Goal: Communication & Community: Answer question/provide support

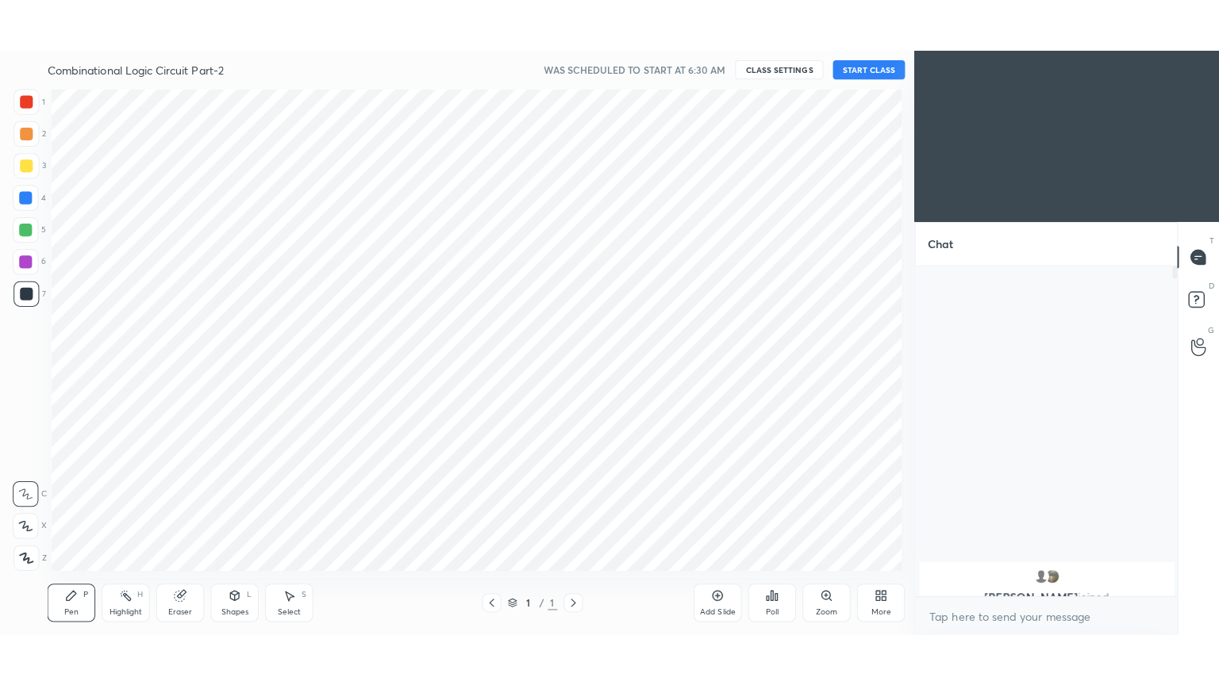
scroll to position [78860, 78495]
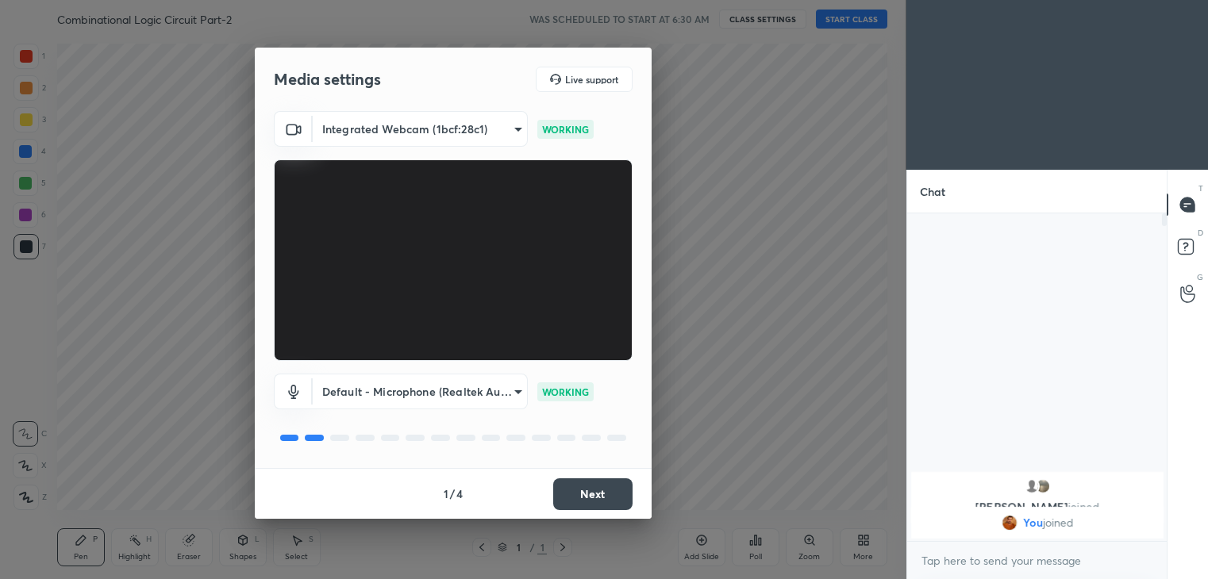
click at [597, 490] on button "Next" at bounding box center [592, 494] width 79 height 32
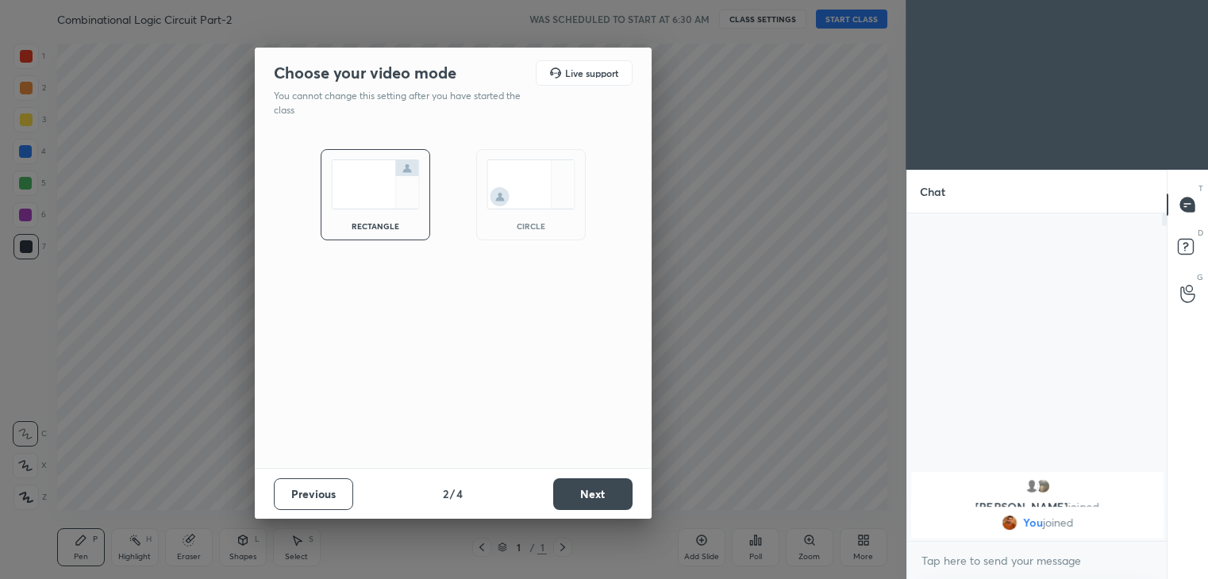
click at [593, 491] on button "Next" at bounding box center [592, 494] width 79 height 32
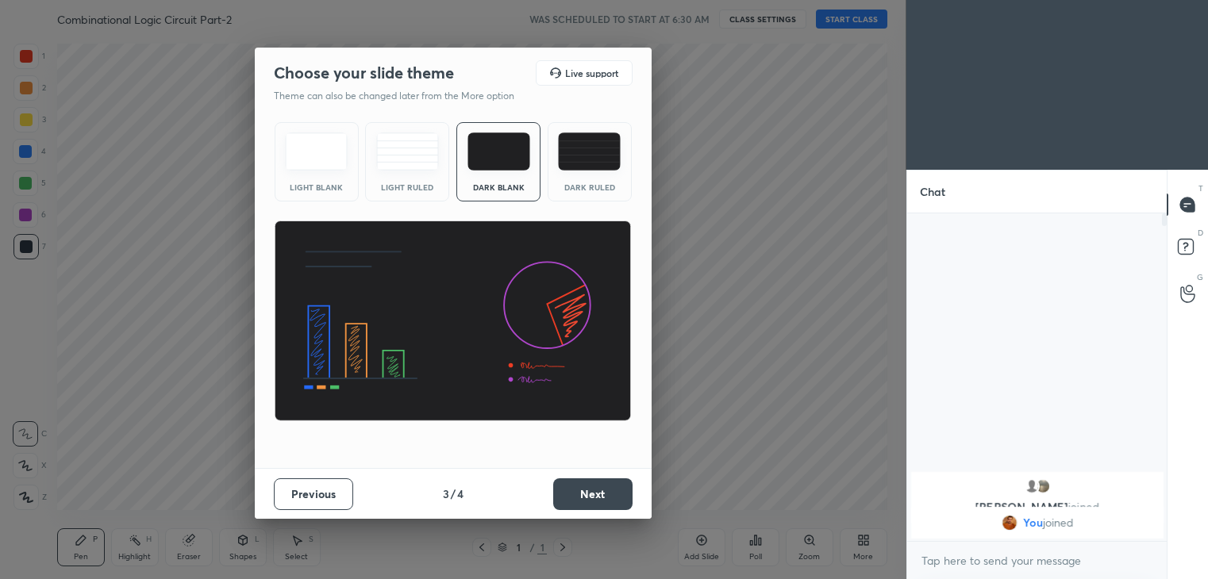
click at [600, 490] on button "Next" at bounding box center [592, 494] width 79 height 32
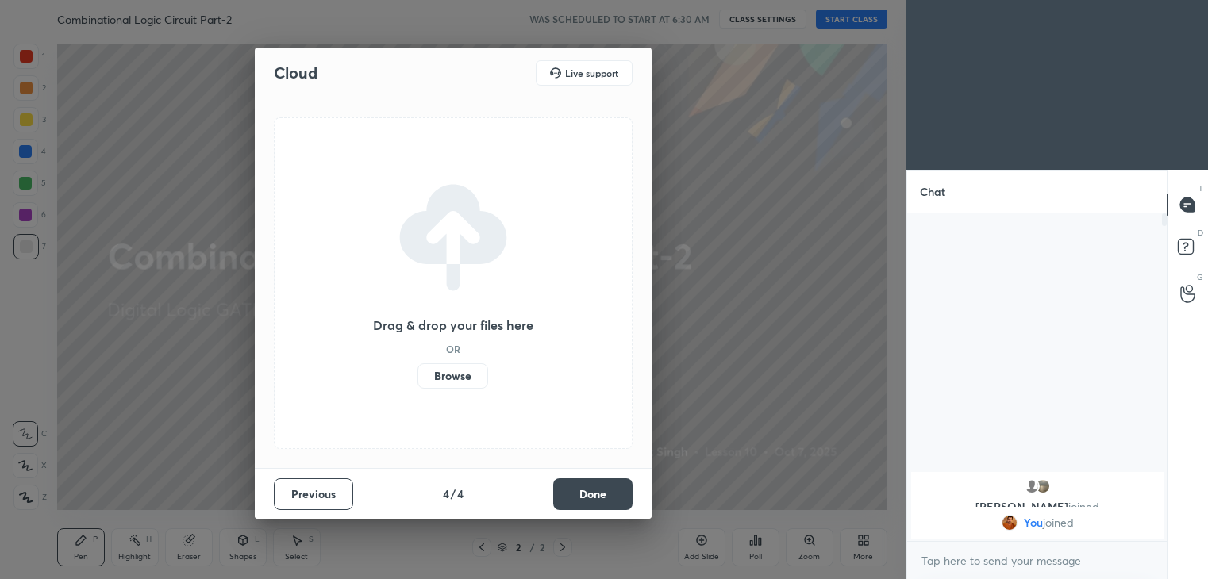
click at [589, 489] on button "Done" at bounding box center [592, 494] width 79 height 32
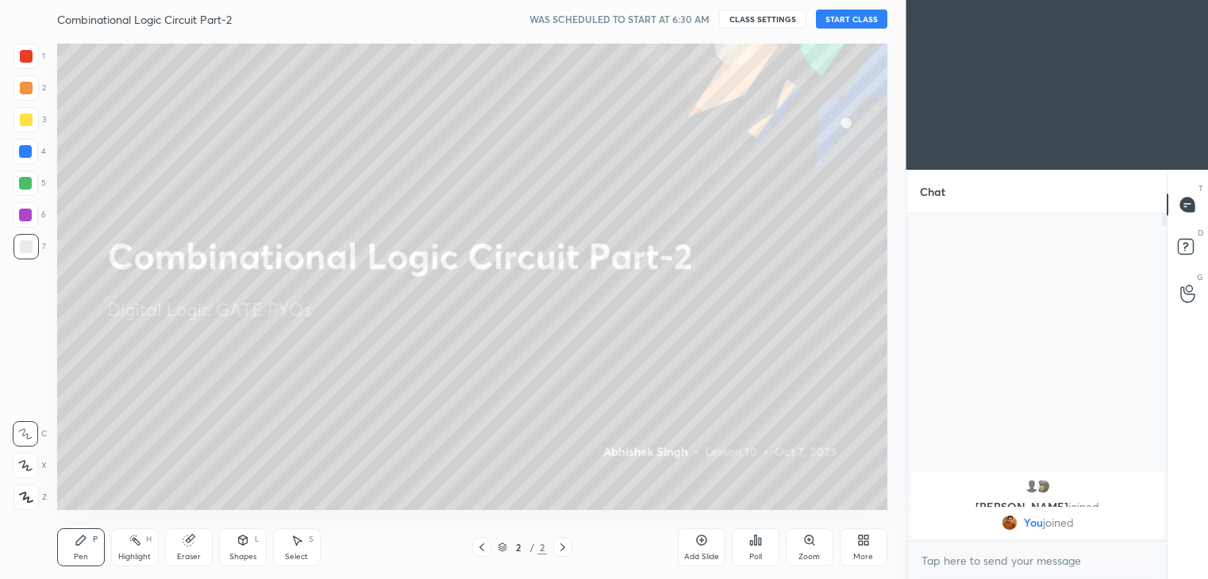
click at [858, 18] on button "START CLASS" at bounding box center [851, 19] width 71 height 19
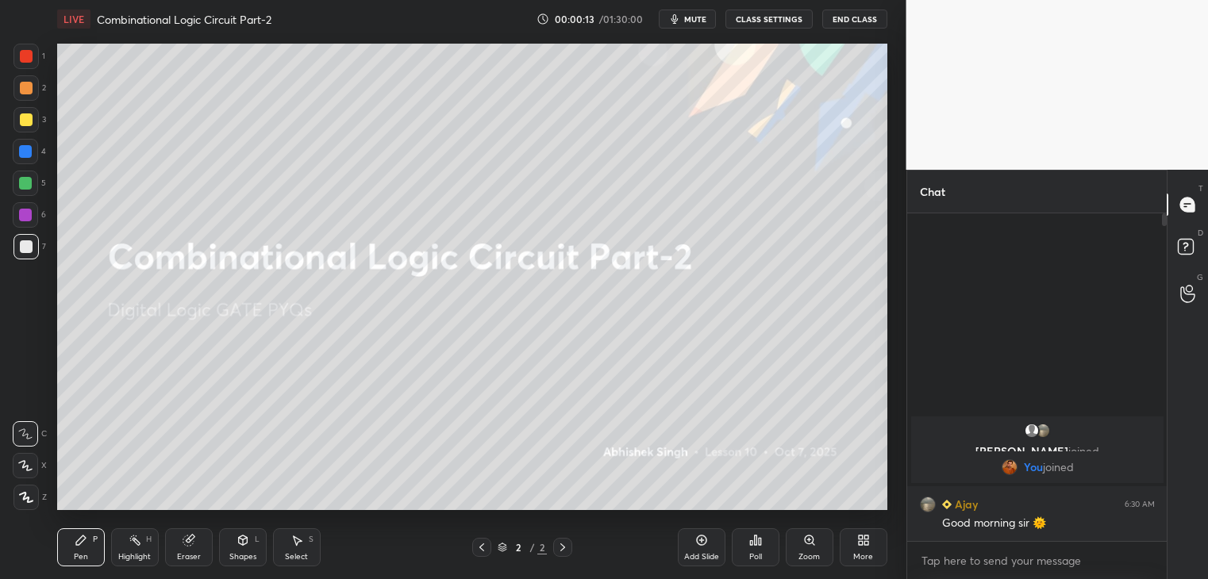
click at [194, 553] on div "Eraser" at bounding box center [189, 557] width 24 height 8
click at [864, 553] on div "More" at bounding box center [863, 557] width 20 height 8
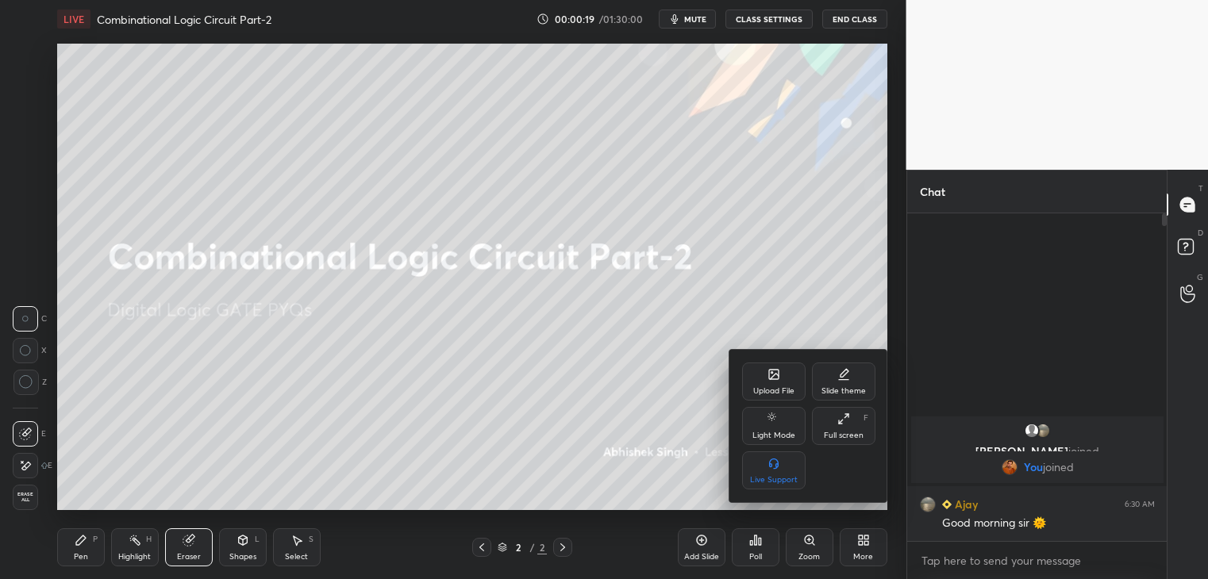
click at [780, 380] on div "Upload File" at bounding box center [773, 382] width 63 height 38
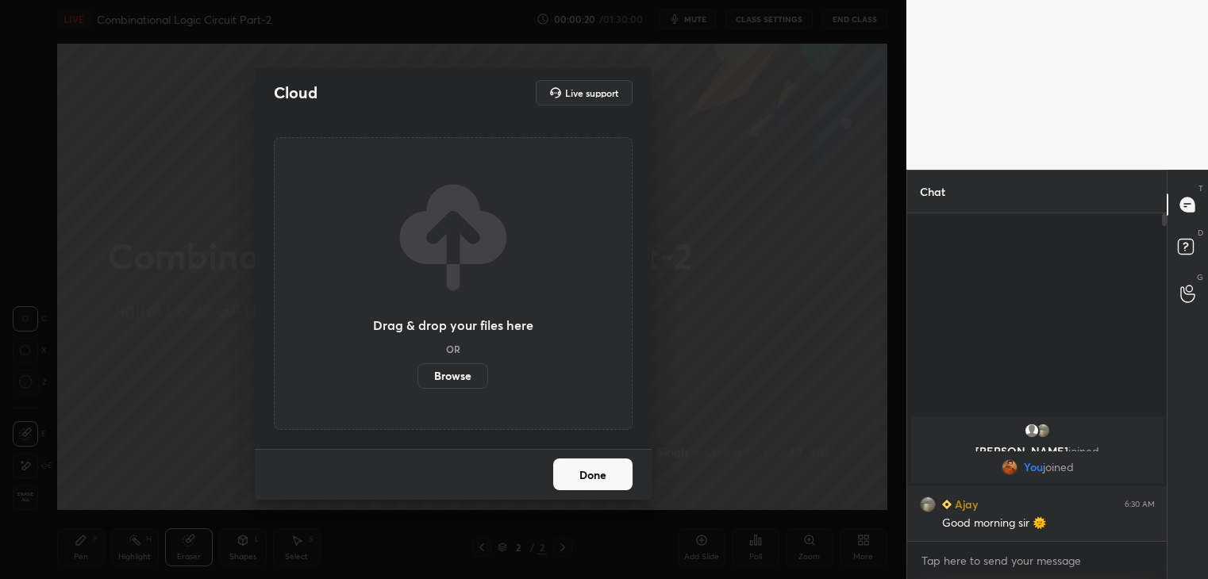
click at [455, 373] on label "Browse" at bounding box center [452, 375] width 71 height 25
click at [417, 373] on input "Browse" at bounding box center [417, 375] width 0 height 25
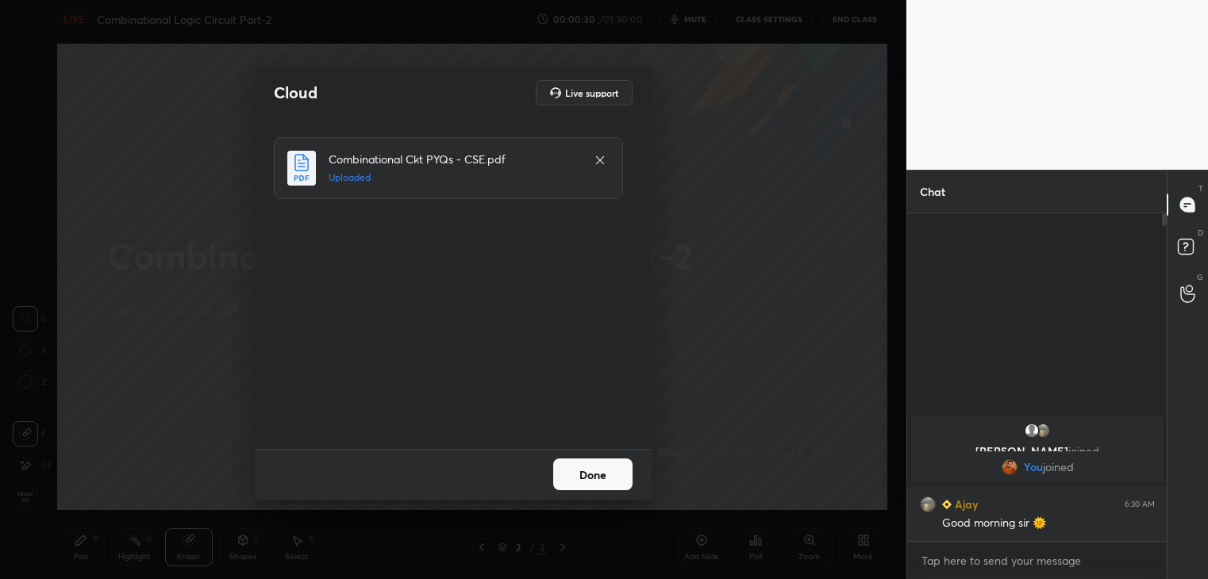
click at [596, 474] on button "Done" at bounding box center [592, 475] width 79 height 32
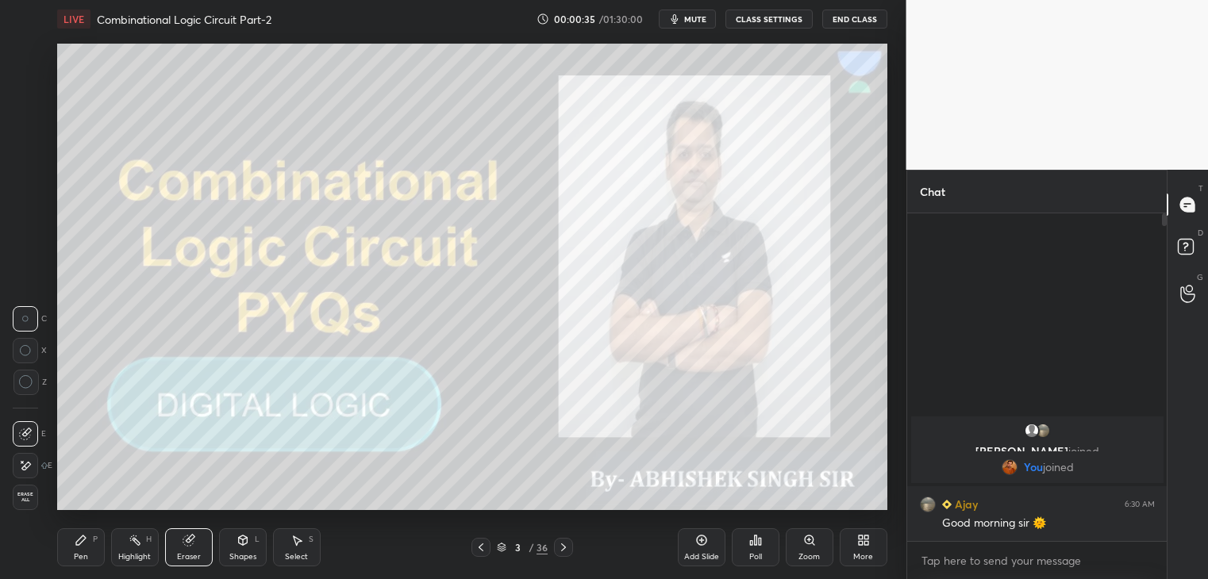
click at [866, 555] on div "More" at bounding box center [863, 557] width 20 height 8
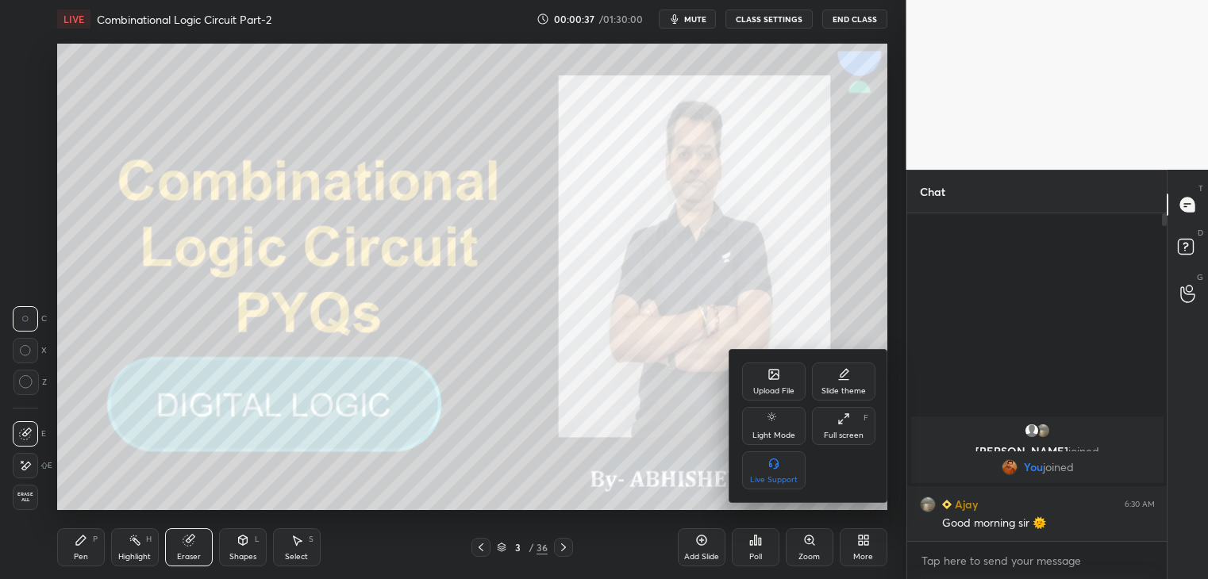
click at [851, 427] on div "Full screen F" at bounding box center [843, 426] width 63 height 38
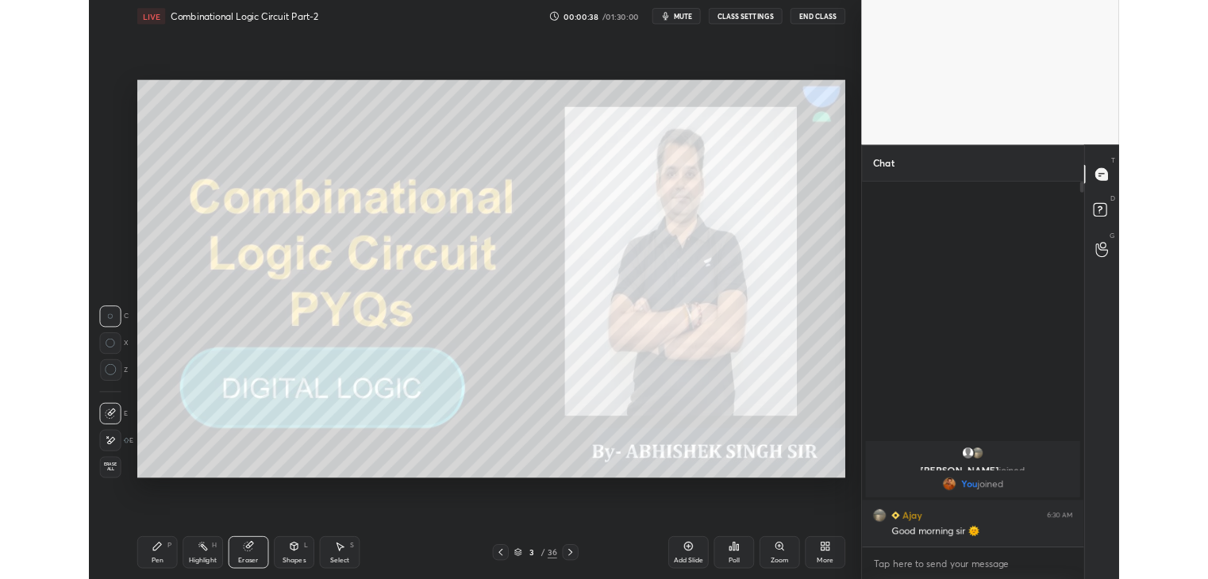
scroll to position [466, 258]
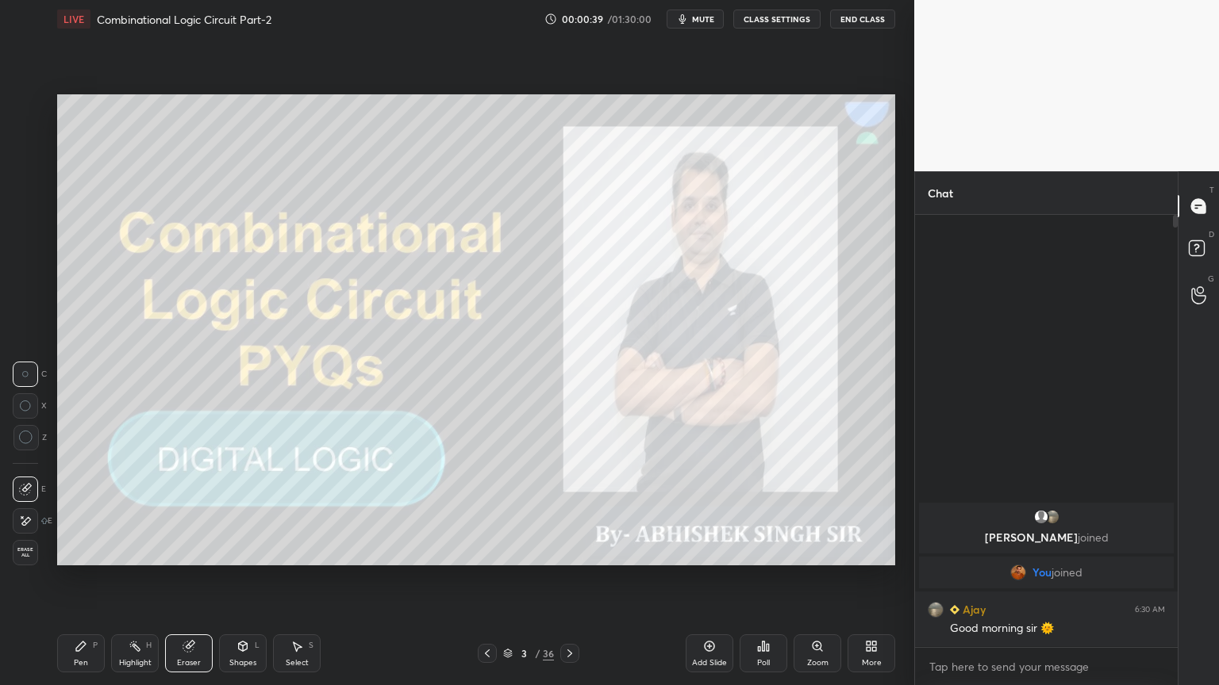
click at [81, 578] on div "Pen P" at bounding box center [81, 654] width 48 height 38
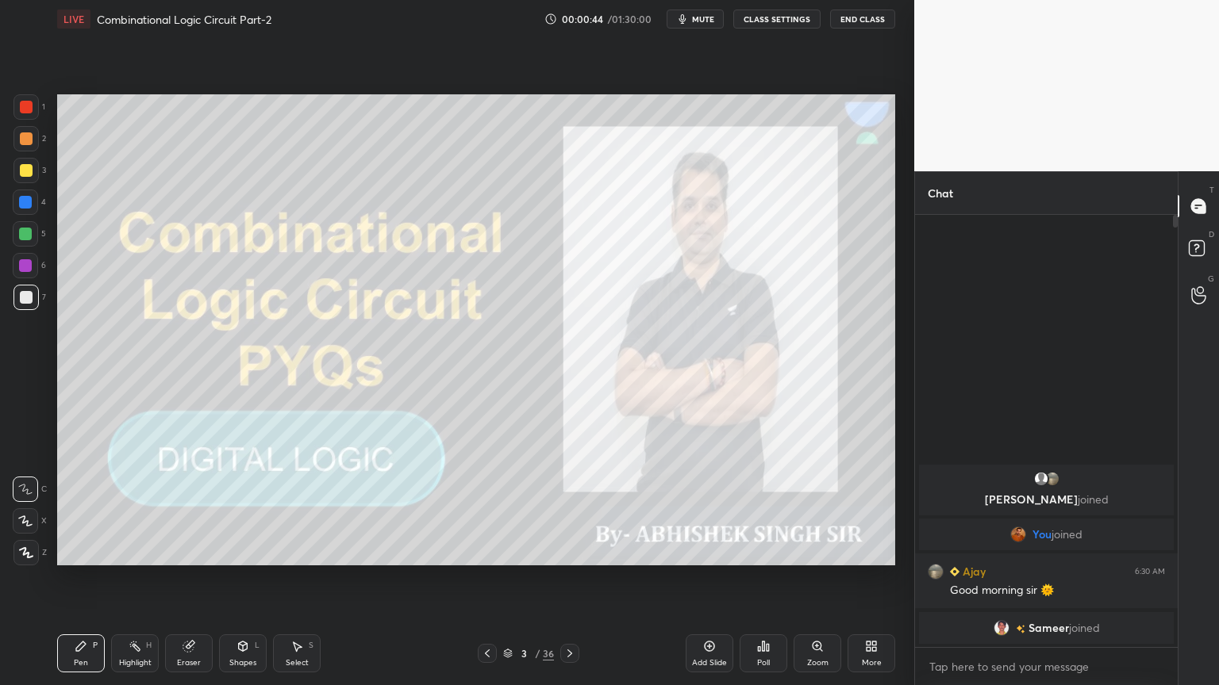
click at [76, 578] on icon at bounding box center [81, 647] width 10 height 10
click at [30, 477] on div at bounding box center [25, 489] width 25 height 25
click at [876, 578] on div "More" at bounding box center [872, 663] width 20 height 8
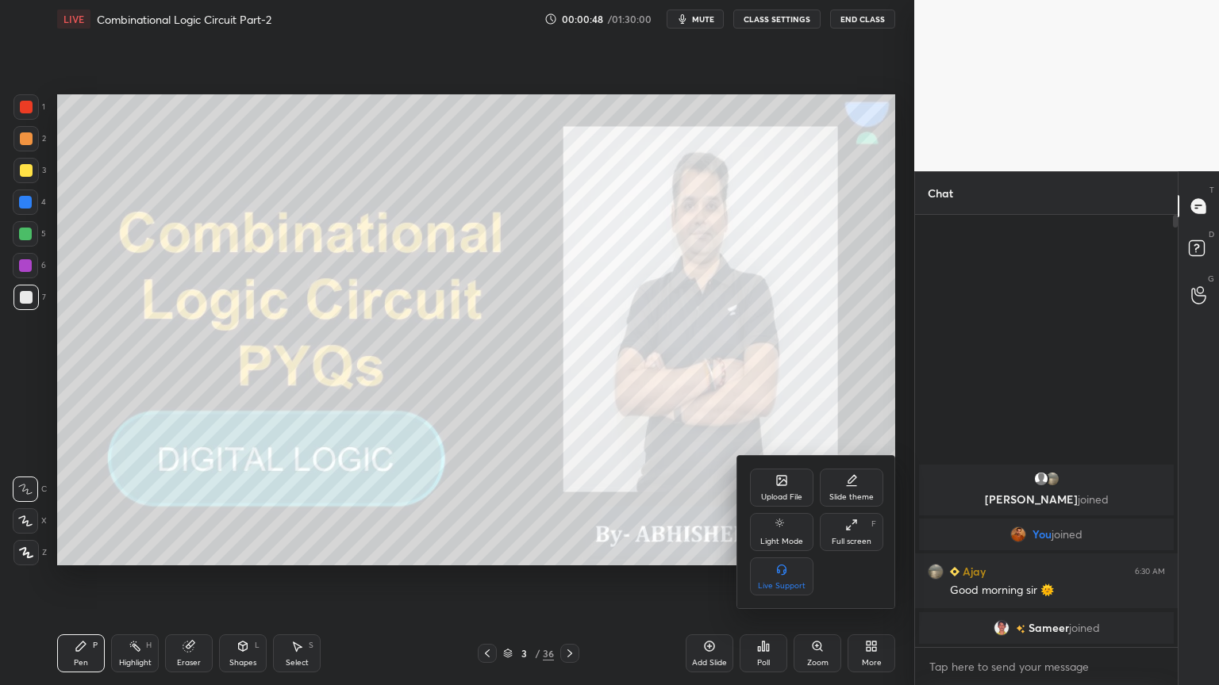
click at [849, 531] on icon at bounding box center [851, 525] width 13 height 13
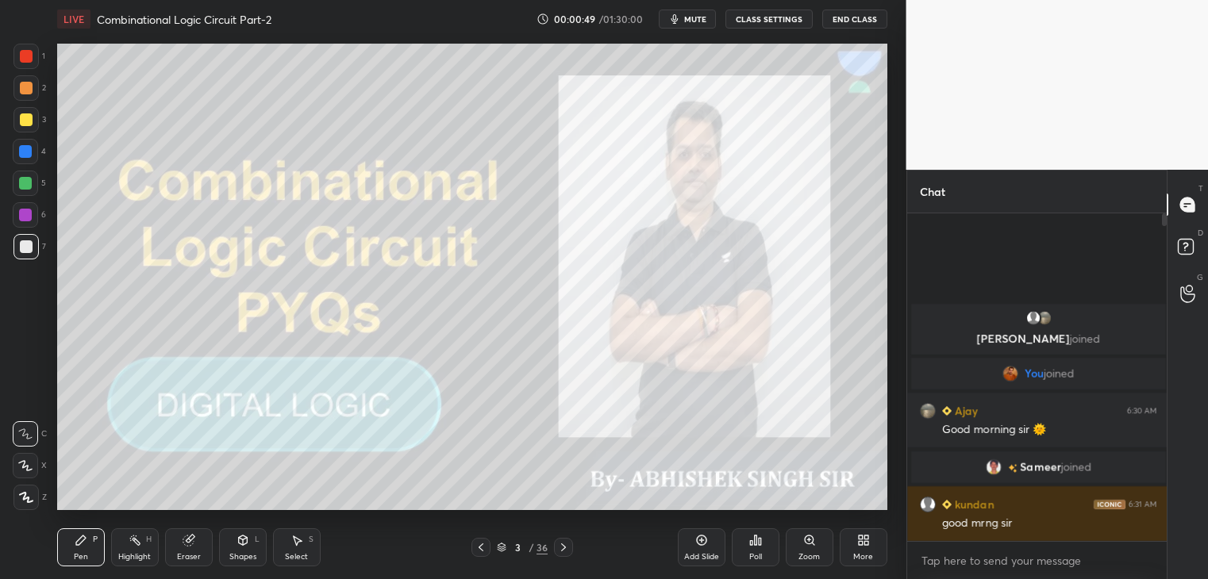
scroll to position [0, 0]
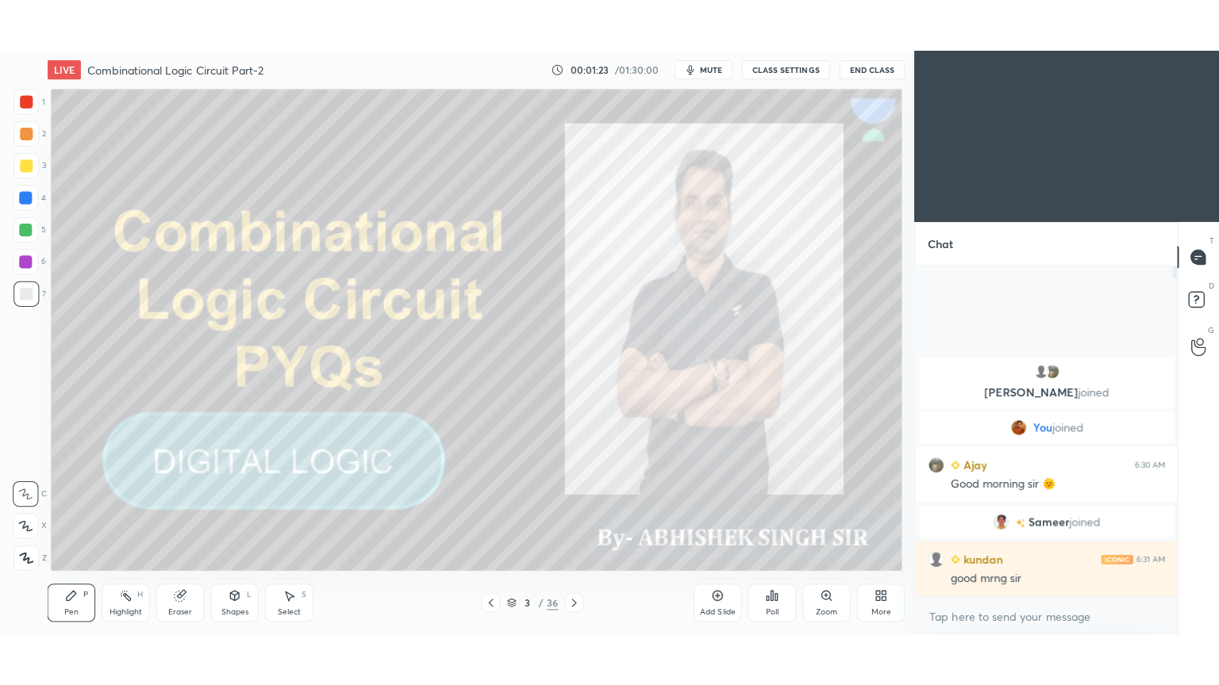
scroll to position [78860, 78495]
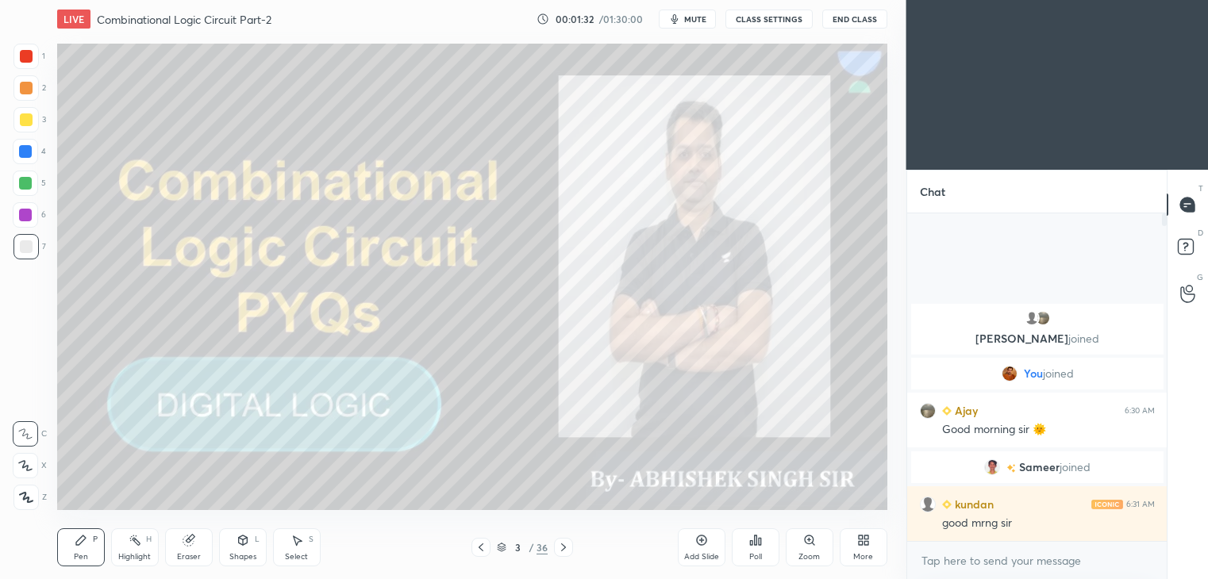
click at [863, 551] on div "More" at bounding box center [863, 547] width 48 height 38
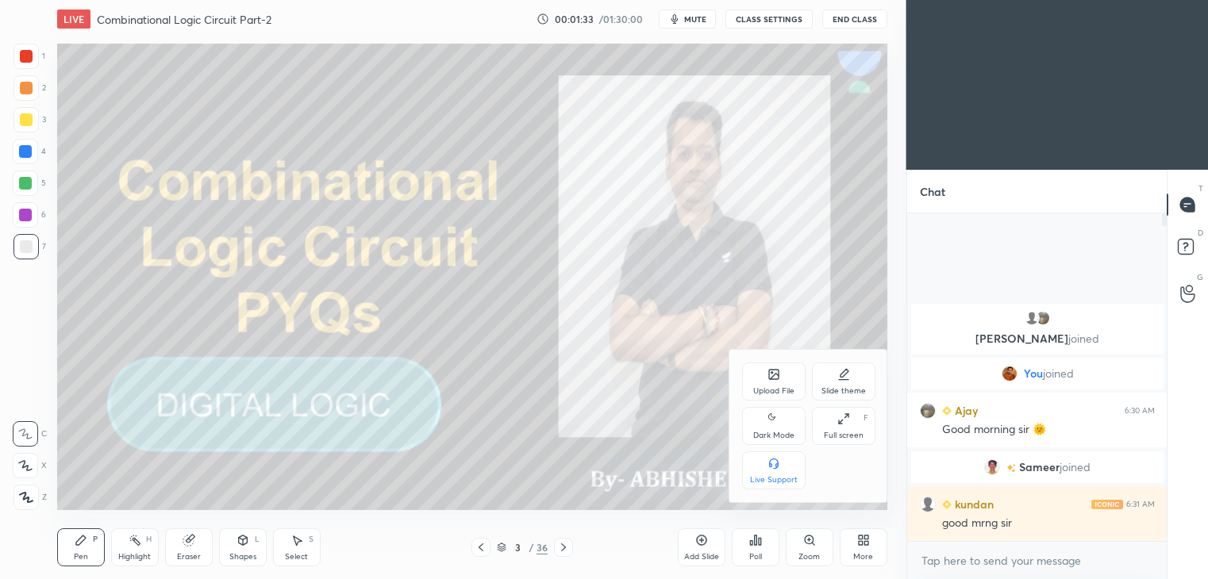
click at [852, 428] on div "Full screen F" at bounding box center [843, 426] width 63 height 38
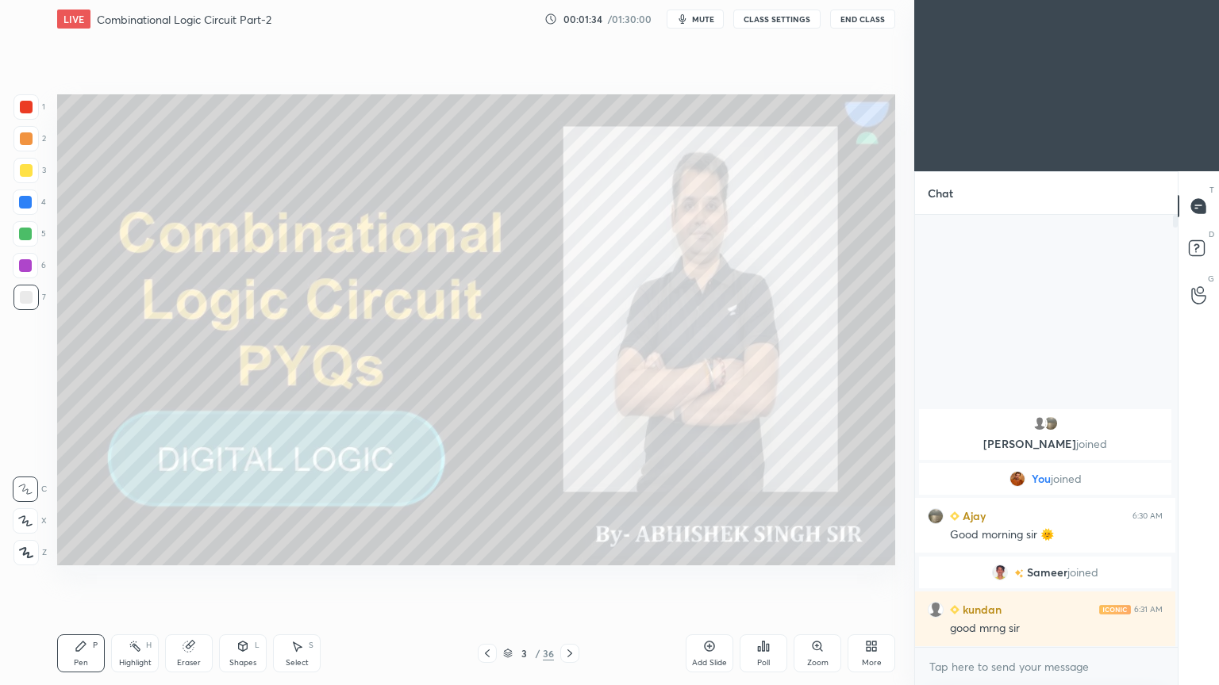
scroll to position [466, 258]
click at [709, 25] on button "mute" at bounding box center [694, 19] width 57 height 19
click at [711, 17] on span "unmute" at bounding box center [702, 18] width 34 height 11
click at [569, 578] on icon at bounding box center [569, 653] width 13 height 13
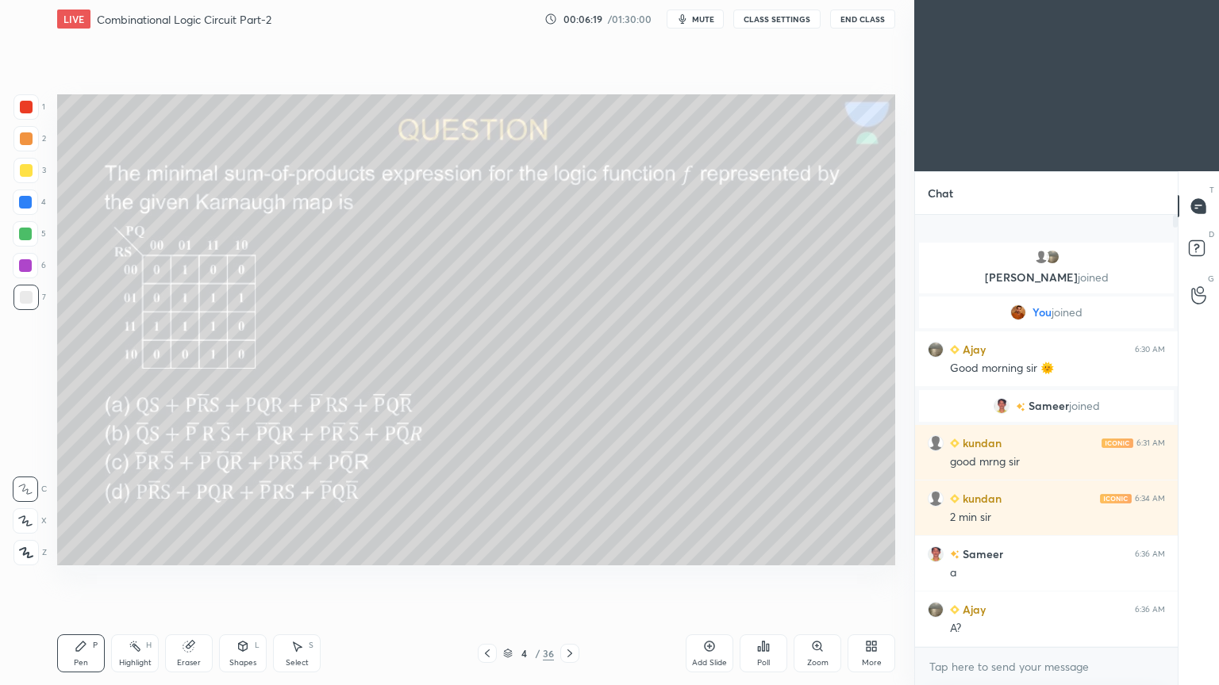
click at [765, 578] on div "Poll" at bounding box center [763, 654] width 48 height 38
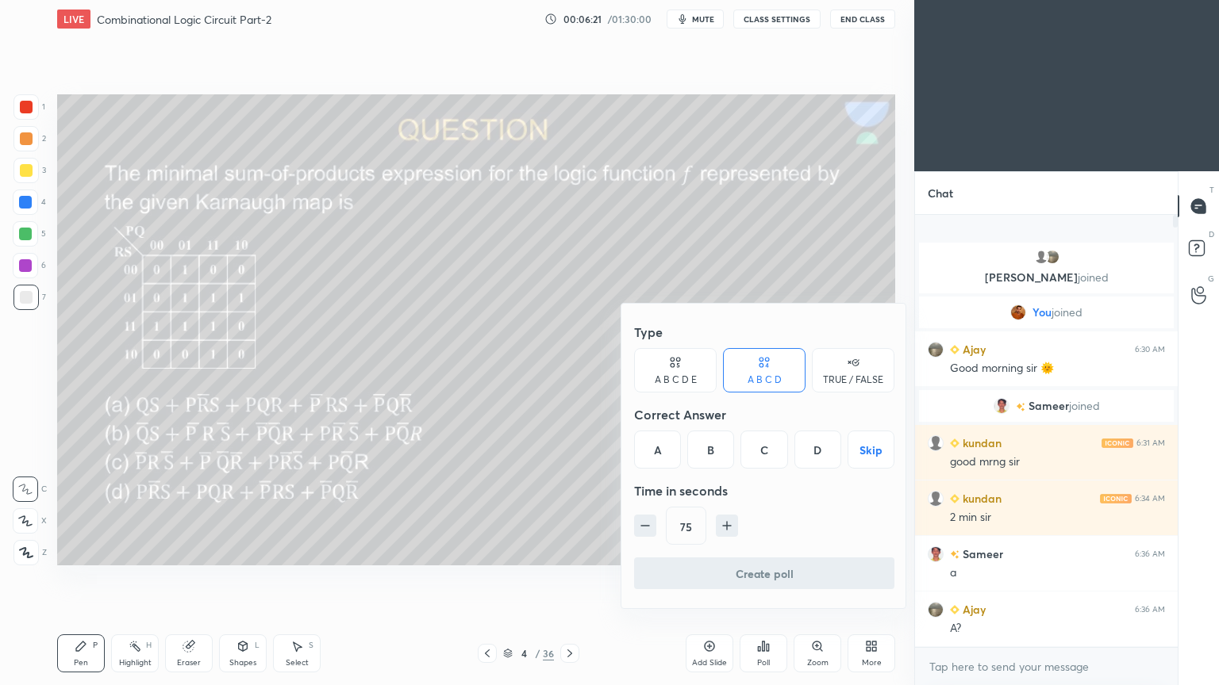
click at [820, 448] on div "D" at bounding box center [817, 450] width 47 height 38
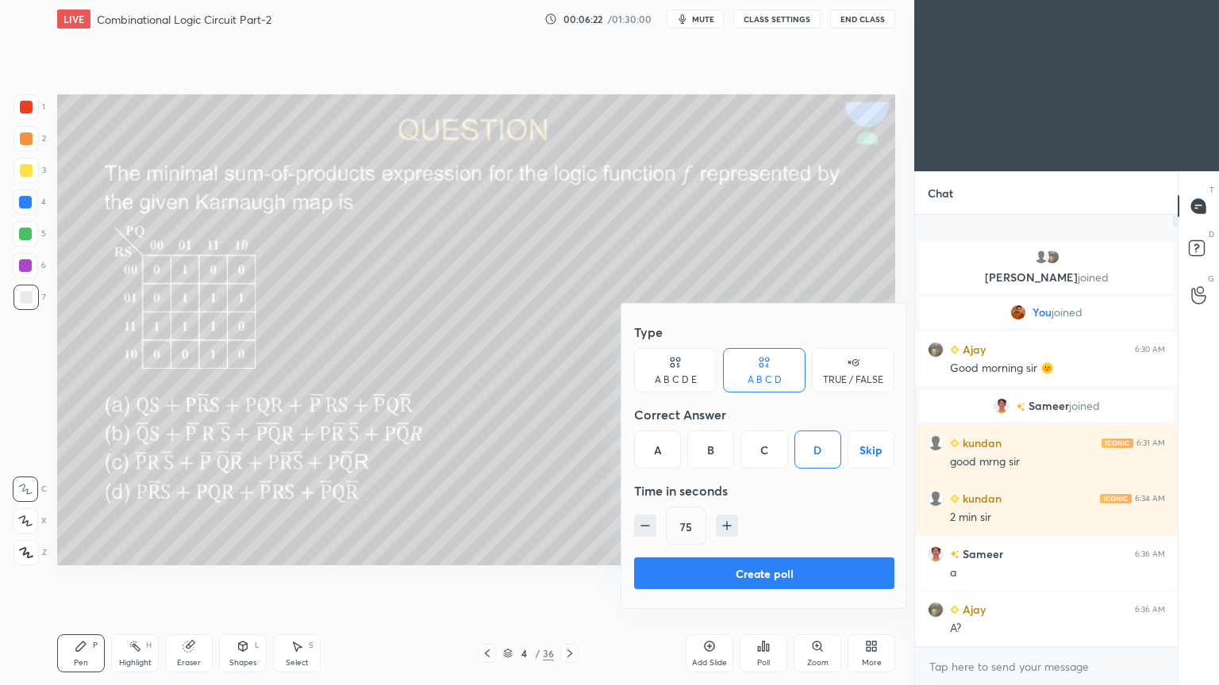
click at [766, 572] on button "Create poll" at bounding box center [764, 574] width 260 height 32
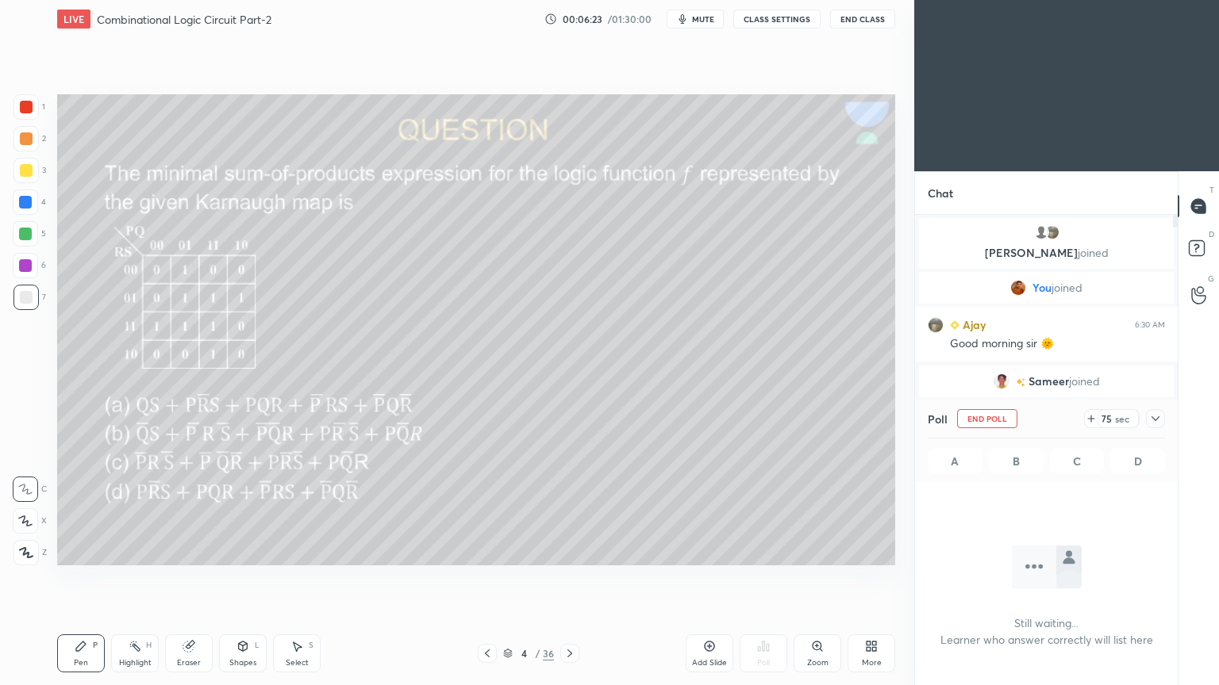
scroll to position [5, 5]
click at [1158, 419] on icon at bounding box center [1155, 419] width 13 height 13
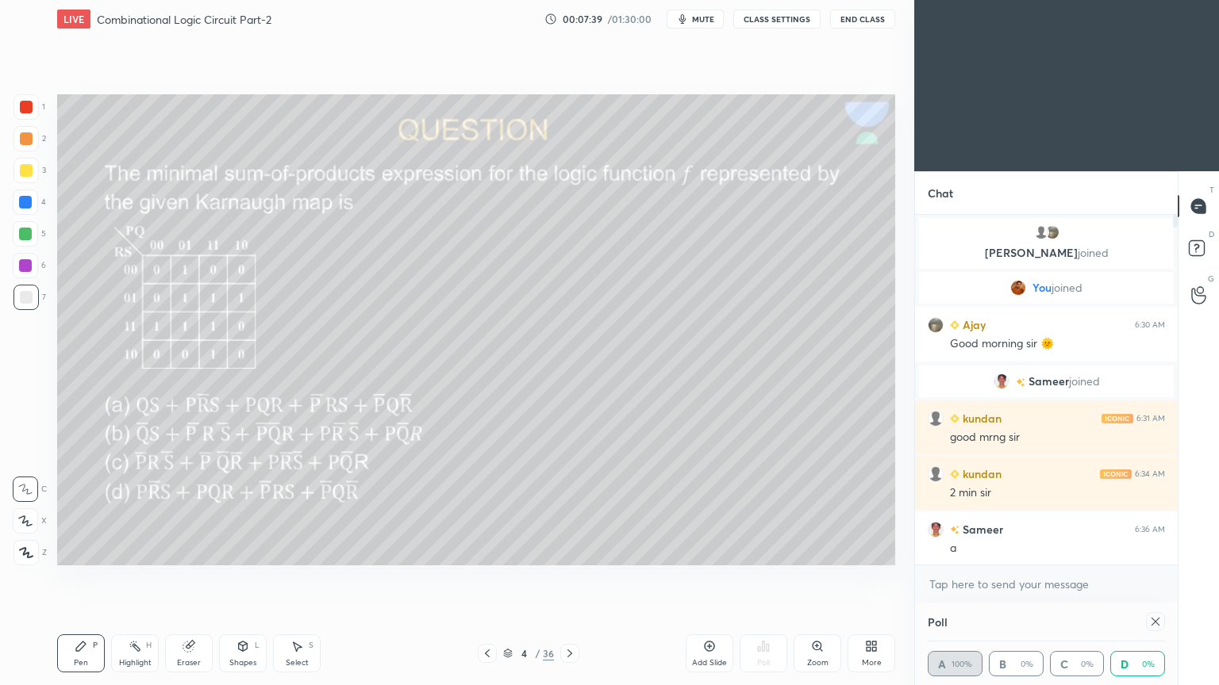
click at [1166, 578] on div "Poll A 100% B 0% C 0% D 0%" at bounding box center [1046, 644] width 263 height 83
click at [1161, 578] on icon at bounding box center [1155, 622] width 13 height 13
type textarea "x"
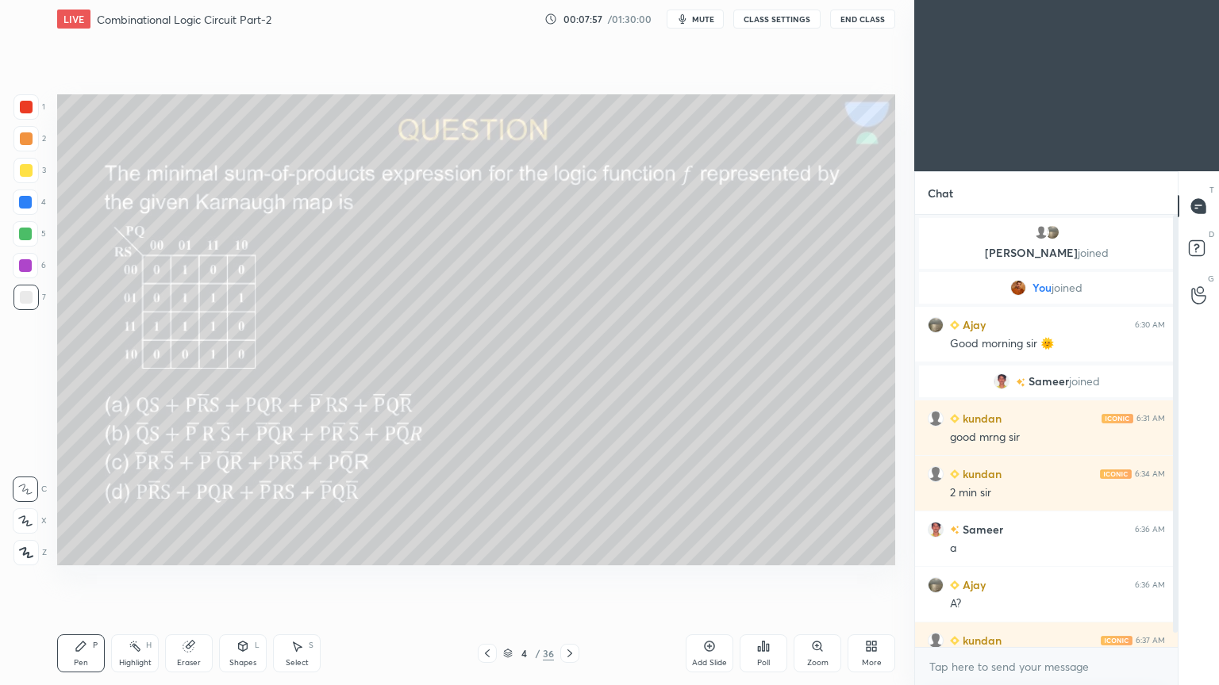
scroll to position [31, 0]
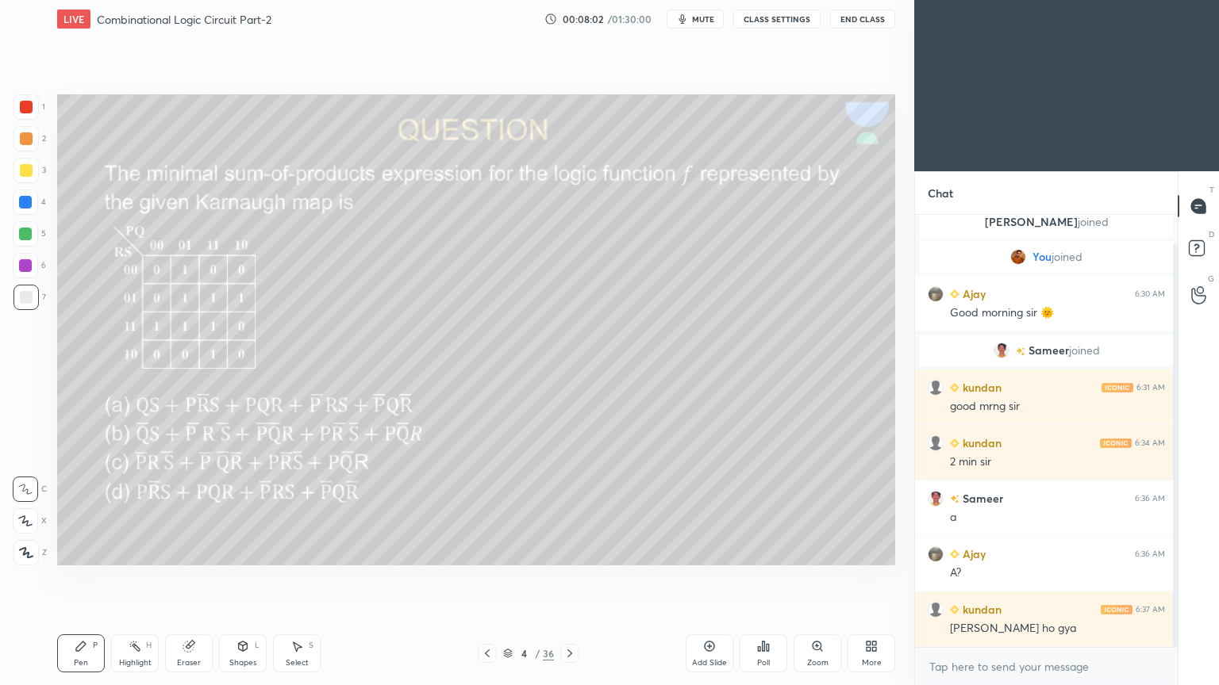
click at [31, 267] on div at bounding box center [25, 265] width 13 height 13
click at [191, 578] on div "Eraser" at bounding box center [189, 654] width 48 height 38
click at [80, 578] on div "Pen P" at bounding box center [81, 654] width 48 height 38
click at [27, 145] on div at bounding box center [25, 138] width 25 height 25
click at [25, 523] on icon at bounding box center [25, 521] width 14 height 11
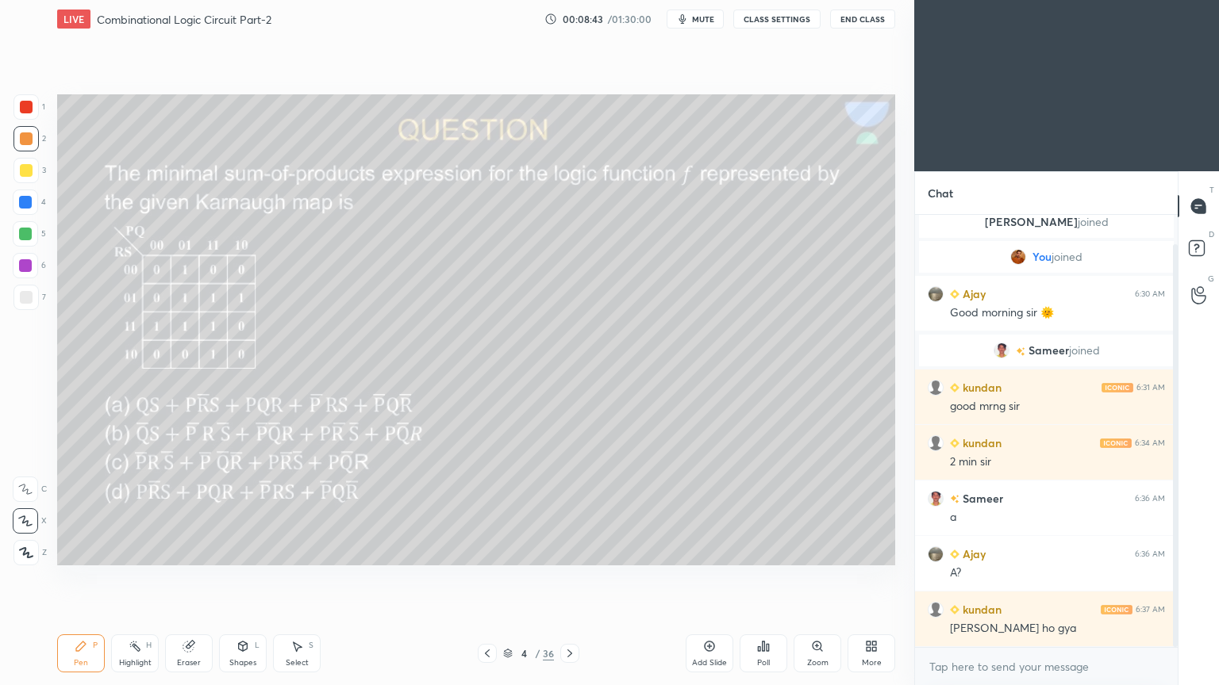
click at [37, 265] on div at bounding box center [25, 265] width 25 height 25
click at [117, 578] on div "Highlight H" at bounding box center [135, 654] width 48 height 38
click at [33, 240] on div at bounding box center [25, 233] width 25 height 25
click at [28, 265] on div at bounding box center [25, 265] width 13 height 13
click at [36, 244] on div "5" at bounding box center [29, 233] width 33 height 25
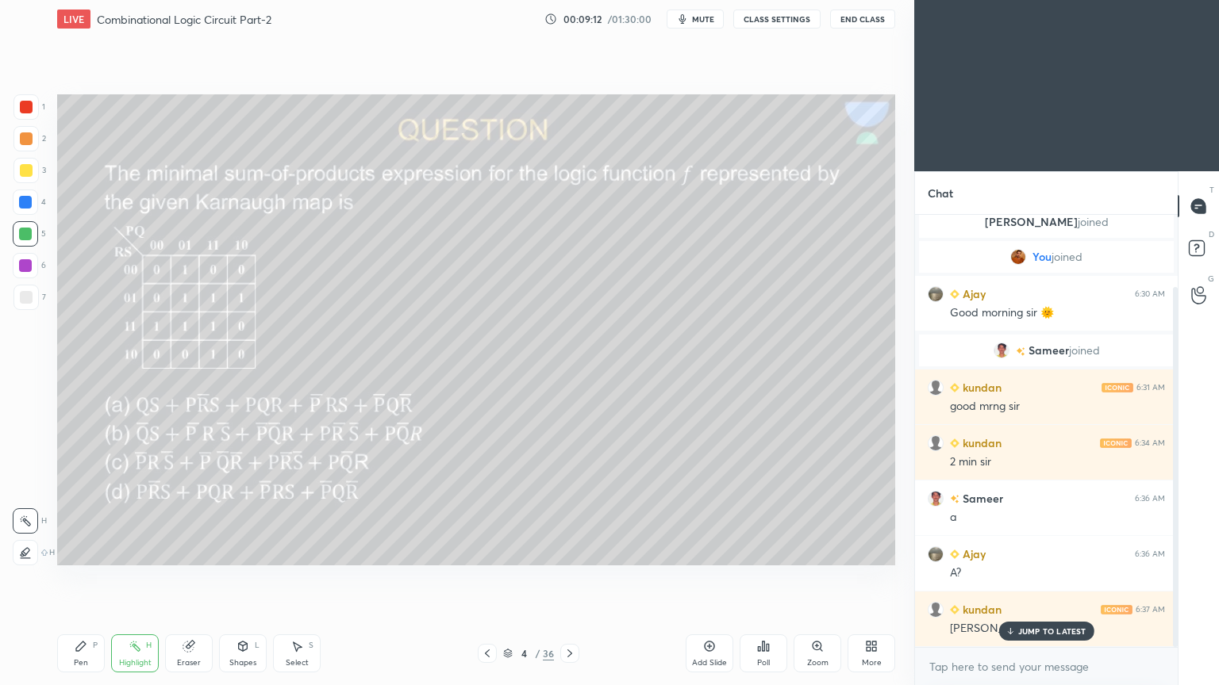
scroll to position [86, 0]
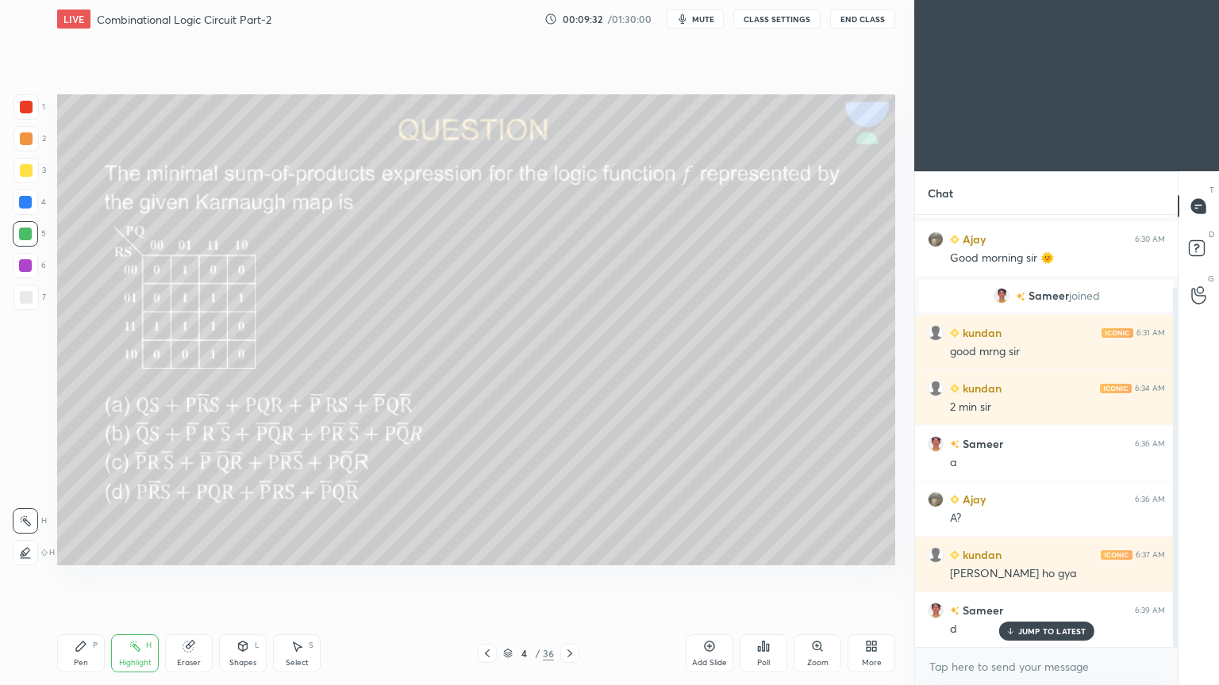
click at [83, 578] on icon at bounding box center [81, 646] width 13 height 13
click at [32, 143] on div at bounding box center [25, 138] width 25 height 25
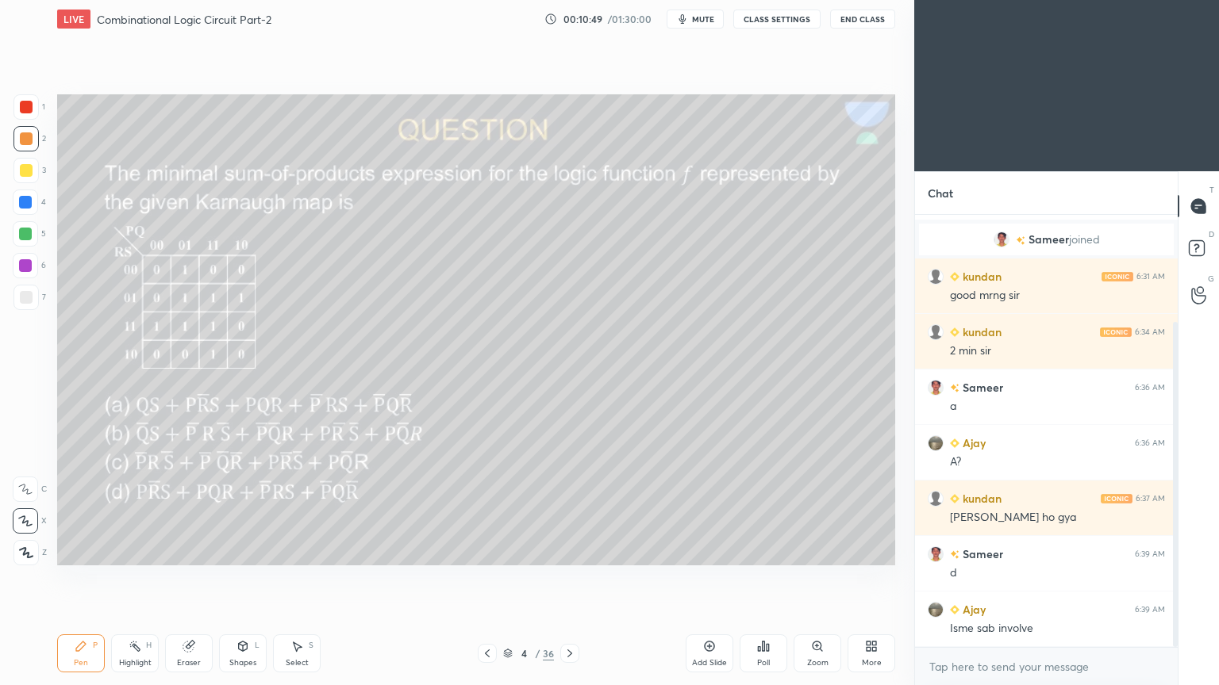
click at [187, 578] on div "Eraser" at bounding box center [189, 654] width 48 height 38
click at [66, 578] on div "Pen P" at bounding box center [81, 654] width 48 height 38
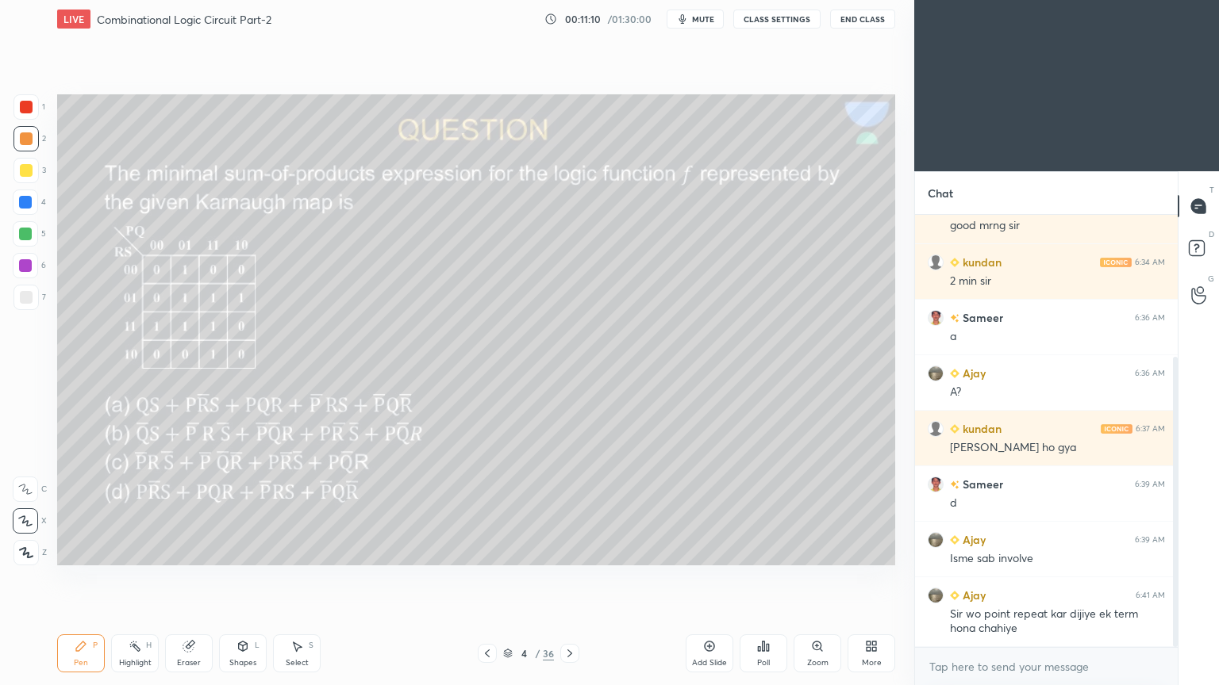
click at [38, 117] on div "1" at bounding box center [29, 106] width 32 height 25
click at [245, 578] on div "Shapes L" at bounding box center [243, 654] width 48 height 38
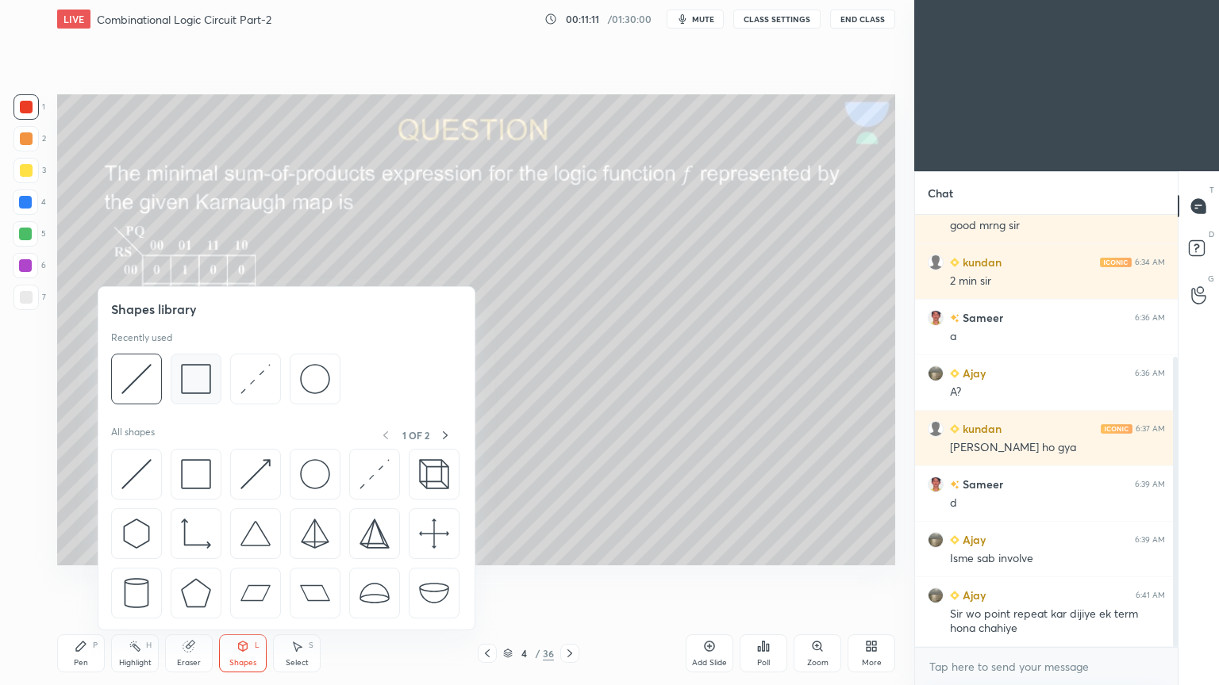
click at [200, 382] on img at bounding box center [196, 379] width 30 height 30
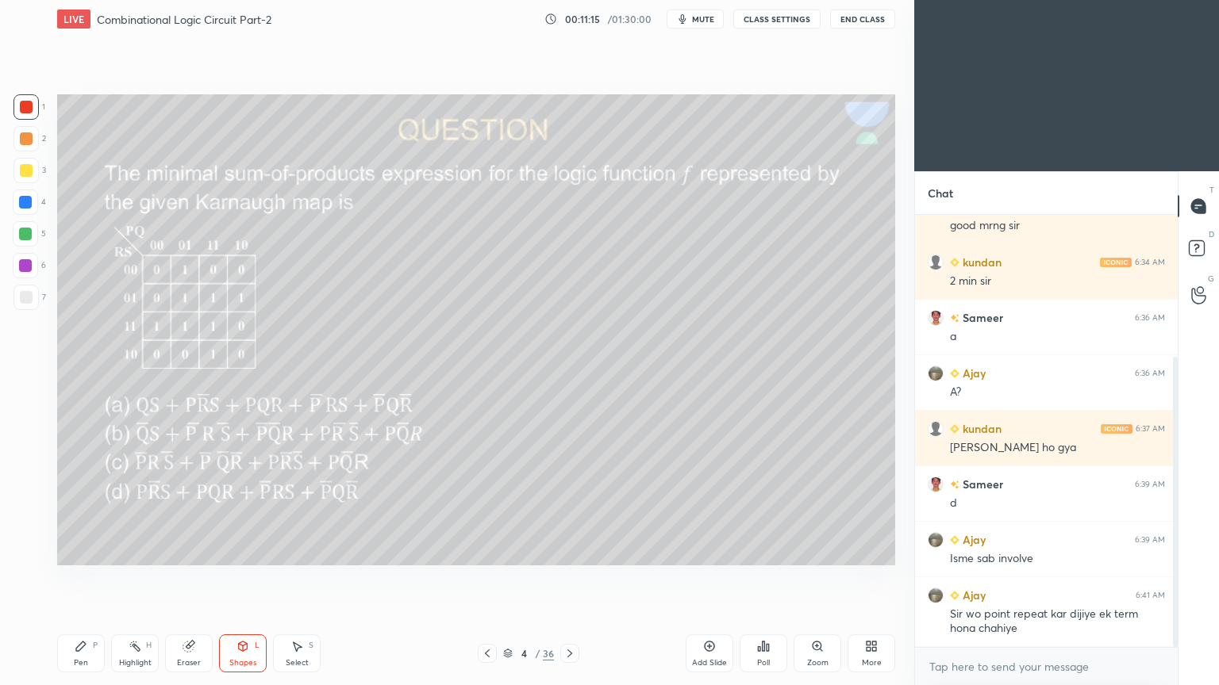
click at [309, 578] on div "S" at bounding box center [311, 646] width 5 height 8
click at [184, 578] on div "Eraser" at bounding box center [189, 654] width 48 height 38
click at [248, 578] on div "Shapes L" at bounding box center [243, 654] width 48 height 38
click at [76, 578] on div "Pen P" at bounding box center [81, 654] width 48 height 38
click at [38, 146] on div "2" at bounding box center [29, 138] width 33 height 25
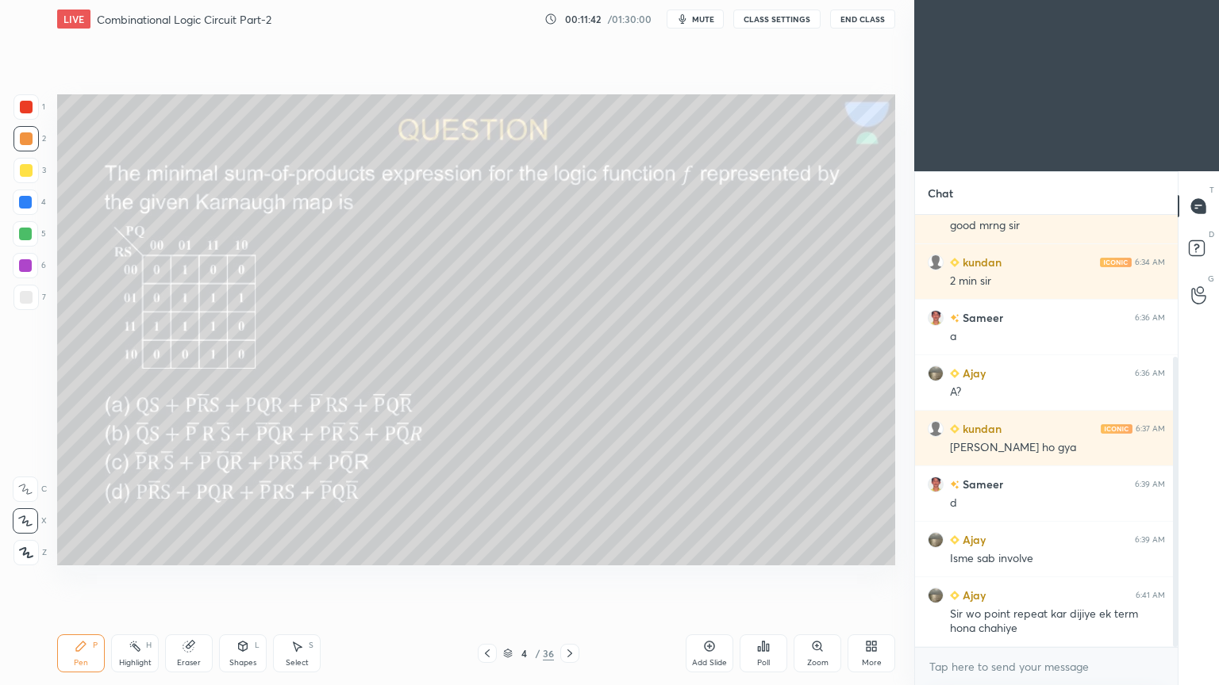
click at [33, 267] on div at bounding box center [25, 265] width 25 height 25
click at [189, 578] on div "Eraser" at bounding box center [189, 663] width 24 height 8
click at [75, 578] on icon at bounding box center [81, 646] width 13 height 13
click at [136, 578] on div "Highlight H" at bounding box center [135, 654] width 48 height 38
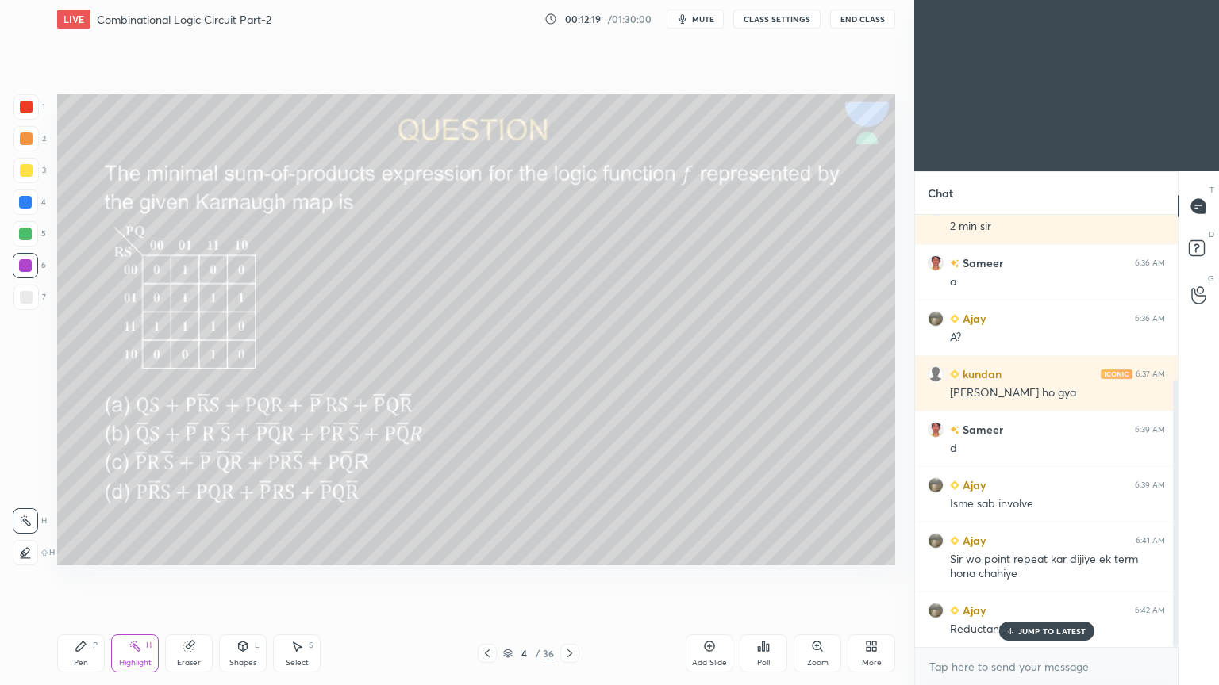
click at [76, 578] on div "Pen P" at bounding box center [81, 654] width 48 height 38
click at [32, 242] on div at bounding box center [25, 233] width 25 height 25
click at [624, 460] on p "Undo" at bounding box center [624, 465] width 24 height 13
click at [135, 578] on div "Highlight" at bounding box center [135, 663] width 33 height 8
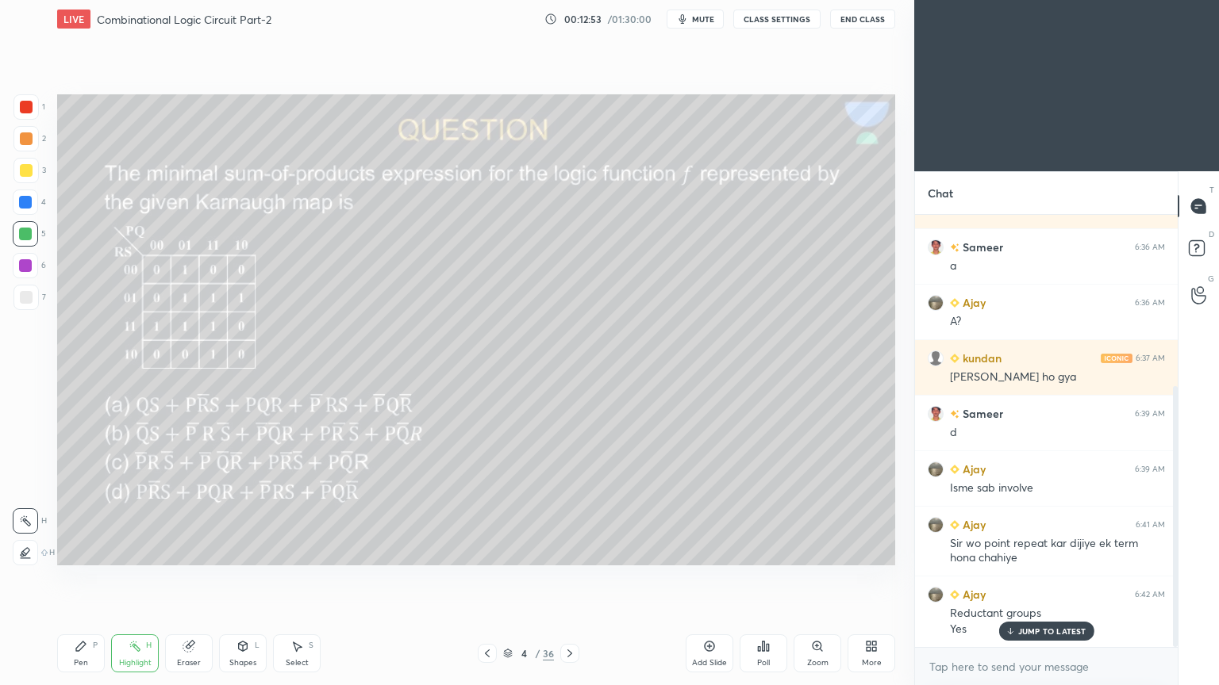
click at [33, 203] on div at bounding box center [25, 202] width 25 height 25
click at [79, 578] on div "Pen P" at bounding box center [81, 654] width 48 height 38
click at [21, 482] on div at bounding box center [25, 489] width 25 height 25
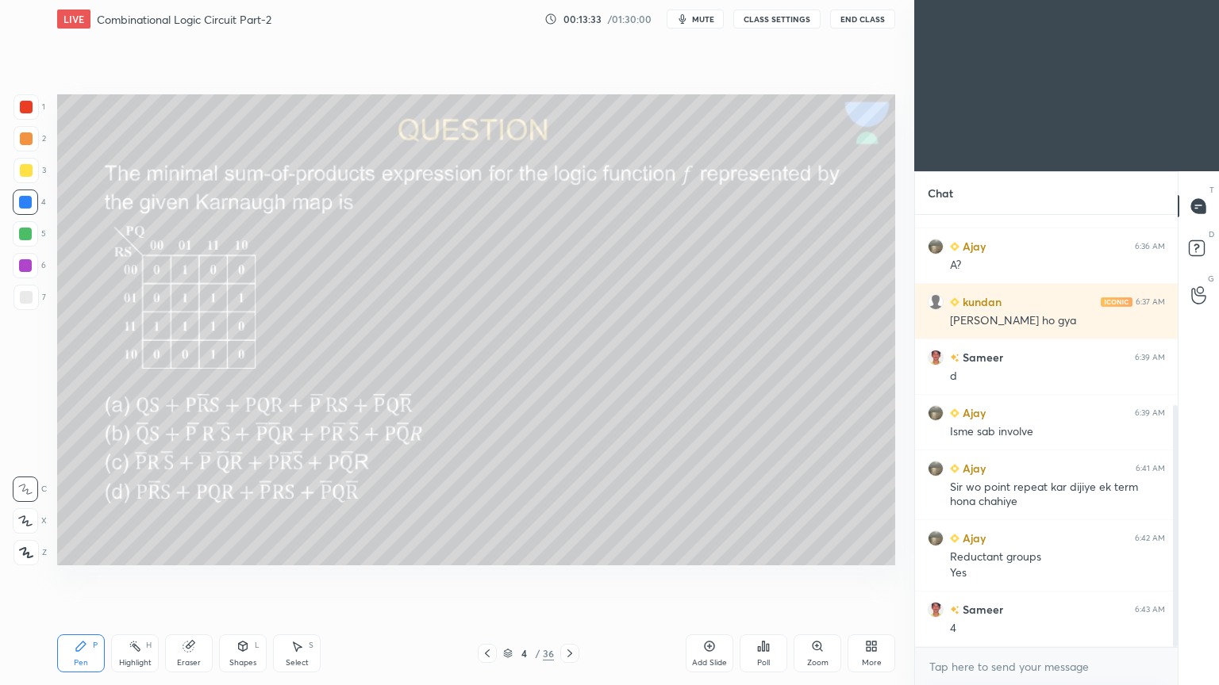
click at [132, 578] on div "Highlight H" at bounding box center [135, 654] width 48 height 38
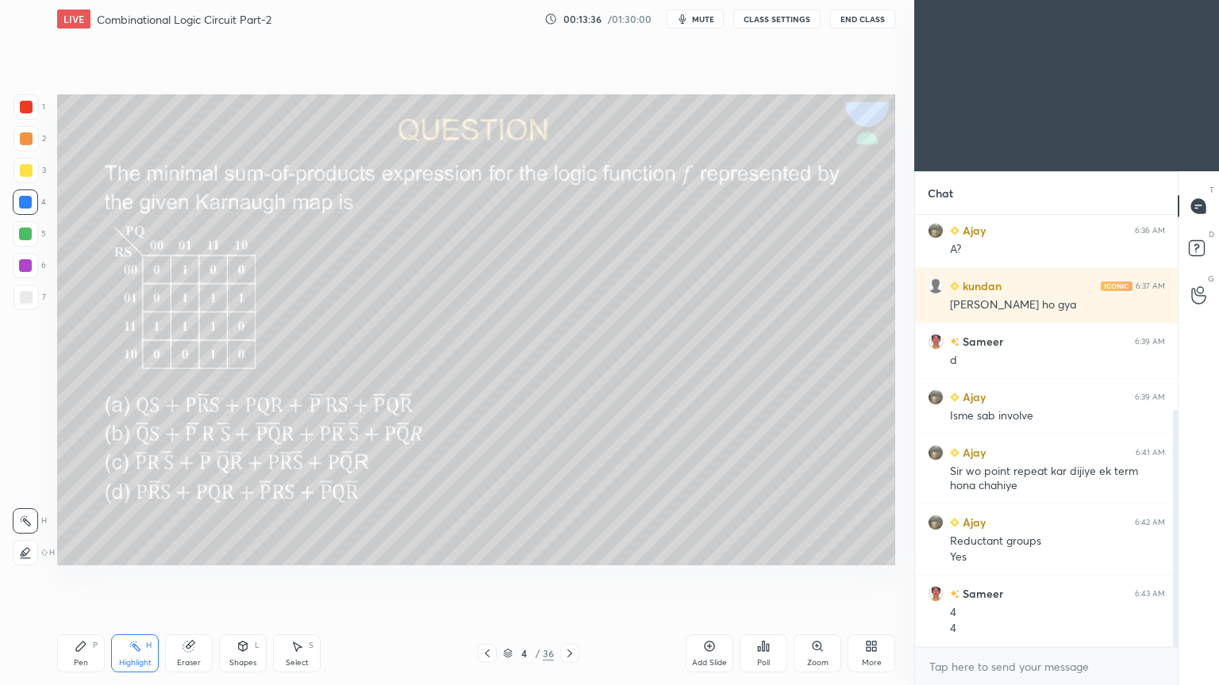
click at [77, 578] on div "Pen" at bounding box center [81, 663] width 14 height 8
click at [29, 241] on div at bounding box center [25, 233] width 25 height 25
click at [586, 542] on p "Undo" at bounding box center [584, 543] width 24 height 13
click at [177, 578] on div "Eraser" at bounding box center [189, 654] width 48 height 38
click at [146, 578] on div "Highlight H" at bounding box center [135, 654] width 48 height 38
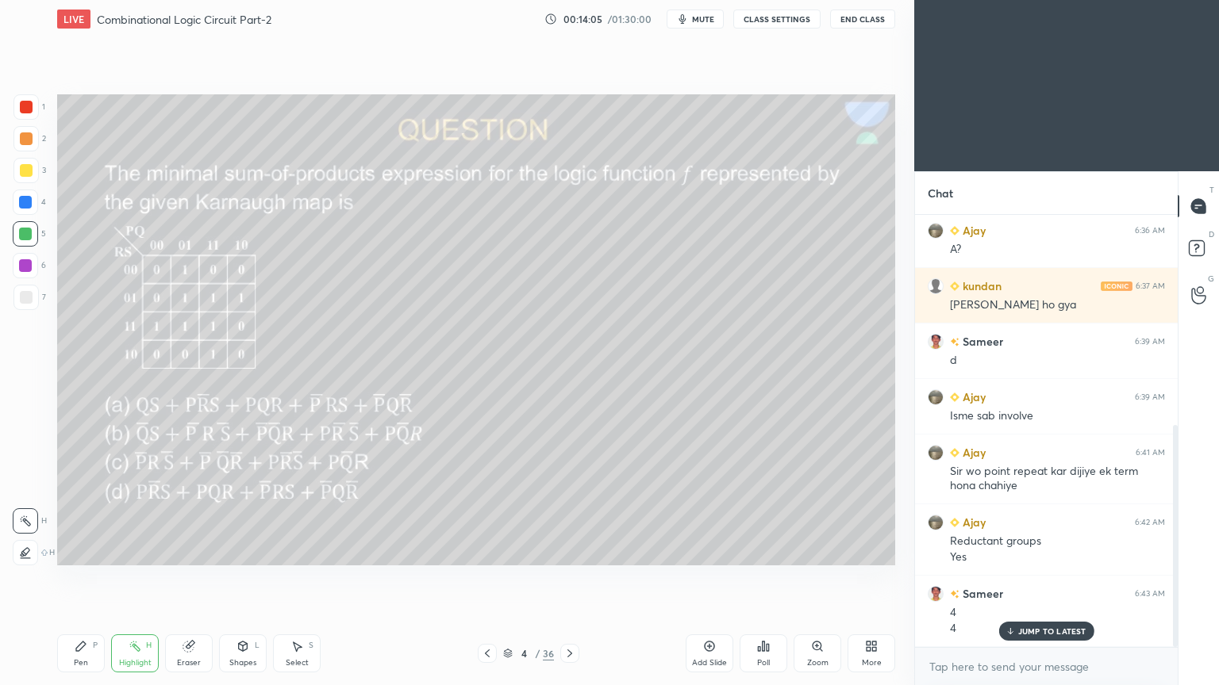
scroll to position [409, 0]
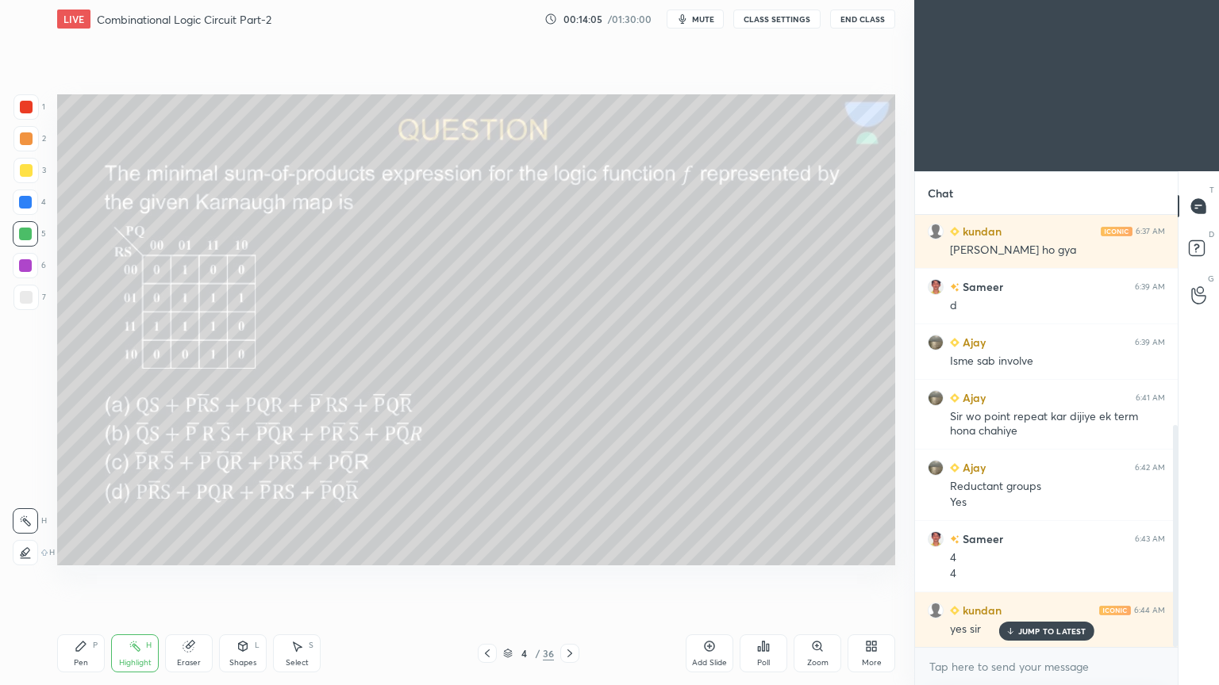
click at [38, 113] on div at bounding box center [25, 106] width 25 height 25
click at [33, 175] on div at bounding box center [25, 170] width 25 height 25
click at [75, 578] on icon at bounding box center [81, 646] width 13 height 13
click at [86, 578] on icon at bounding box center [81, 646] width 13 height 13
click at [39, 205] on div "4" at bounding box center [29, 202] width 33 height 25
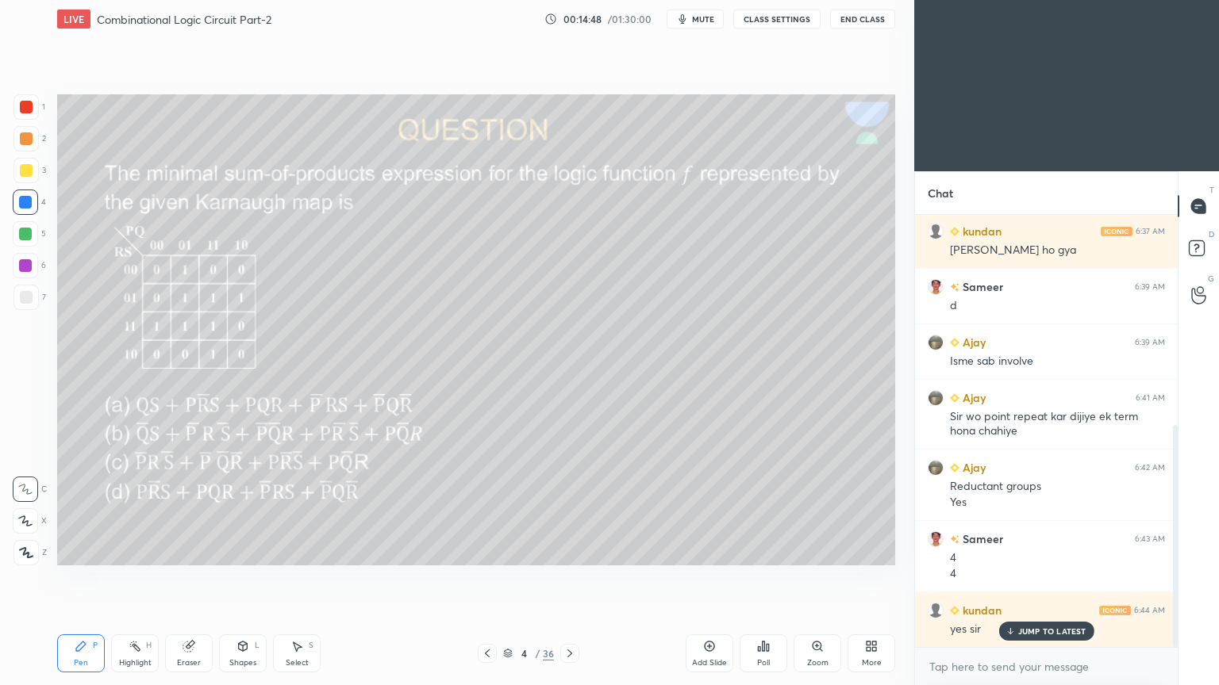
click at [136, 578] on icon at bounding box center [135, 646] width 13 height 13
click at [75, 578] on div "Pen" at bounding box center [81, 663] width 14 height 8
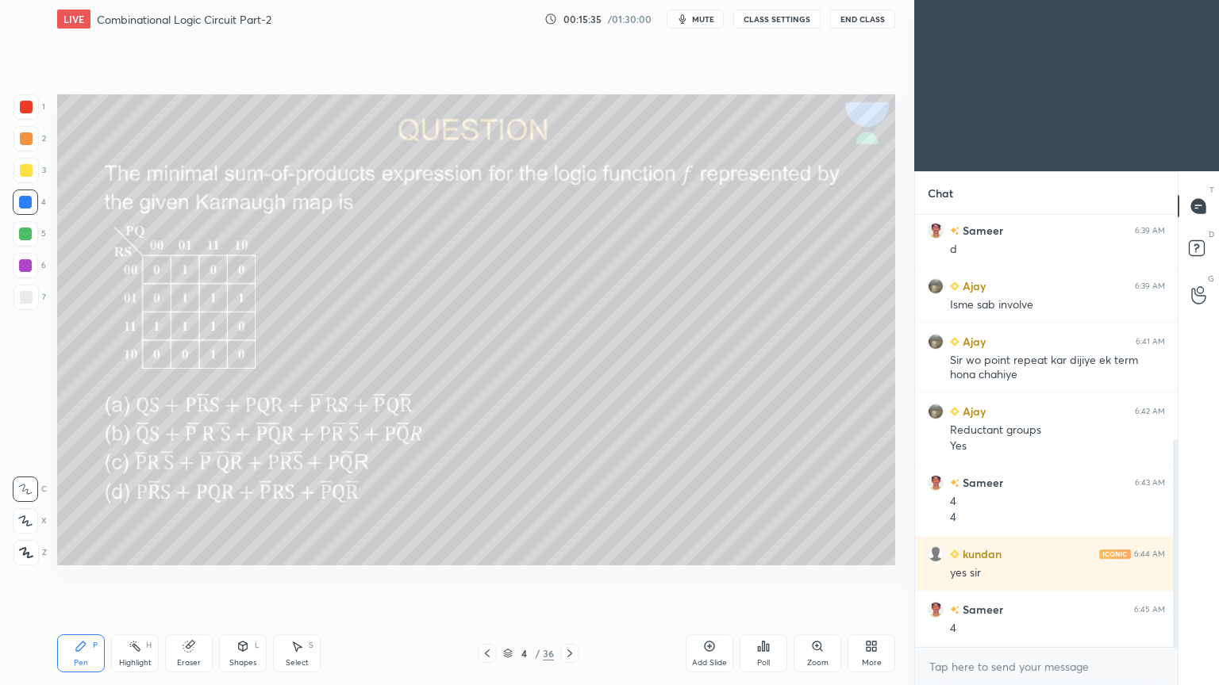
click at [139, 578] on rect at bounding box center [136, 648] width 8 height 8
click at [186, 578] on div "Eraser" at bounding box center [189, 663] width 24 height 8
click at [89, 578] on div "Pen P" at bounding box center [81, 654] width 48 height 38
click at [129, 578] on icon at bounding box center [135, 646] width 13 height 13
click at [79, 578] on icon at bounding box center [81, 647] width 10 height 10
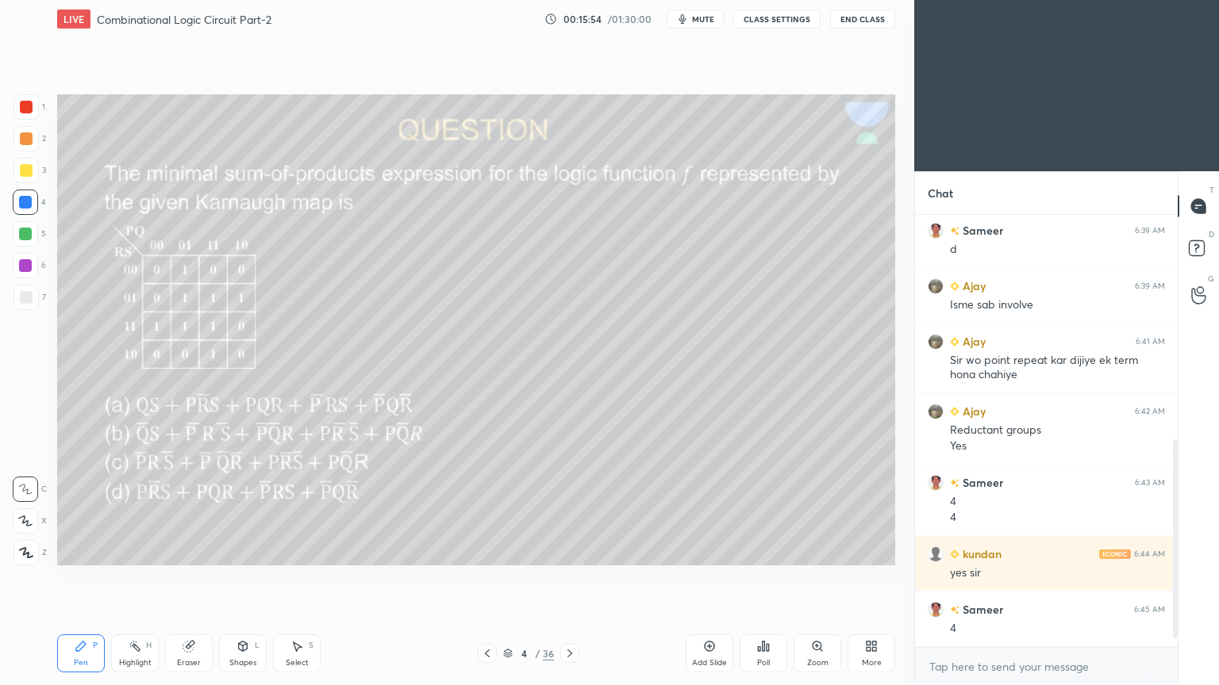
scroll to position [520, 0]
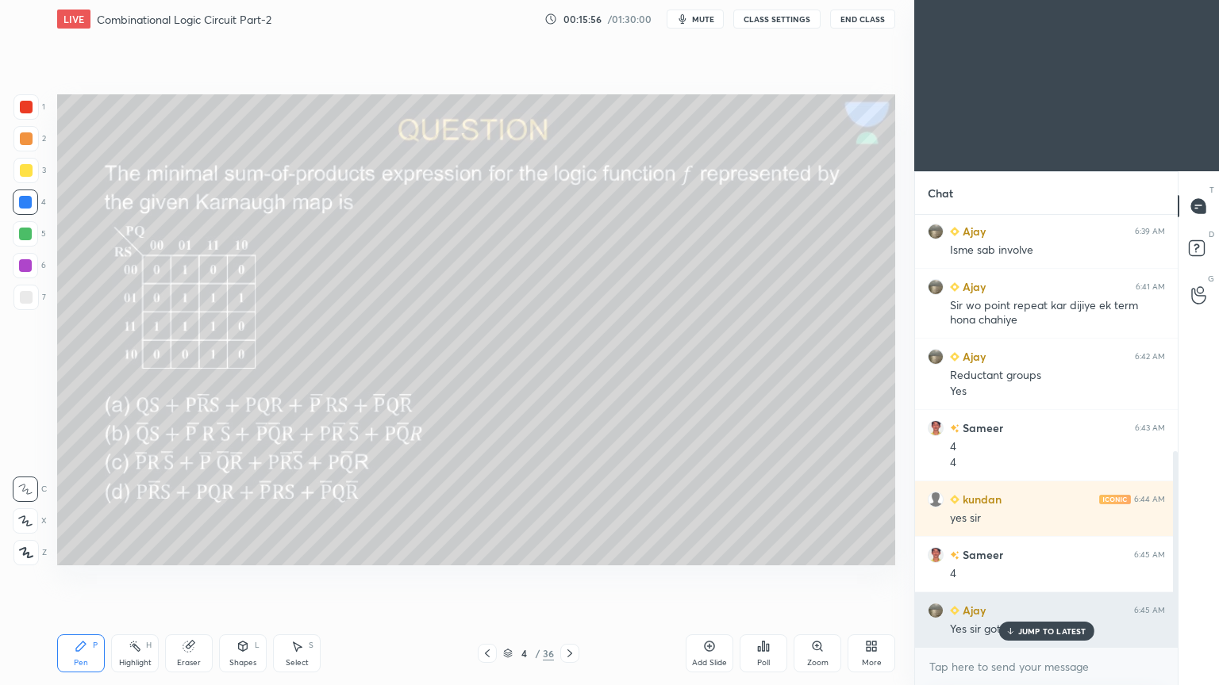
click at [1030, 578] on p "JUMP TO LATEST" at bounding box center [1052, 632] width 68 height 10
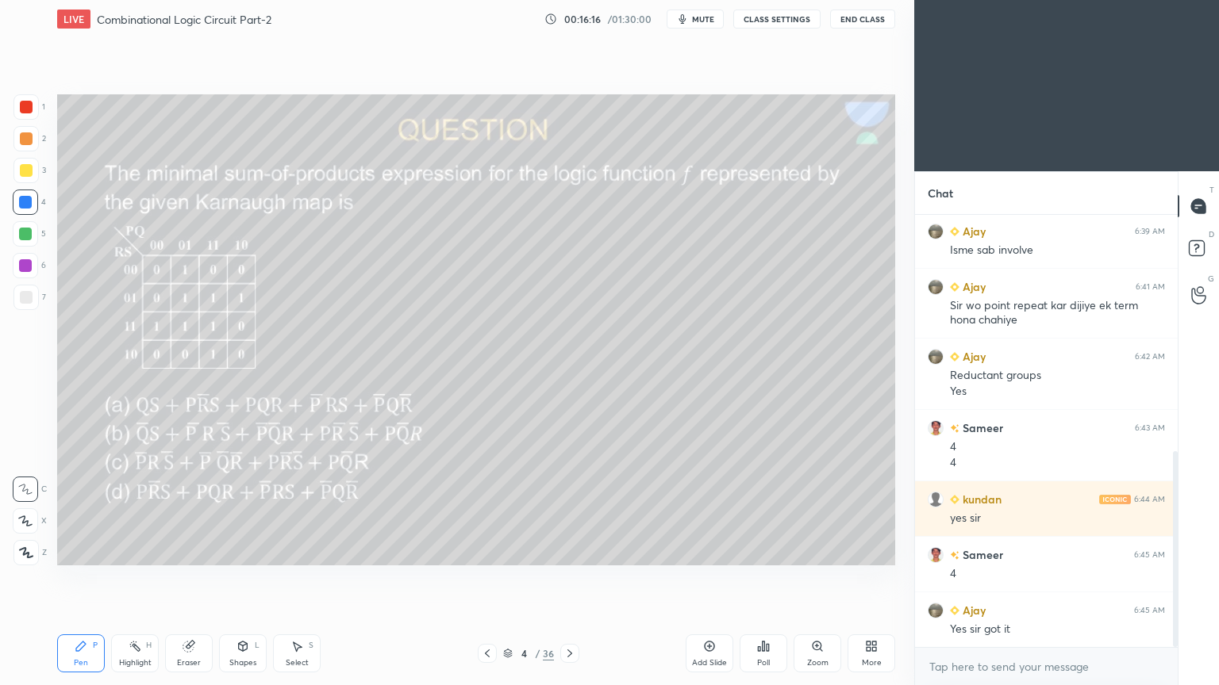
click at [27, 304] on div at bounding box center [25, 297] width 25 height 25
click at [32, 235] on div at bounding box center [25, 233] width 25 height 25
click at [32, 523] on icon at bounding box center [25, 521] width 14 height 11
click at [247, 578] on div "Shapes L" at bounding box center [243, 654] width 48 height 38
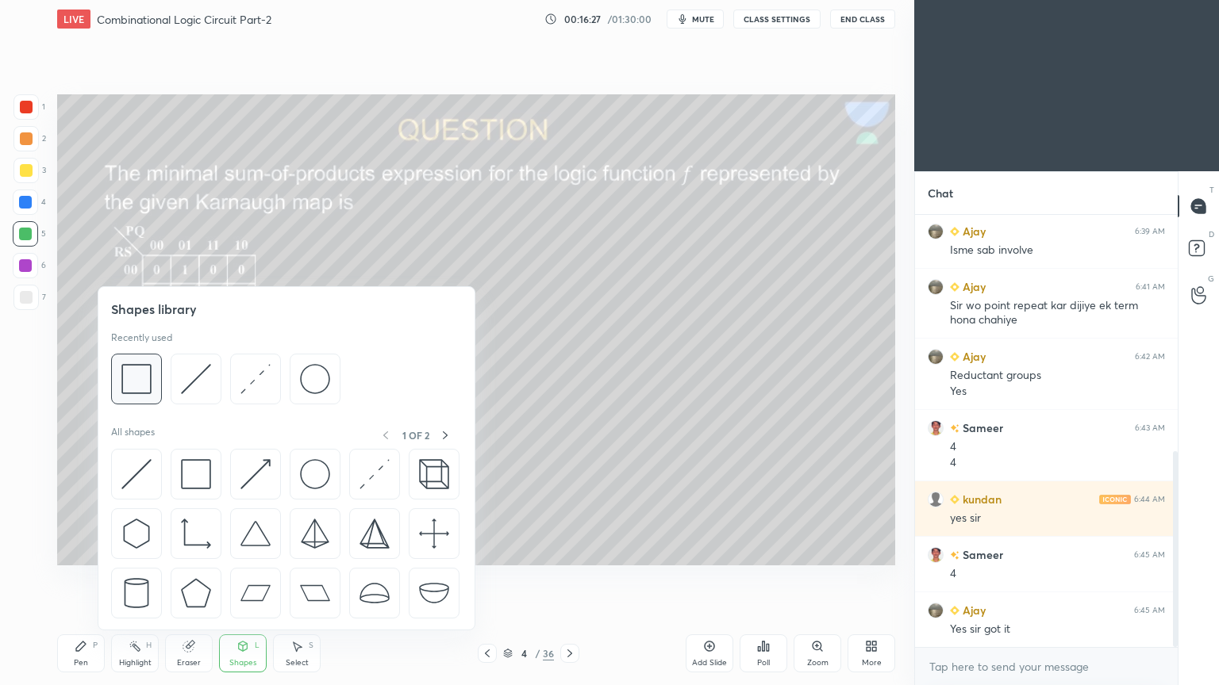
click at [141, 385] on img at bounding box center [136, 379] width 30 height 30
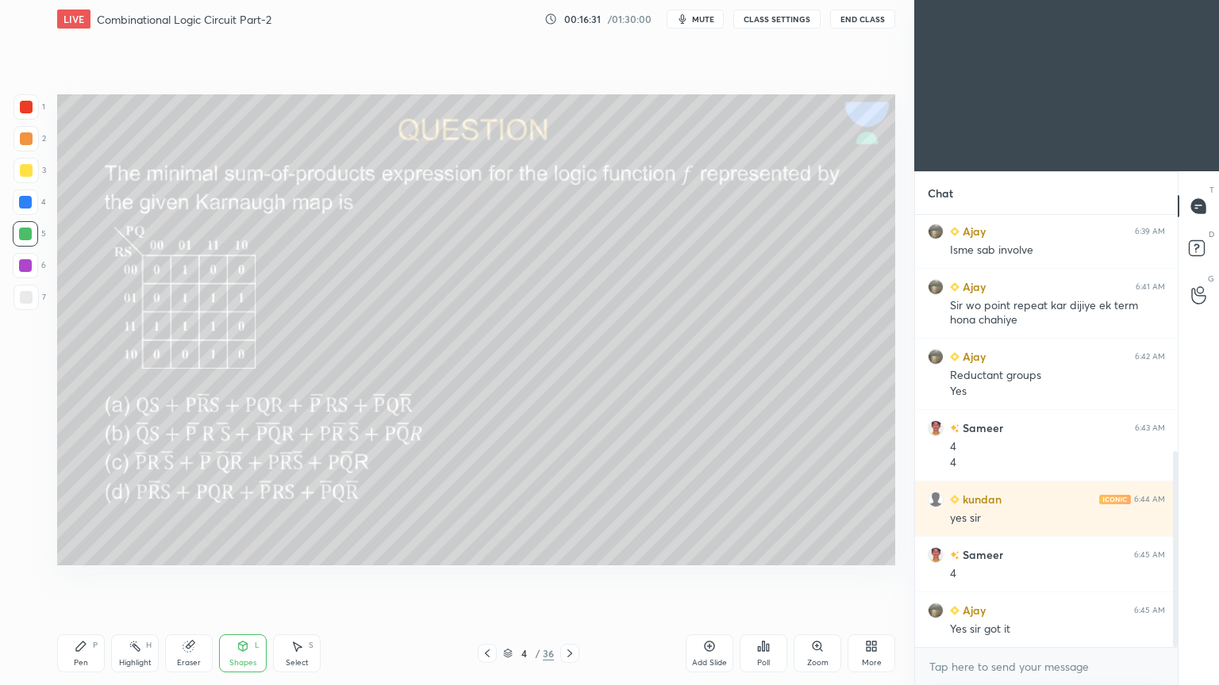
click at [70, 578] on div "Pen P" at bounding box center [81, 654] width 48 height 38
click at [19, 486] on icon at bounding box center [25, 490] width 13 height 10
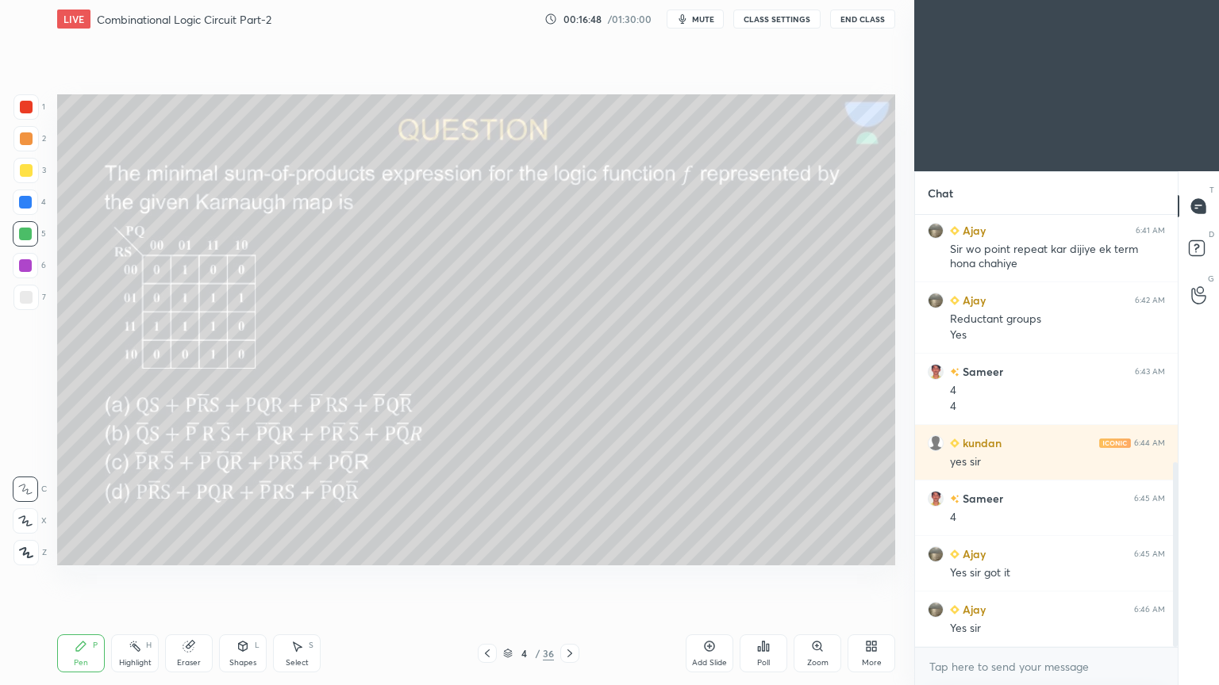
click at [571, 578] on icon at bounding box center [569, 653] width 13 height 13
click at [178, 578] on div "Eraser" at bounding box center [189, 654] width 48 height 38
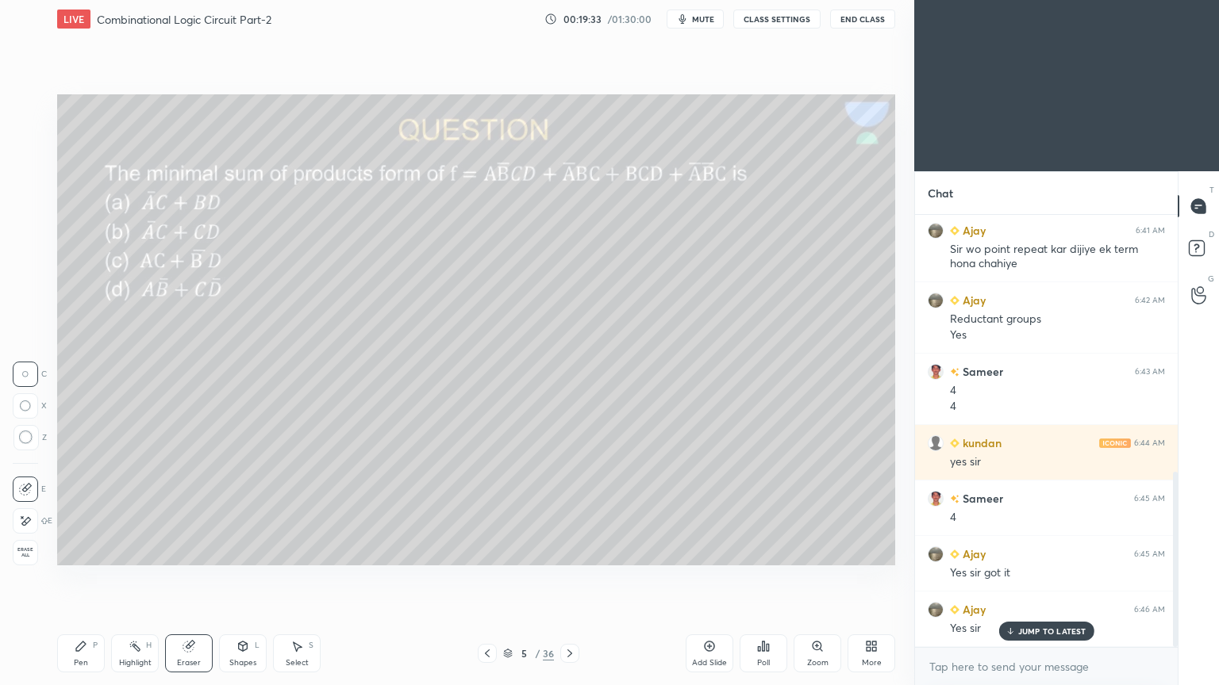
scroll to position [632, 0]
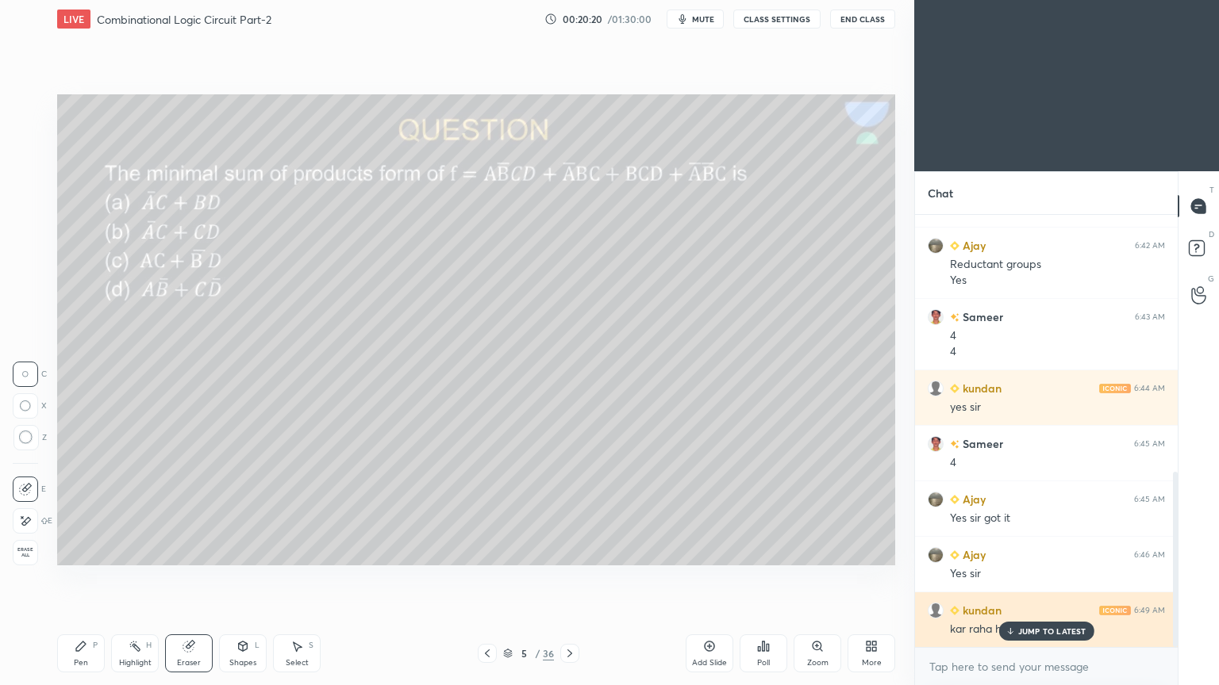
click at [1044, 578] on p "JUMP TO LATEST" at bounding box center [1052, 632] width 68 height 10
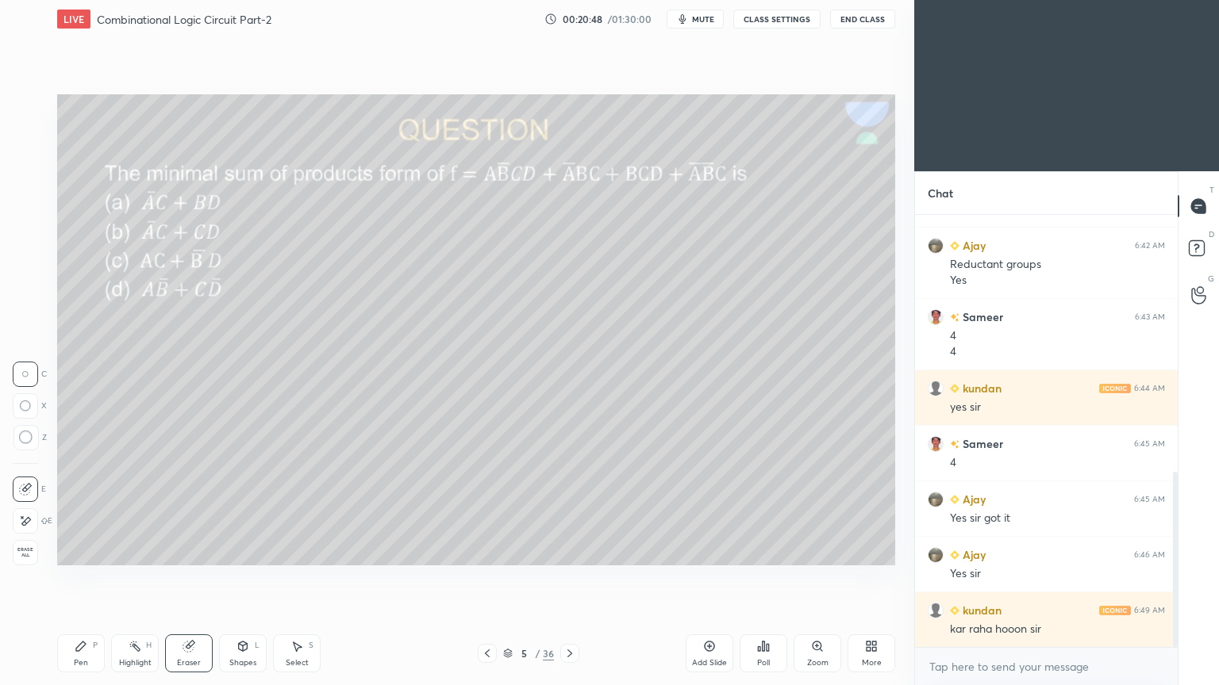
click at [79, 578] on icon at bounding box center [81, 647] width 10 height 10
click at [36, 195] on div at bounding box center [25, 202] width 25 height 25
click at [243, 578] on icon at bounding box center [243, 649] width 0 height 6
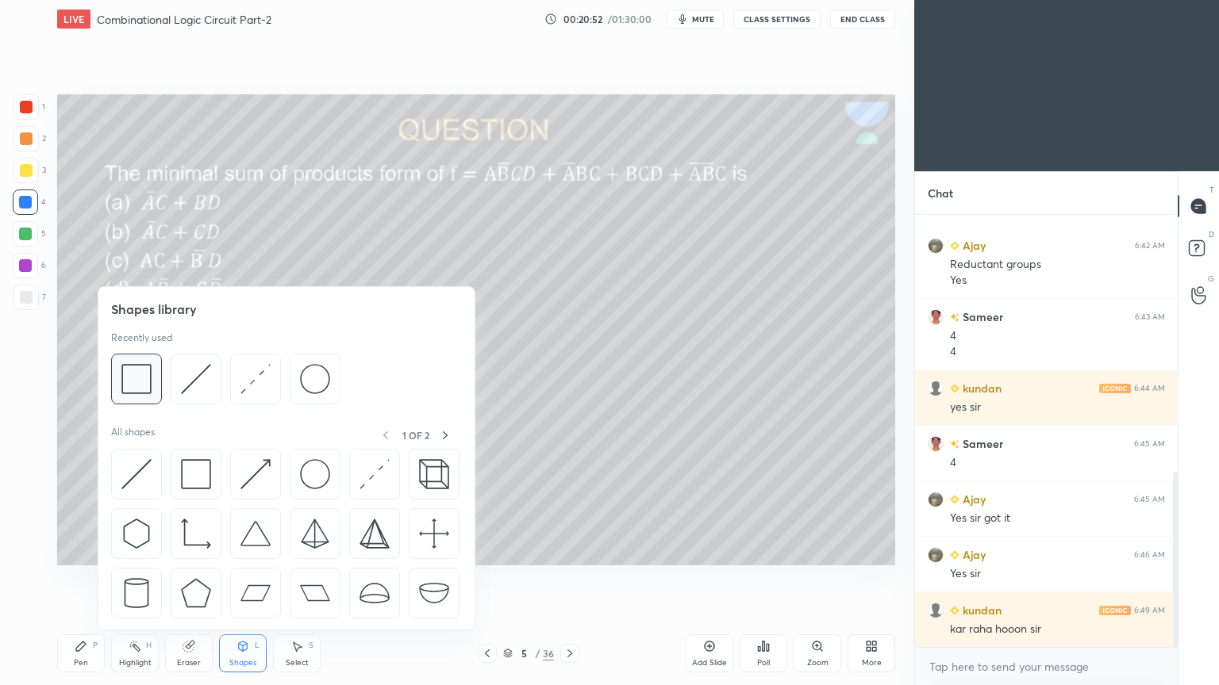
click at [136, 369] on img at bounding box center [136, 379] width 30 height 30
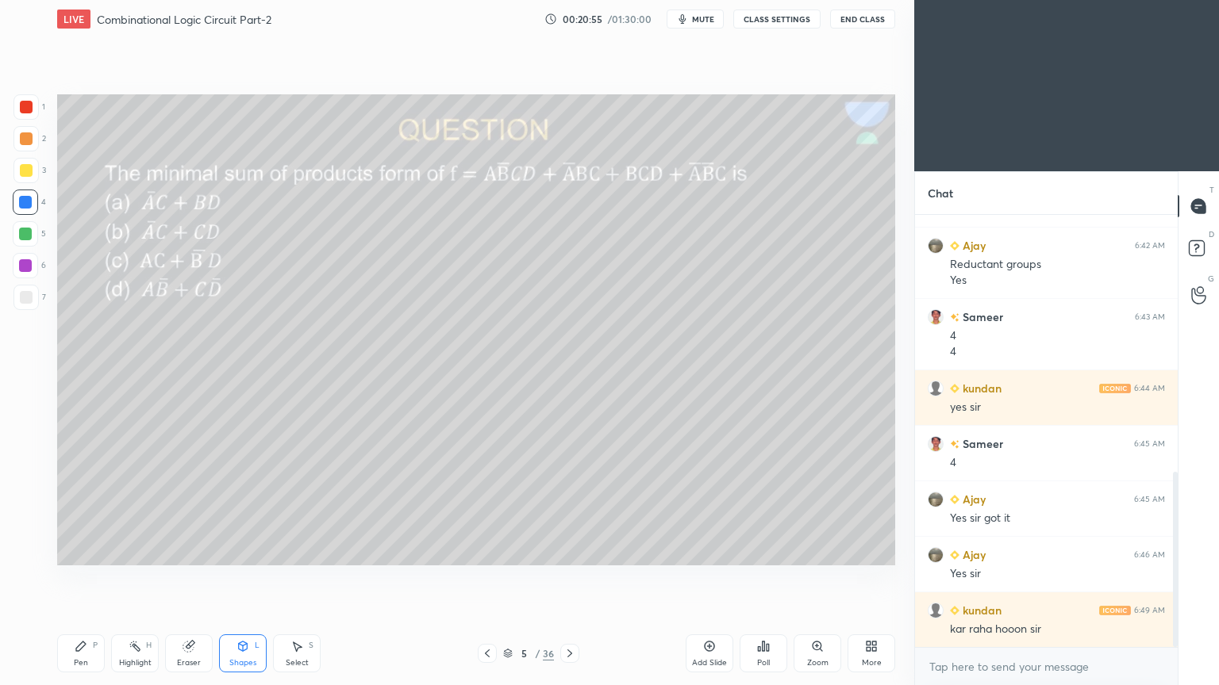
scroll to position [688, 0]
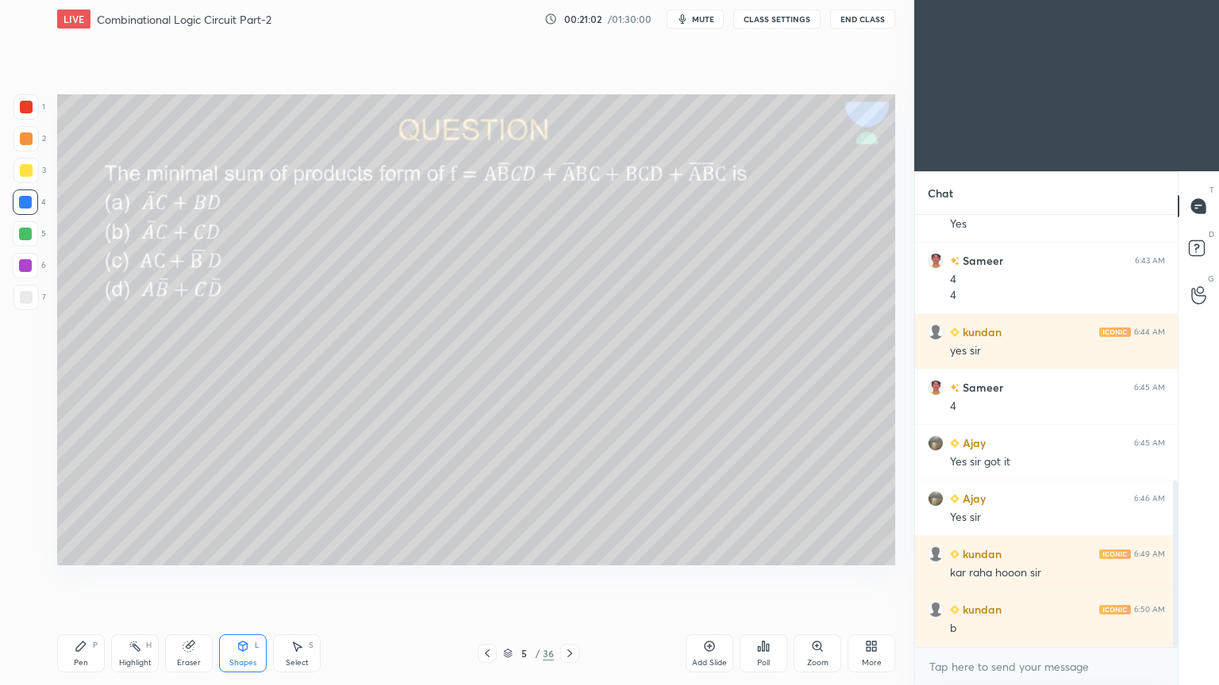
click at [244, 578] on icon at bounding box center [243, 647] width 9 height 10
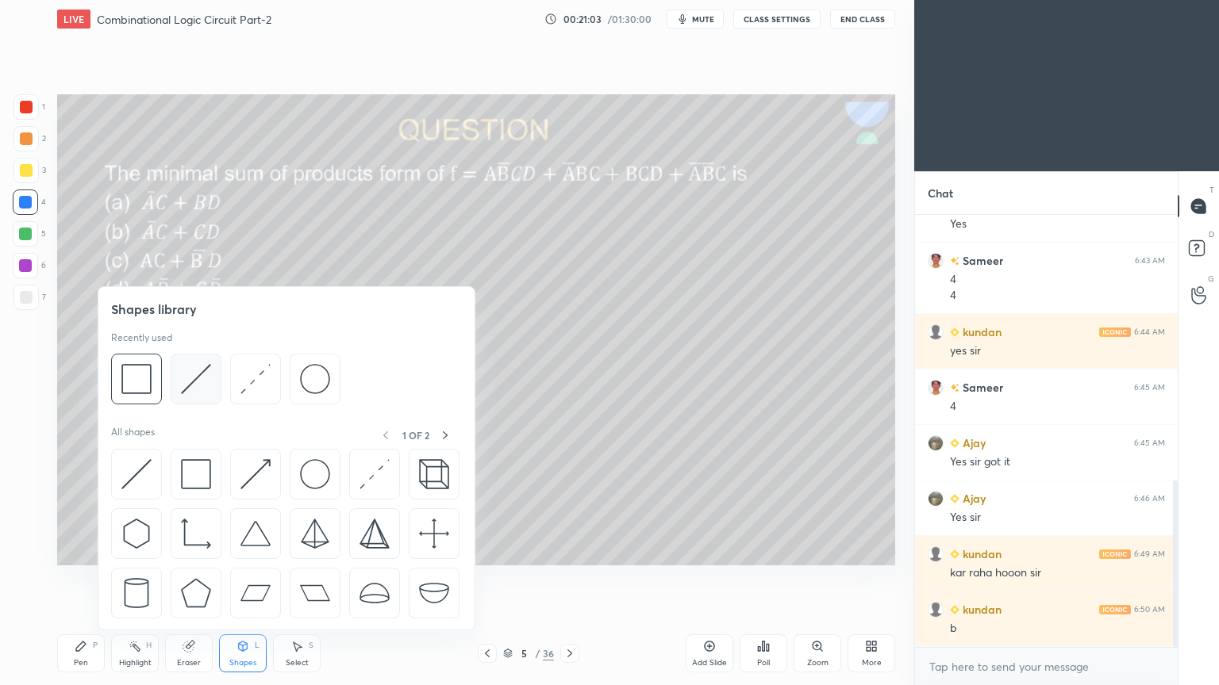
click at [195, 374] on img at bounding box center [196, 379] width 30 height 30
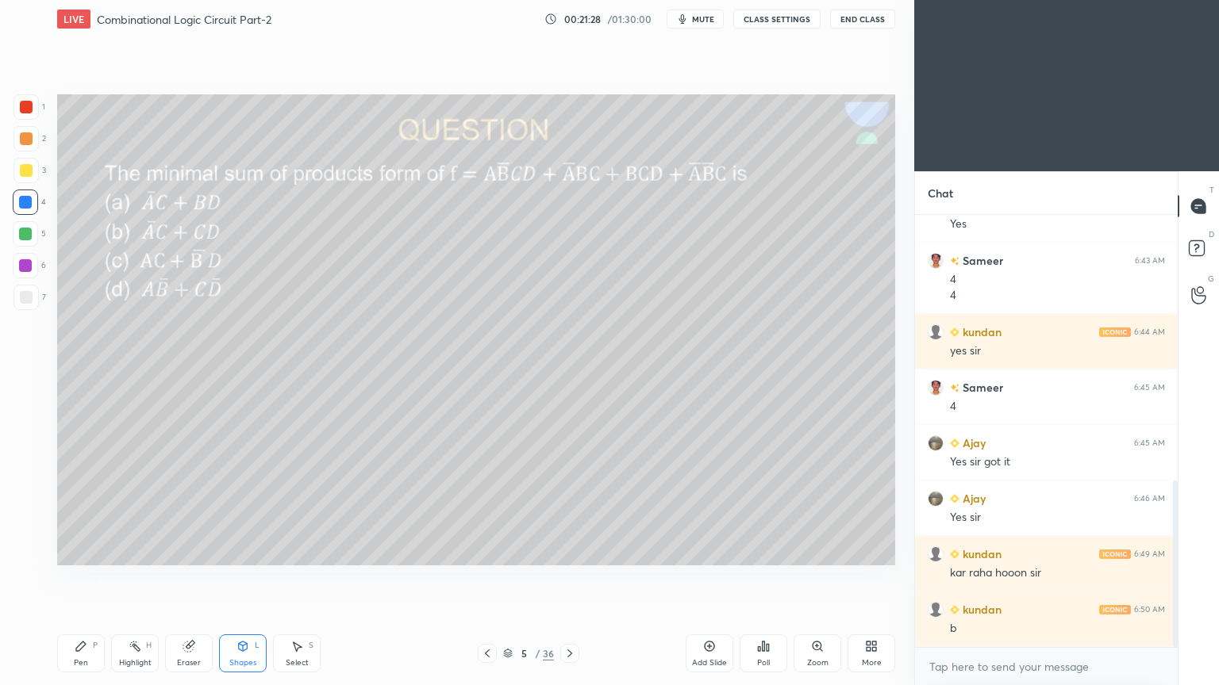
click at [81, 578] on div "Pen P" at bounding box center [81, 654] width 48 height 38
click at [30, 292] on div at bounding box center [26, 297] width 13 height 13
click at [34, 236] on div at bounding box center [25, 233] width 25 height 25
click at [198, 578] on div "Eraser" at bounding box center [189, 654] width 48 height 38
click at [78, 578] on icon at bounding box center [81, 646] width 13 height 13
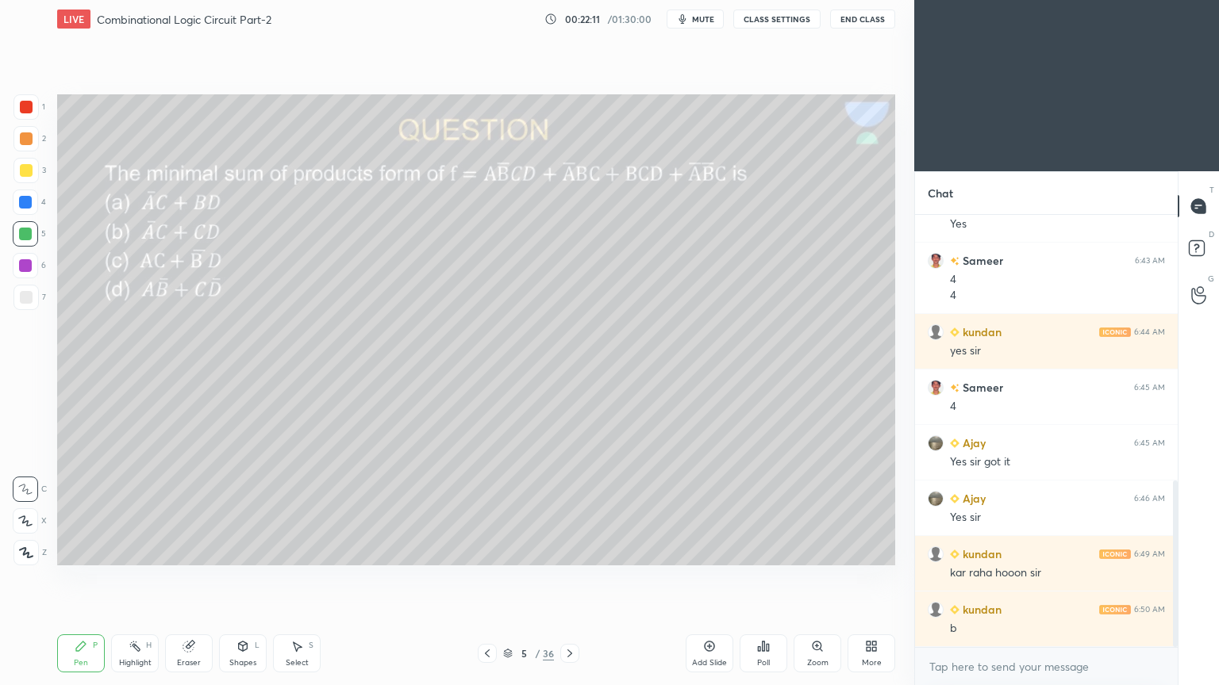
click at [32, 301] on div at bounding box center [25, 297] width 25 height 25
click at [144, 578] on div "Highlight H" at bounding box center [135, 654] width 48 height 38
click at [76, 578] on icon at bounding box center [81, 646] width 13 height 13
click at [144, 578] on div "Highlight H" at bounding box center [135, 654] width 48 height 38
click at [34, 228] on div at bounding box center [25, 233] width 25 height 25
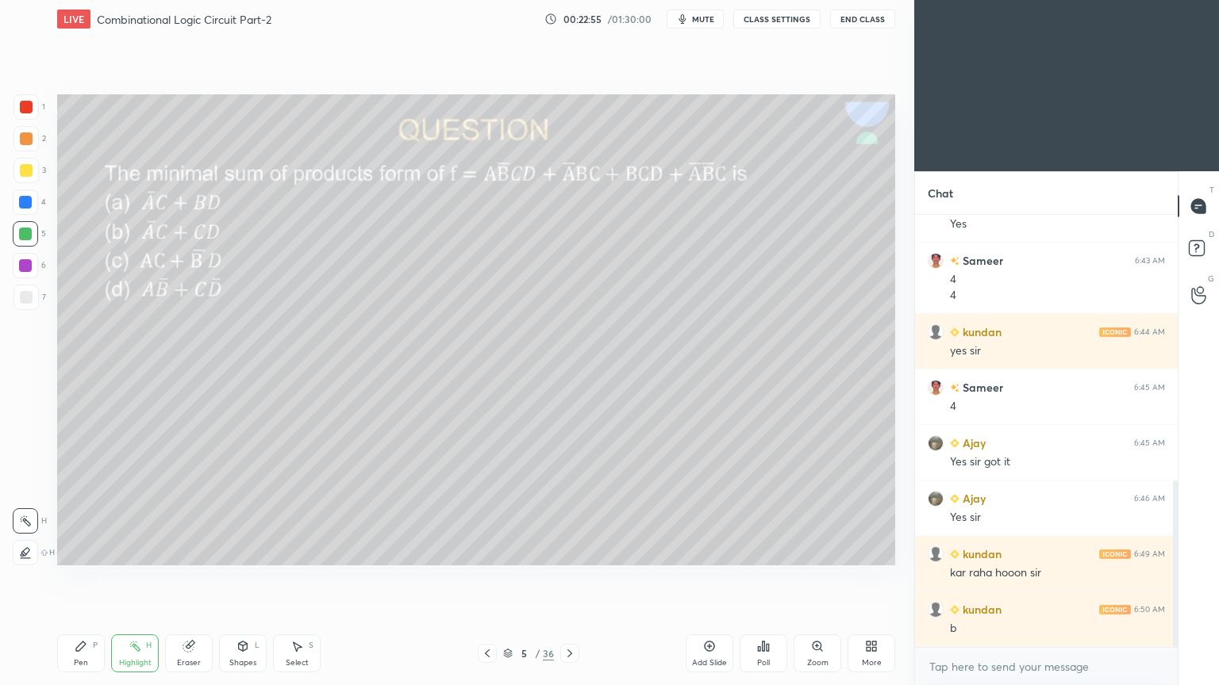
click at [76, 578] on icon at bounding box center [81, 647] width 10 height 10
click at [25, 297] on div at bounding box center [26, 297] width 13 height 13
click at [182, 578] on div "Eraser" at bounding box center [189, 663] width 24 height 8
click at [79, 578] on div "Pen P" at bounding box center [81, 654] width 48 height 38
click at [140, 578] on div "Highlight H" at bounding box center [135, 654] width 48 height 38
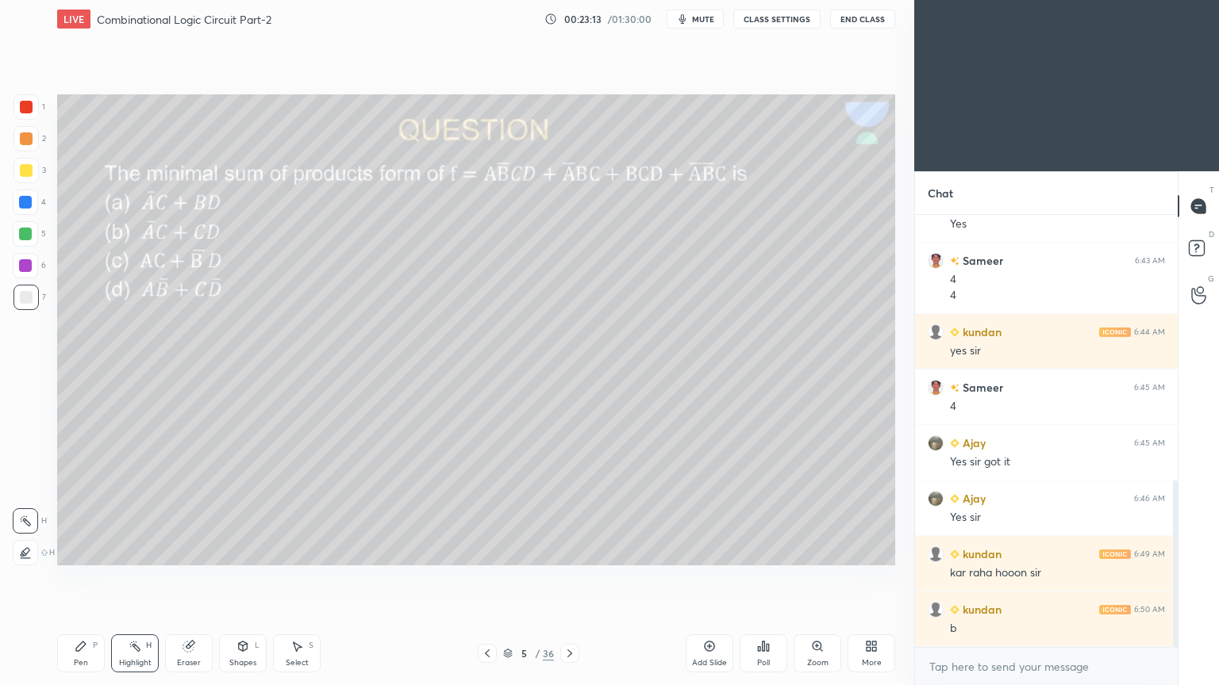
click at [35, 140] on div at bounding box center [25, 138] width 25 height 25
click at [82, 578] on icon at bounding box center [81, 647] width 10 height 10
click at [34, 299] on div at bounding box center [25, 297] width 25 height 25
click at [40, 174] on div "3" at bounding box center [29, 170] width 33 height 25
click at [30, 516] on icon at bounding box center [25, 521] width 14 height 11
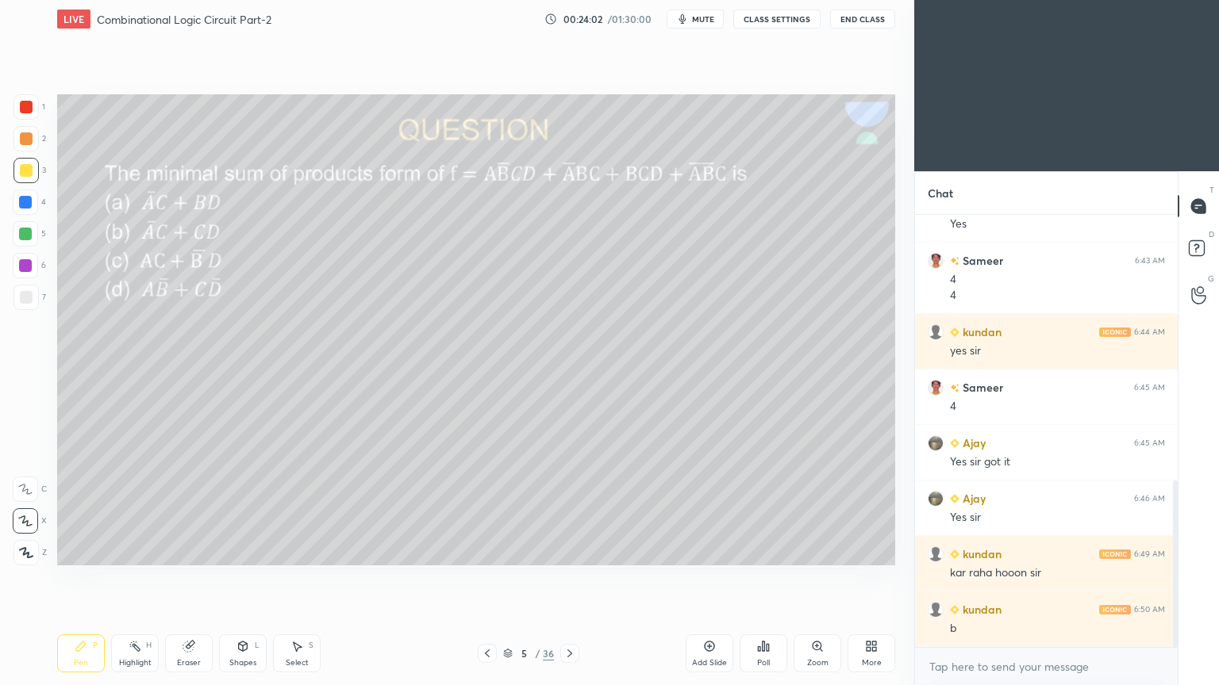
click at [37, 112] on div at bounding box center [25, 106] width 25 height 25
click at [248, 578] on icon at bounding box center [242, 646] width 13 height 13
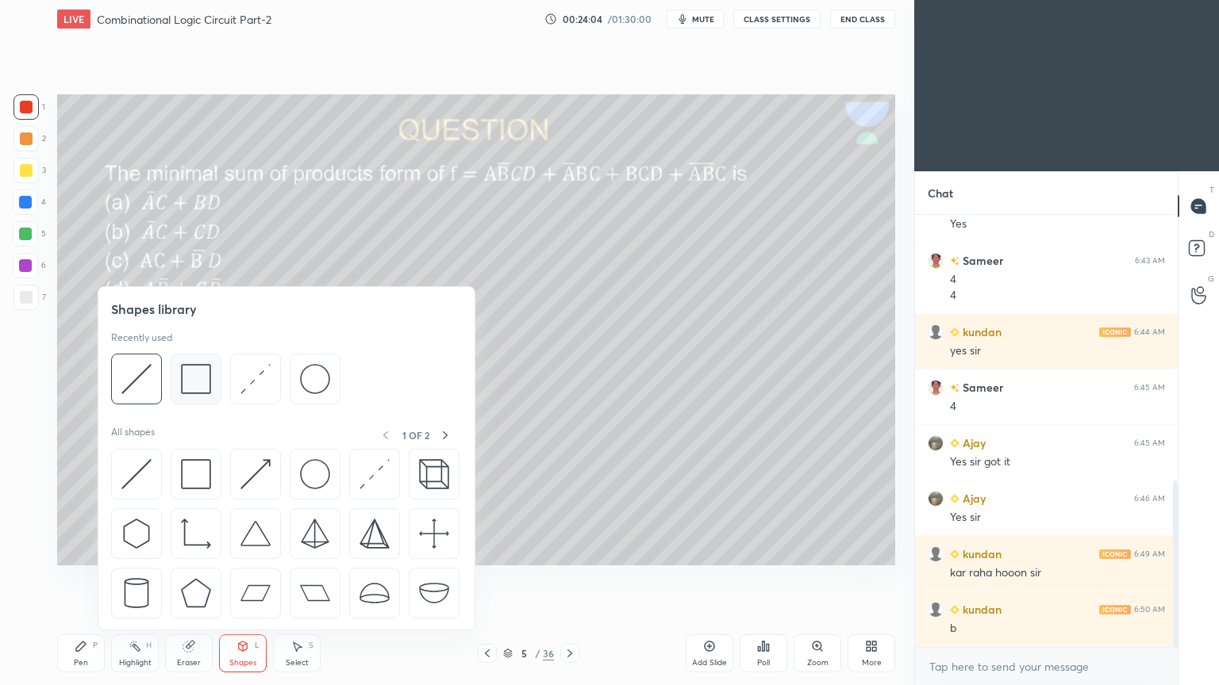
click at [198, 374] on img at bounding box center [196, 379] width 30 height 30
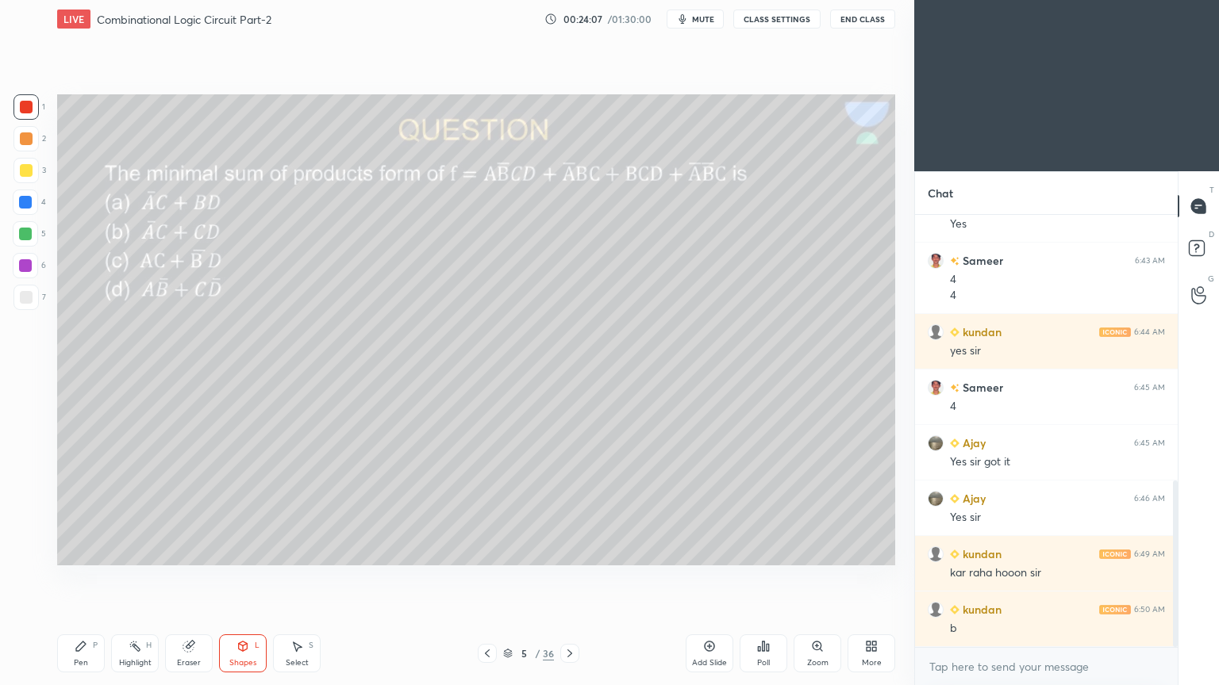
click at [75, 578] on icon at bounding box center [81, 646] width 13 height 13
click at [27, 267] on div at bounding box center [25, 265] width 13 height 13
click at [193, 578] on icon at bounding box center [188, 646] width 13 height 13
click at [80, 578] on icon at bounding box center [81, 646] width 13 height 13
click at [25, 291] on div at bounding box center [26, 297] width 13 height 13
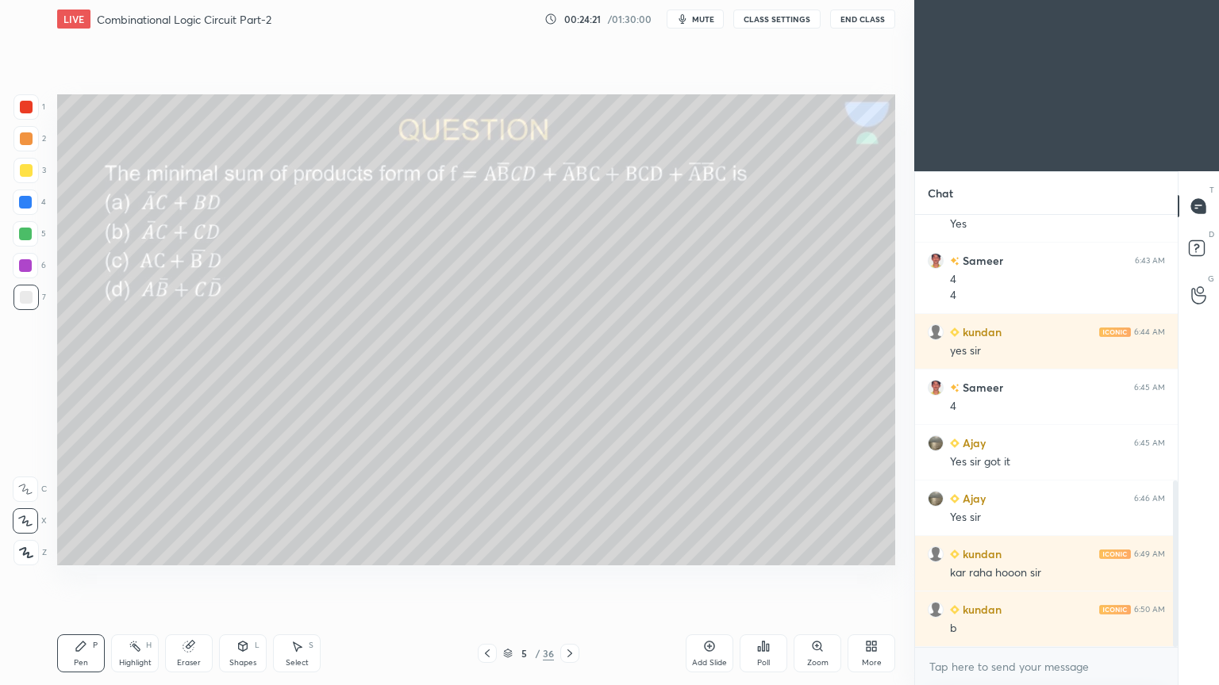
click at [22, 479] on div at bounding box center [25, 489] width 25 height 25
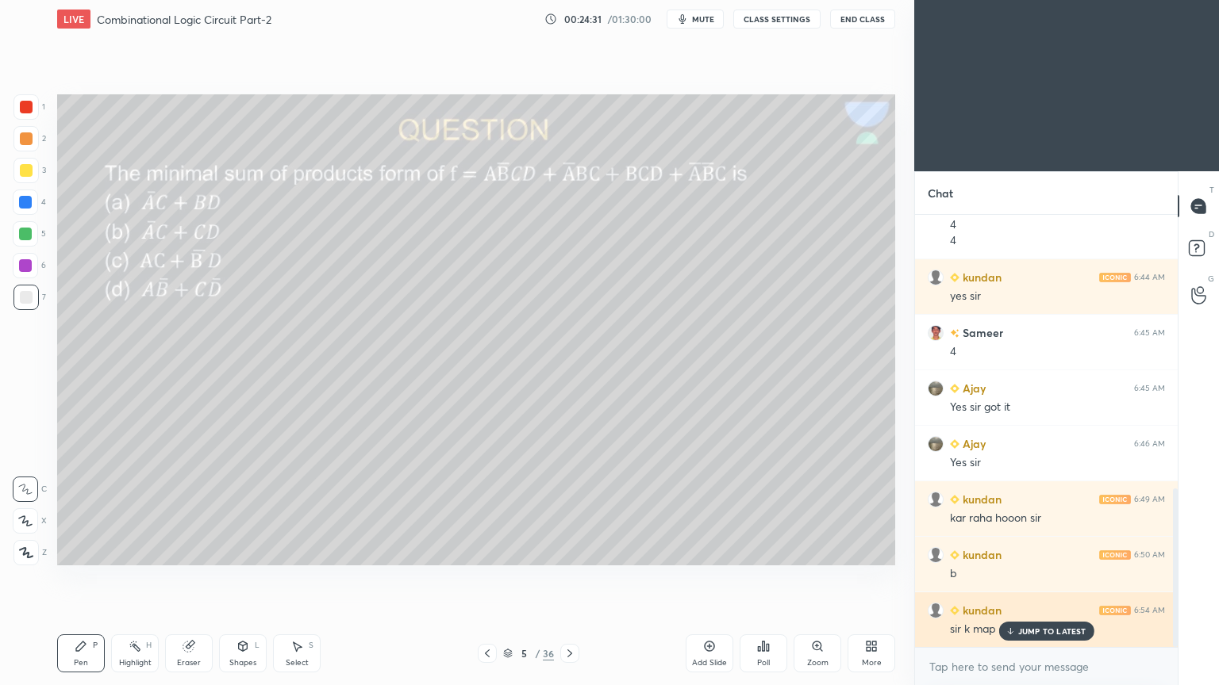
click at [1031, 578] on p "JUMP TO LATEST" at bounding box center [1052, 632] width 68 height 10
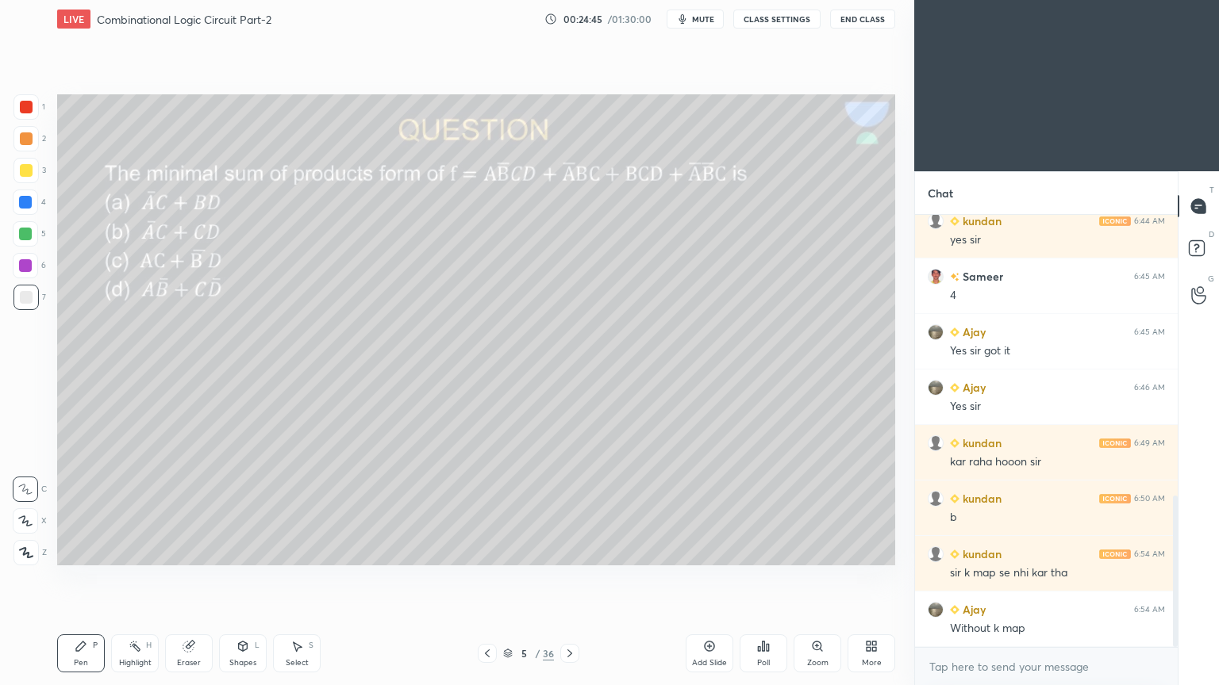
click at [181, 578] on div "Eraser" at bounding box center [189, 663] width 24 height 8
click at [86, 578] on icon at bounding box center [81, 646] width 13 height 13
click at [40, 171] on div "3" at bounding box center [29, 170] width 33 height 25
click at [30, 518] on icon at bounding box center [25, 521] width 14 height 11
click at [32, 486] on icon at bounding box center [25, 489] width 14 height 11
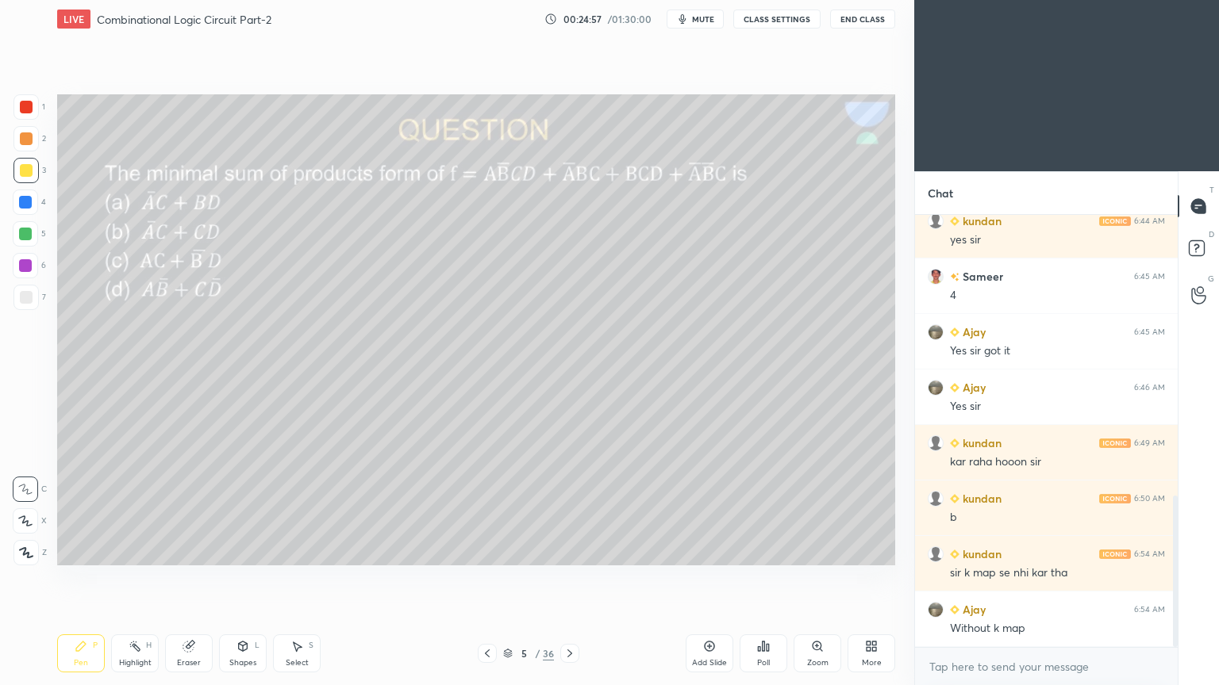
click at [22, 292] on div at bounding box center [26, 297] width 13 height 13
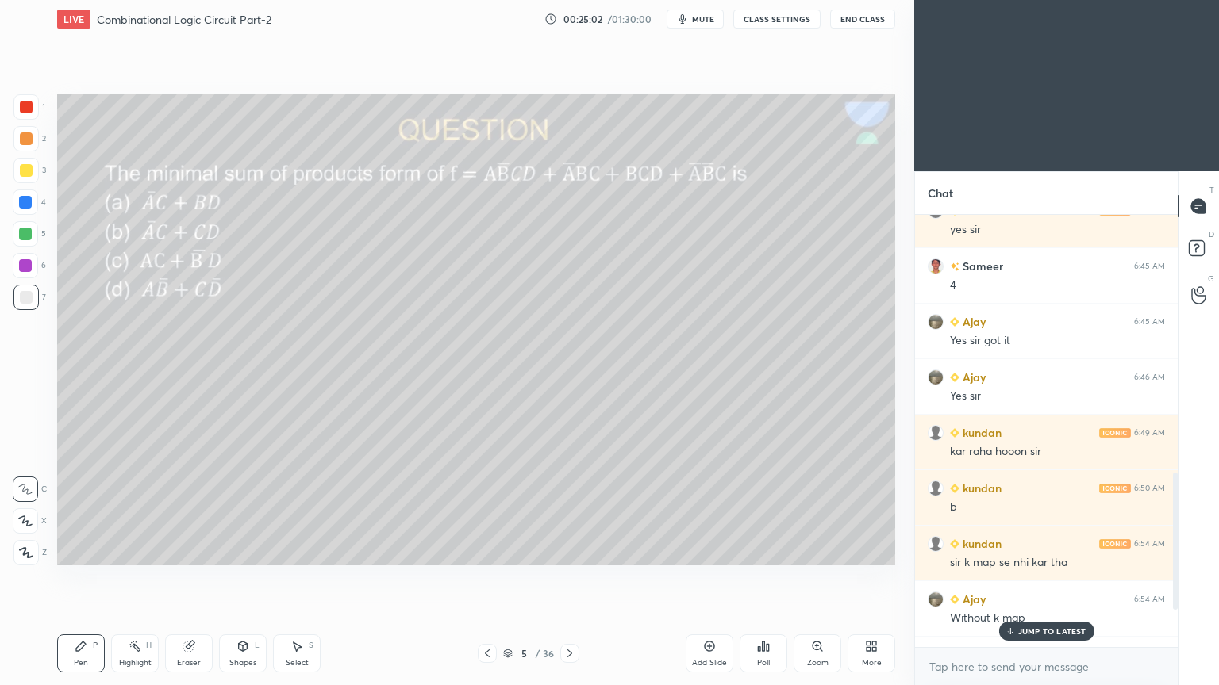
scroll to position [806, 0]
click at [567, 578] on icon at bounding box center [569, 653] width 13 height 13
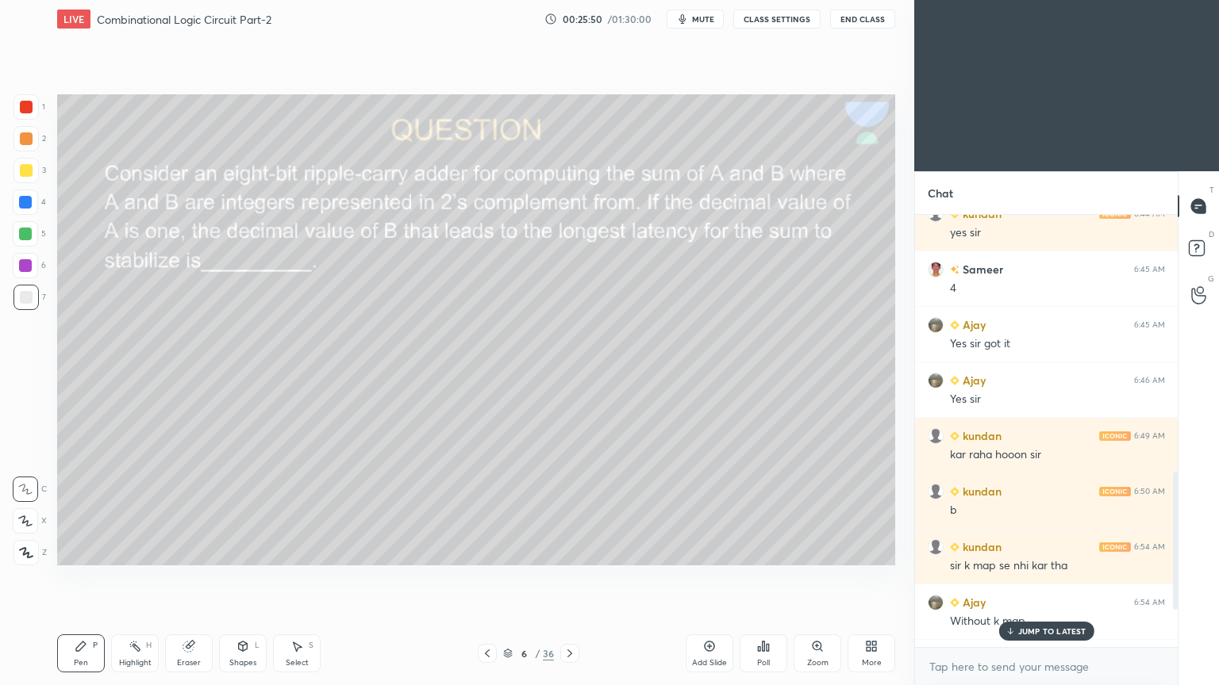
click at [1044, 578] on p "JUMP TO LATEST" at bounding box center [1052, 632] width 68 height 10
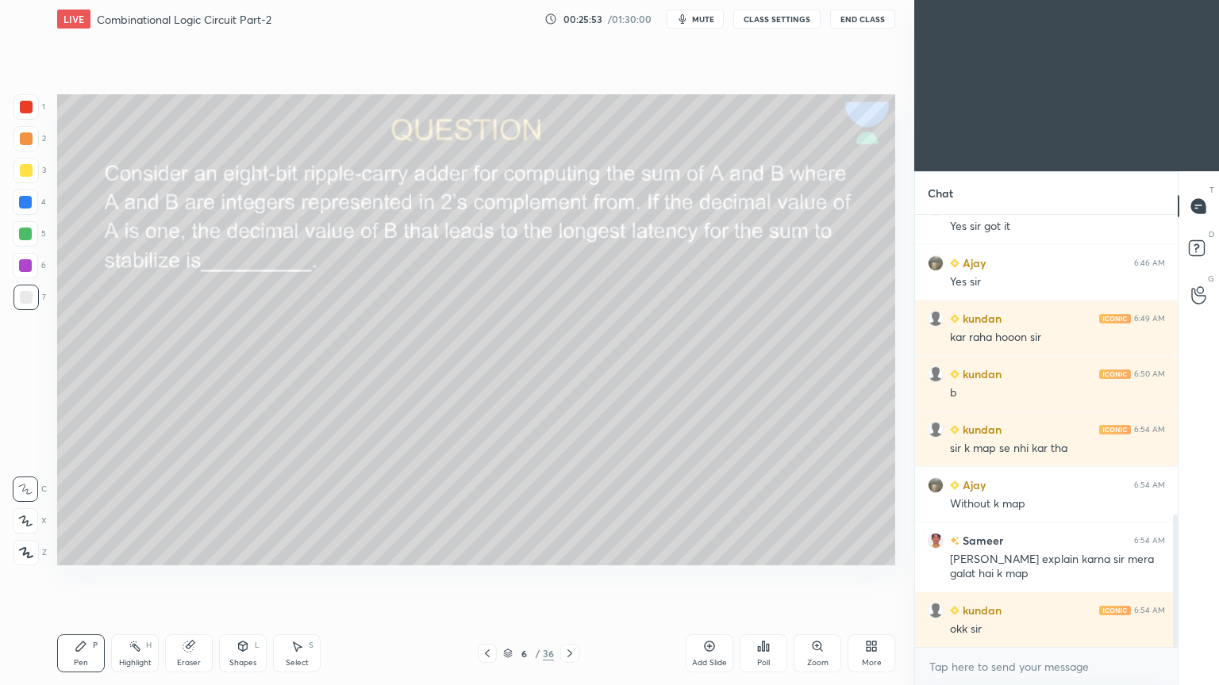
scroll to position [980, 0]
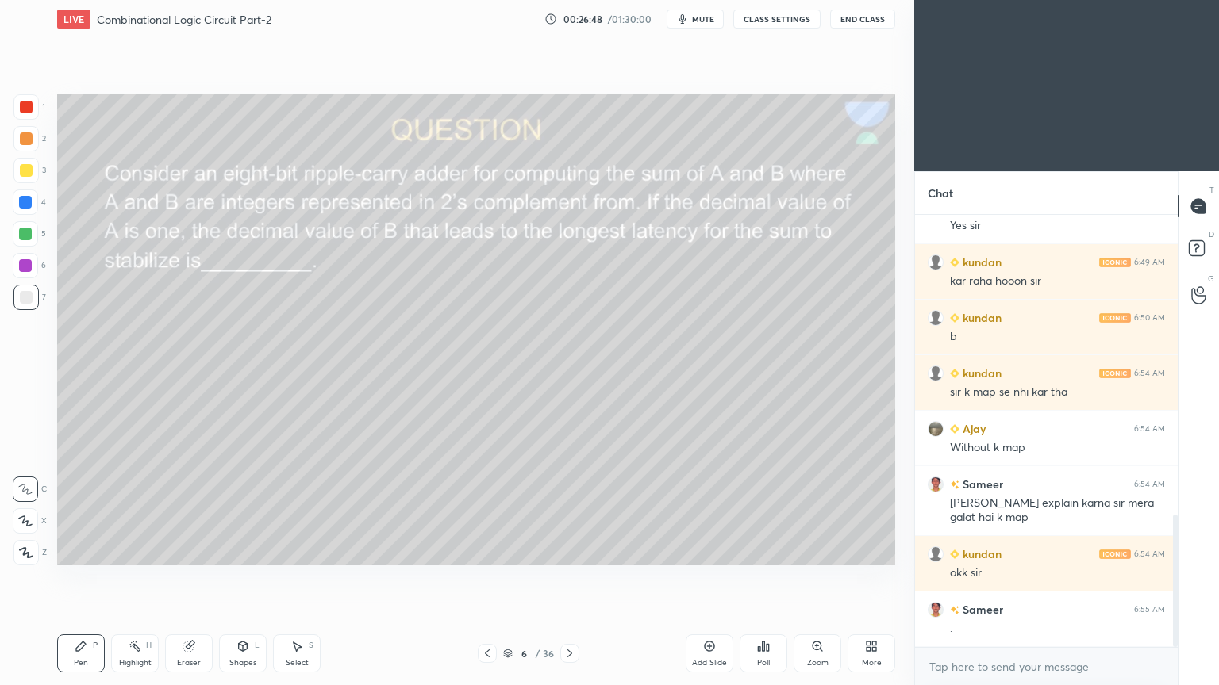
click at [879, 578] on div "More" at bounding box center [871, 654] width 48 height 38
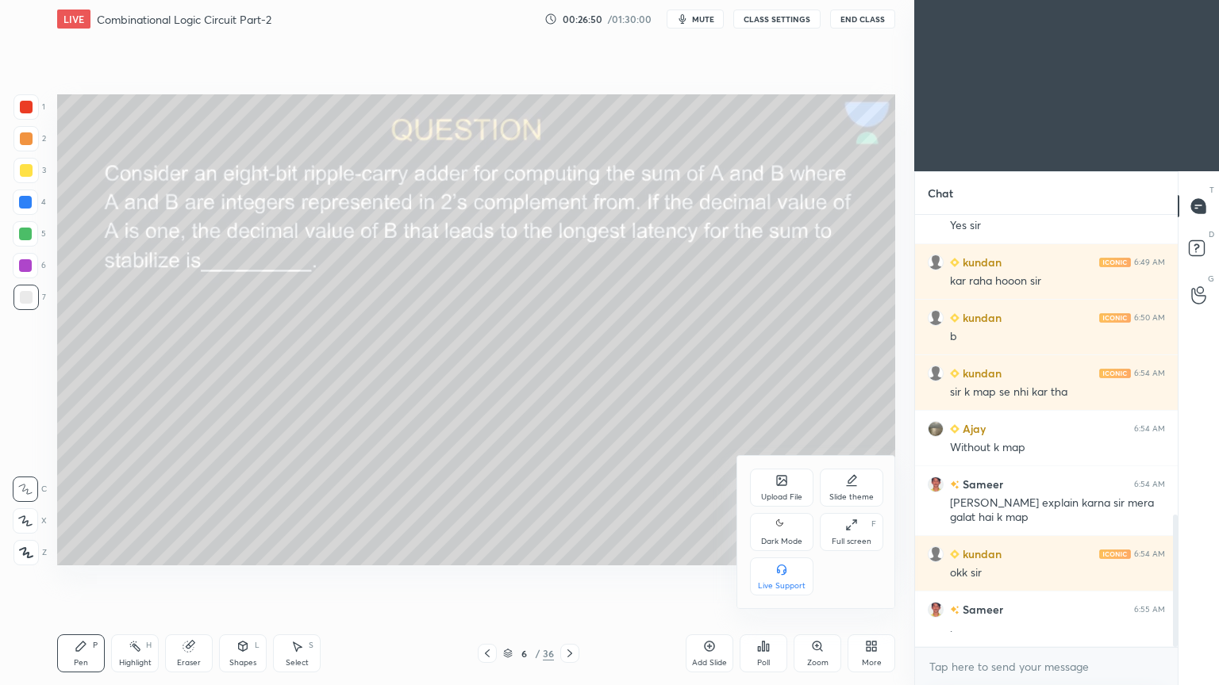
click at [873, 578] on div at bounding box center [609, 342] width 1219 height 685
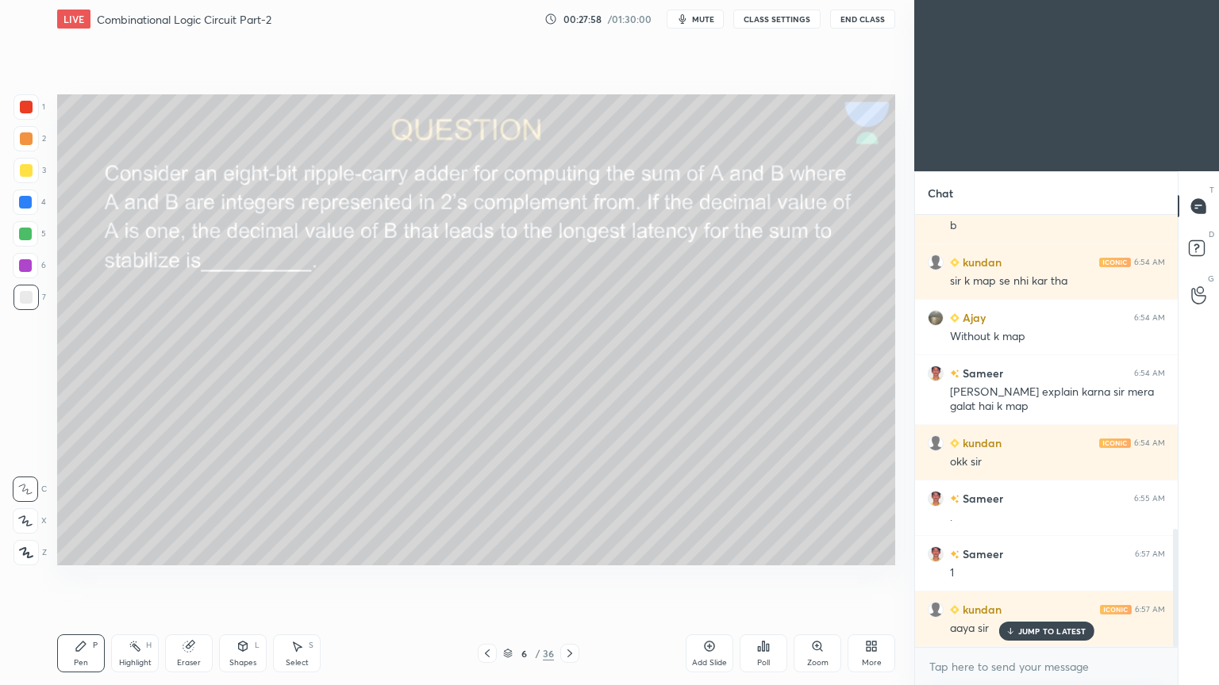
scroll to position [1146, 0]
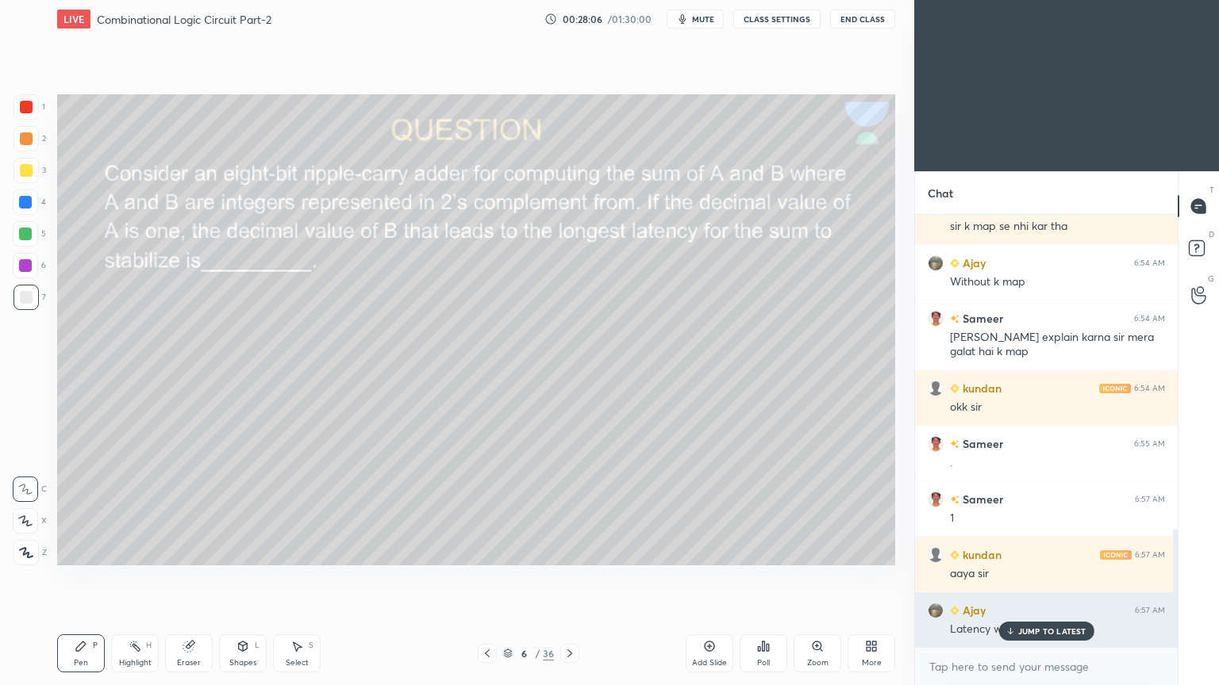
click at [1041, 578] on p "JUMP TO LATEST" at bounding box center [1052, 632] width 68 height 10
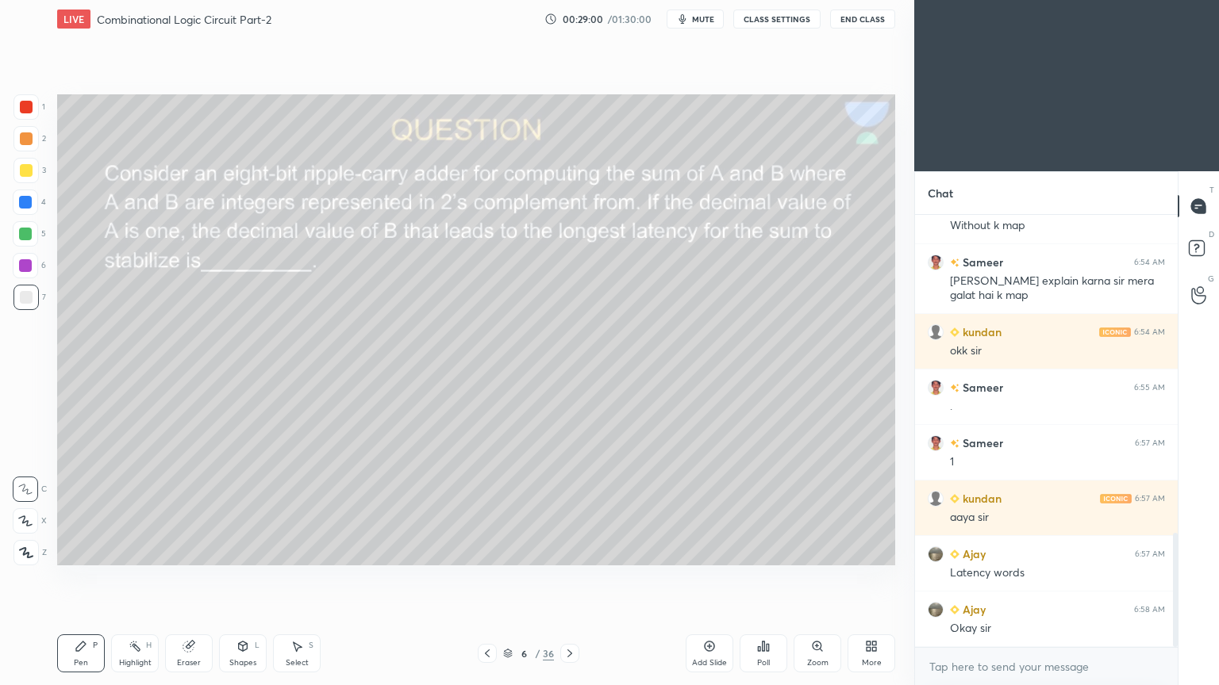
click at [33, 141] on div at bounding box center [25, 138] width 25 height 25
click at [126, 578] on div "Highlight H" at bounding box center [135, 654] width 48 height 38
click at [29, 300] on div at bounding box center [26, 297] width 13 height 13
click at [34, 235] on div at bounding box center [25, 233] width 25 height 25
click at [29, 202] on div at bounding box center [25, 202] width 13 height 13
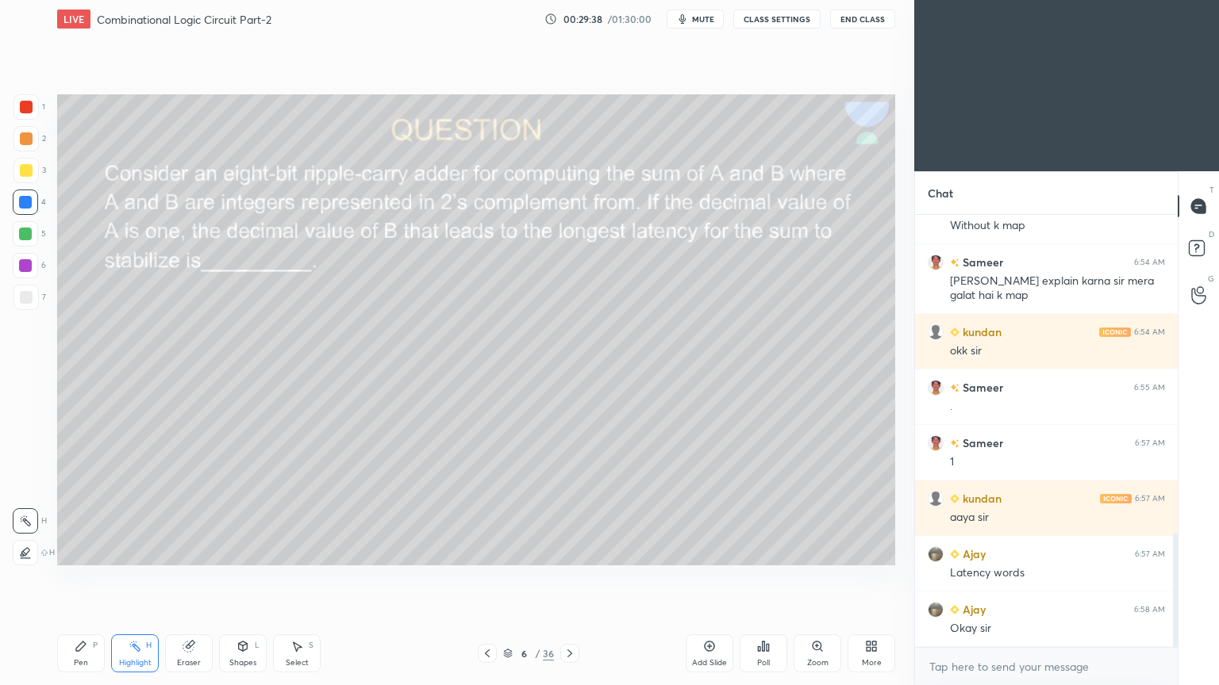
click at [63, 578] on div "Pen P" at bounding box center [81, 654] width 48 height 38
click at [190, 578] on div "Eraser" at bounding box center [189, 654] width 48 height 38
click at [79, 578] on div "Pen" at bounding box center [81, 663] width 14 height 8
click at [32, 174] on div at bounding box center [25, 170] width 25 height 25
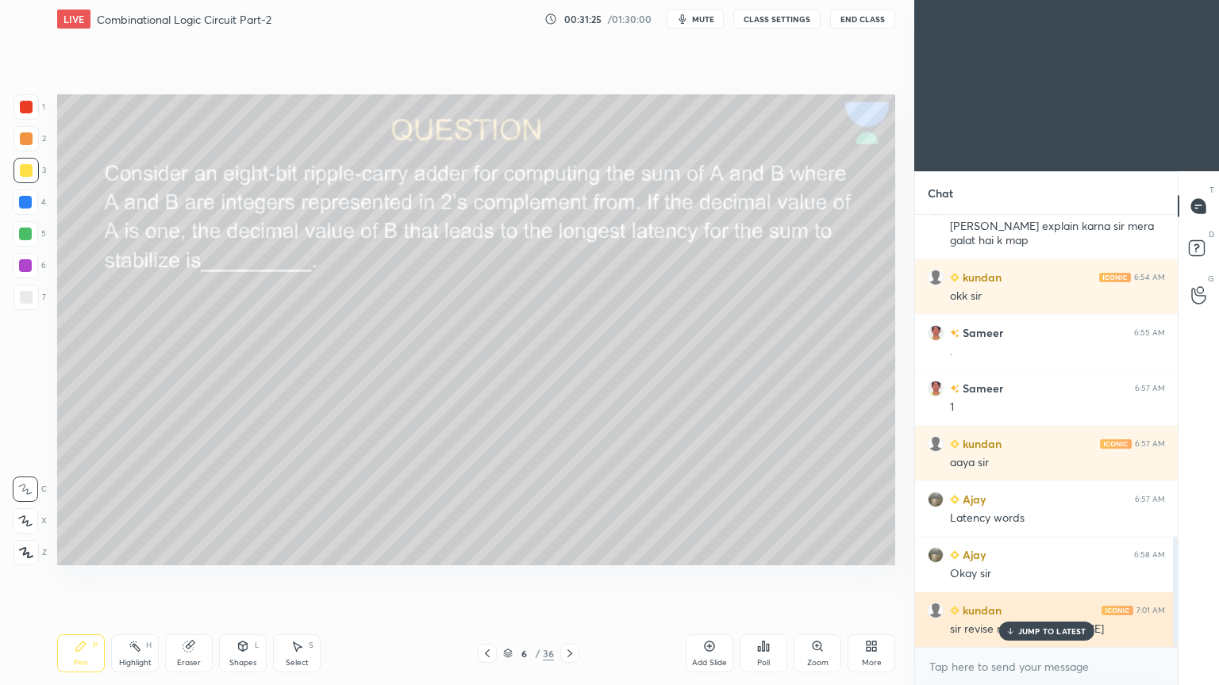
click at [1038, 578] on p "JUMP TO LATEST" at bounding box center [1052, 632] width 68 height 10
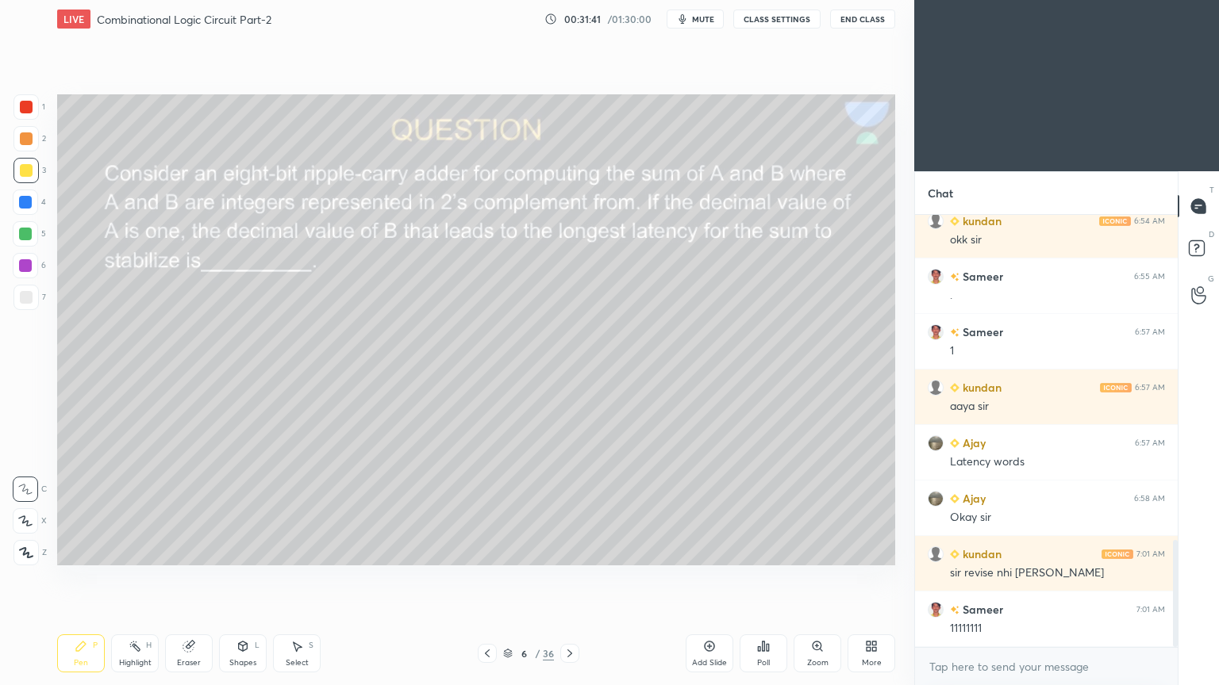
click at [129, 578] on div "Highlight H" at bounding box center [135, 654] width 48 height 38
click at [70, 578] on div "Pen P" at bounding box center [81, 654] width 48 height 38
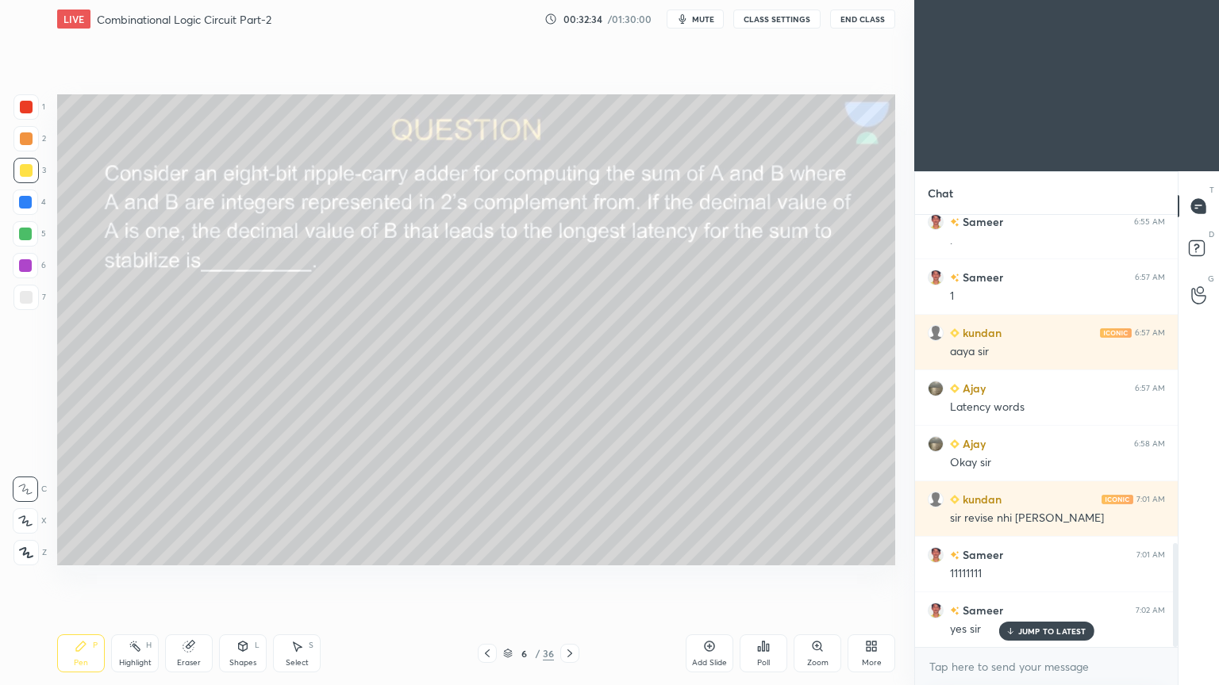
click at [35, 141] on div at bounding box center [25, 138] width 25 height 25
click at [125, 578] on div "Highlight" at bounding box center [135, 663] width 33 height 8
click at [75, 578] on div "Pen P" at bounding box center [81, 654] width 48 height 38
click at [32, 205] on div at bounding box center [25, 202] width 13 height 13
click at [187, 578] on icon at bounding box center [188, 647] width 10 height 10
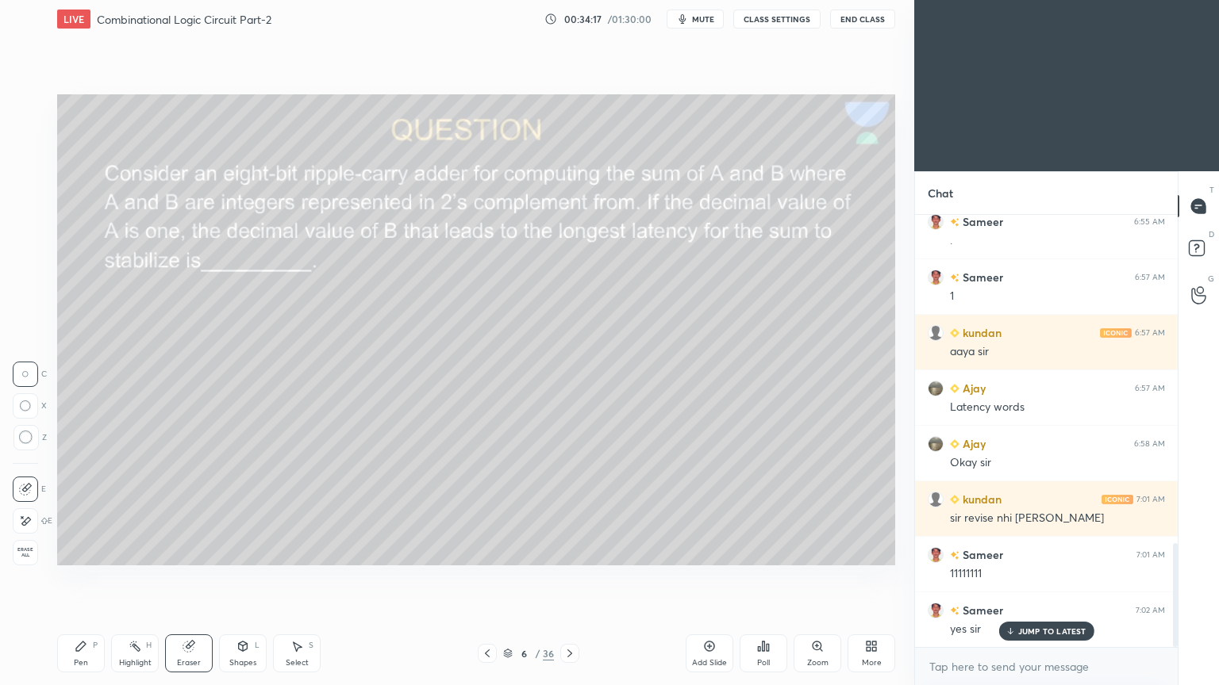
click at [63, 578] on div "Pen P" at bounding box center [81, 654] width 48 height 38
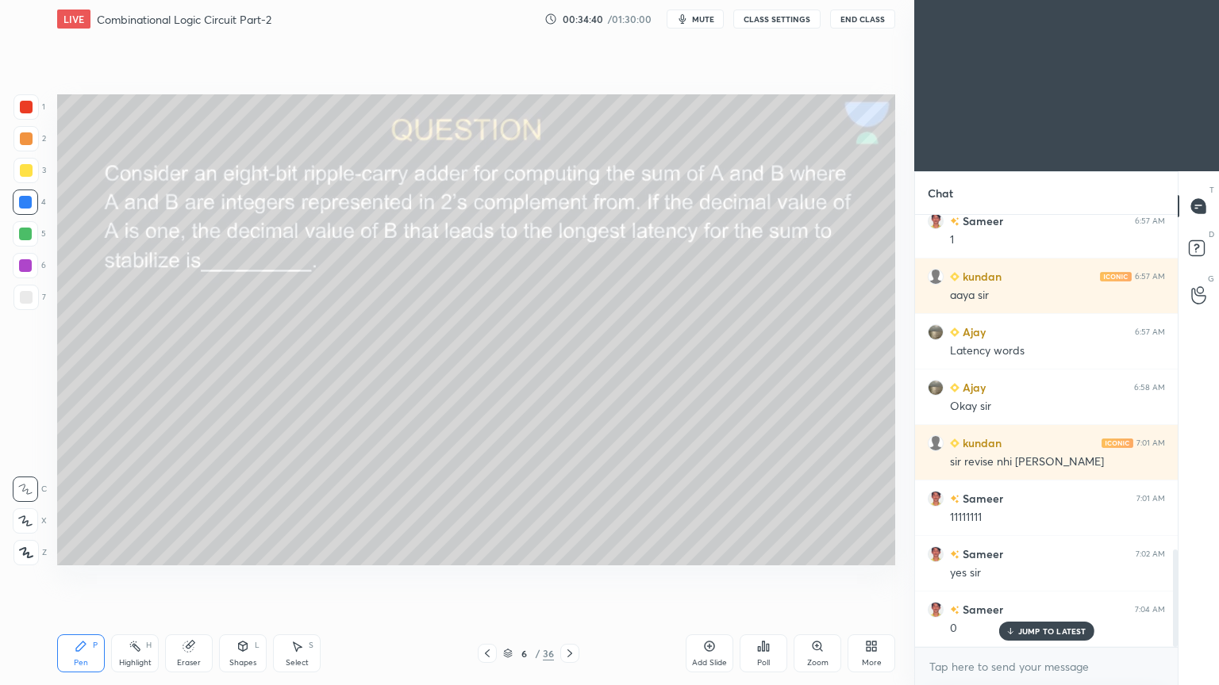
scroll to position [1479, 0]
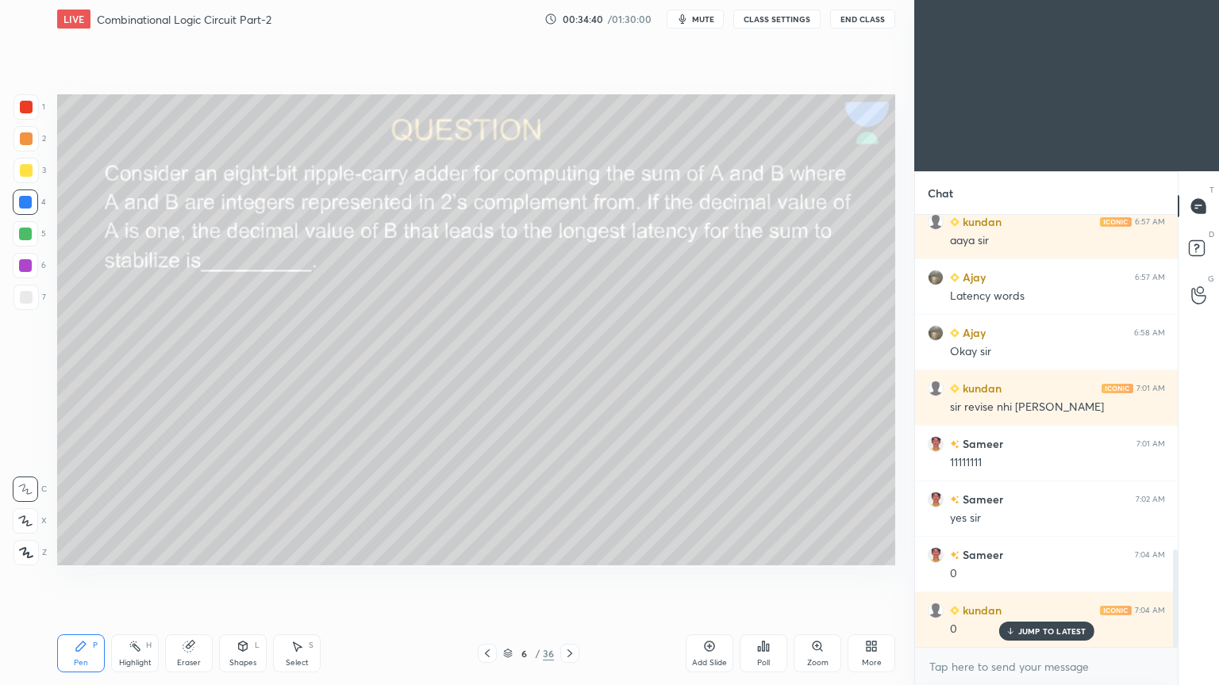
click at [132, 578] on icon at bounding box center [135, 646] width 13 height 13
click at [40, 267] on div "6" at bounding box center [29, 265] width 33 height 25
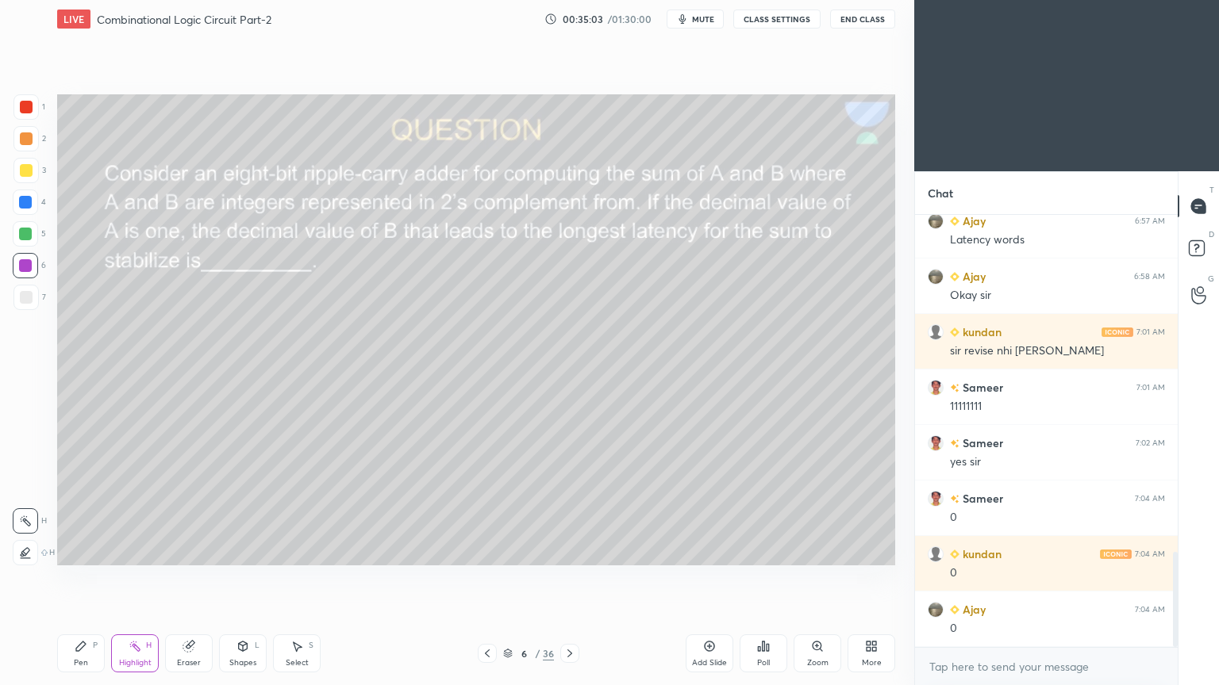
click at [187, 578] on div "Eraser" at bounding box center [189, 663] width 24 height 8
click at [88, 578] on div "Pen P" at bounding box center [81, 654] width 48 height 38
click at [38, 206] on div "4" at bounding box center [29, 202] width 33 height 25
click at [143, 578] on div "Highlight H" at bounding box center [135, 654] width 48 height 38
click at [206, 578] on div "Eraser" at bounding box center [189, 654] width 48 height 38
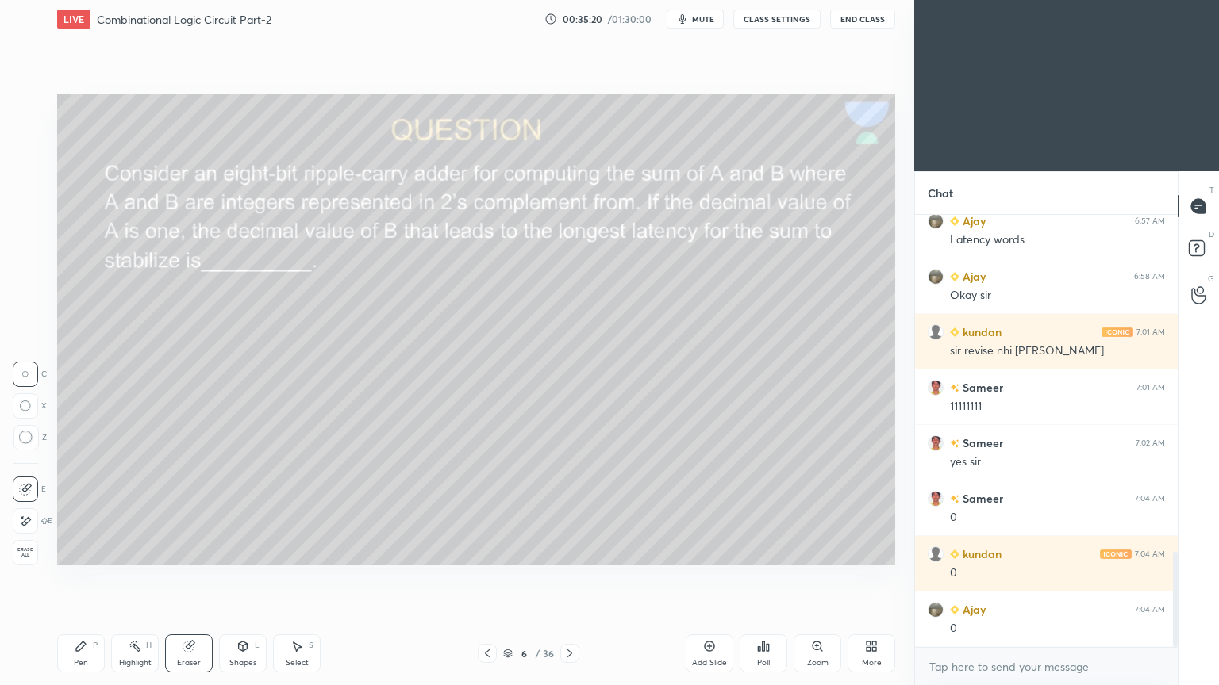
click at [83, 578] on icon at bounding box center [81, 646] width 13 height 13
click at [36, 175] on div at bounding box center [25, 170] width 25 height 25
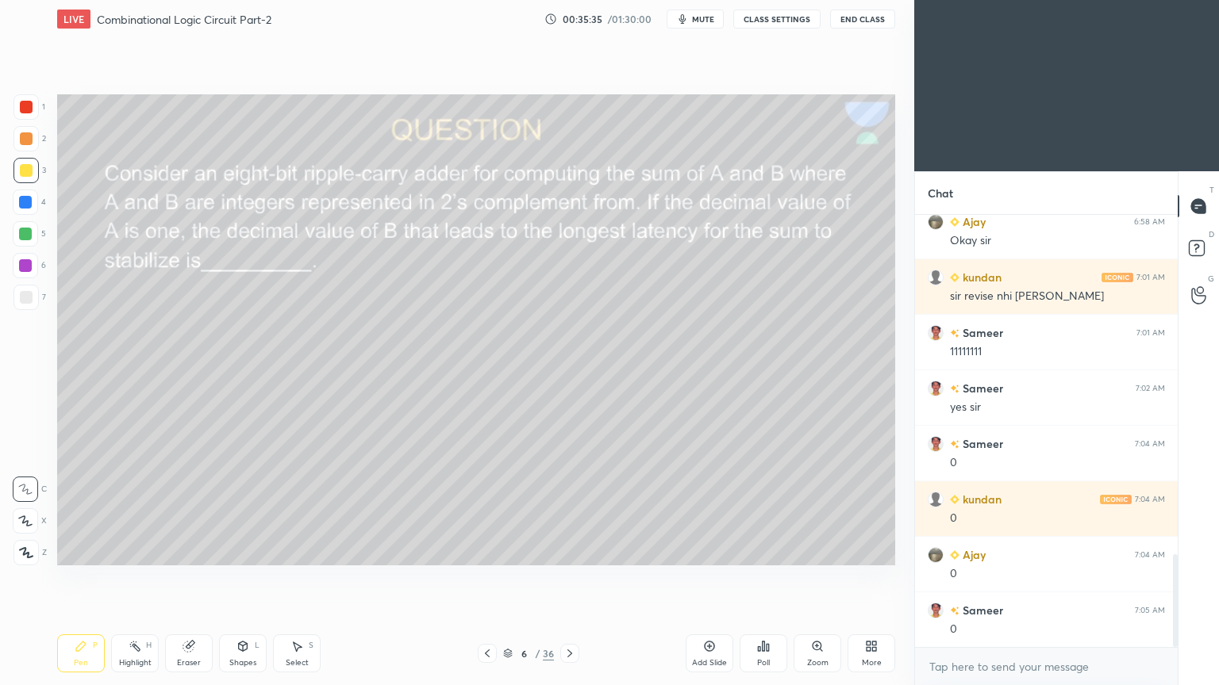
click at [38, 263] on div "6" at bounding box center [29, 265] width 33 height 25
click at [146, 578] on div "H" at bounding box center [149, 646] width 6 height 8
click at [193, 578] on icon at bounding box center [188, 647] width 10 height 10
click at [73, 578] on div "Pen P" at bounding box center [81, 654] width 48 height 38
click at [33, 206] on div at bounding box center [25, 202] width 25 height 25
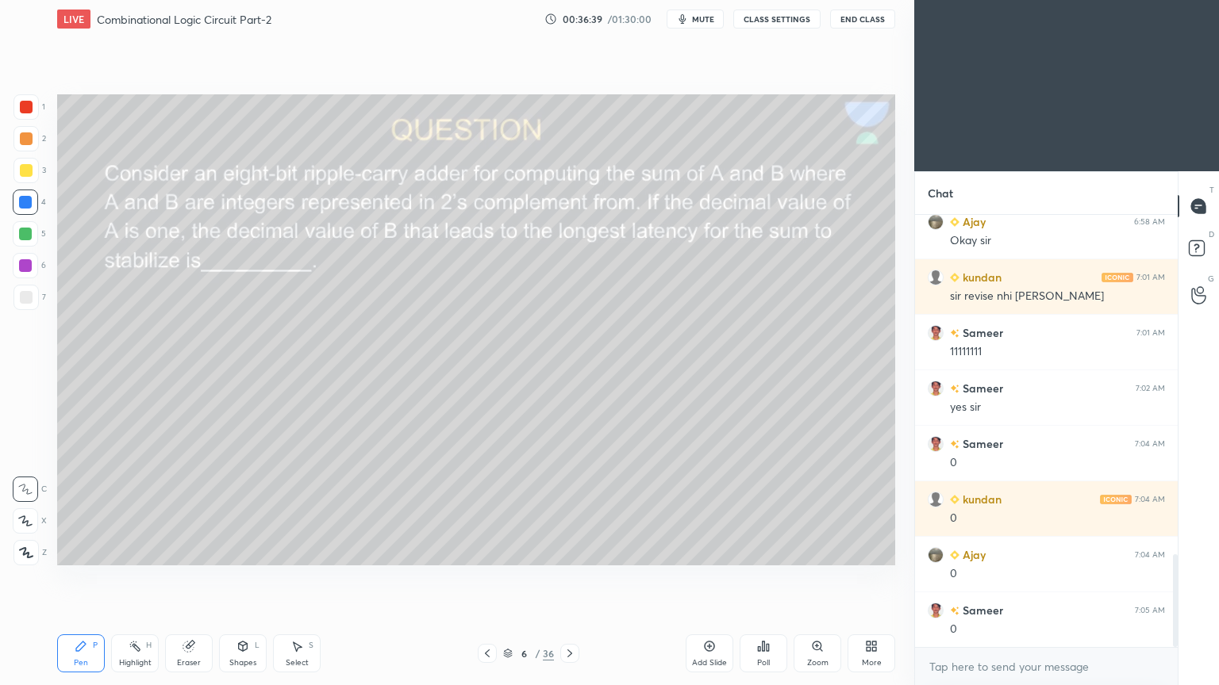
click at [38, 181] on div "3" at bounding box center [29, 170] width 33 height 25
click at [543, 470] on p "Undo" at bounding box center [542, 471] width 24 height 13
click at [586, 498] on p "Undo" at bounding box center [592, 500] width 24 height 13
click at [252, 578] on div "Shapes L" at bounding box center [243, 654] width 48 height 38
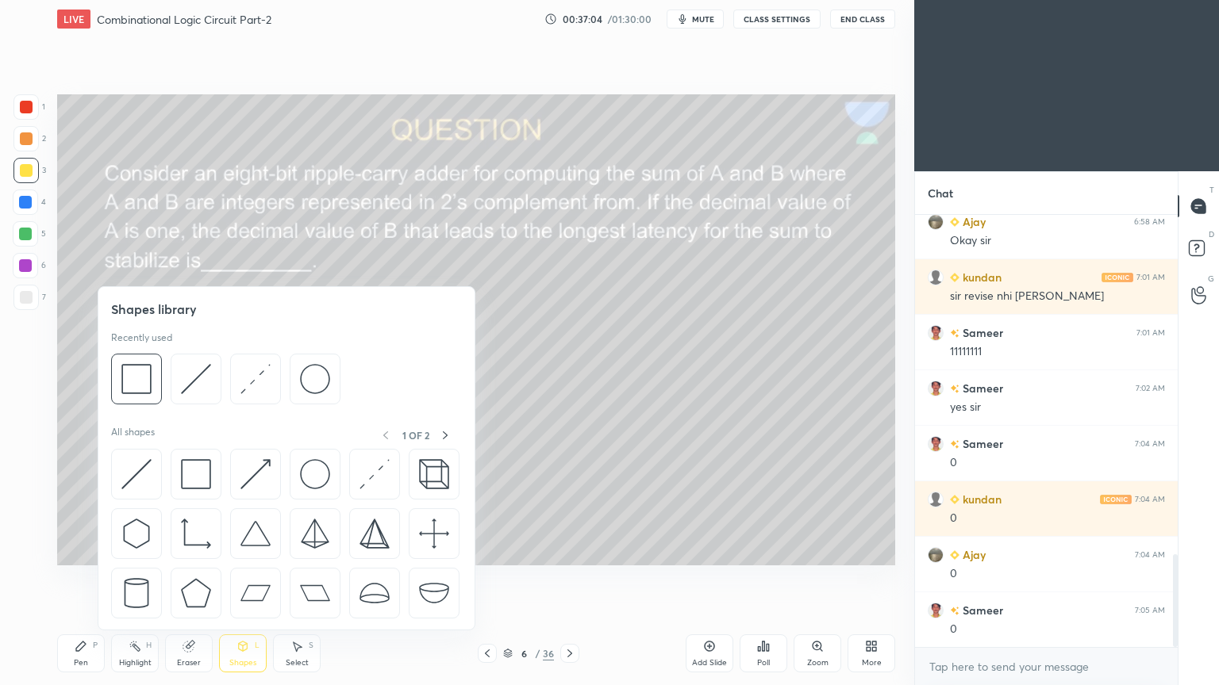
click at [129, 578] on div "Highlight" at bounding box center [135, 663] width 33 height 8
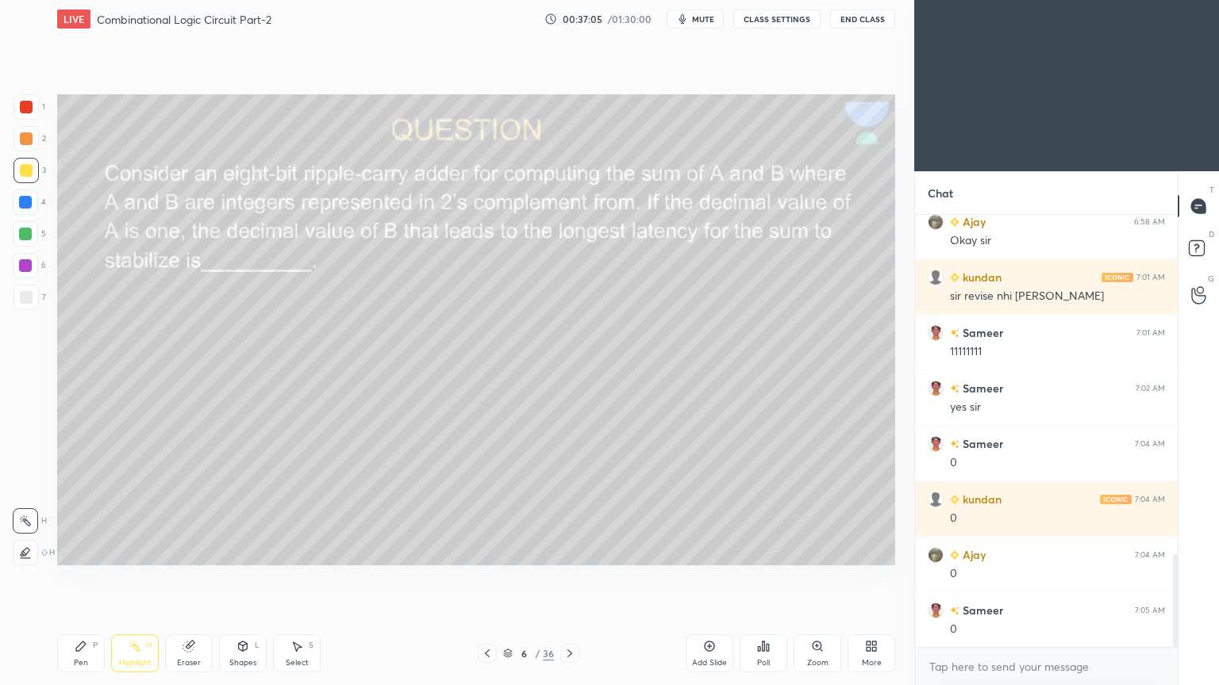
click at [199, 578] on div "Eraser" at bounding box center [189, 663] width 24 height 8
click at [90, 578] on div "Pen P" at bounding box center [81, 654] width 48 height 38
click at [194, 578] on div "Eraser" at bounding box center [189, 663] width 24 height 8
click at [78, 578] on div "Pen P" at bounding box center [81, 654] width 48 height 38
click at [36, 146] on div at bounding box center [25, 138] width 25 height 25
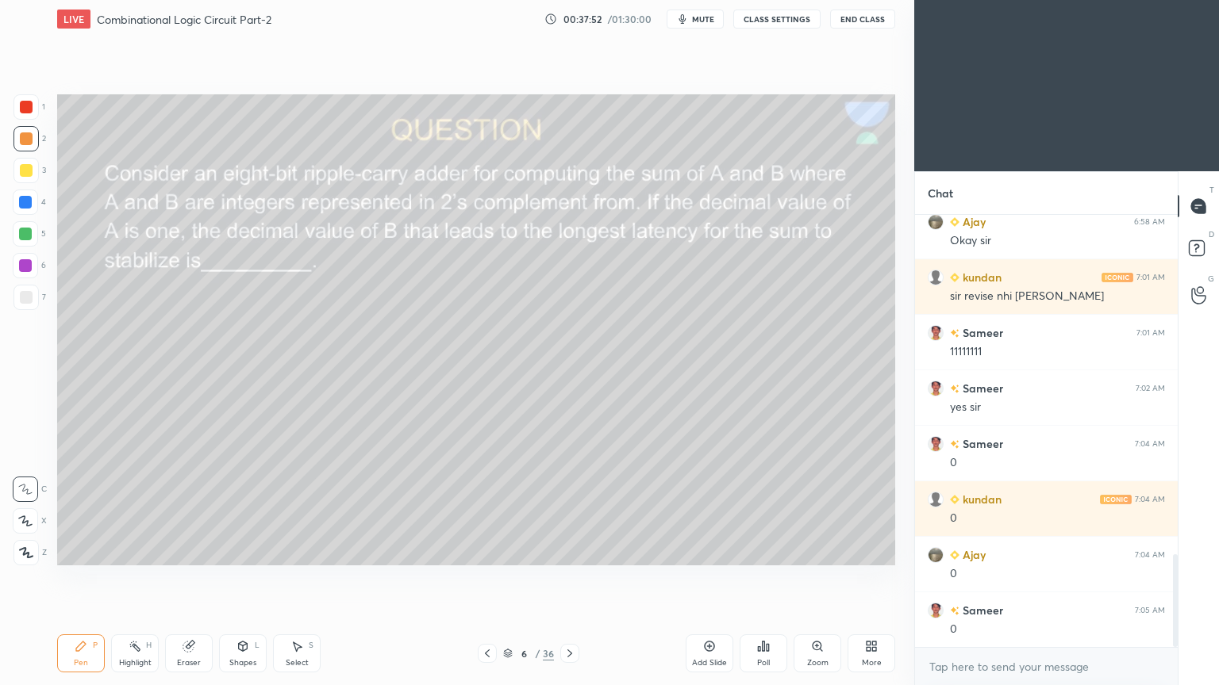
click at [33, 513] on div at bounding box center [25, 521] width 25 height 25
click at [196, 578] on div "Eraser" at bounding box center [189, 654] width 48 height 38
click at [90, 578] on div "Pen P" at bounding box center [81, 654] width 48 height 38
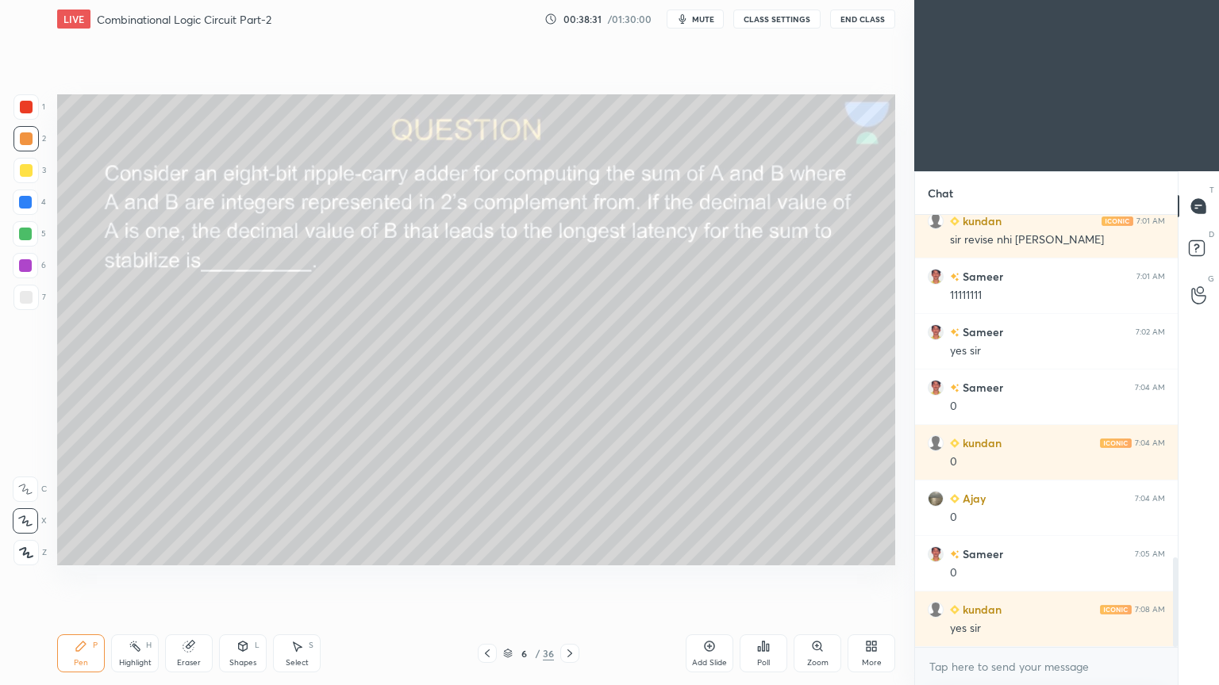
click at [40, 173] on div "3" at bounding box center [29, 170] width 33 height 25
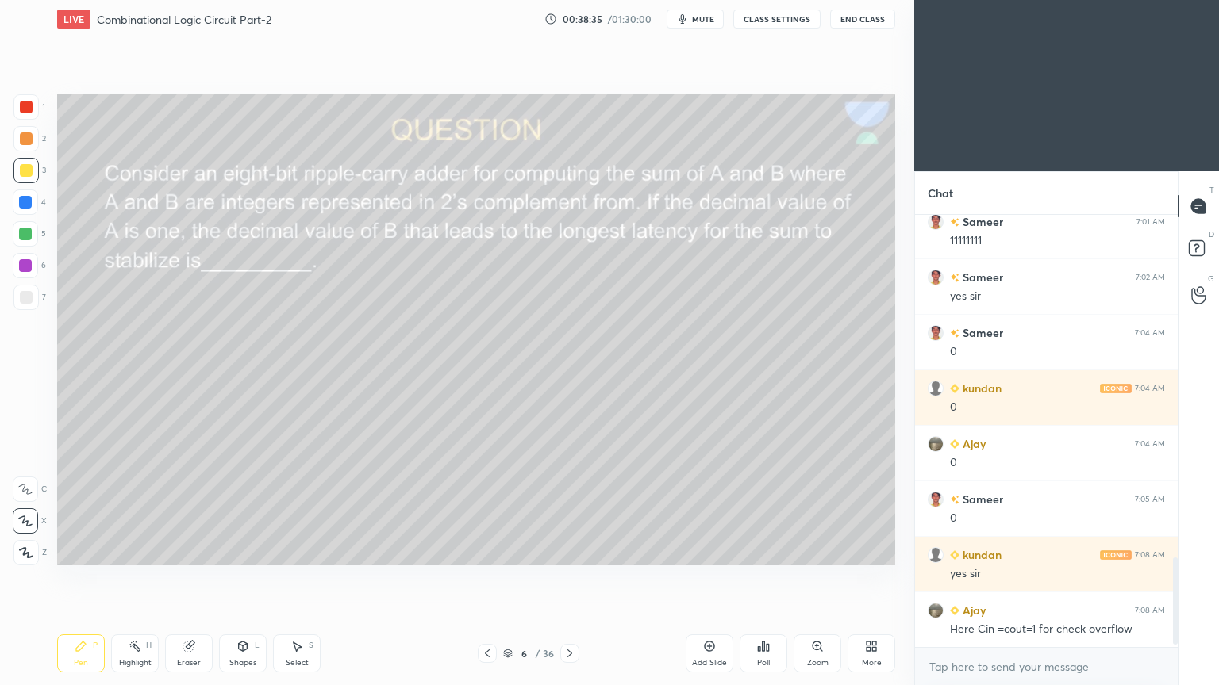
click at [24, 477] on div at bounding box center [25, 489] width 25 height 25
click at [187, 578] on div "Eraser" at bounding box center [189, 654] width 48 height 38
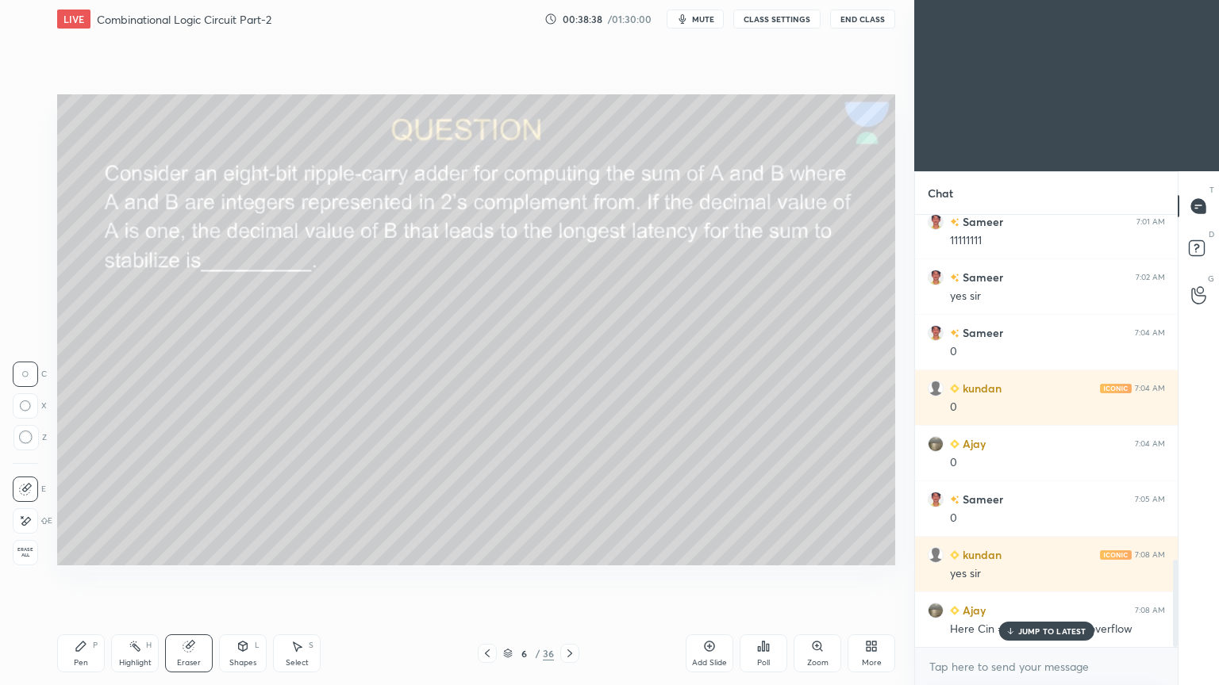
click at [86, 578] on div "Pen" at bounding box center [81, 663] width 14 height 8
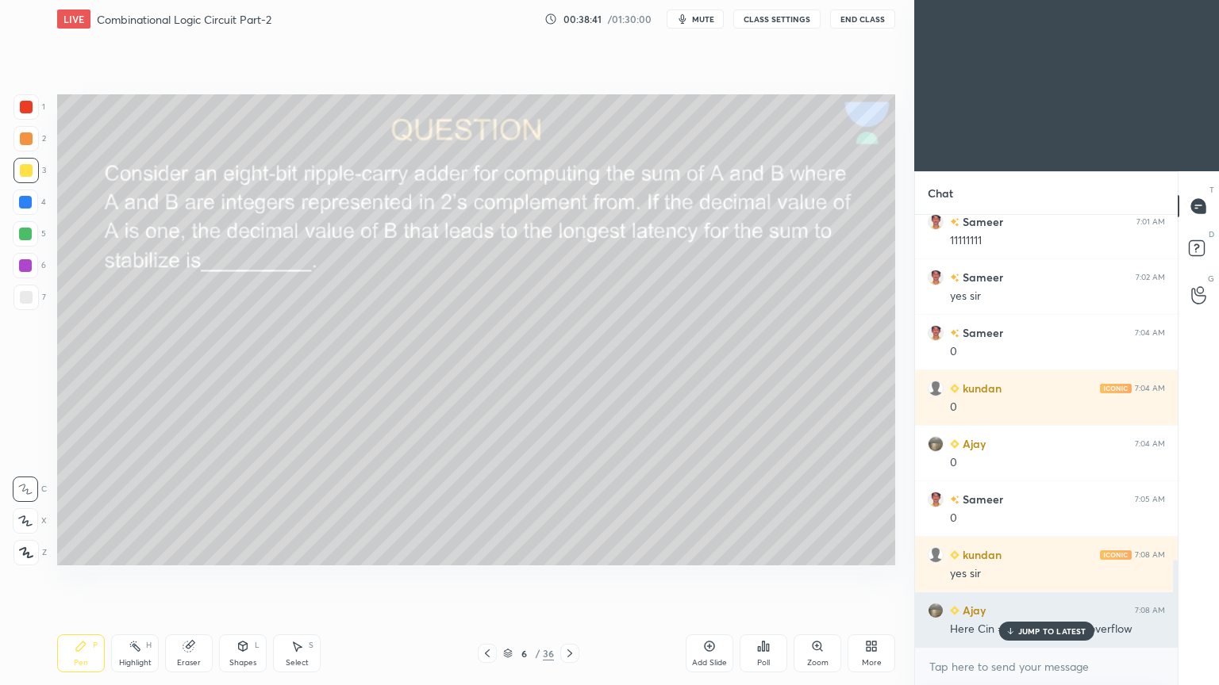
click at [1050, 578] on p "JUMP TO LATEST" at bounding box center [1052, 632] width 68 height 10
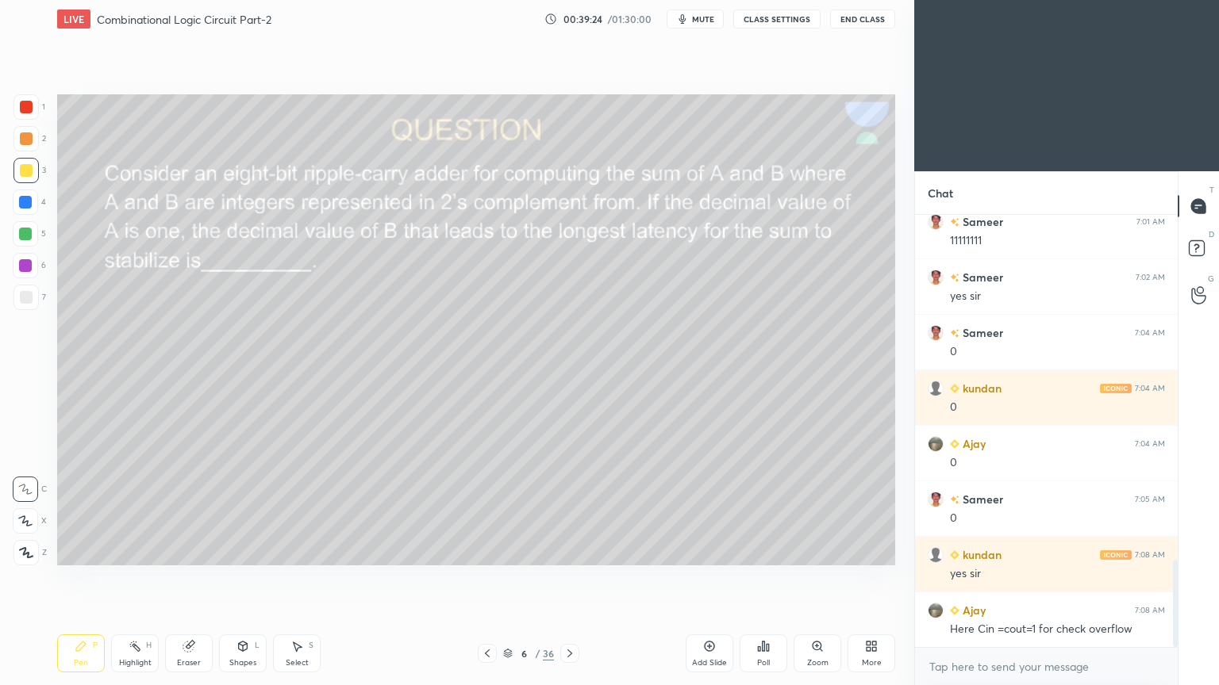
scroll to position [1702, 0]
click at [567, 578] on icon at bounding box center [569, 653] width 13 height 13
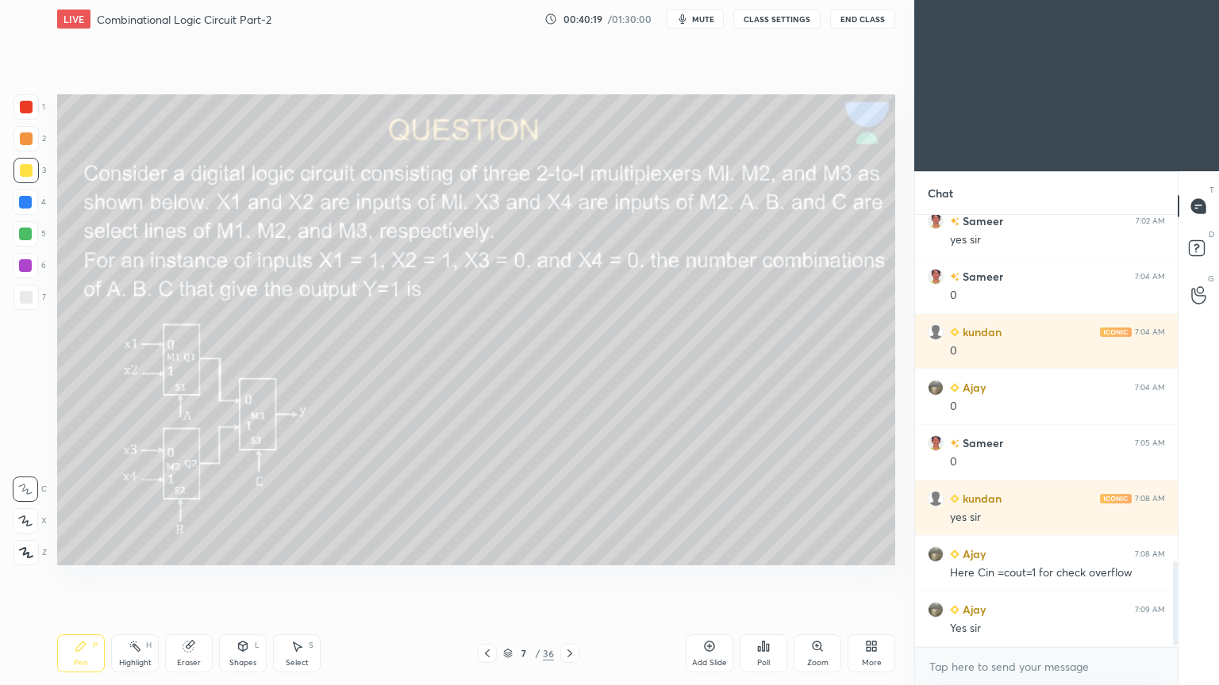
scroll to position [1812, 0]
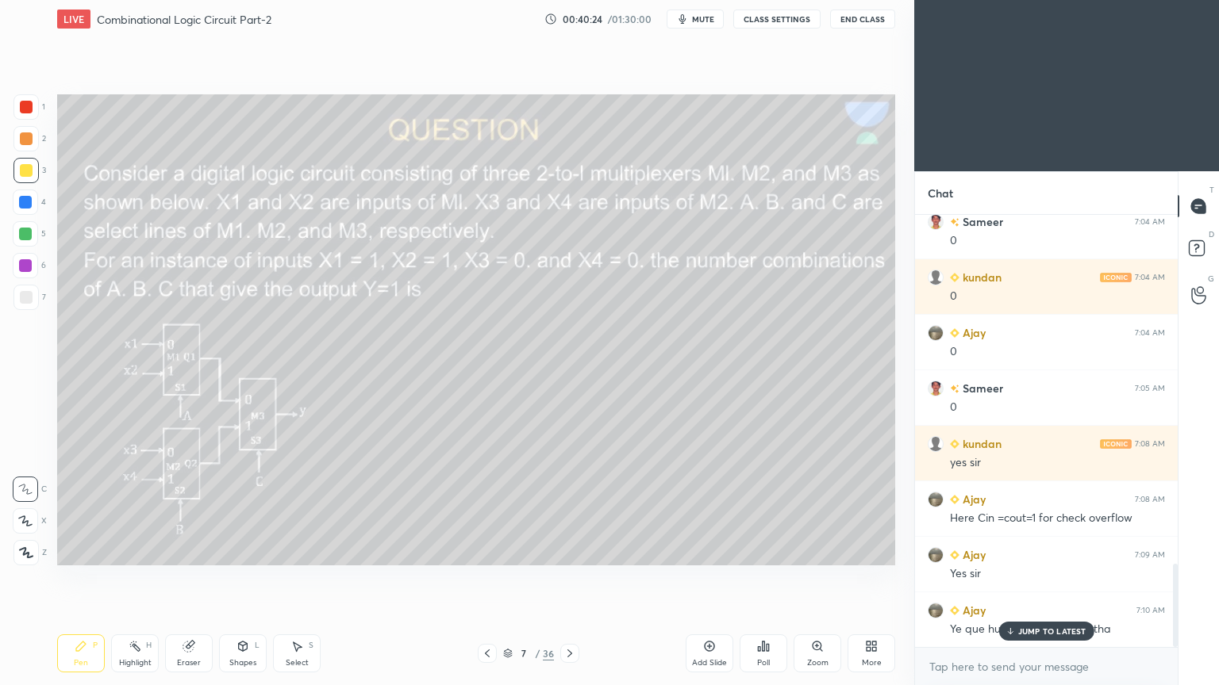
click at [1049, 578] on p "JUMP TO LATEST" at bounding box center [1052, 632] width 68 height 10
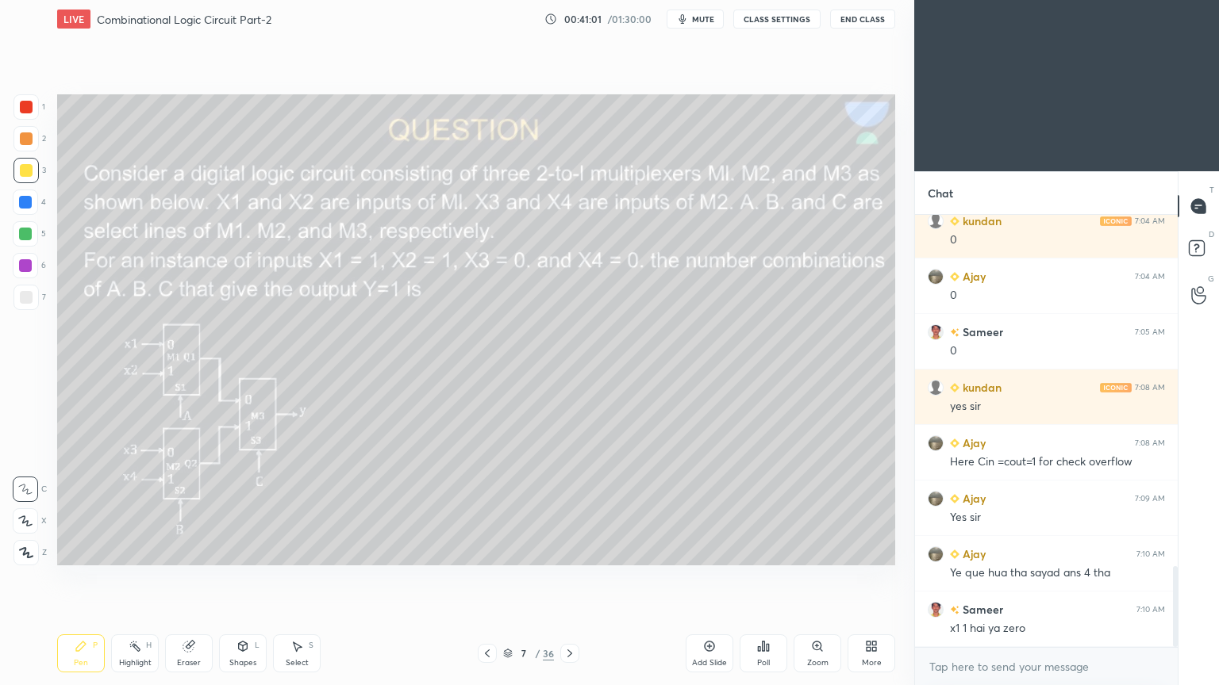
click at [142, 578] on div "Highlight H" at bounding box center [135, 654] width 48 height 38
click at [77, 578] on icon at bounding box center [81, 646] width 13 height 13
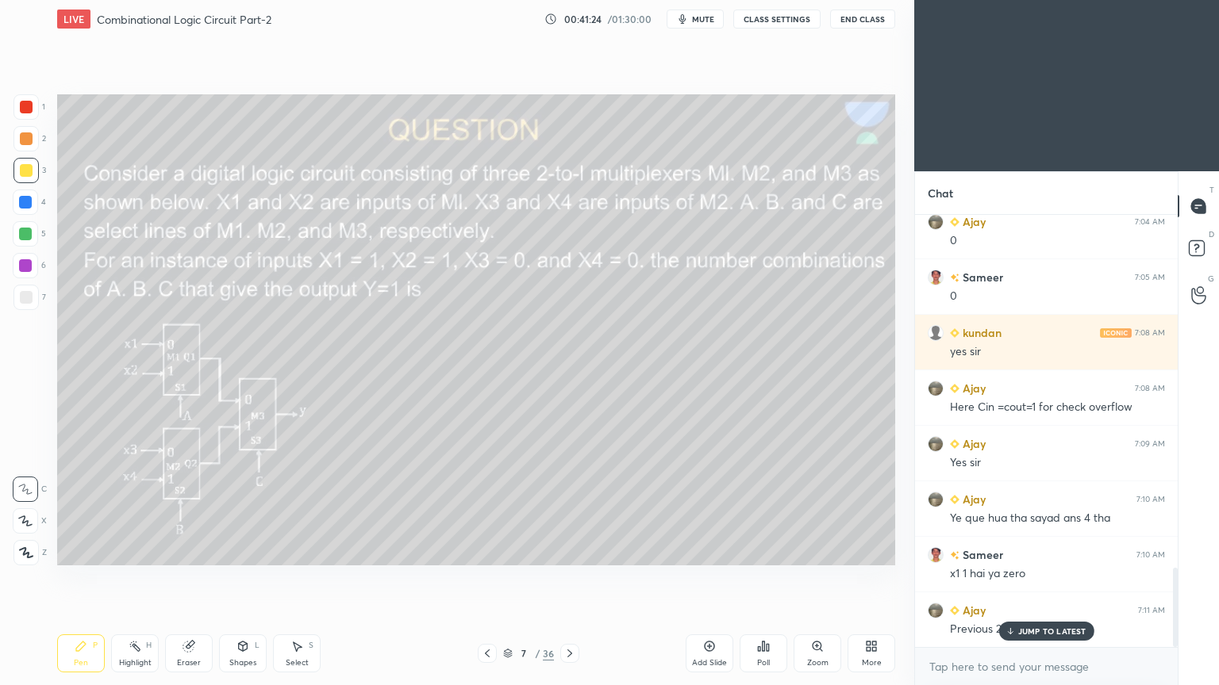
click at [1028, 578] on p "JUMP TO LATEST" at bounding box center [1052, 632] width 68 height 10
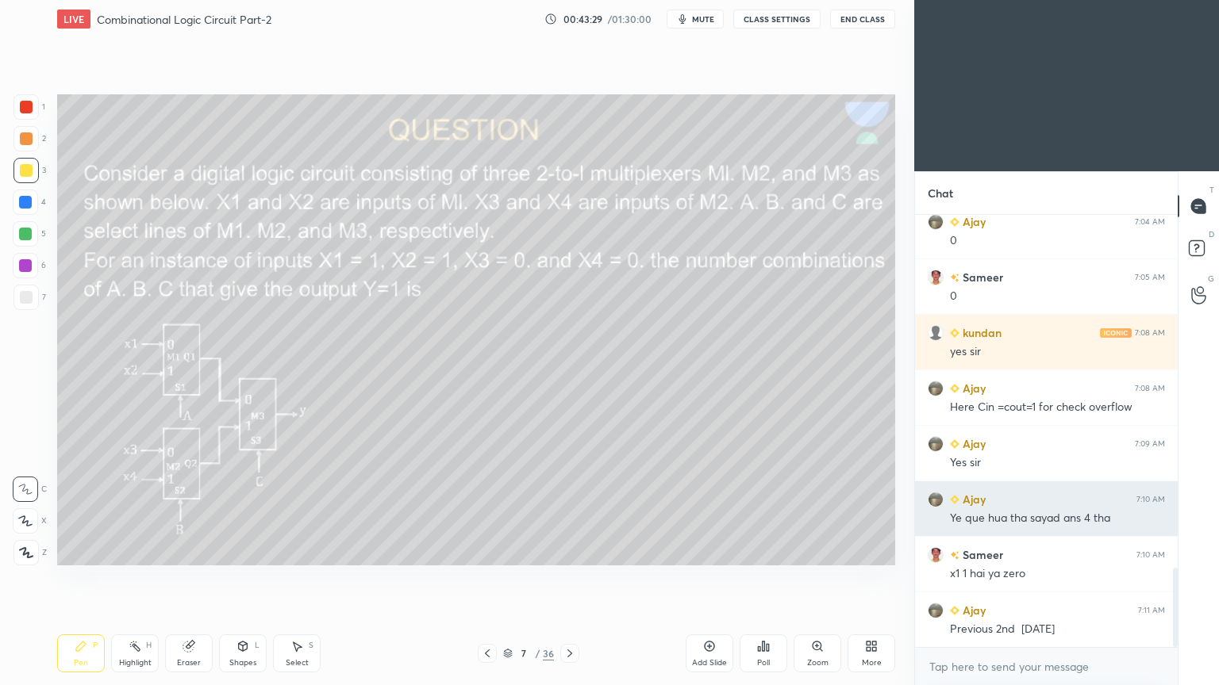
scroll to position [1979, 0]
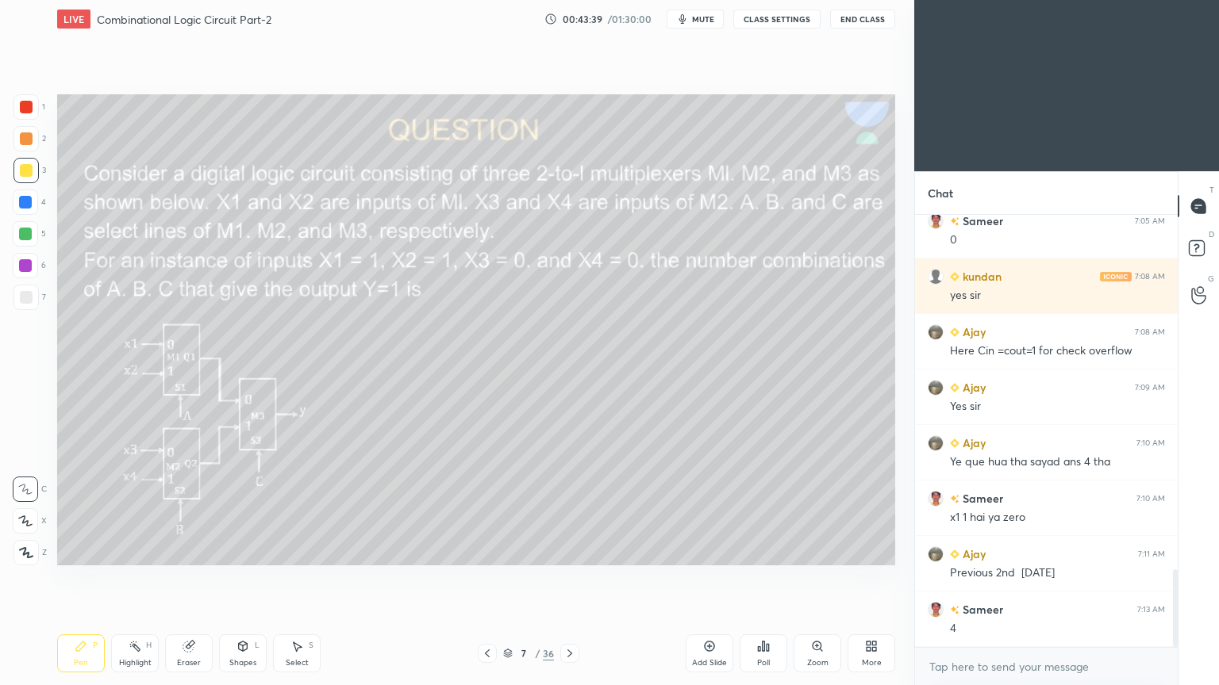
click at [714, 16] on span "mute" at bounding box center [703, 18] width 22 height 11
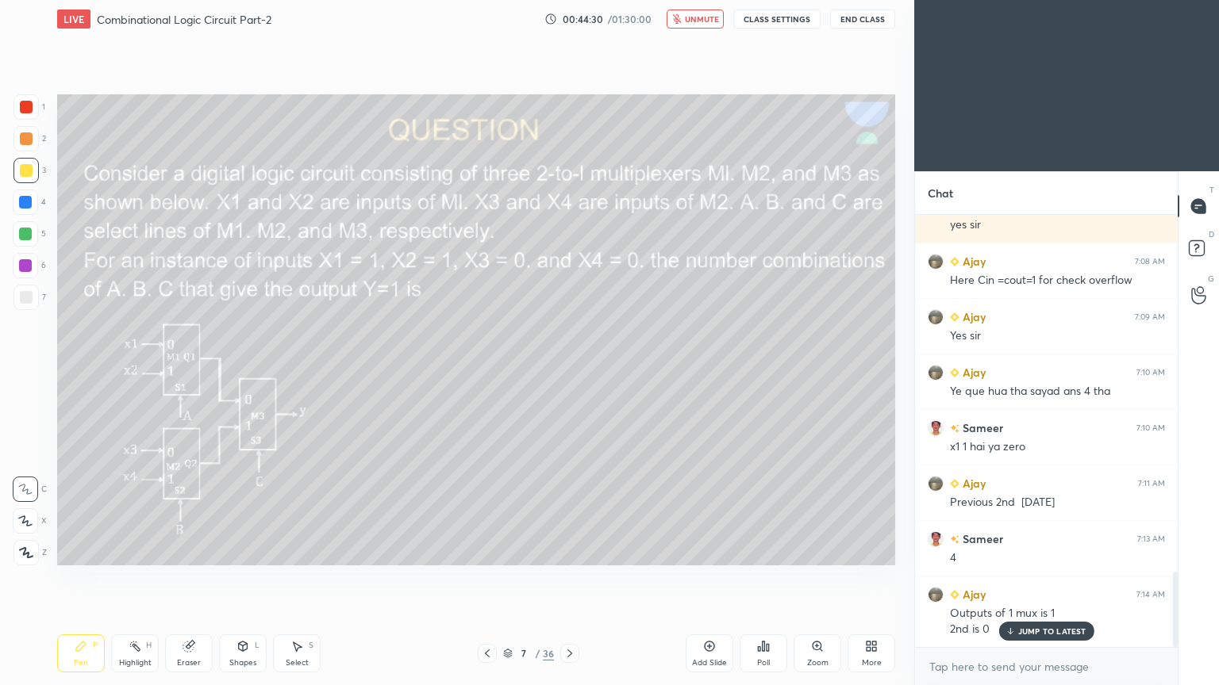
scroll to position [2106, 0]
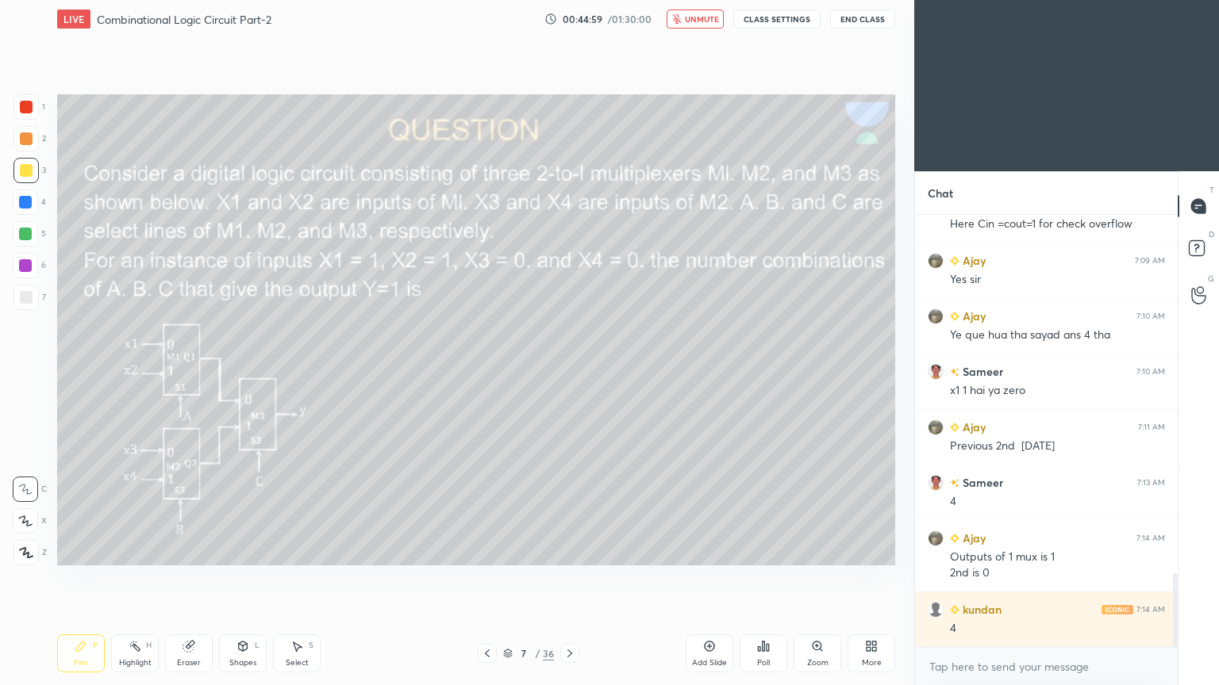
click at [707, 18] on span "unmute" at bounding box center [702, 18] width 34 height 11
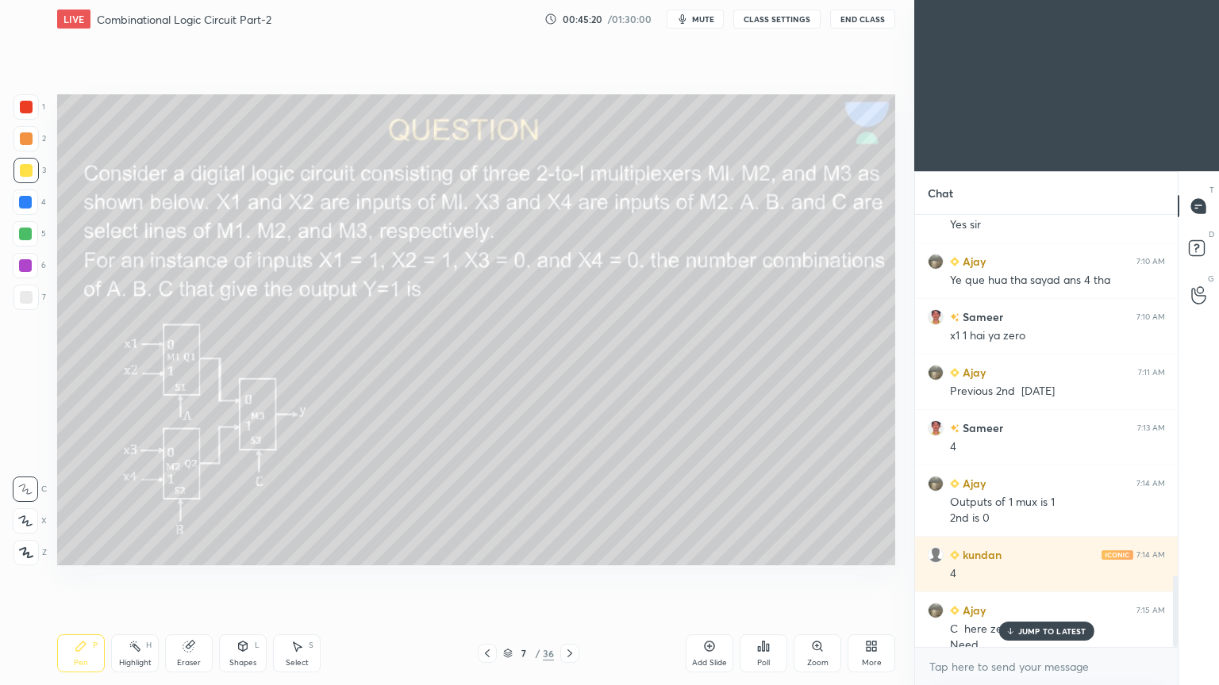
scroll to position [2177, 0]
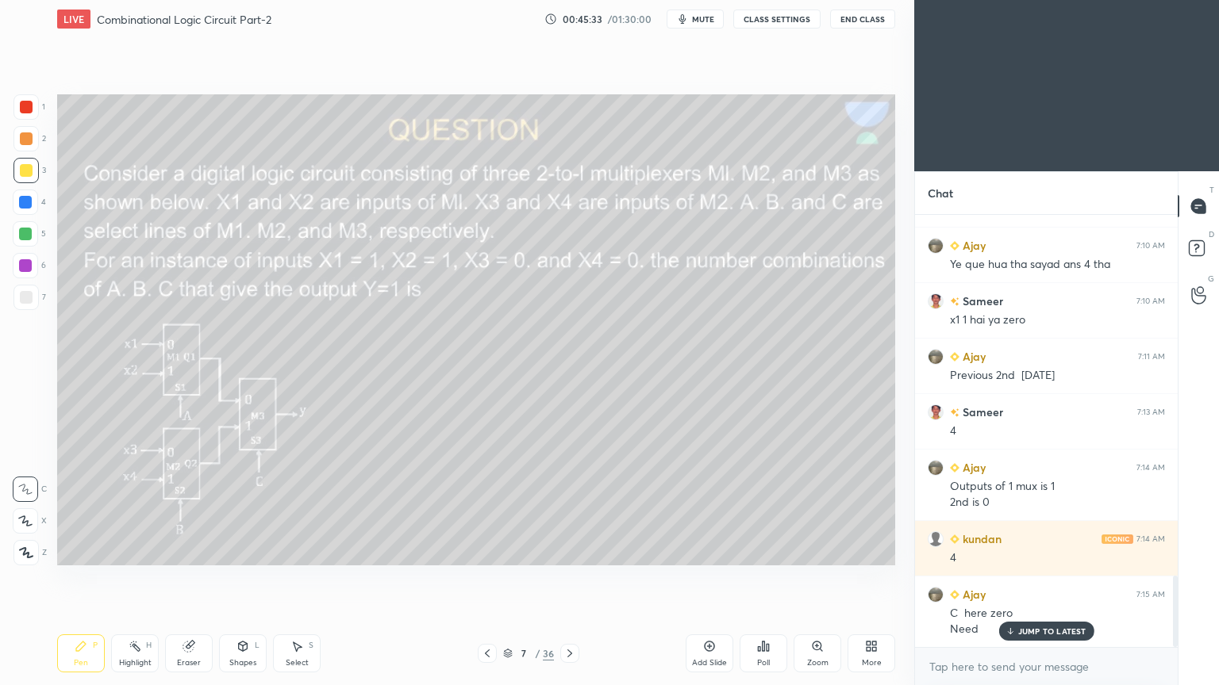
click at [36, 168] on div at bounding box center [25, 170] width 25 height 25
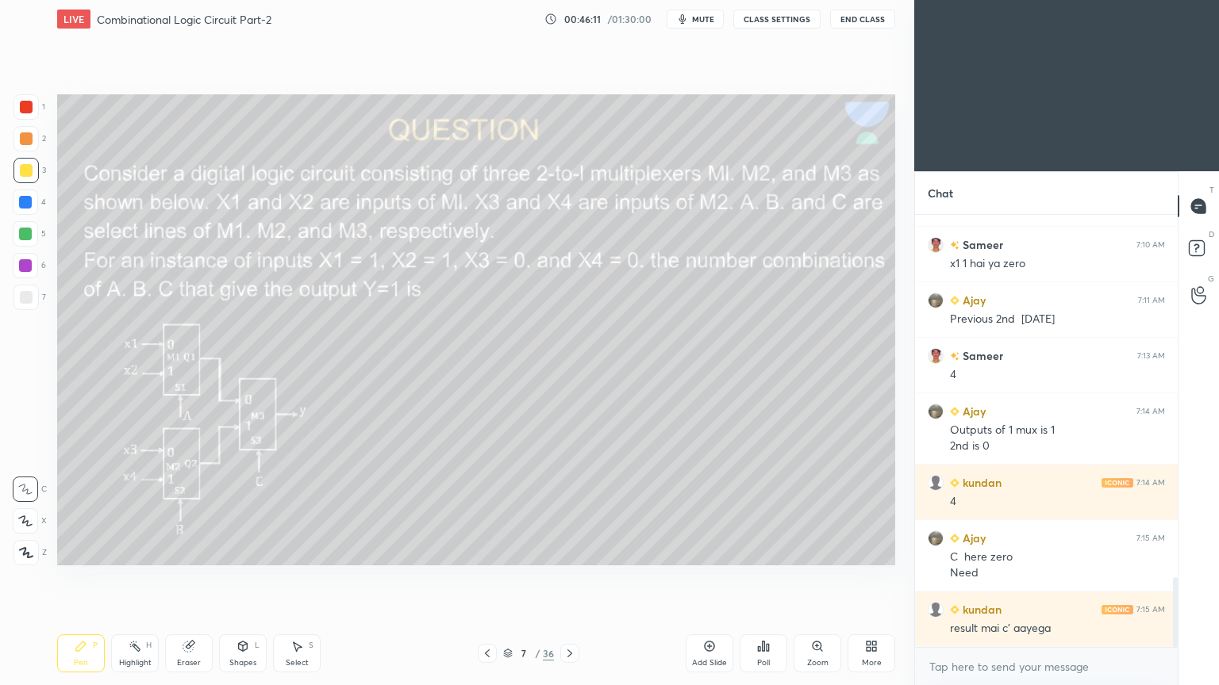
click at [138, 578] on div "Highlight" at bounding box center [135, 663] width 33 height 8
click at [188, 578] on div "Eraser" at bounding box center [189, 663] width 24 height 8
click at [76, 578] on div "Pen P" at bounding box center [81, 654] width 48 height 38
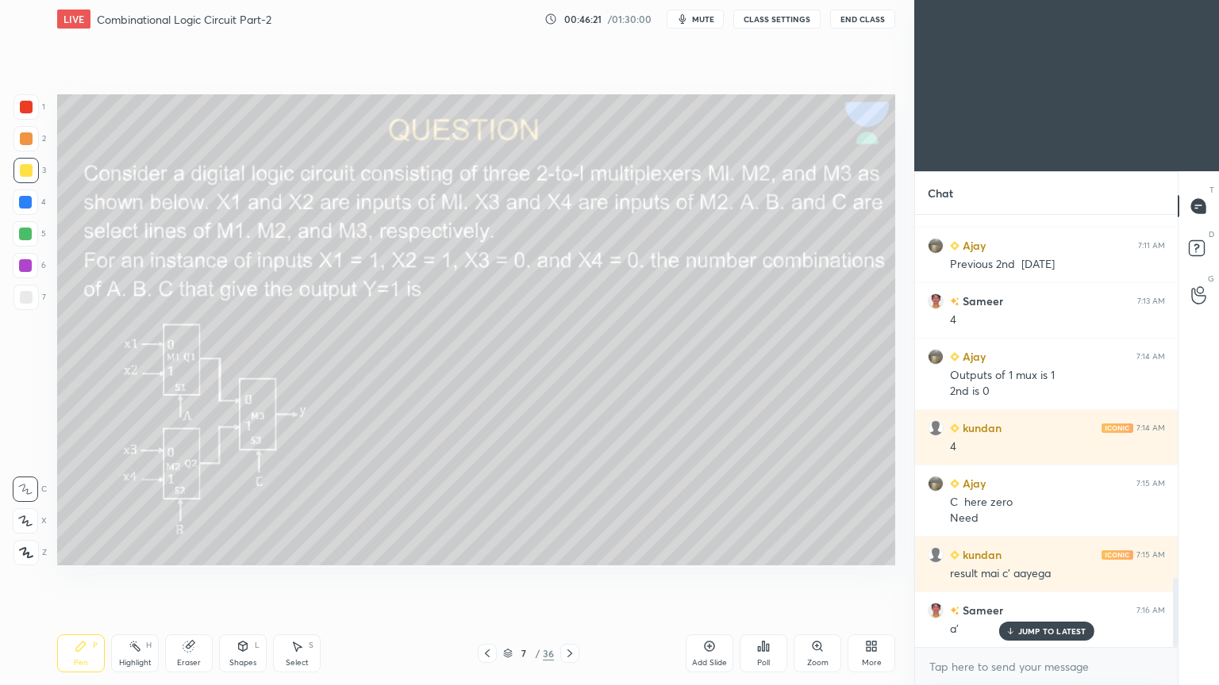
click at [182, 578] on div "Eraser" at bounding box center [189, 663] width 24 height 8
click at [184, 578] on div "Eraser" at bounding box center [189, 663] width 24 height 8
click at [73, 578] on div "Pen P" at bounding box center [81, 654] width 48 height 38
click at [184, 578] on div "Eraser" at bounding box center [189, 663] width 24 height 8
click at [74, 578] on div "Pen" at bounding box center [81, 663] width 14 height 8
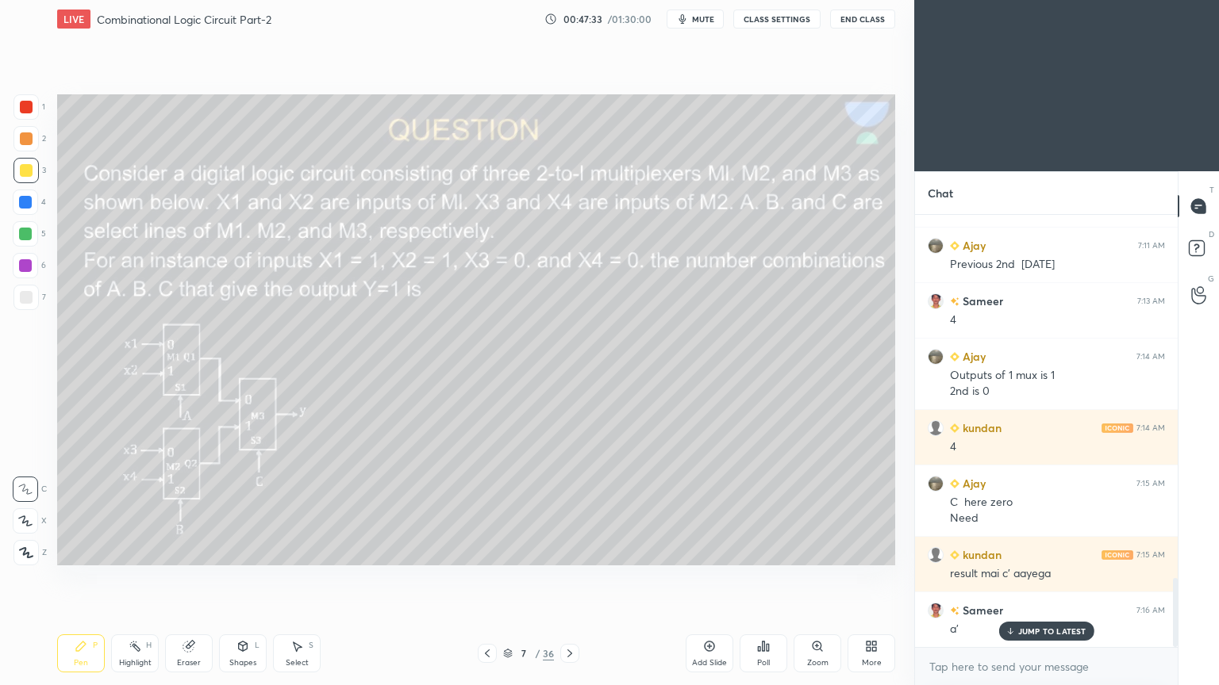
click at [293, 578] on div "Select S" at bounding box center [297, 654] width 48 height 38
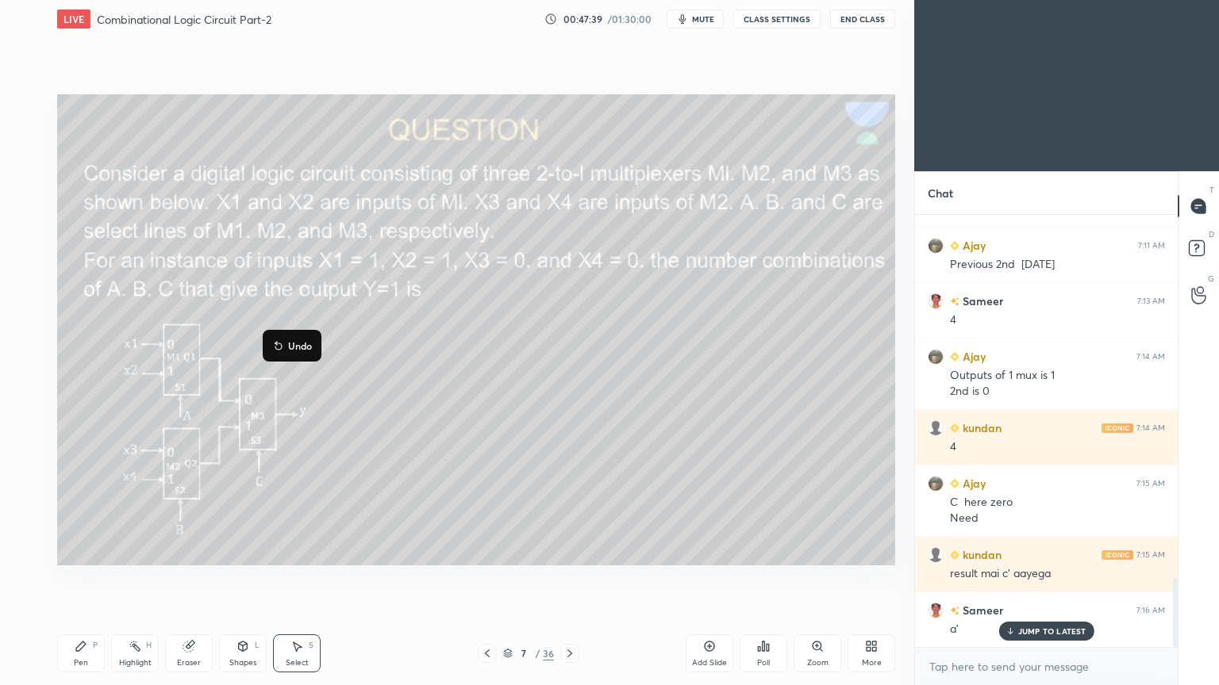
click at [301, 346] on p "Undo" at bounding box center [300, 346] width 24 height 13
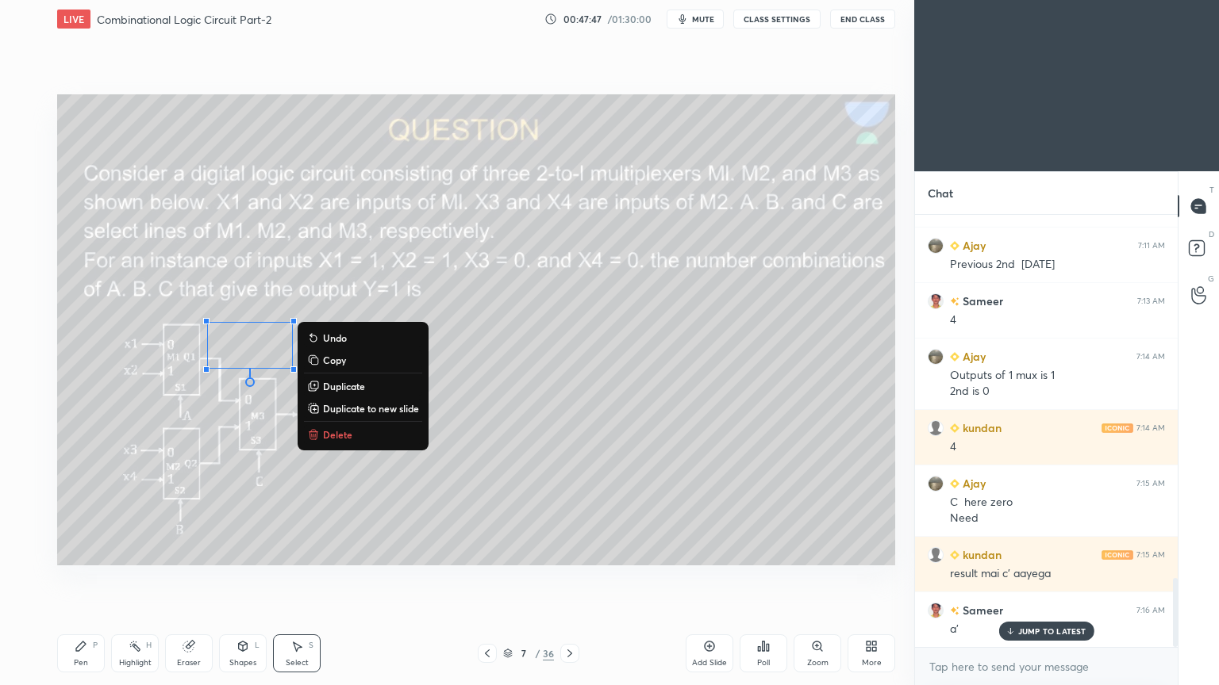
click at [485, 385] on div "0 ° Undo Copy Duplicate Duplicate to new slide Delete" at bounding box center [476, 329] width 838 height 471
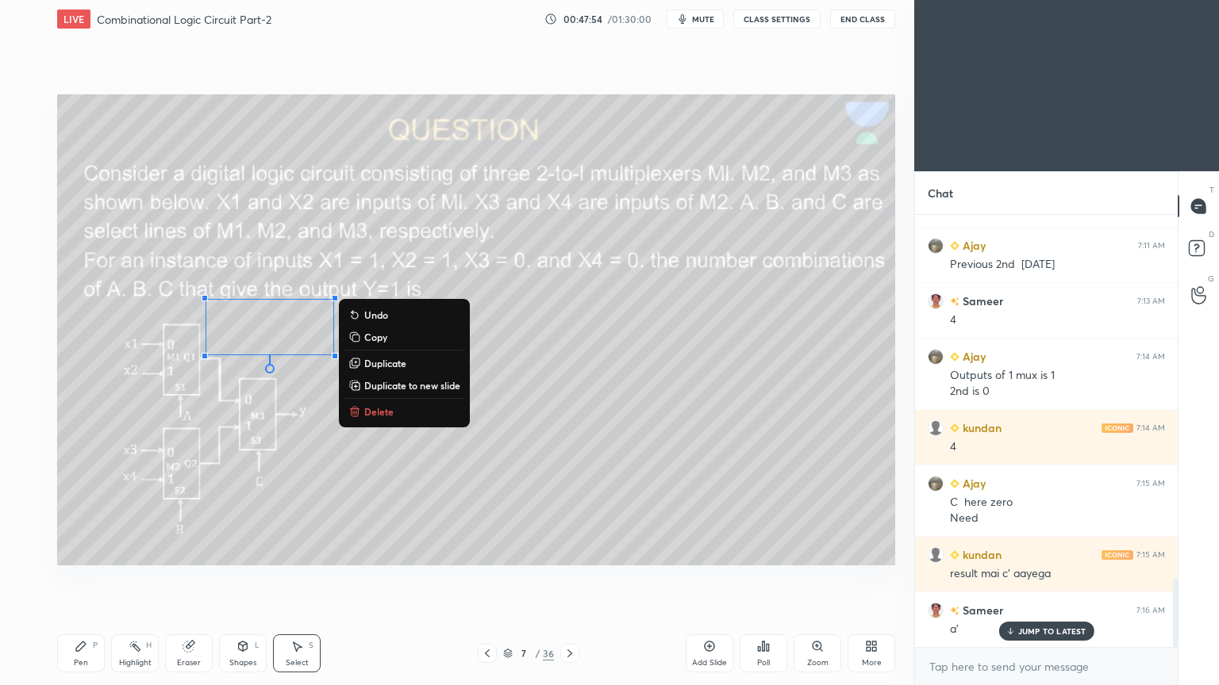
click at [341, 440] on div "0 ° Undo Copy Duplicate Duplicate to new slide Delete" at bounding box center [476, 329] width 838 height 471
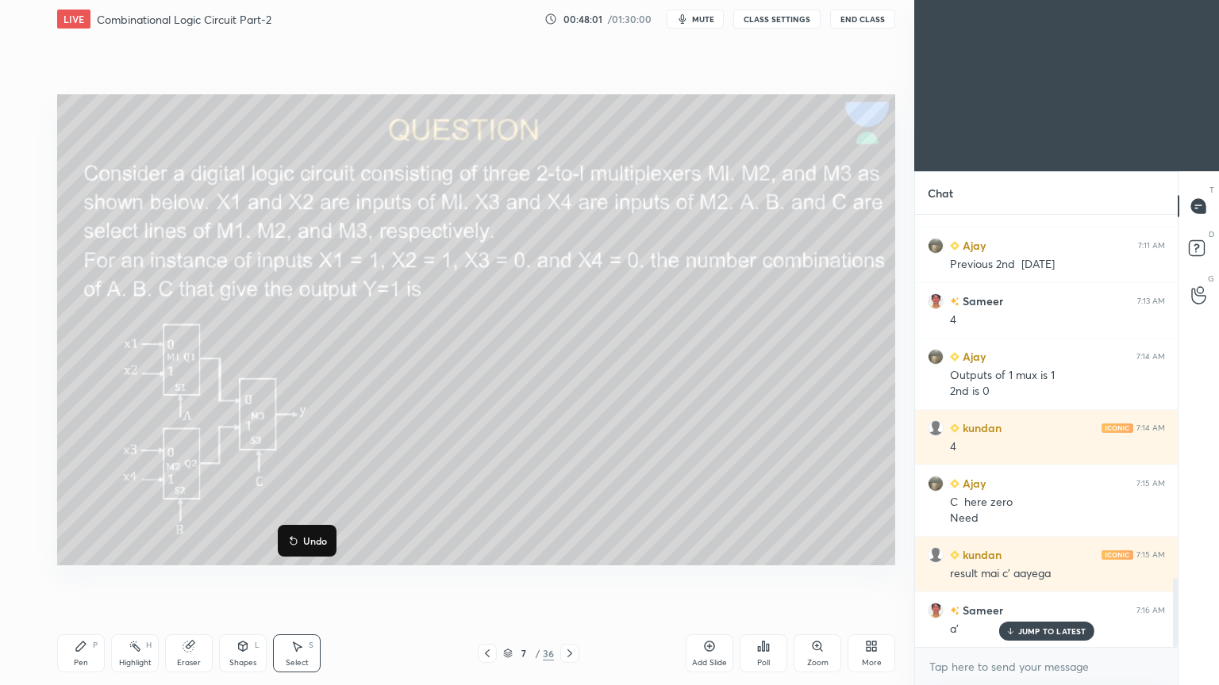
click at [83, 578] on div "Pen" at bounding box center [81, 663] width 14 height 8
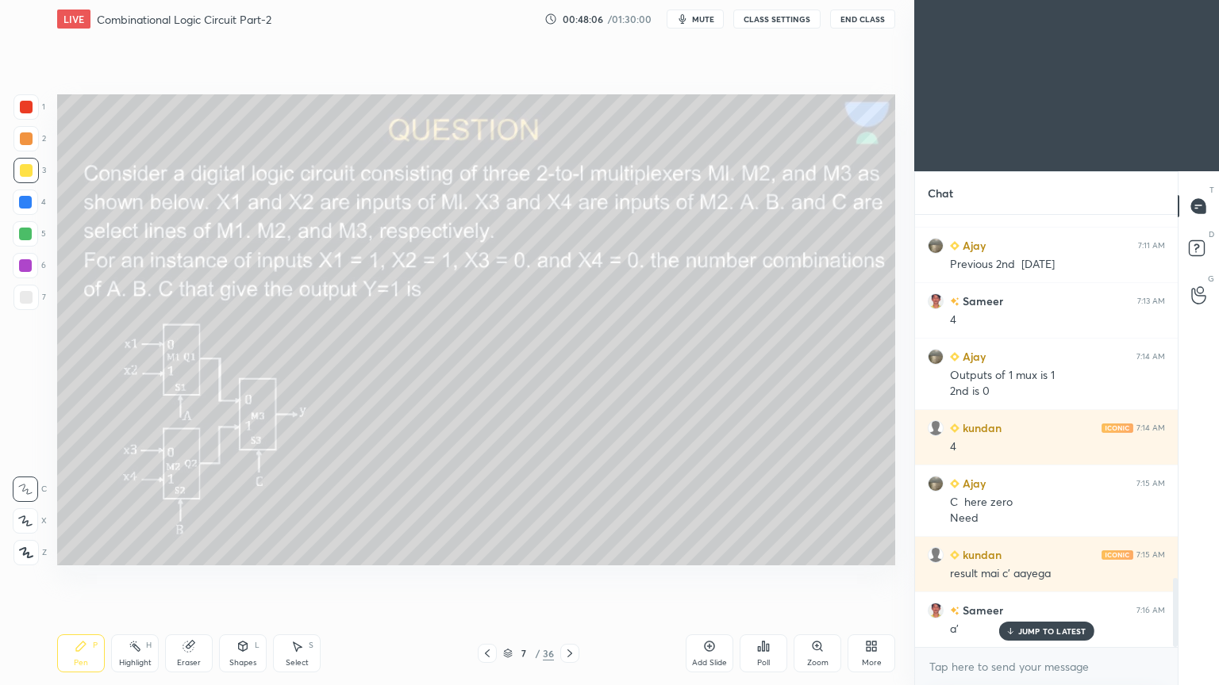
drag, startPoint x: 292, startPoint y: 580, endPoint x: 345, endPoint y: 575, distance: 53.4
click at [631, 482] on p "Undo" at bounding box center [631, 484] width 24 height 13
click at [684, 493] on p "Undo" at bounding box center [685, 498] width 24 height 13
click at [719, 509] on p "Undo" at bounding box center [720, 511] width 24 height 13
click at [563, 473] on p "Undo" at bounding box center [565, 475] width 24 height 13
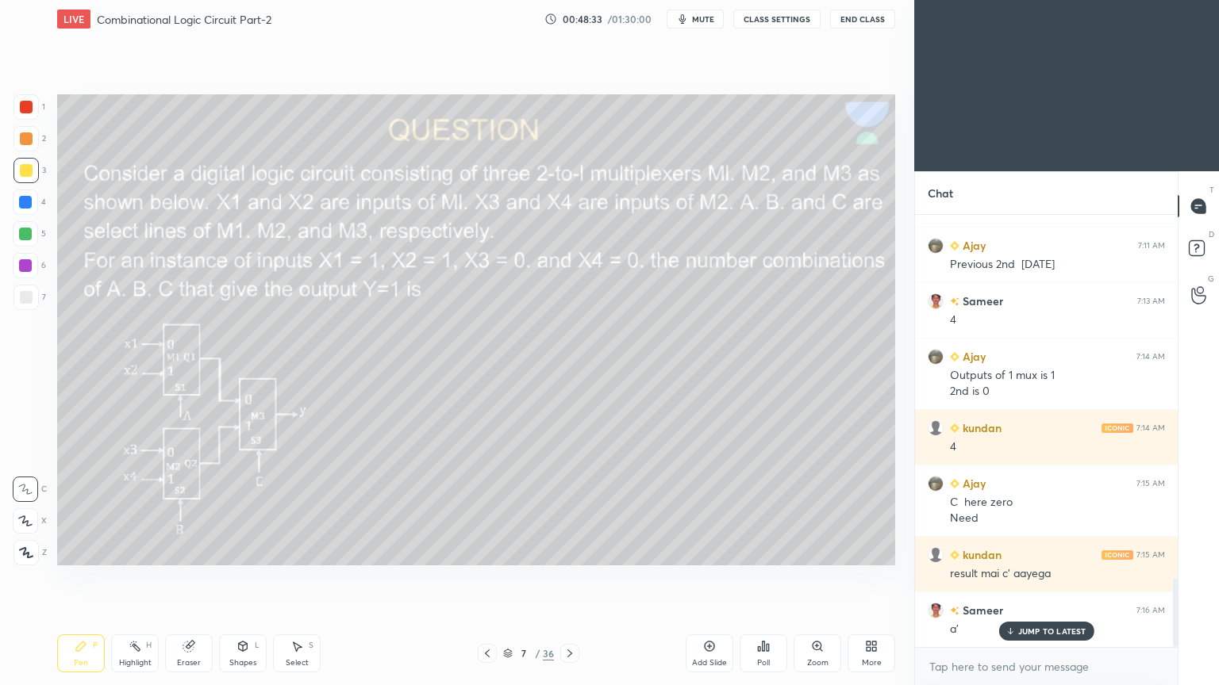
click at [39, 236] on div "5" at bounding box center [29, 233] width 33 height 25
click at [194, 578] on div "Eraser" at bounding box center [189, 654] width 48 height 38
click at [90, 578] on div "Pen P" at bounding box center [81, 654] width 48 height 38
click at [37, 267] on div at bounding box center [25, 265] width 25 height 25
click at [232, 578] on div "Shapes L" at bounding box center [243, 654] width 48 height 38
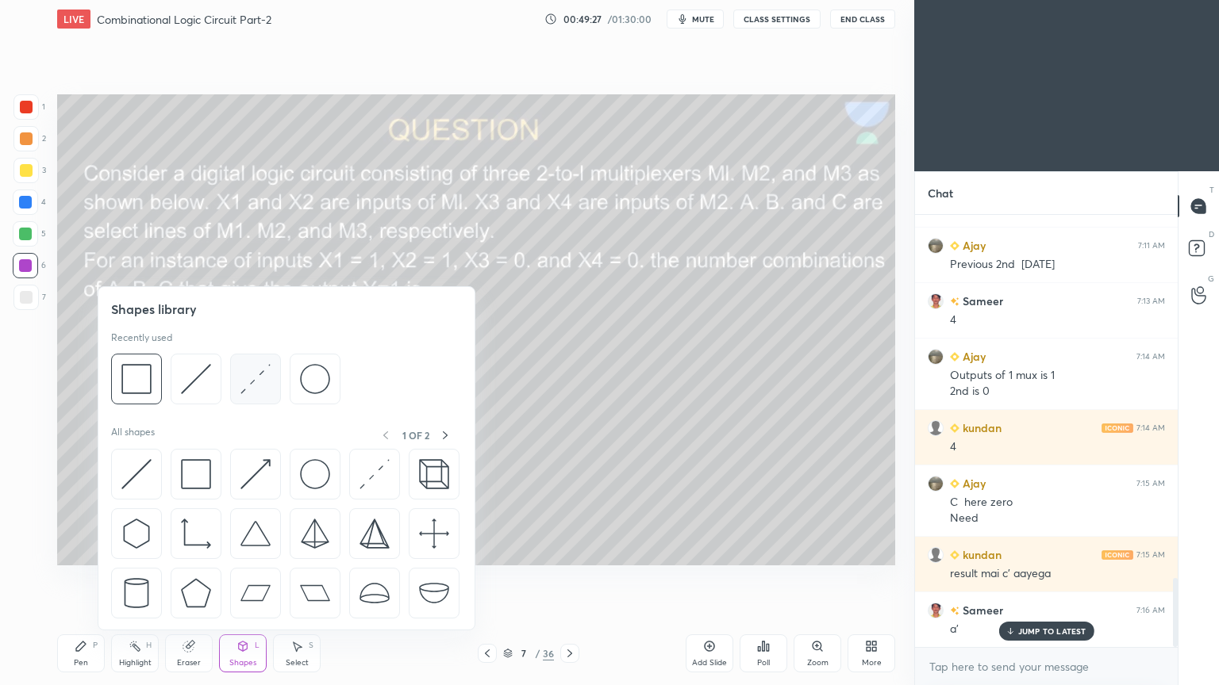
click at [259, 378] on img at bounding box center [255, 379] width 30 height 30
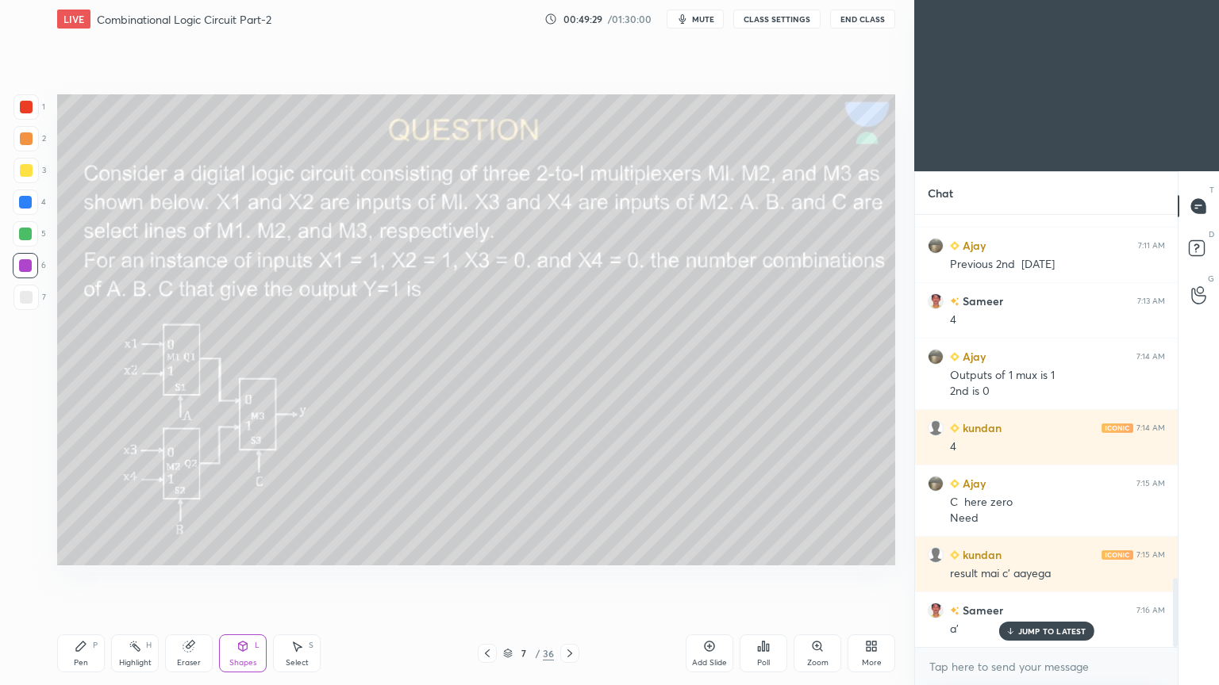
click at [79, 578] on icon at bounding box center [81, 646] width 13 height 13
click at [32, 517] on icon at bounding box center [25, 521] width 14 height 11
click at [627, 440] on p "Undo" at bounding box center [628, 442] width 24 height 13
click at [242, 578] on icon at bounding box center [242, 646] width 13 height 13
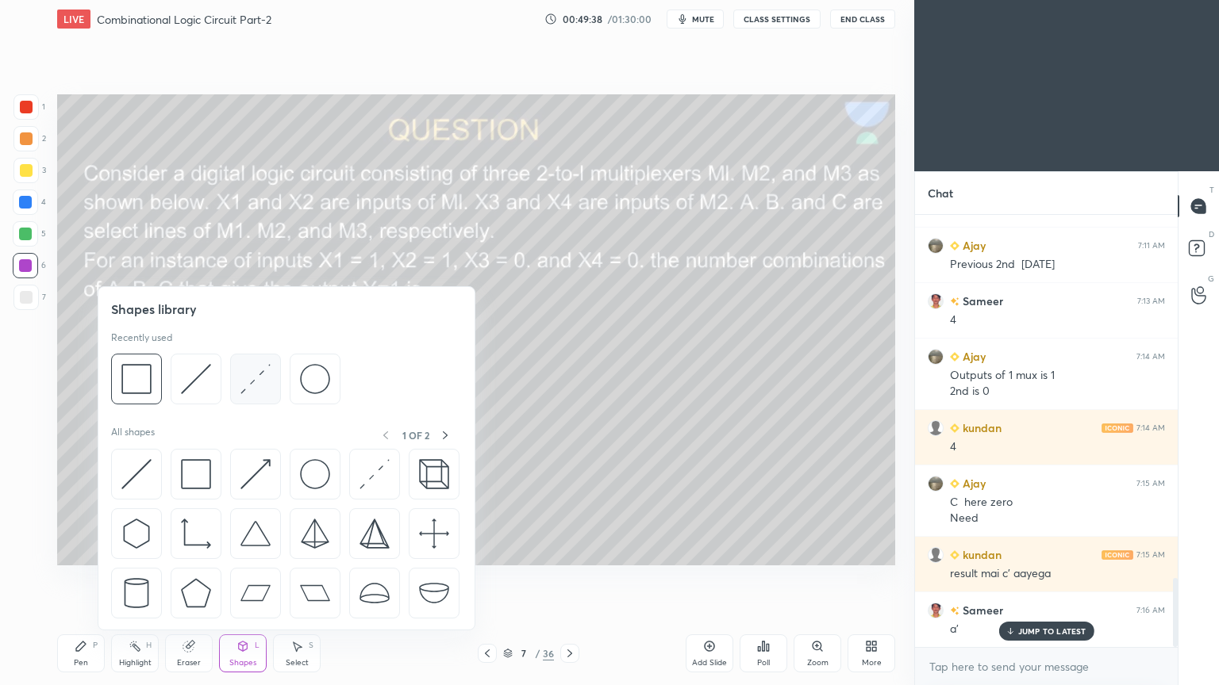
click at [254, 389] on img at bounding box center [255, 379] width 30 height 30
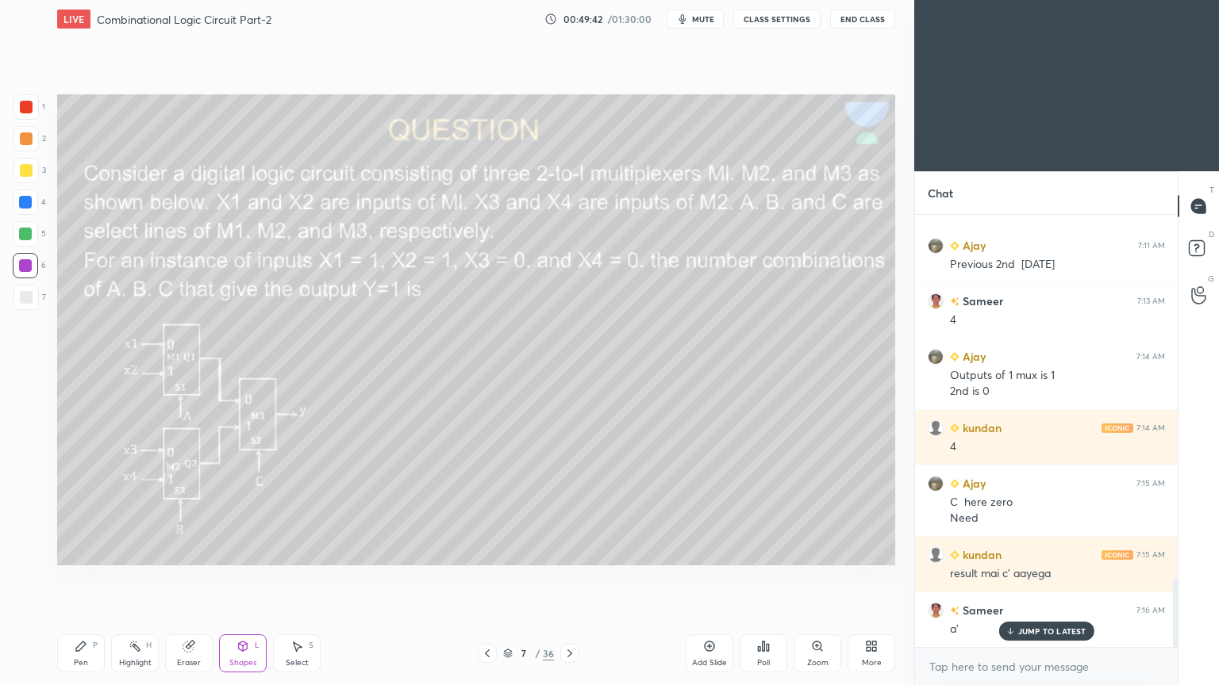
click at [85, 578] on div "Pen P" at bounding box center [81, 654] width 48 height 38
click at [24, 300] on div at bounding box center [26, 297] width 13 height 13
click at [27, 481] on div at bounding box center [25, 489] width 25 height 25
click at [32, 202] on div at bounding box center [25, 202] width 25 height 25
click at [194, 578] on div "Eraser" at bounding box center [189, 654] width 48 height 38
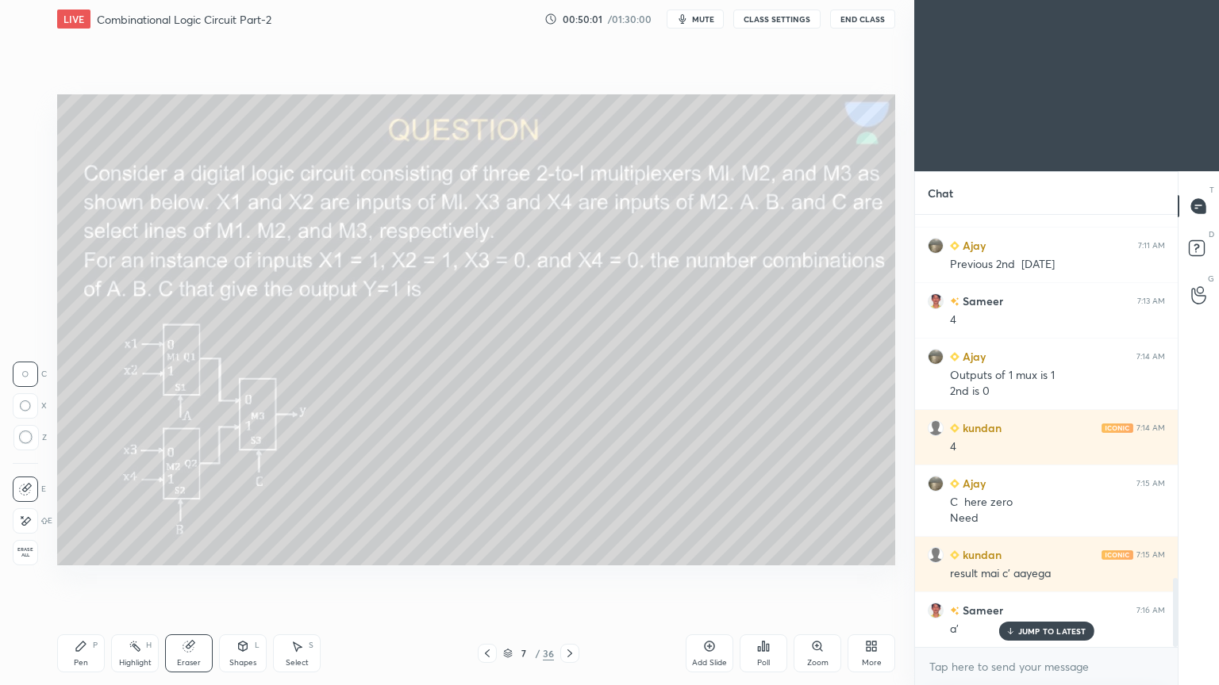
click at [80, 578] on icon at bounding box center [81, 647] width 10 height 10
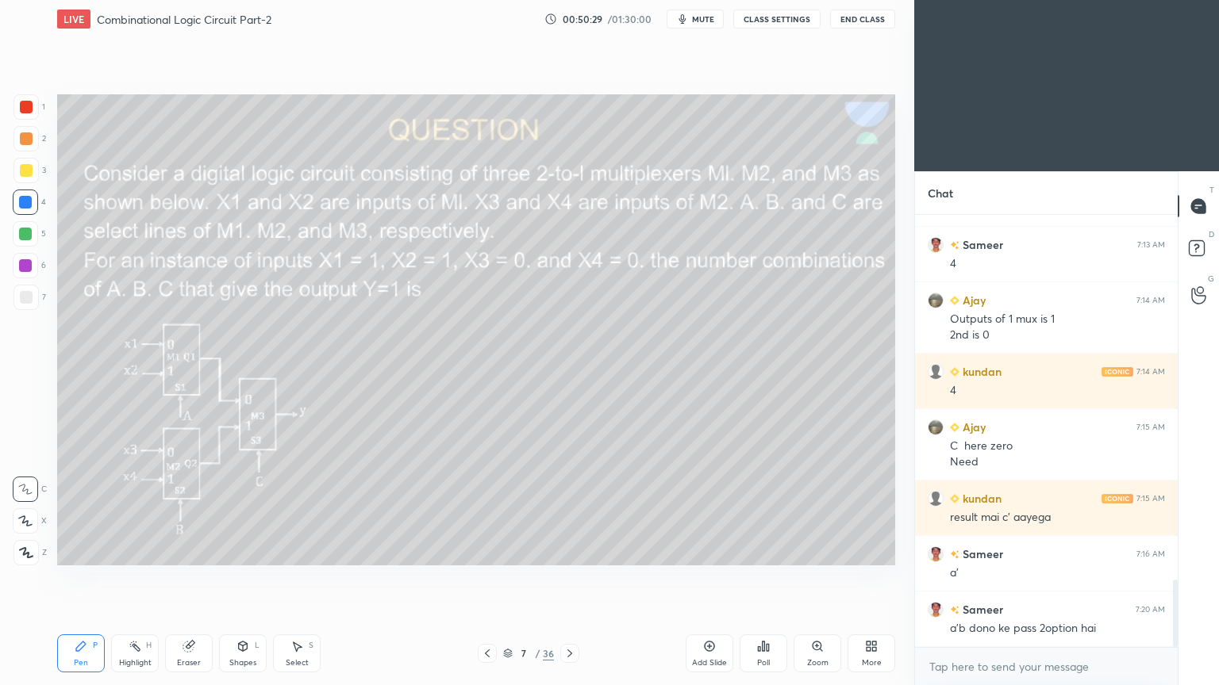
click at [711, 23] on span "mute" at bounding box center [703, 18] width 22 height 11
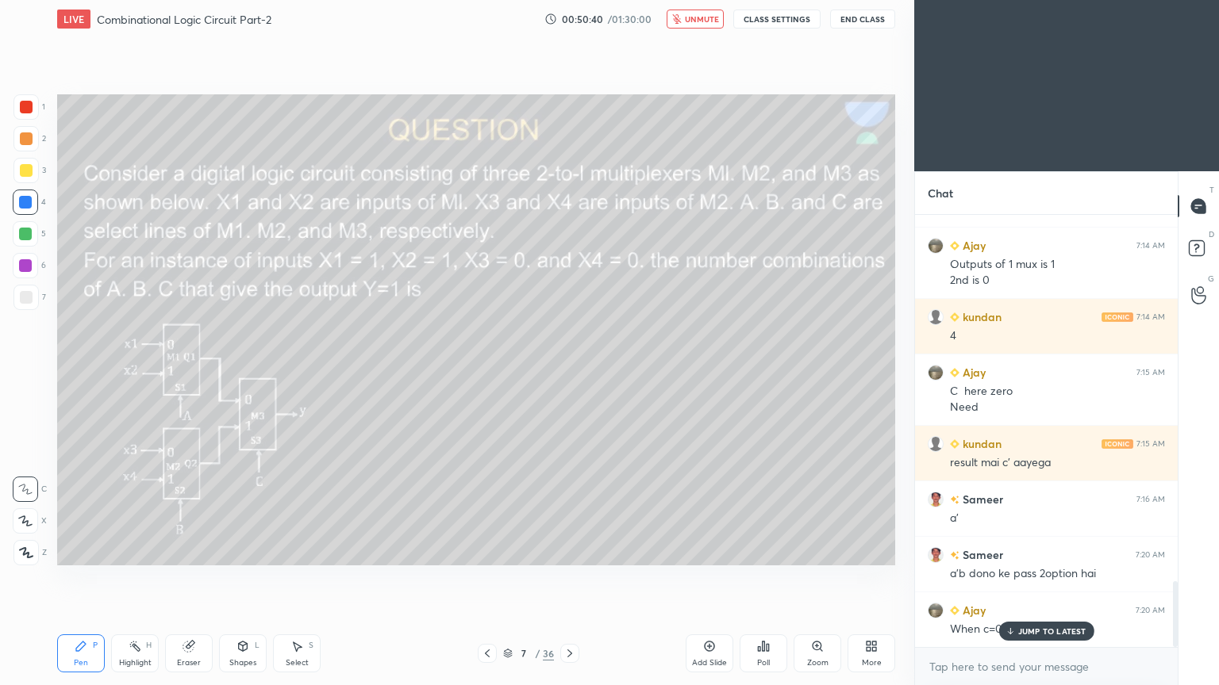
click at [183, 578] on icon at bounding box center [188, 646] width 13 height 13
click at [83, 578] on icon at bounding box center [81, 647] width 10 height 10
click at [1054, 578] on p "JUMP TO LATEST" at bounding box center [1052, 632] width 68 height 10
click at [193, 578] on div "Eraser" at bounding box center [189, 654] width 48 height 38
click at [76, 578] on icon at bounding box center [81, 646] width 13 height 13
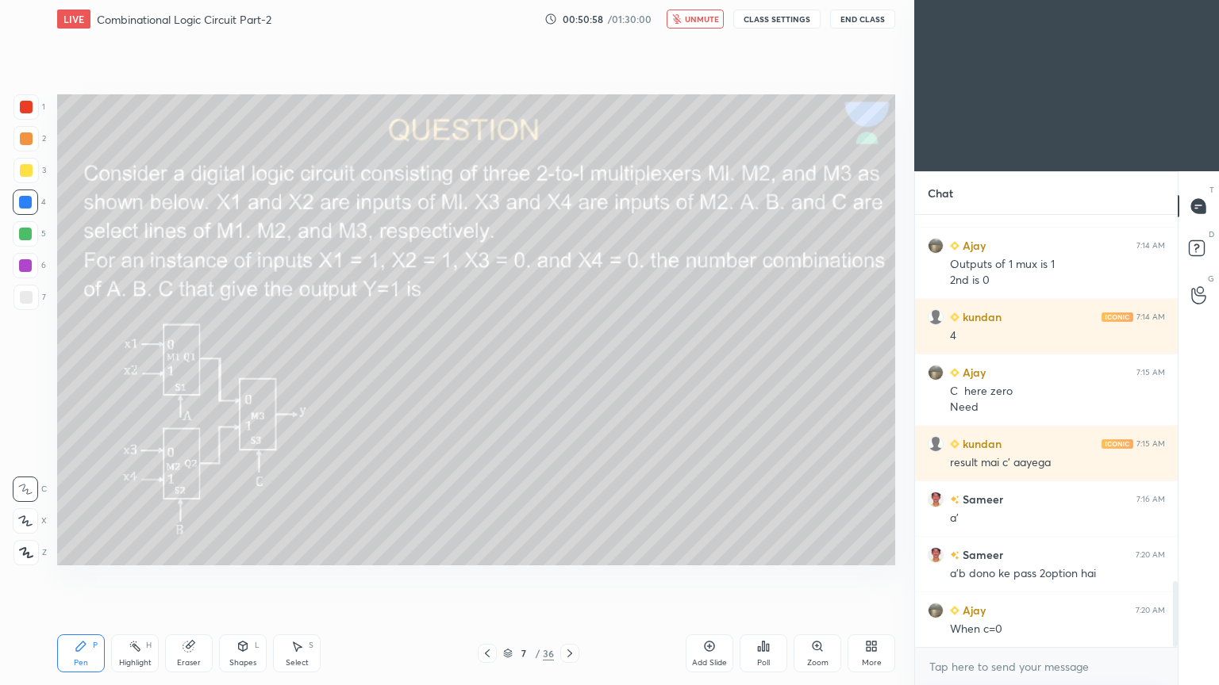
click at [701, 19] on span "unmute" at bounding box center [702, 18] width 34 height 11
click at [24, 264] on div at bounding box center [25, 265] width 13 height 13
click at [38, 171] on div "3" at bounding box center [29, 170] width 33 height 25
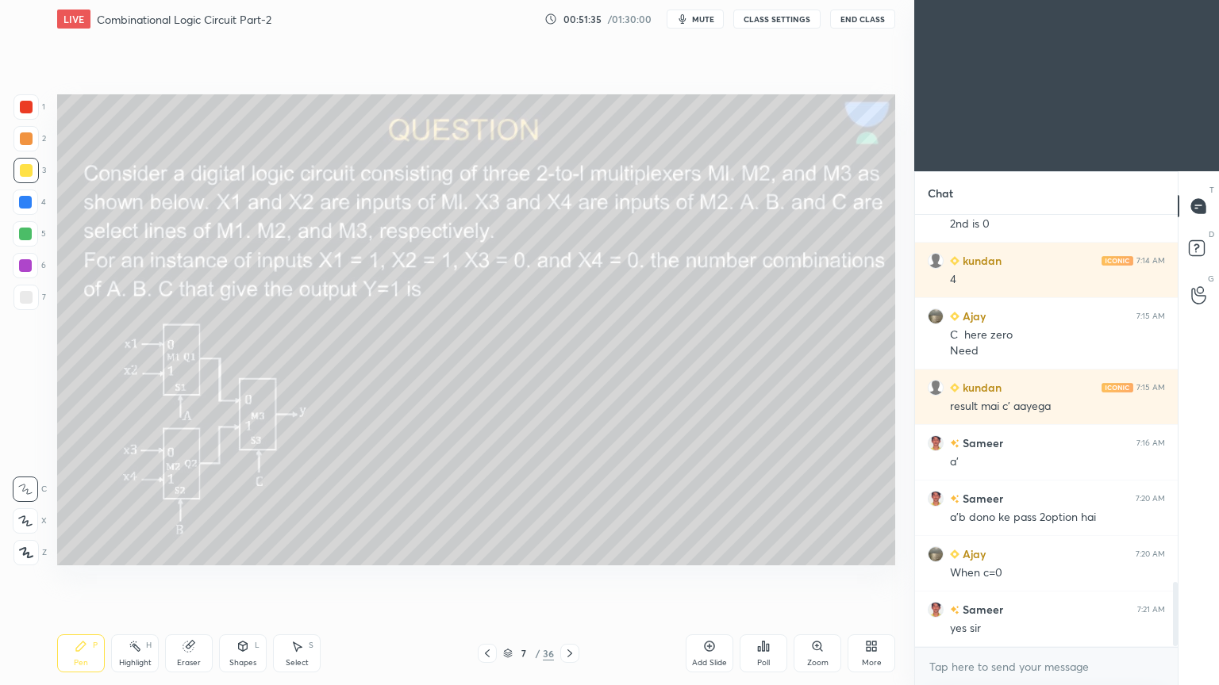
scroll to position [2510, 0]
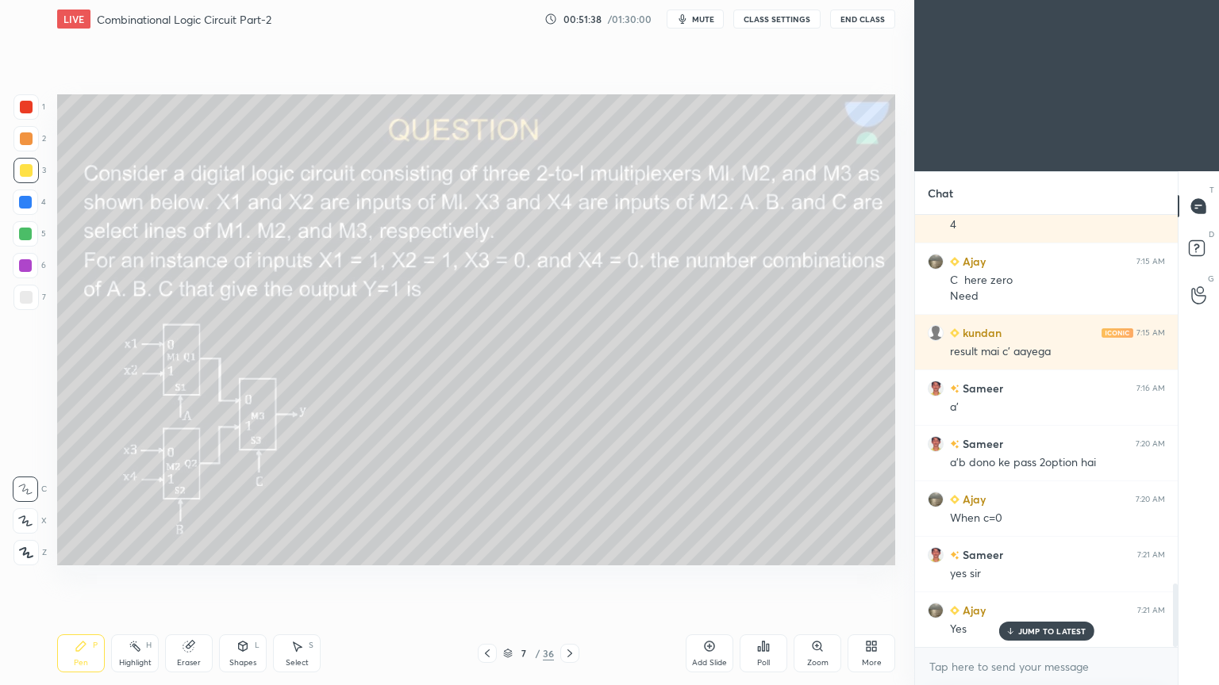
click at [39, 136] on div "2" at bounding box center [29, 138] width 33 height 25
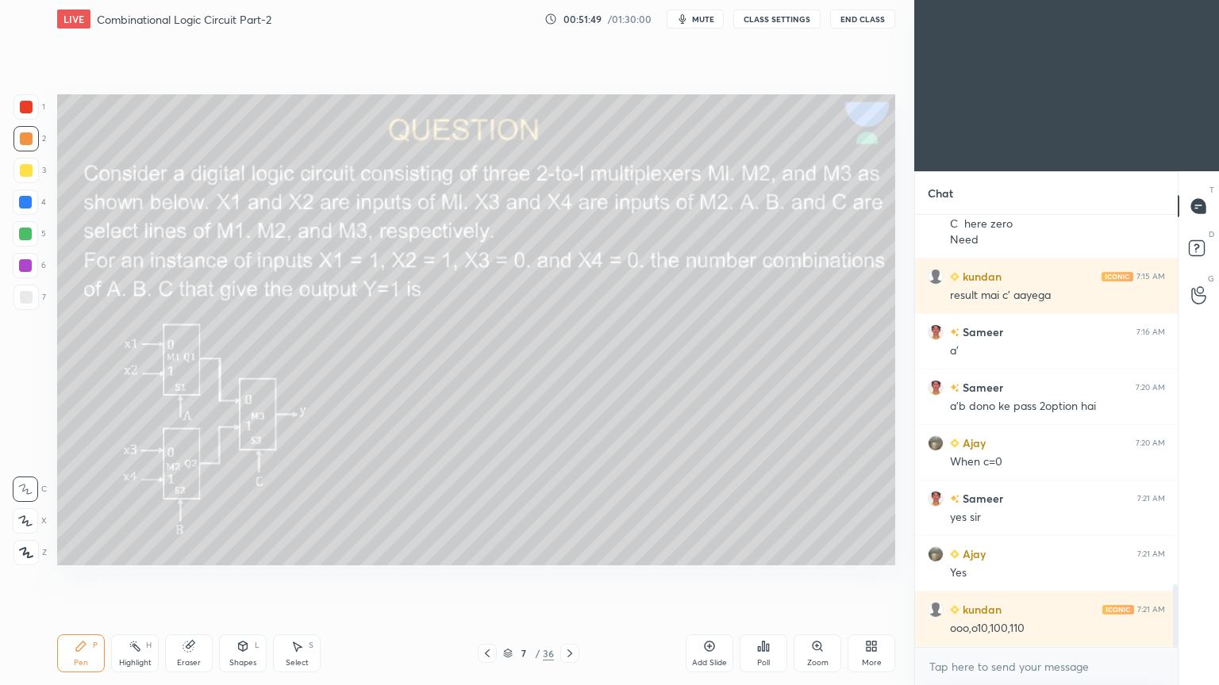
click at [200, 578] on div "Eraser" at bounding box center [189, 654] width 48 height 38
click at [83, 578] on div "Pen" at bounding box center [81, 663] width 14 height 8
click at [42, 108] on div "1" at bounding box center [29, 106] width 32 height 25
click at [248, 578] on div "Shapes L" at bounding box center [243, 654] width 48 height 38
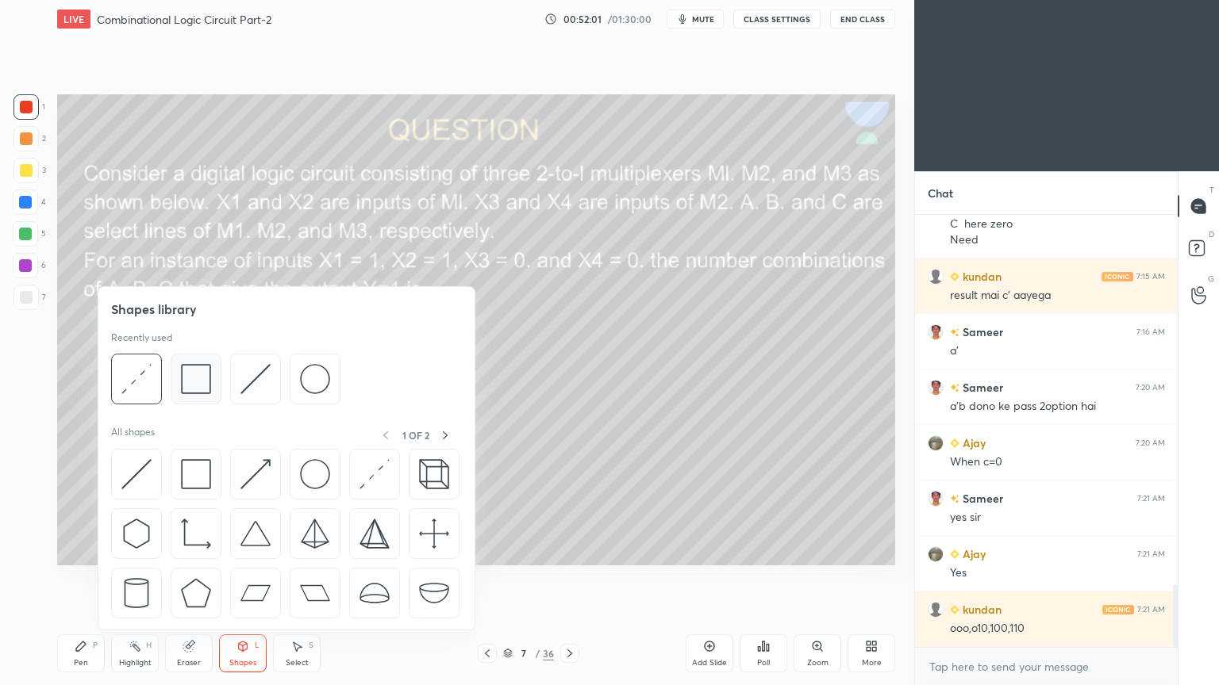
click at [209, 388] on img at bounding box center [196, 379] width 30 height 30
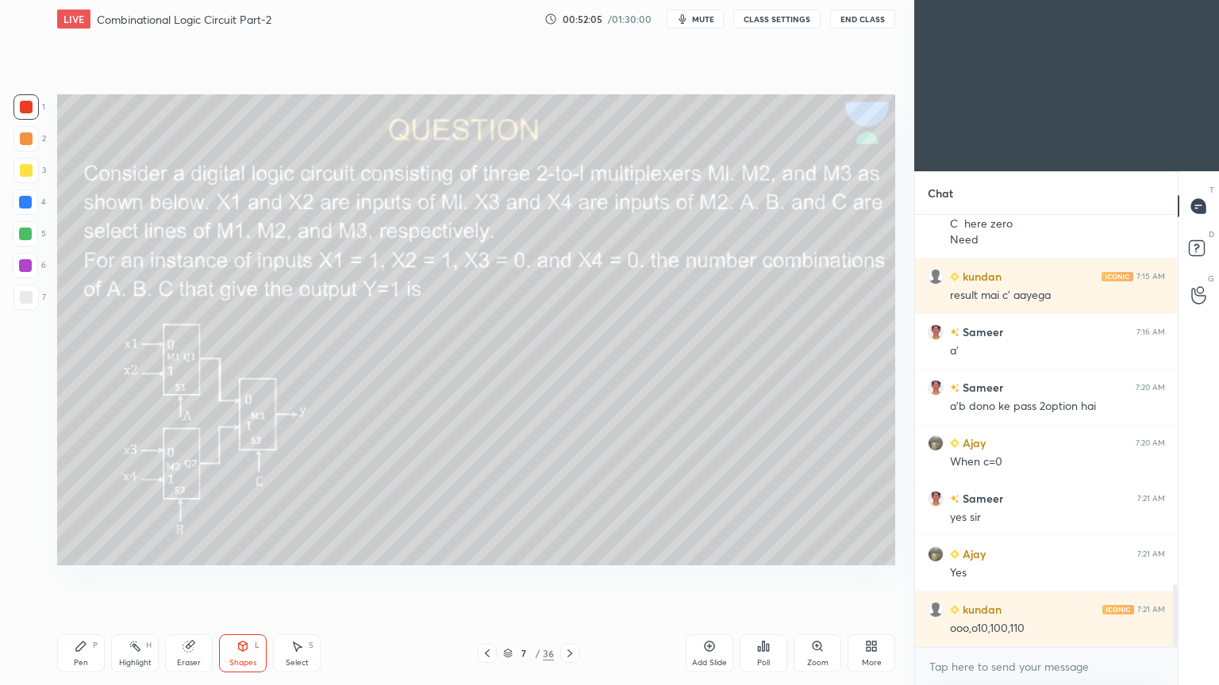
click at [187, 578] on div "Eraser" at bounding box center [189, 654] width 48 height 38
click at [97, 578] on div "Pen P" at bounding box center [81, 654] width 48 height 38
click at [33, 141] on div at bounding box center [25, 138] width 25 height 25
click at [192, 578] on icon at bounding box center [188, 647] width 10 height 10
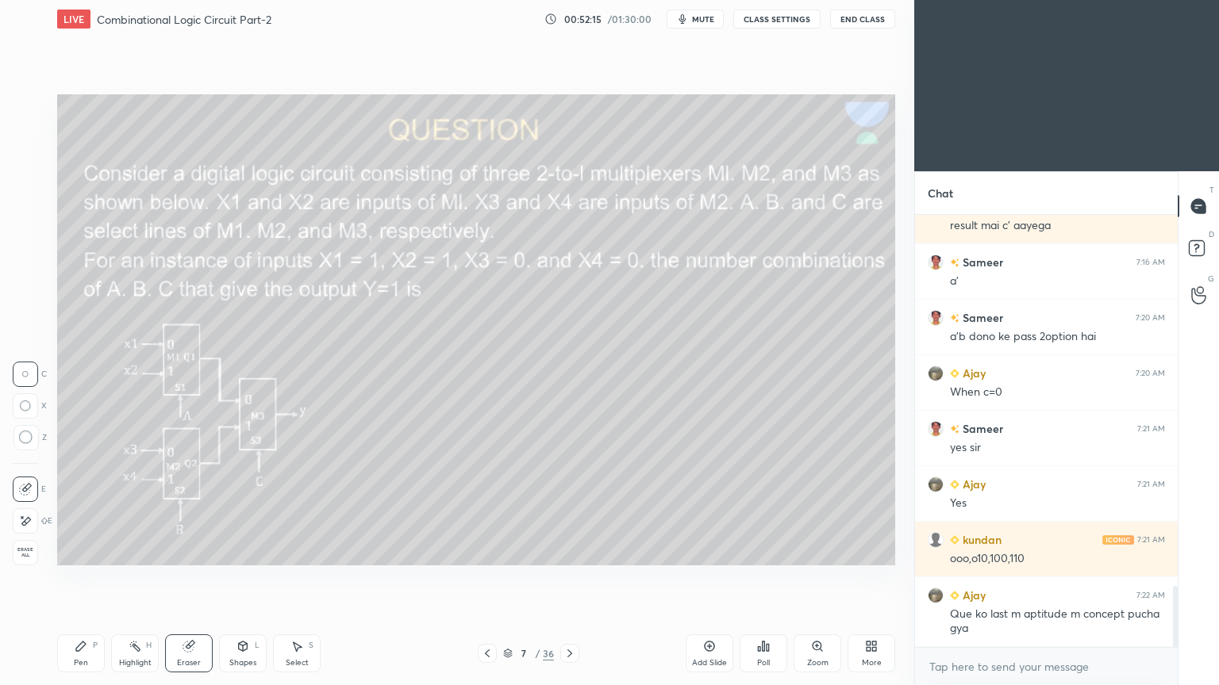
click at [75, 578] on icon at bounding box center [81, 646] width 13 height 13
click at [199, 578] on div "Eraser" at bounding box center [189, 654] width 48 height 38
click at [72, 578] on div "Pen P" at bounding box center [81, 654] width 48 height 38
click at [34, 102] on div at bounding box center [25, 106] width 25 height 25
click at [241, 578] on icon at bounding box center [243, 647] width 9 height 10
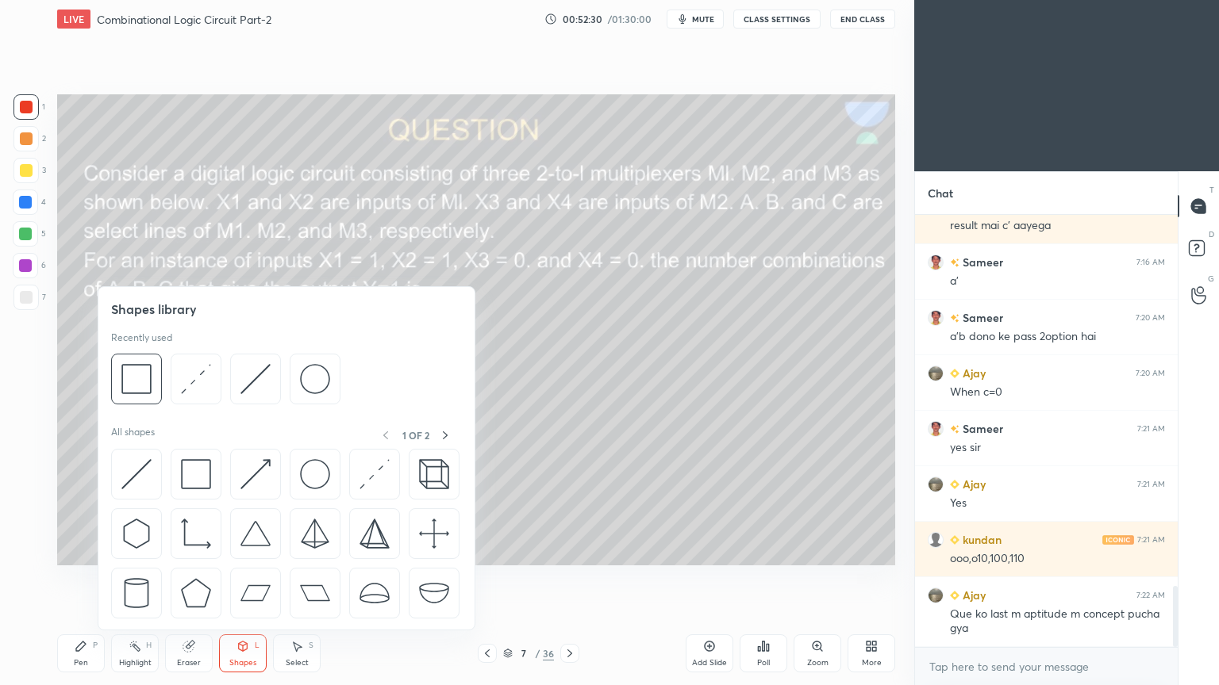
click at [77, 578] on icon at bounding box center [81, 647] width 10 height 10
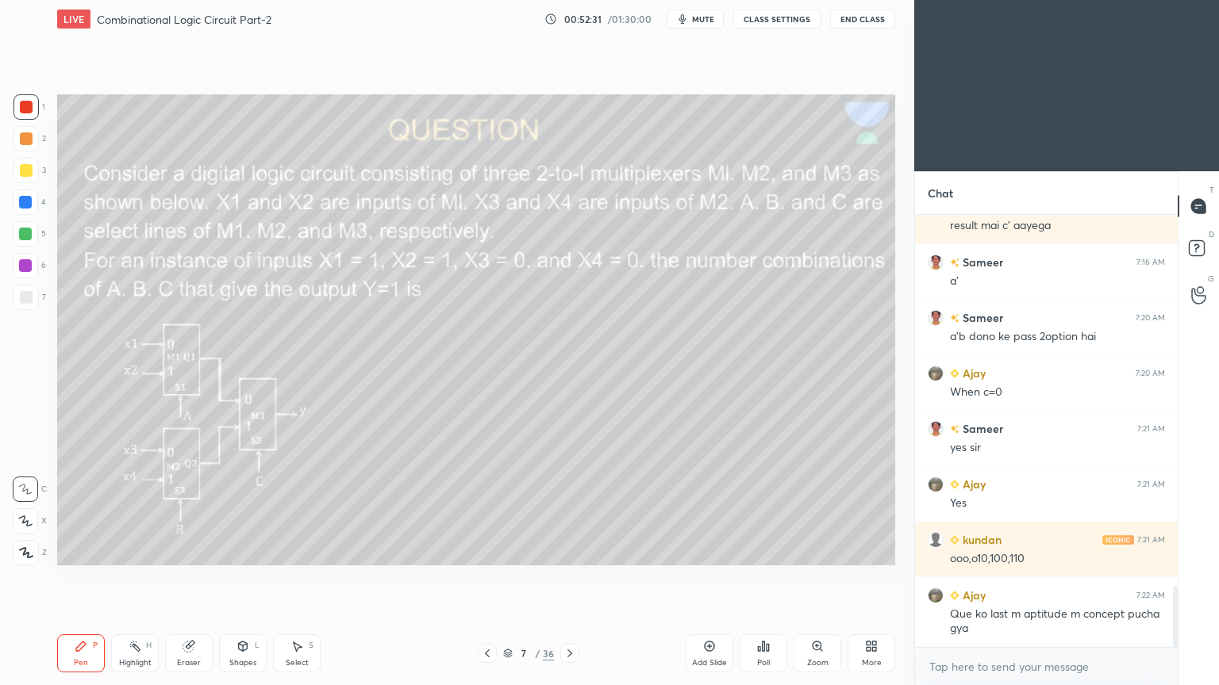
click at [23, 512] on div at bounding box center [25, 521] width 25 height 25
click at [245, 578] on div "Shapes L" at bounding box center [243, 654] width 48 height 38
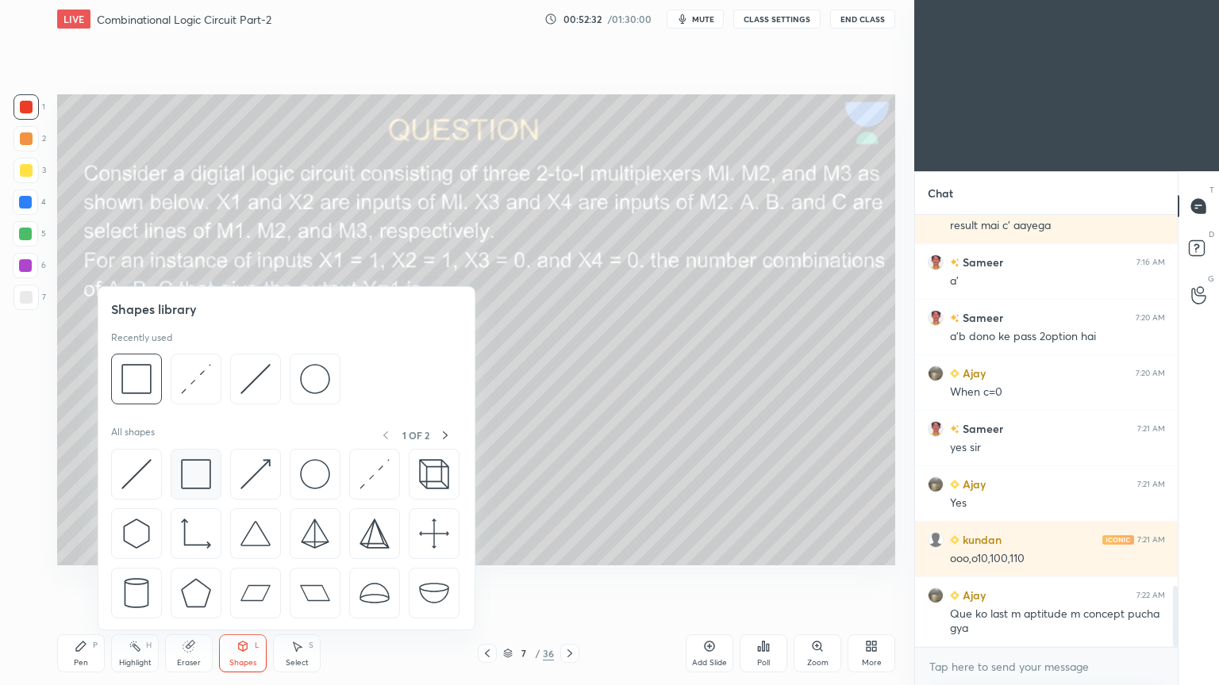
click at [187, 467] on img at bounding box center [196, 474] width 30 height 30
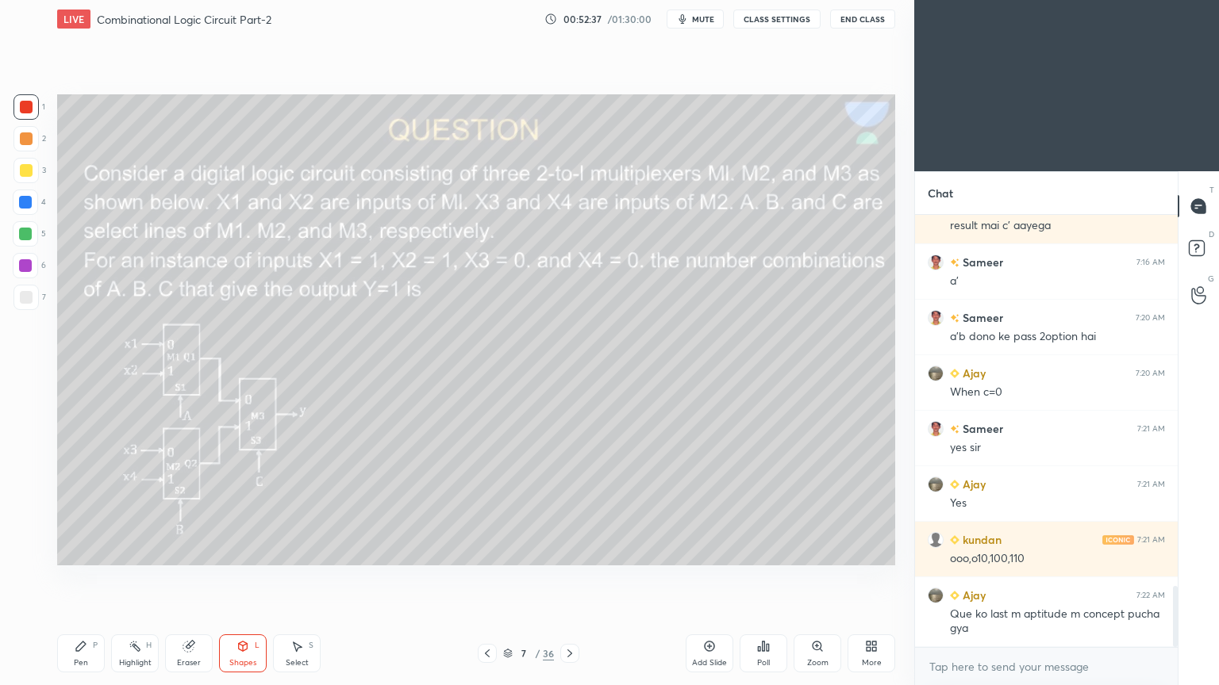
click at [136, 578] on icon at bounding box center [135, 646] width 13 height 13
click at [73, 578] on div "Pen P" at bounding box center [81, 654] width 48 height 38
click at [195, 578] on div "Eraser" at bounding box center [189, 654] width 48 height 38
click at [69, 578] on div "Pen P" at bounding box center [81, 654] width 48 height 38
click at [31, 143] on div at bounding box center [26, 138] width 13 height 13
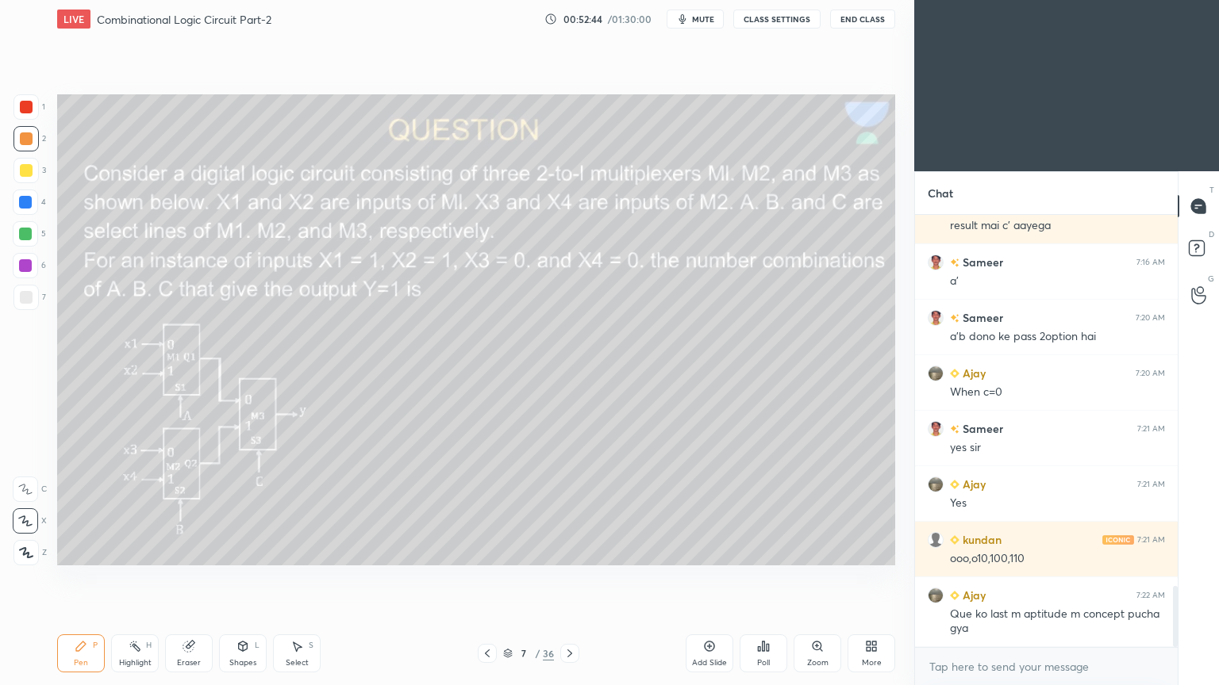
click at [29, 484] on icon at bounding box center [25, 489] width 14 height 11
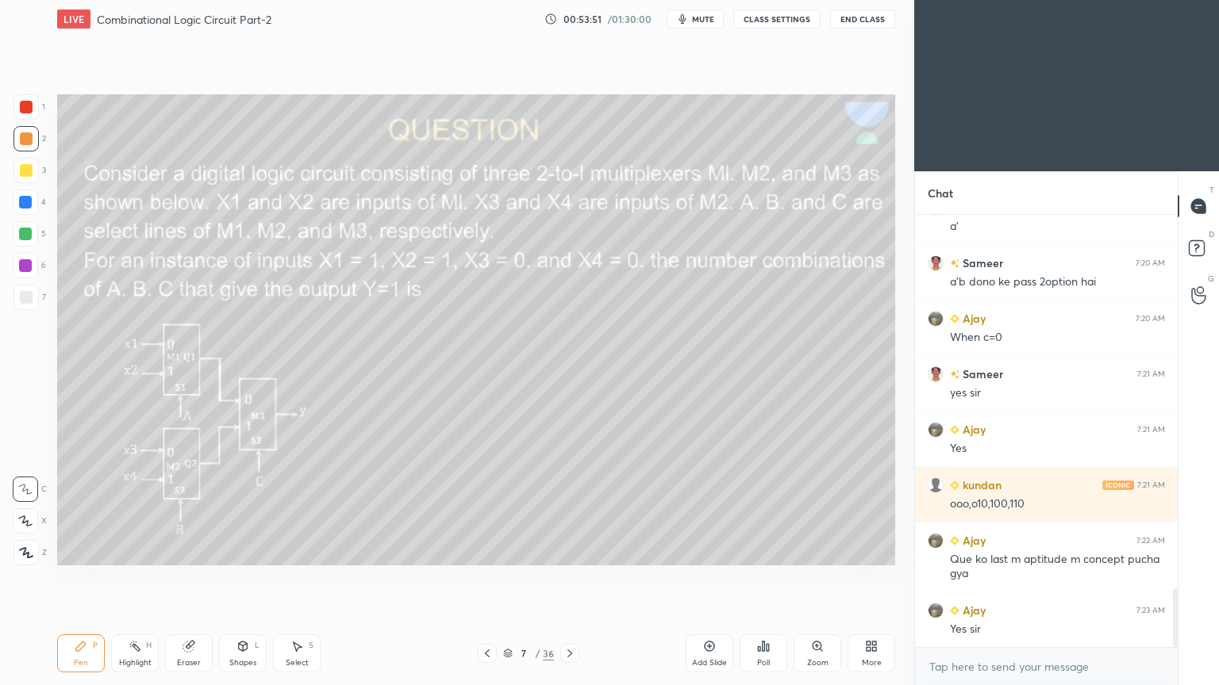
scroll to position [2747, 0]
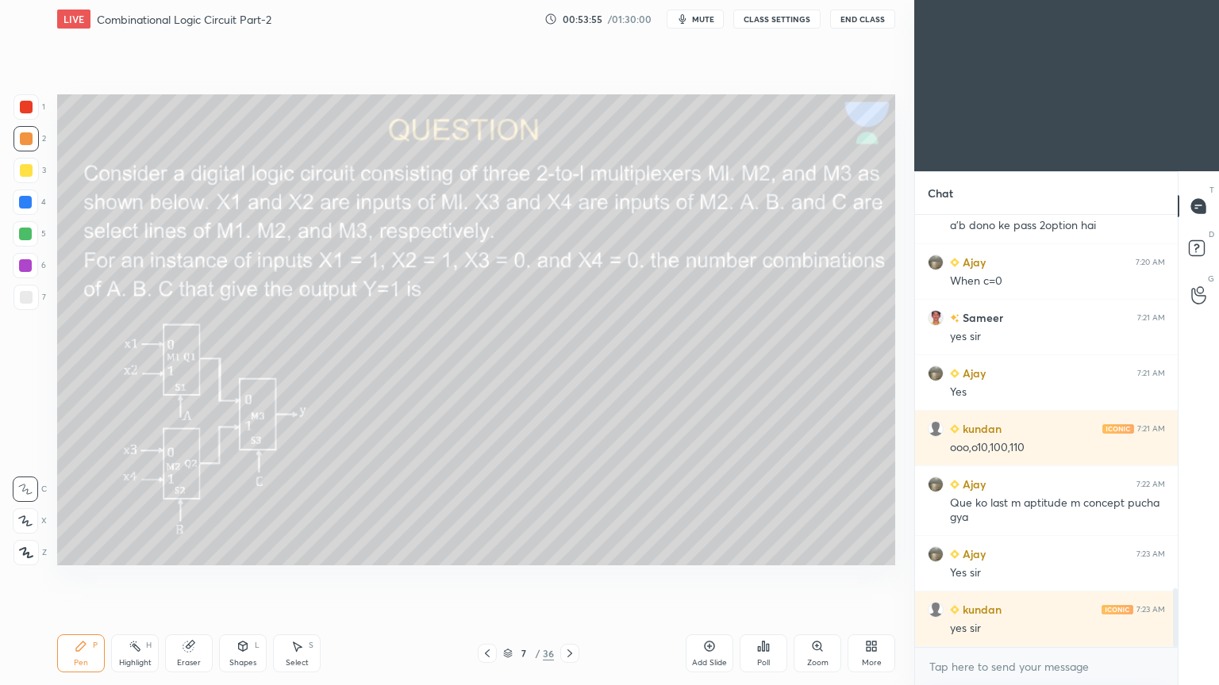
click at [711, 578] on icon at bounding box center [709, 646] width 13 height 13
click at [31, 295] on div at bounding box center [26, 297] width 13 height 13
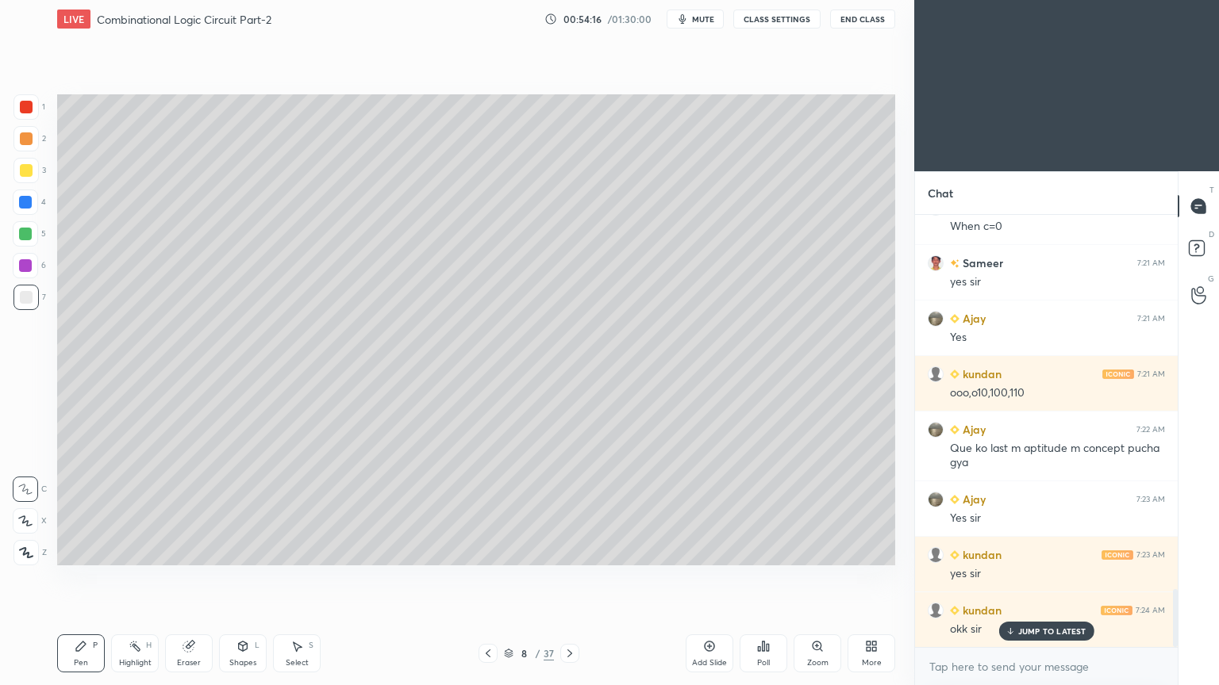
click at [486, 578] on icon at bounding box center [488, 653] width 13 height 13
click at [569, 578] on icon at bounding box center [569, 653] width 13 height 13
click at [31, 202] on div at bounding box center [25, 202] width 13 height 13
click at [244, 578] on icon at bounding box center [242, 646] width 13 height 13
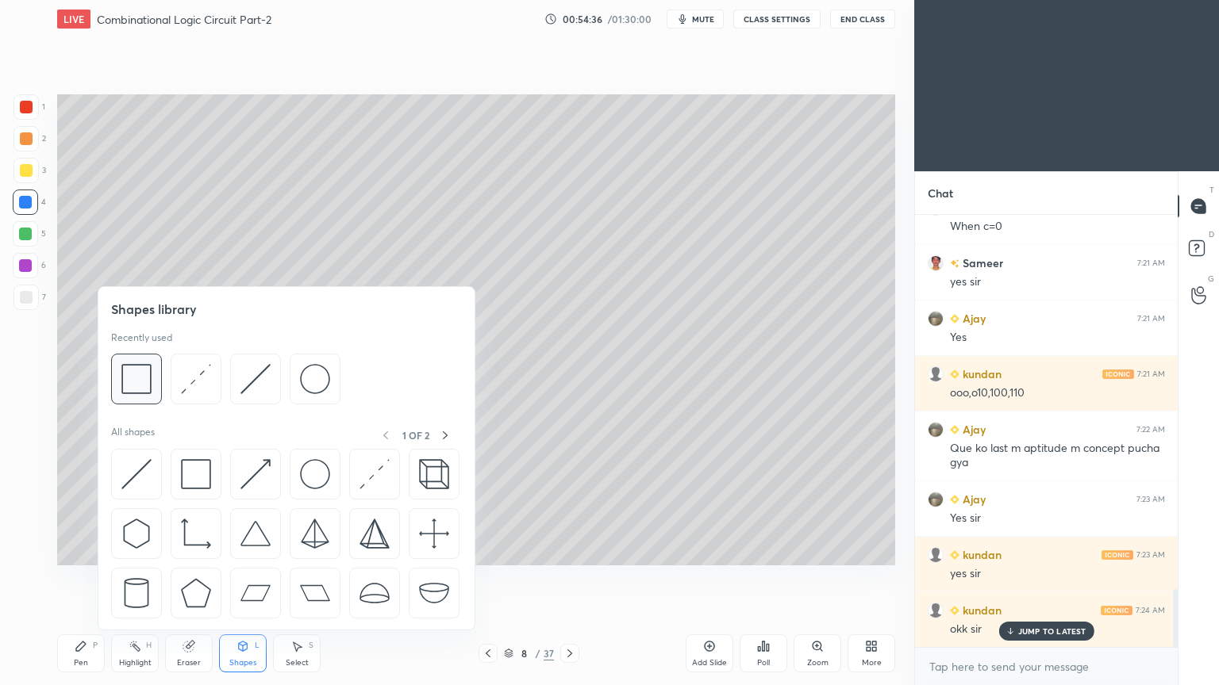
click at [133, 377] on img at bounding box center [136, 379] width 30 height 30
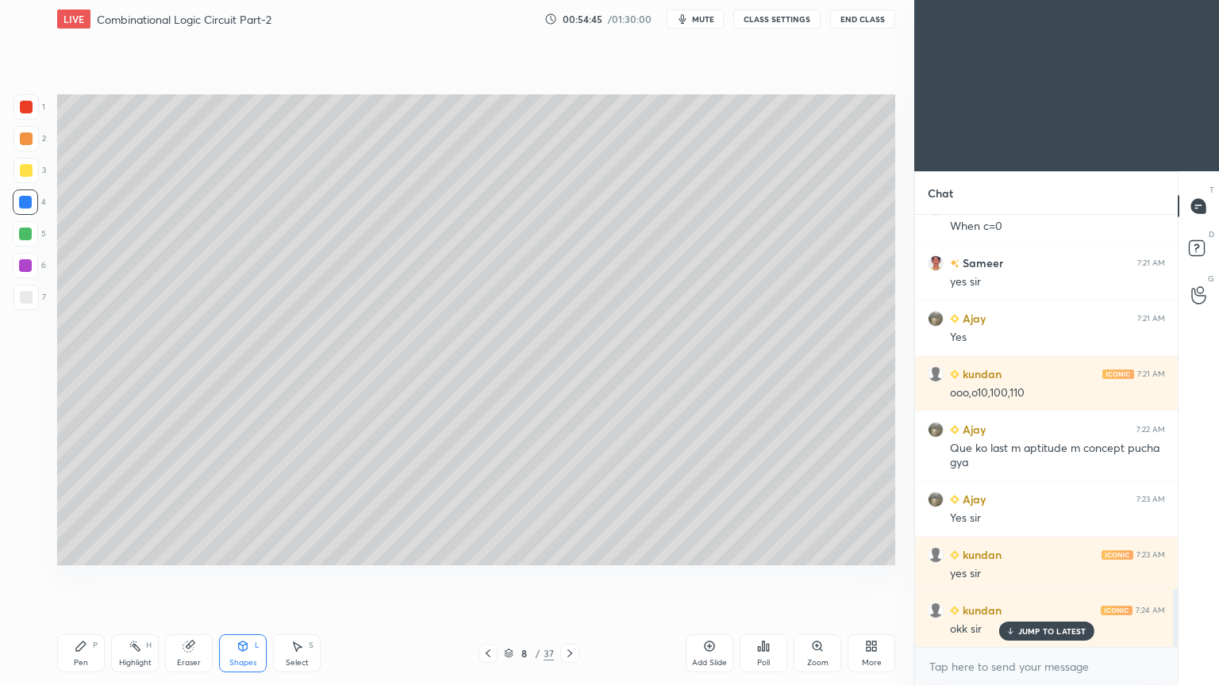
click at [79, 578] on div "Pen" at bounding box center [81, 663] width 14 height 8
click at [30, 236] on div at bounding box center [25, 234] width 13 height 13
click at [241, 578] on div "Shapes L" at bounding box center [243, 654] width 48 height 38
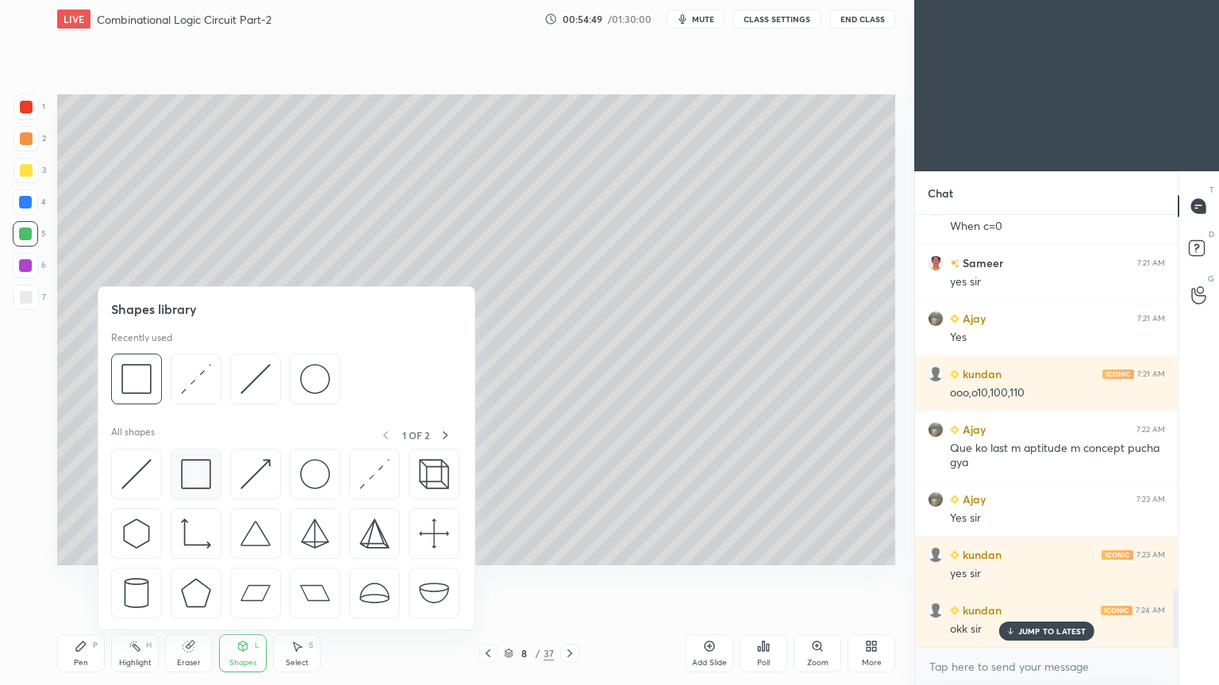
click at [198, 467] on img at bounding box center [196, 474] width 30 height 30
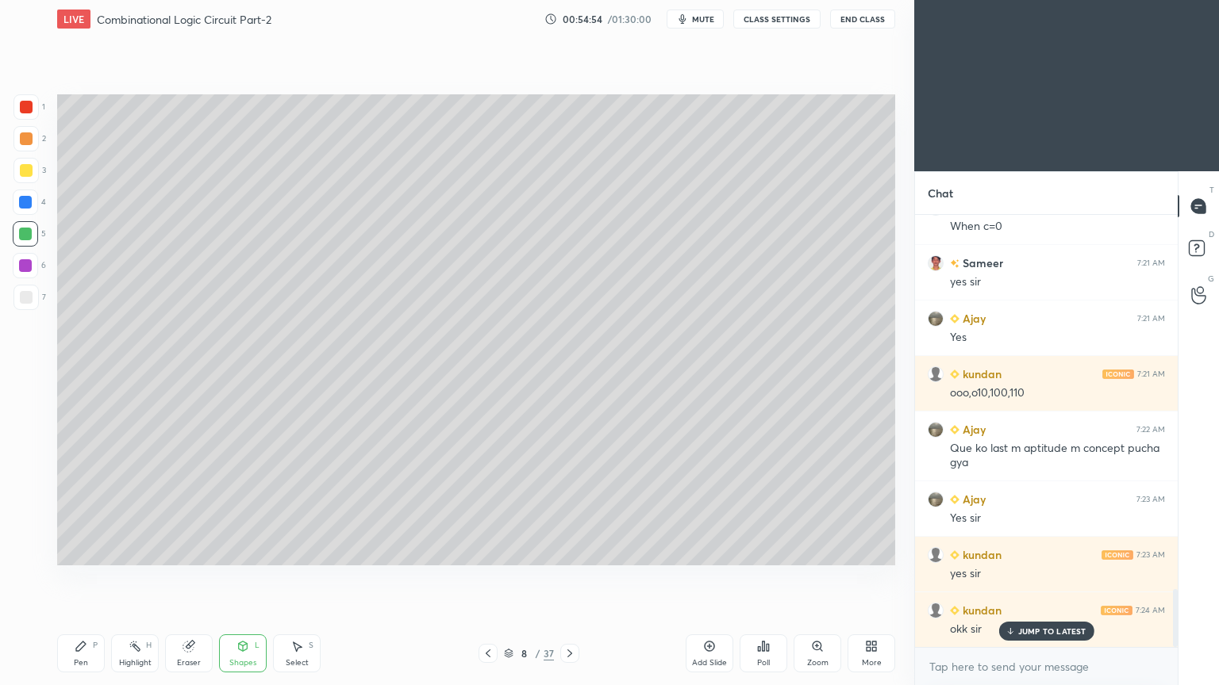
click at [242, 578] on div "Shapes L" at bounding box center [243, 654] width 48 height 38
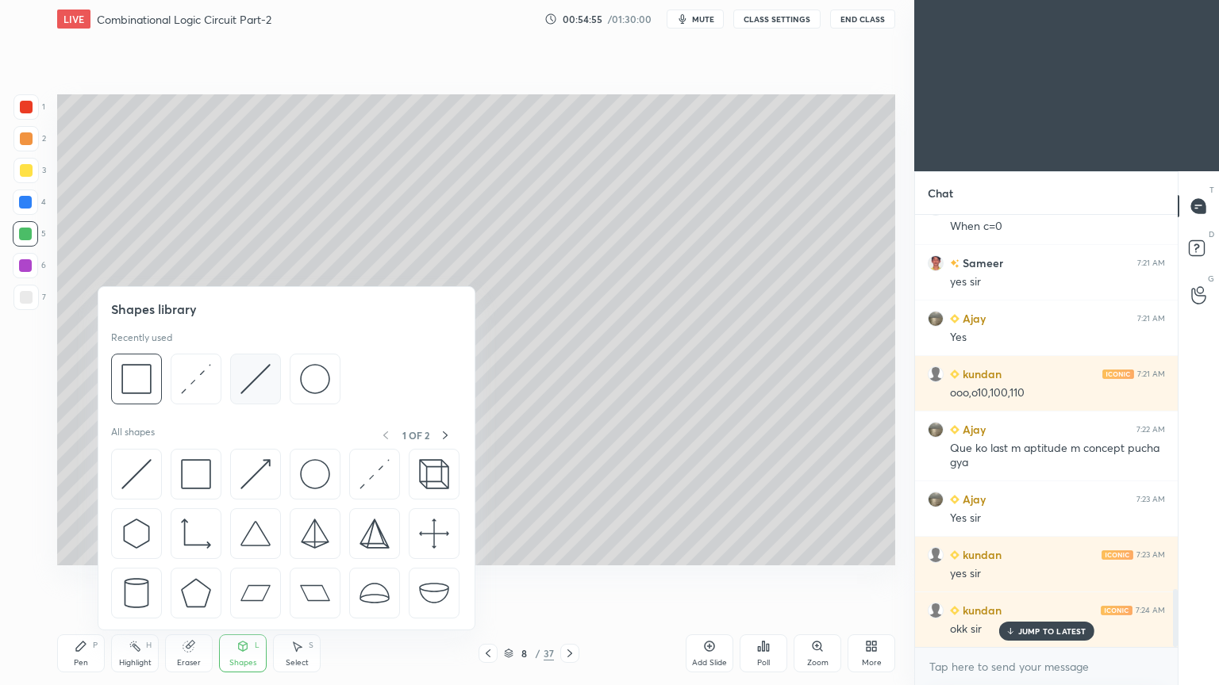
click at [258, 383] on img at bounding box center [255, 379] width 30 height 30
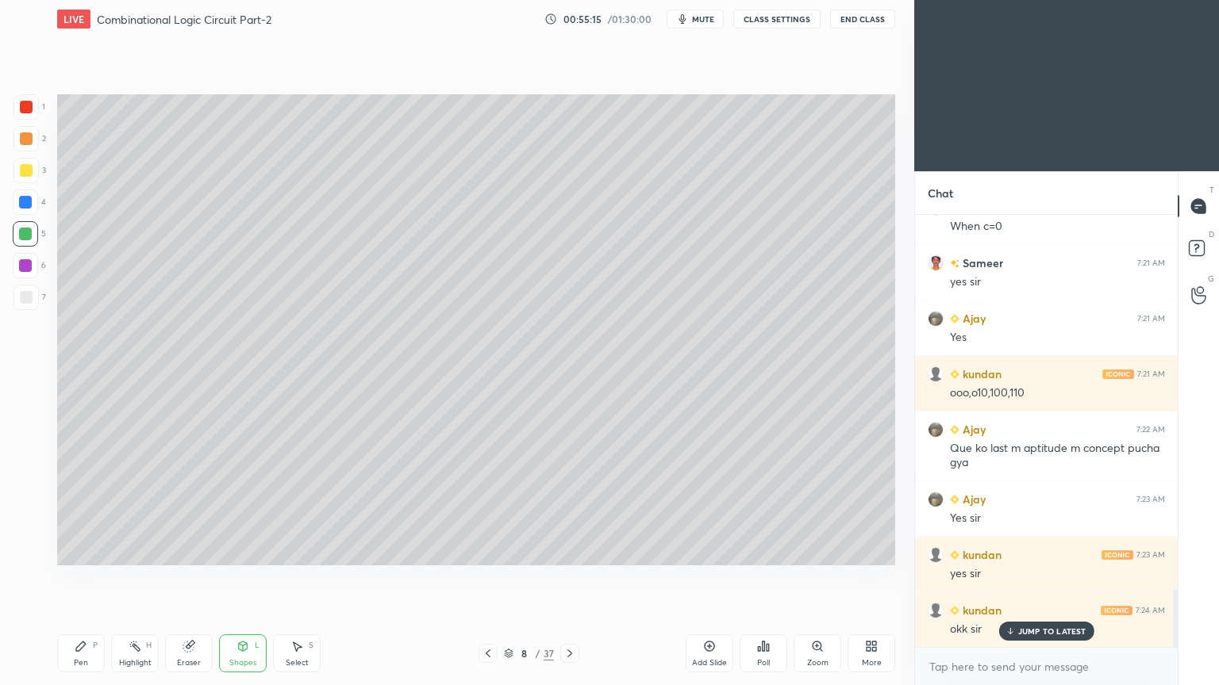
click at [84, 578] on div "Pen P" at bounding box center [81, 654] width 48 height 38
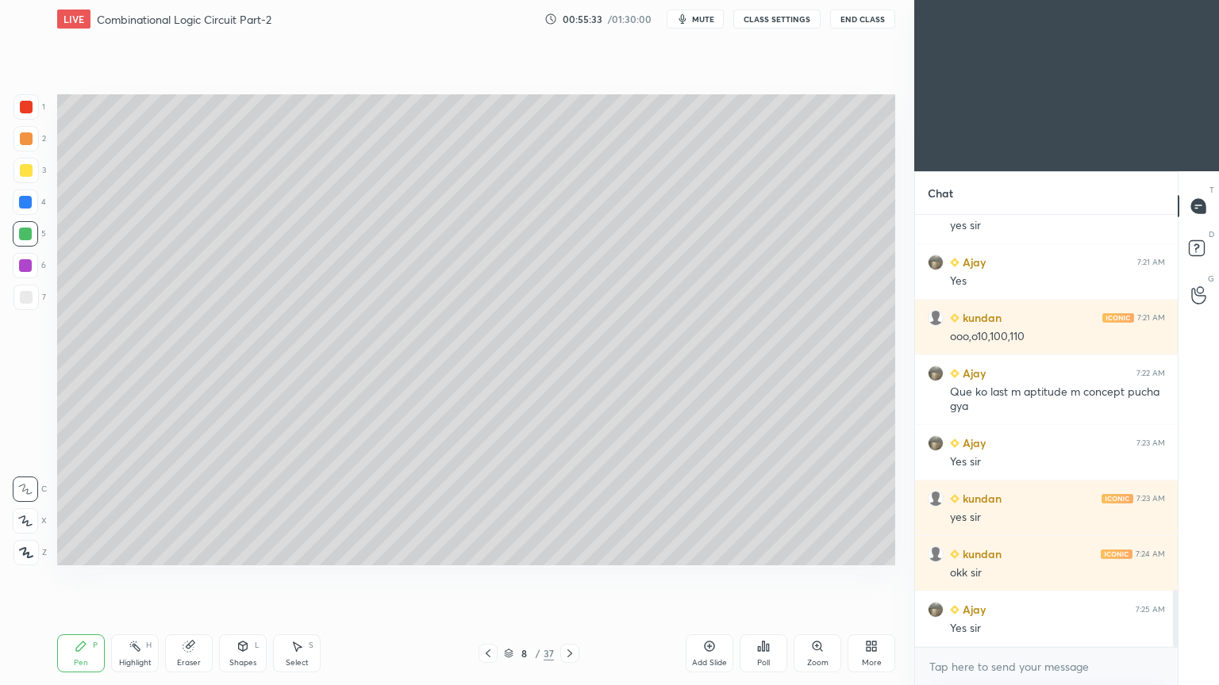
click at [35, 175] on div at bounding box center [25, 170] width 25 height 25
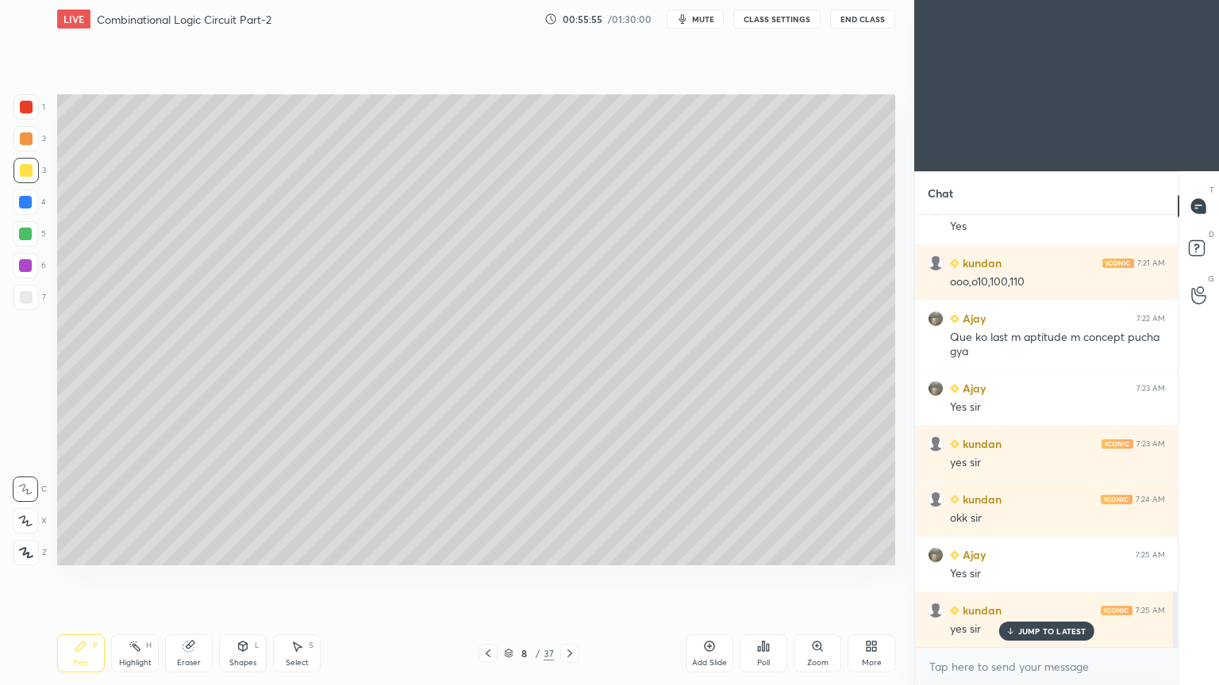
click at [35, 271] on div at bounding box center [25, 265] width 25 height 25
click at [36, 301] on div at bounding box center [25, 297] width 25 height 25
click at [240, 578] on div "Shapes L" at bounding box center [243, 654] width 48 height 38
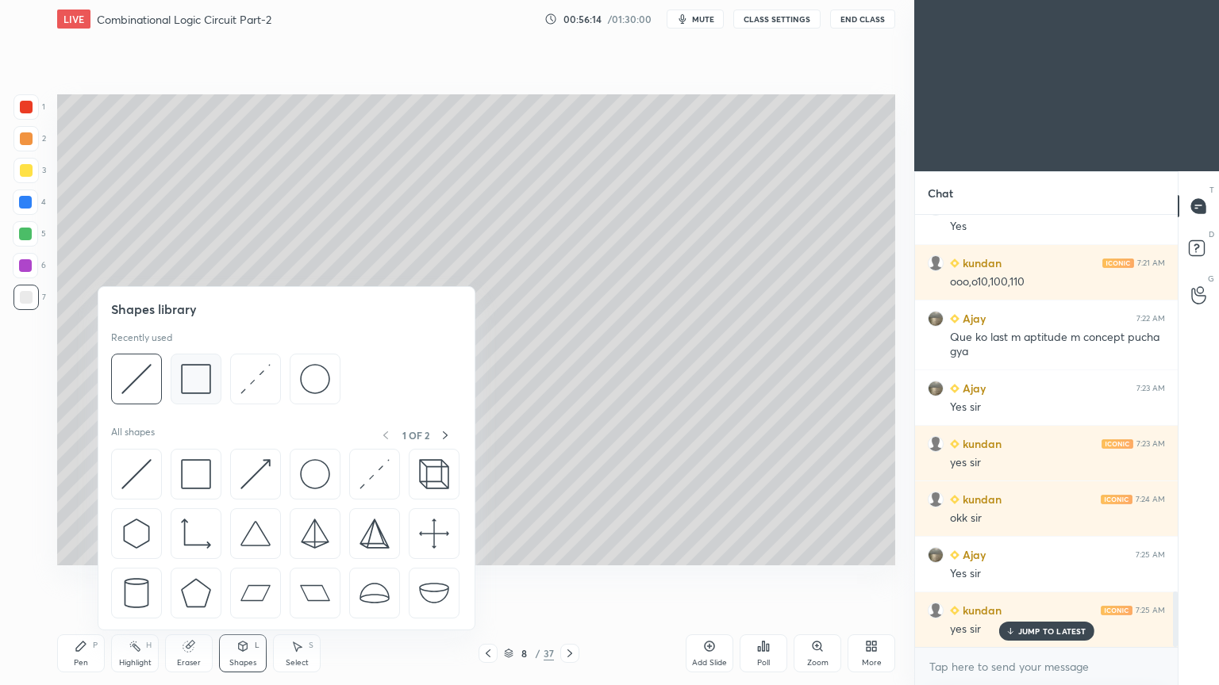
click at [194, 374] on img at bounding box center [196, 379] width 30 height 30
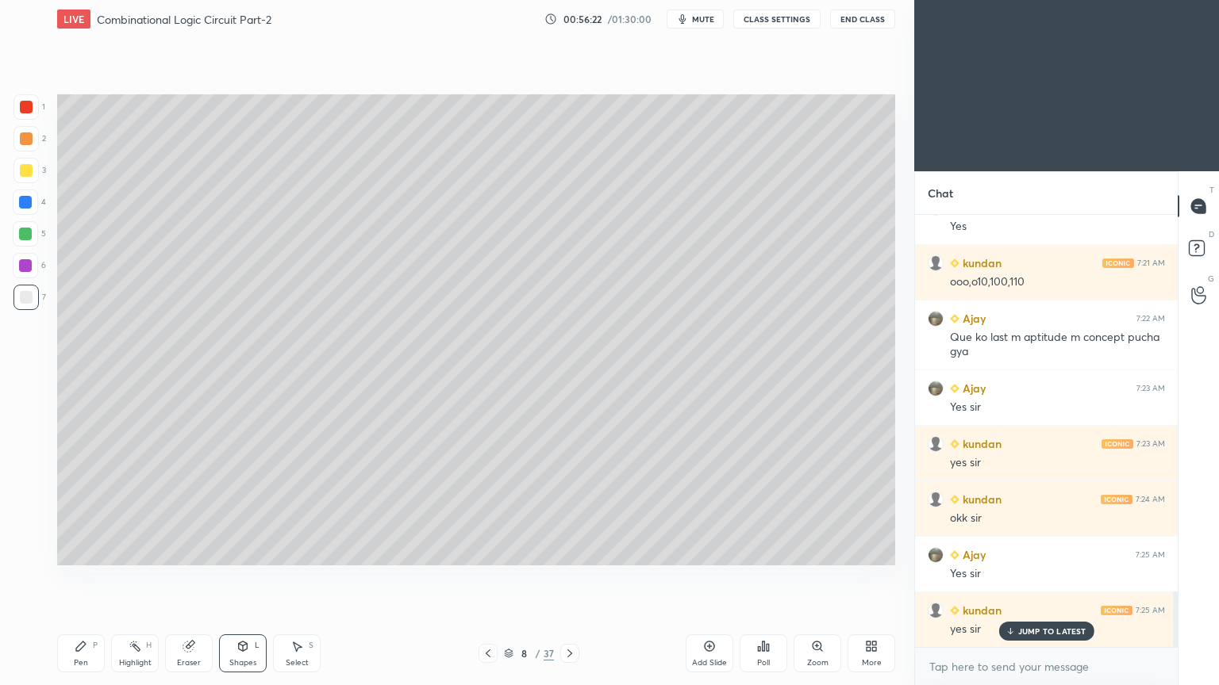
click at [97, 578] on div "Pen P" at bounding box center [81, 654] width 48 height 38
click at [37, 140] on div at bounding box center [25, 138] width 25 height 25
click at [485, 578] on icon at bounding box center [488, 653] width 13 height 13
click at [571, 578] on icon at bounding box center [569, 653] width 13 height 13
click at [32, 298] on div at bounding box center [26, 297] width 13 height 13
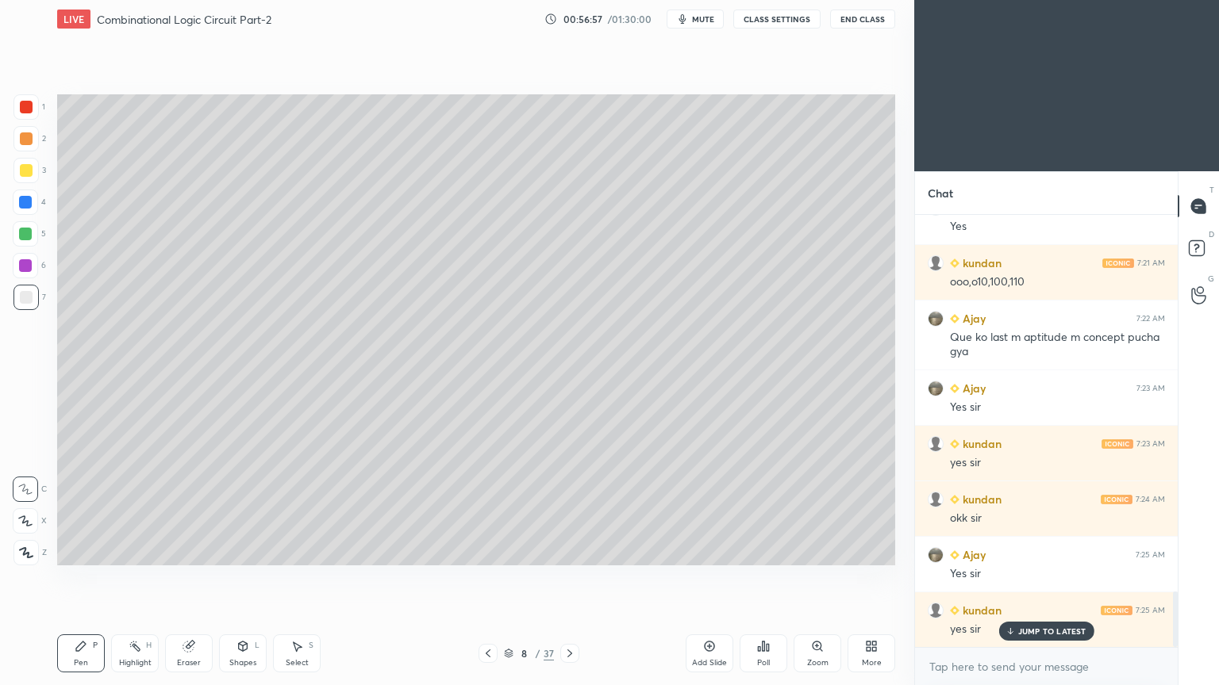
click at [238, 578] on div "Shapes" at bounding box center [242, 663] width 27 height 8
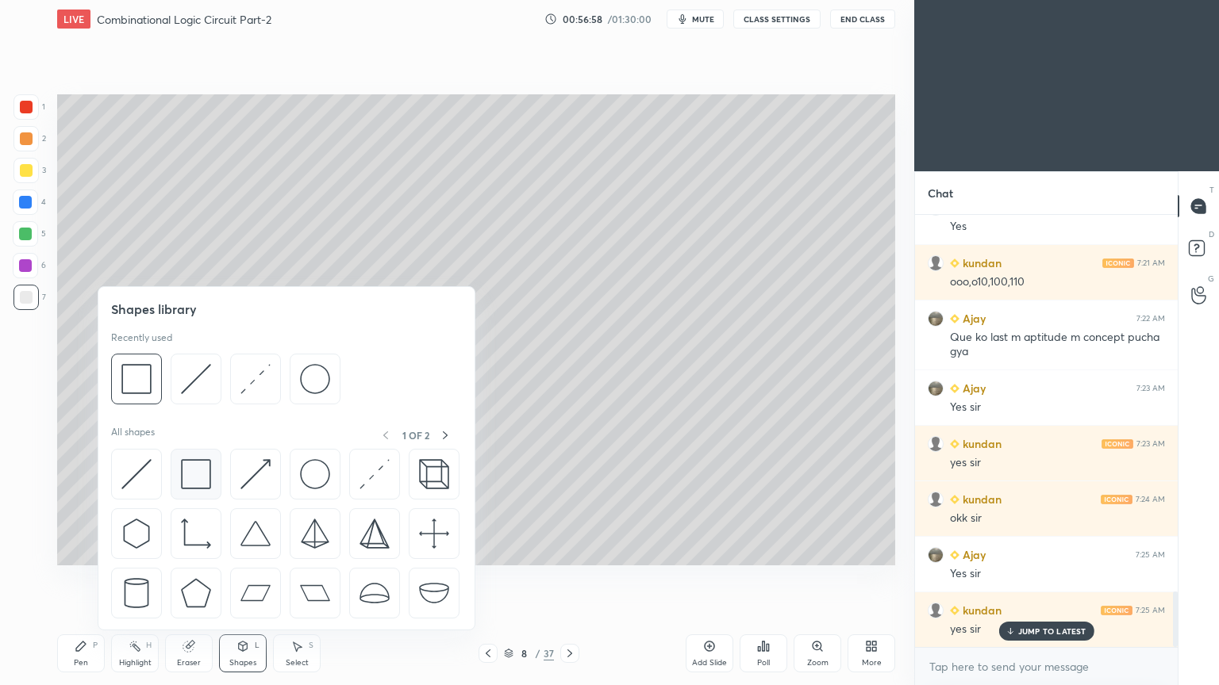
click at [194, 472] on img at bounding box center [196, 474] width 30 height 30
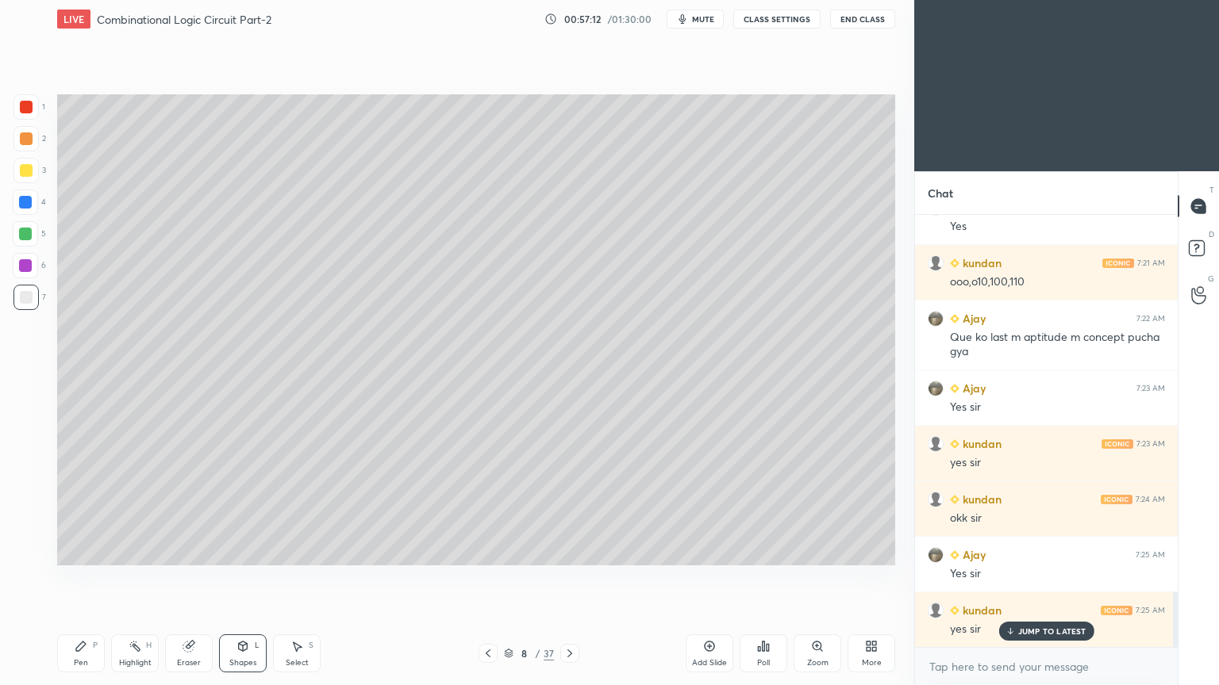
click at [84, 578] on div "Pen P" at bounding box center [81, 654] width 48 height 38
click at [486, 578] on icon at bounding box center [488, 654] width 5 height 8
click at [571, 578] on icon at bounding box center [569, 653] width 13 height 13
click at [484, 578] on icon at bounding box center [488, 653] width 13 height 13
click at [566, 578] on icon at bounding box center [569, 653] width 13 height 13
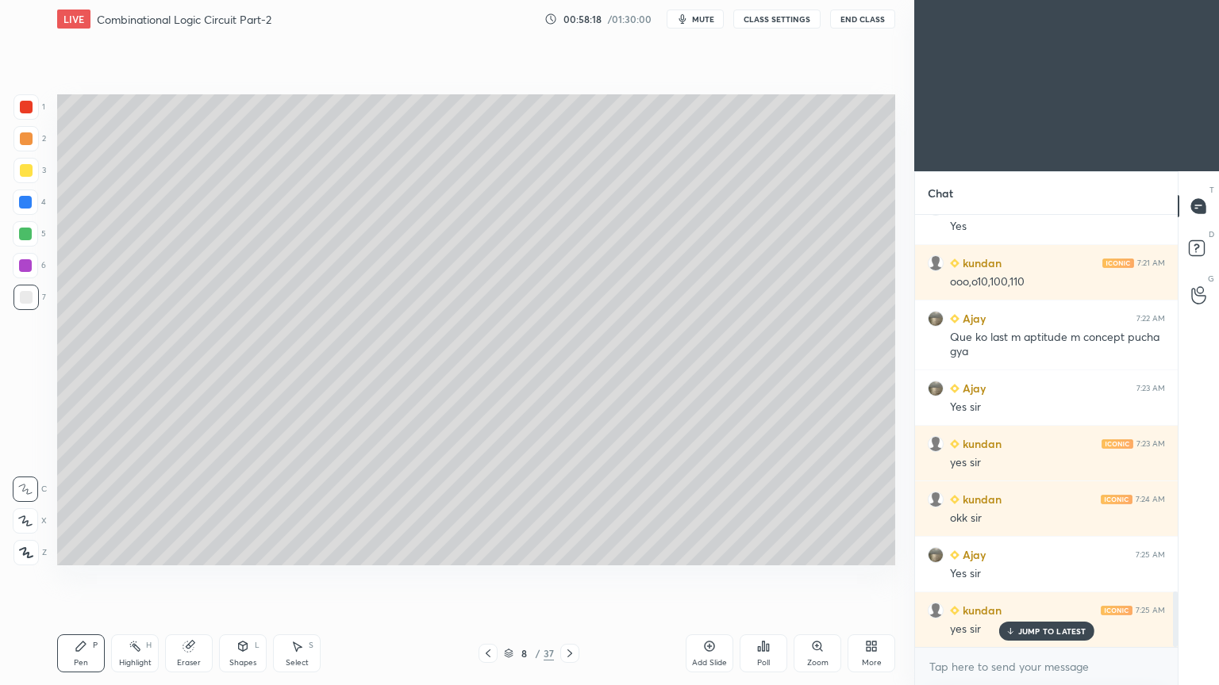
click at [486, 578] on icon at bounding box center [488, 653] width 13 height 13
click at [569, 578] on icon at bounding box center [569, 654] width 5 height 8
click at [189, 578] on div "Eraser" at bounding box center [189, 654] width 48 height 38
click at [75, 578] on div "Pen P" at bounding box center [81, 654] width 48 height 38
click at [807, 434] on p "Undo" at bounding box center [808, 438] width 24 height 13
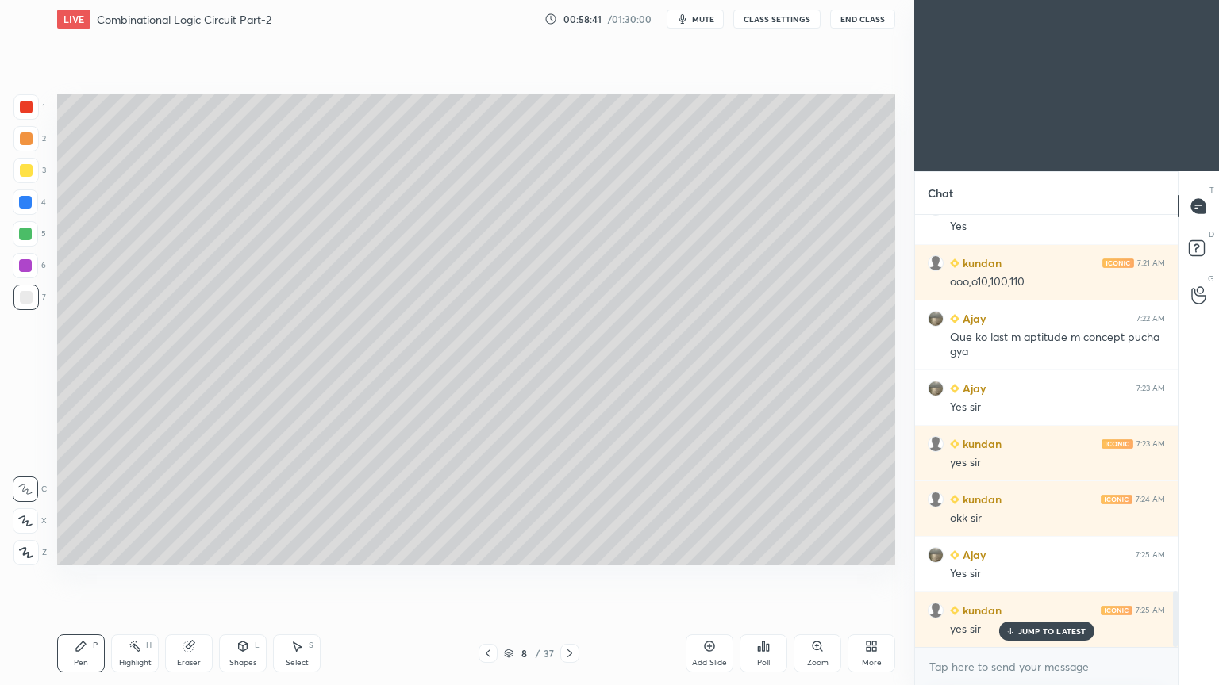
click at [189, 578] on div "Eraser" at bounding box center [189, 654] width 48 height 38
click at [80, 578] on div "Pen" at bounding box center [81, 663] width 14 height 8
click at [193, 578] on div "Eraser" at bounding box center [189, 654] width 48 height 38
click at [86, 578] on icon at bounding box center [81, 646] width 13 height 13
click at [486, 578] on icon at bounding box center [488, 653] width 13 height 13
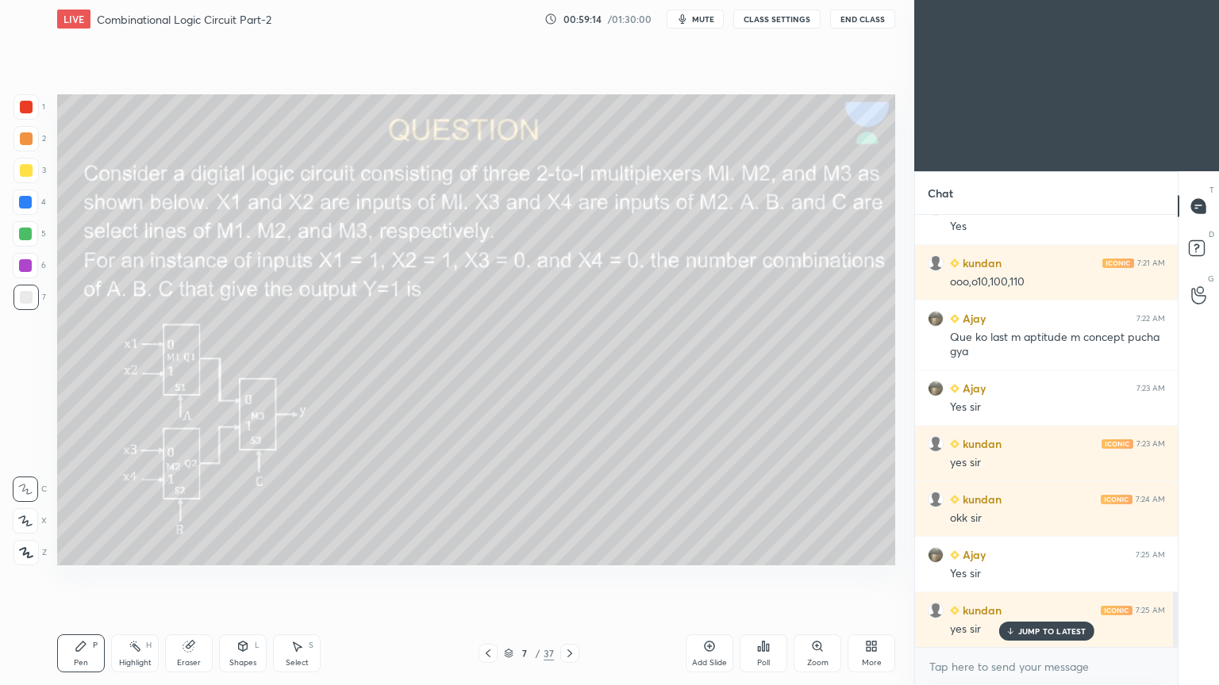
click at [571, 578] on icon at bounding box center [569, 653] width 13 height 13
click at [789, 348] on p "Undo" at bounding box center [798, 350] width 24 height 13
click at [839, 359] on p "Undo" at bounding box center [839, 365] width 24 height 13
click at [821, 374] on p "Undo" at bounding box center [816, 379] width 24 height 13
click at [34, 236] on div at bounding box center [25, 233] width 25 height 25
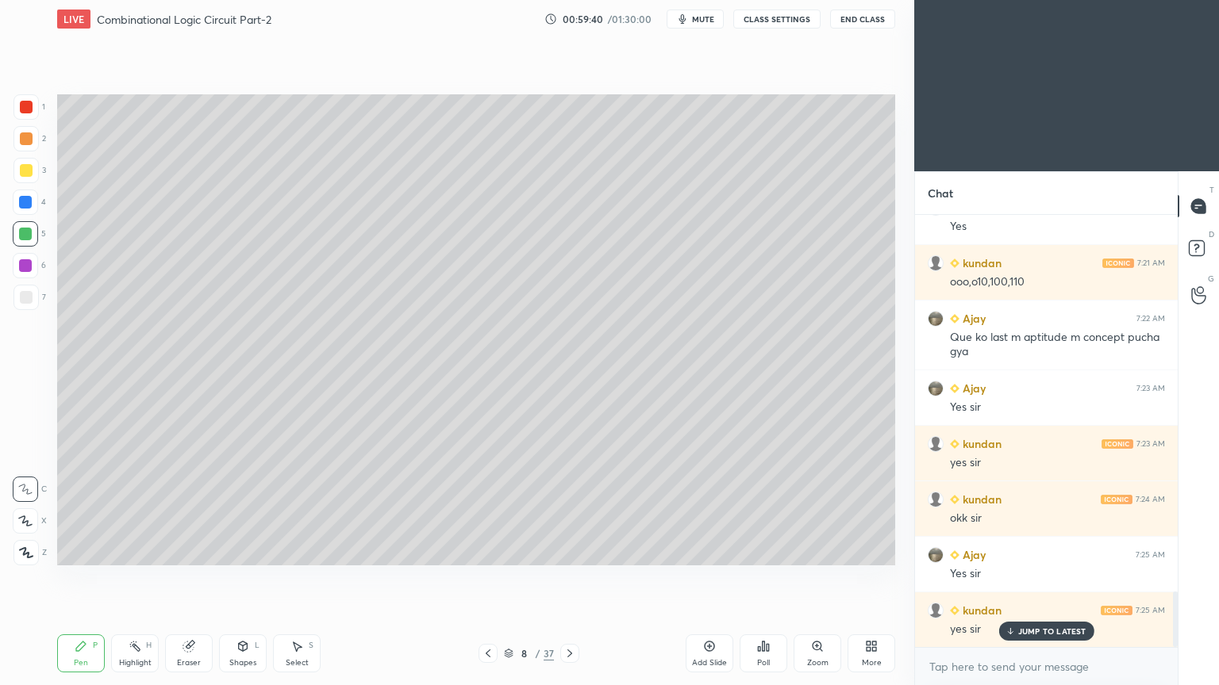
click at [29, 263] on div at bounding box center [25, 265] width 13 height 13
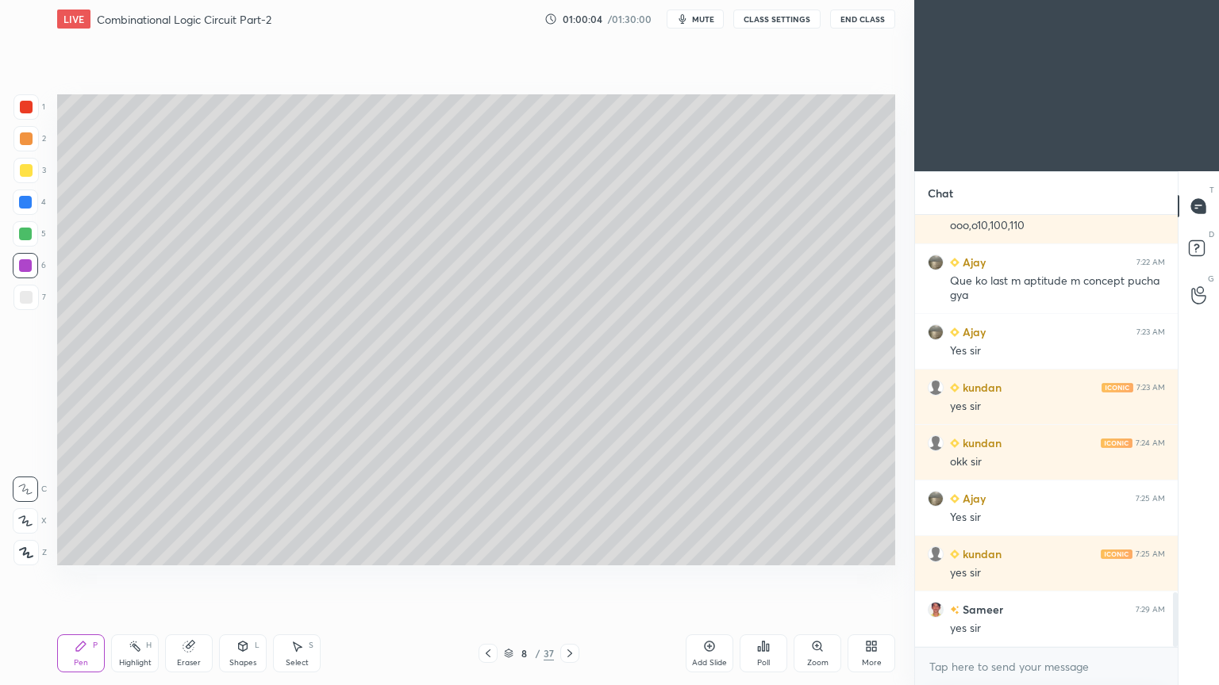
click at [28, 234] on div at bounding box center [25, 234] width 13 height 13
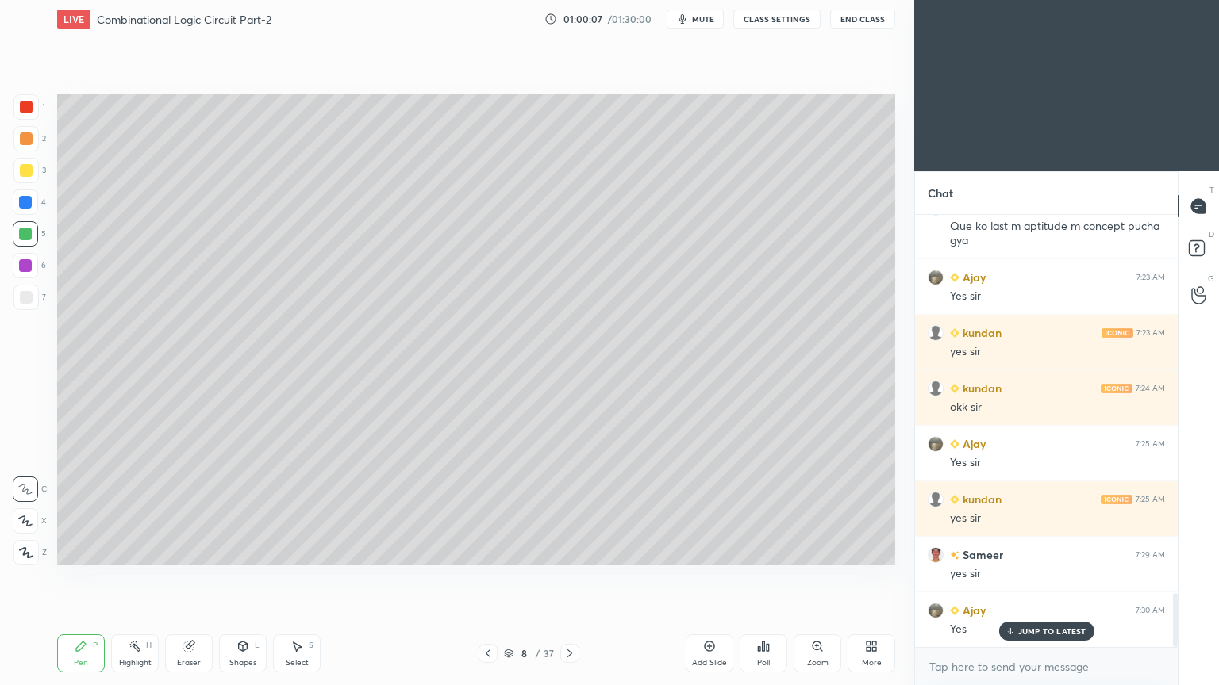
click at [29, 202] on div at bounding box center [25, 202] width 13 height 13
click at [135, 578] on rect at bounding box center [136, 648] width 8 height 8
click at [83, 578] on icon at bounding box center [81, 646] width 13 height 13
click at [209, 578] on div "Eraser" at bounding box center [189, 654] width 48 height 38
click at [82, 578] on icon at bounding box center [81, 647] width 10 height 10
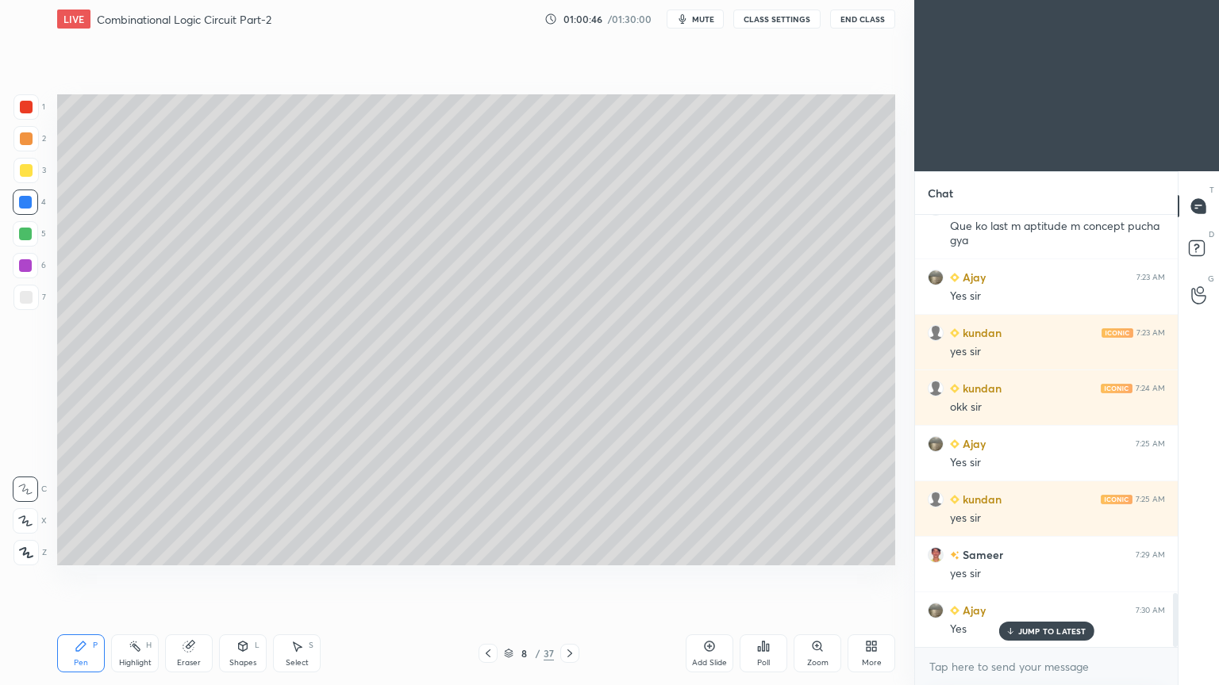
click at [34, 292] on div at bounding box center [25, 297] width 25 height 25
click at [295, 578] on icon at bounding box center [296, 646] width 13 height 13
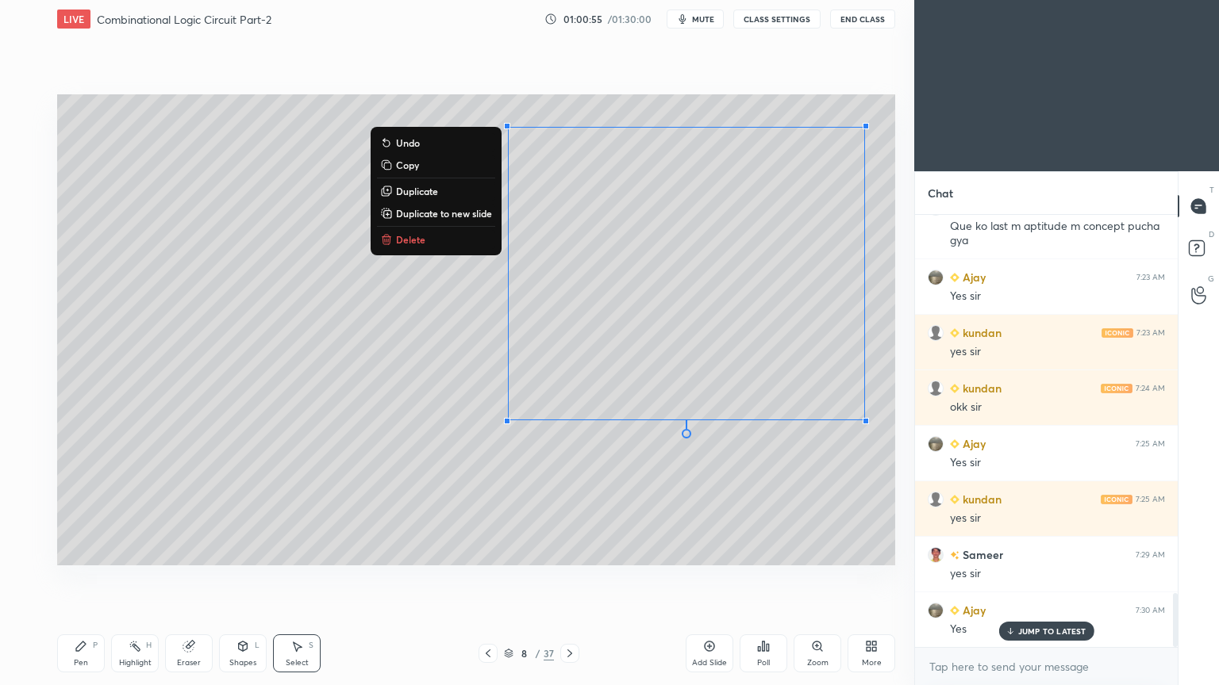
click at [87, 578] on div "Pen P" at bounding box center [81, 654] width 48 height 38
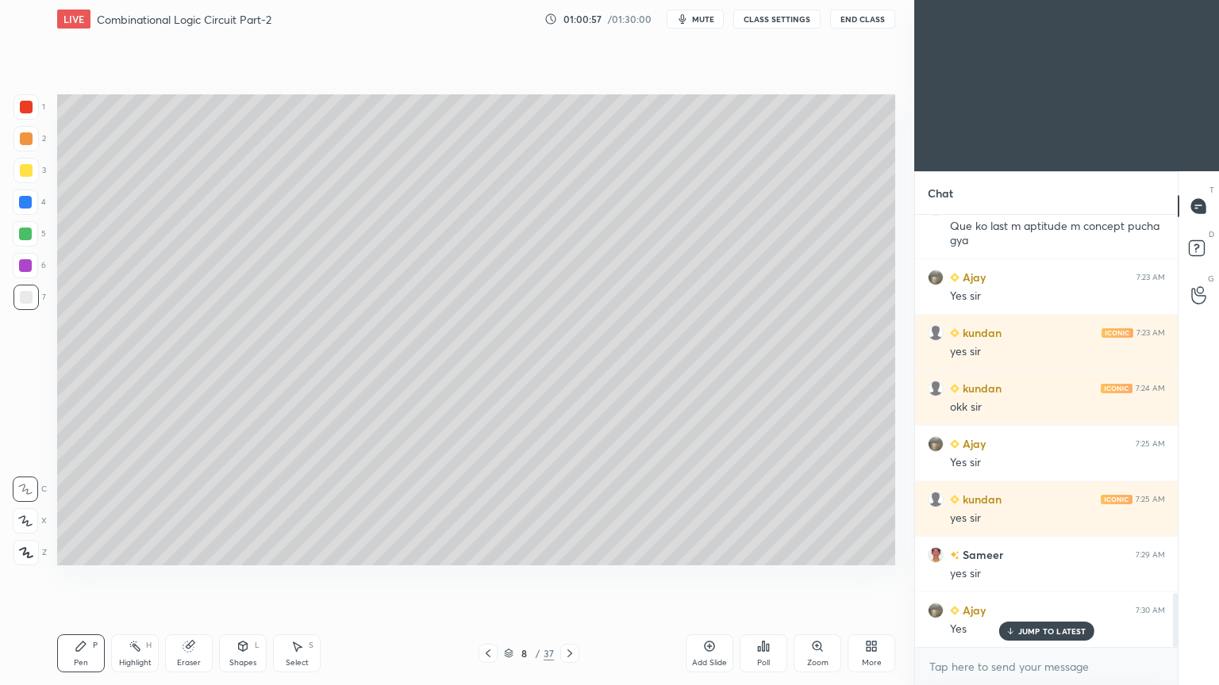
click at [33, 294] on div at bounding box center [25, 297] width 25 height 25
click at [241, 578] on div "Shapes L" at bounding box center [243, 654] width 48 height 38
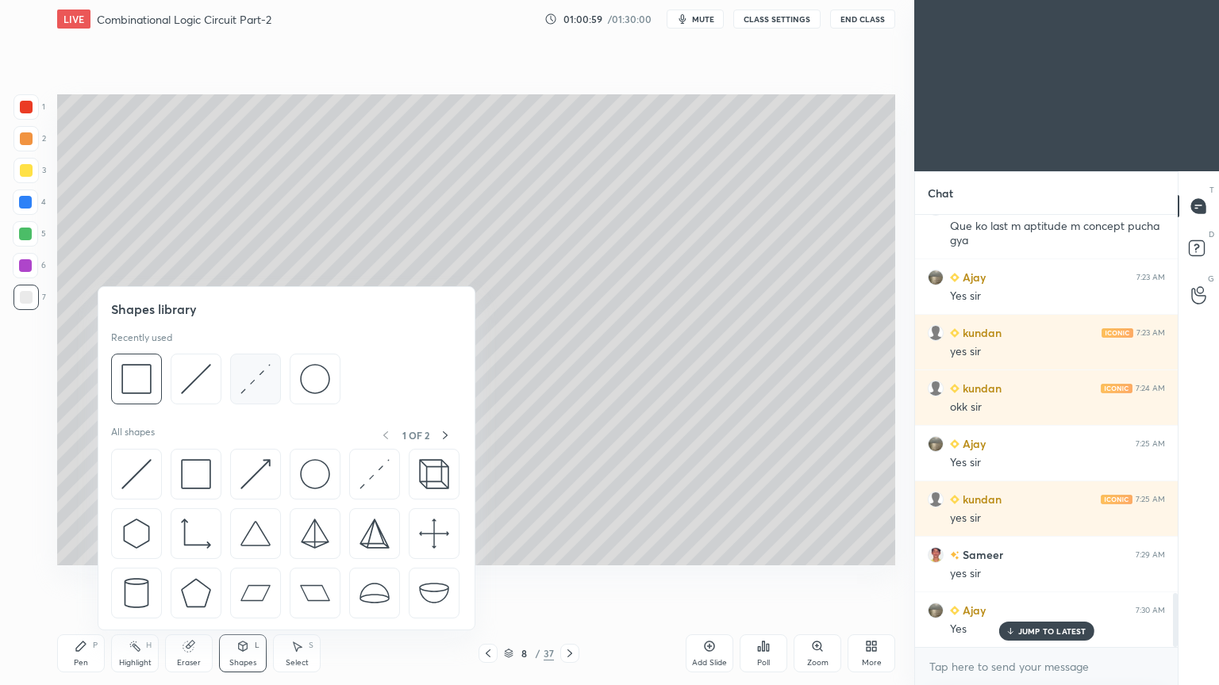
click at [251, 390] on img at bounding box center [255, 379] width 30 height 30
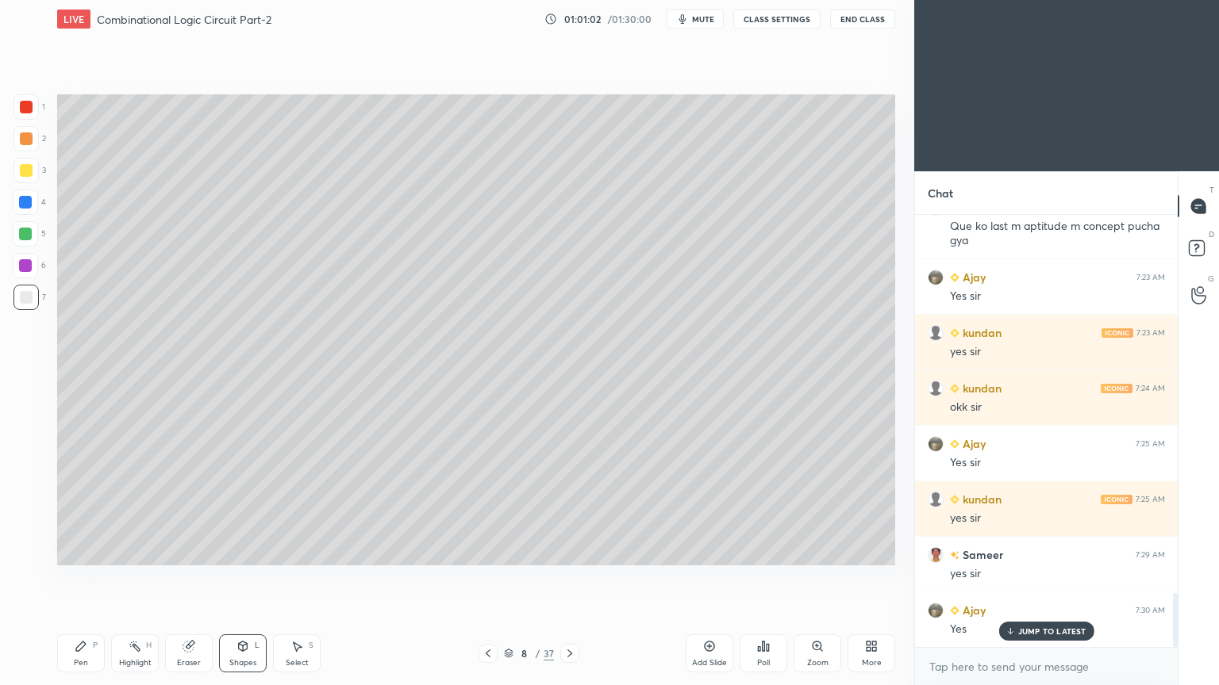
click at [31, 266] on div at bounding box center [25, 265] width 13 height 13
click at [78, 578] on icon at bounding box center [81, 647] width 10 height 10
click at [35, 175] on div at bounding box center [25, 170] width 25 height 25
click at [197, 578] on div "Eraser" at bounding box center [189, 654] width 48 height 38
click at [83, 578] on icon at bounding box center [81, 646] width 13 height 13
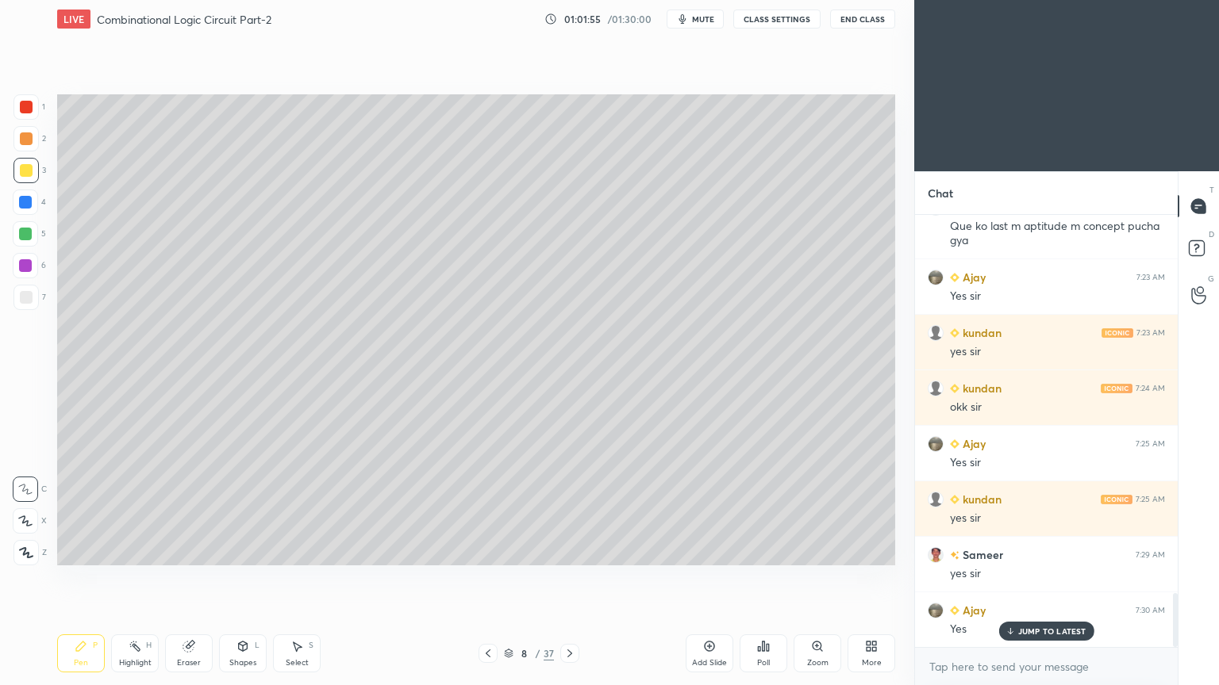
scroll to position [3081, 0]
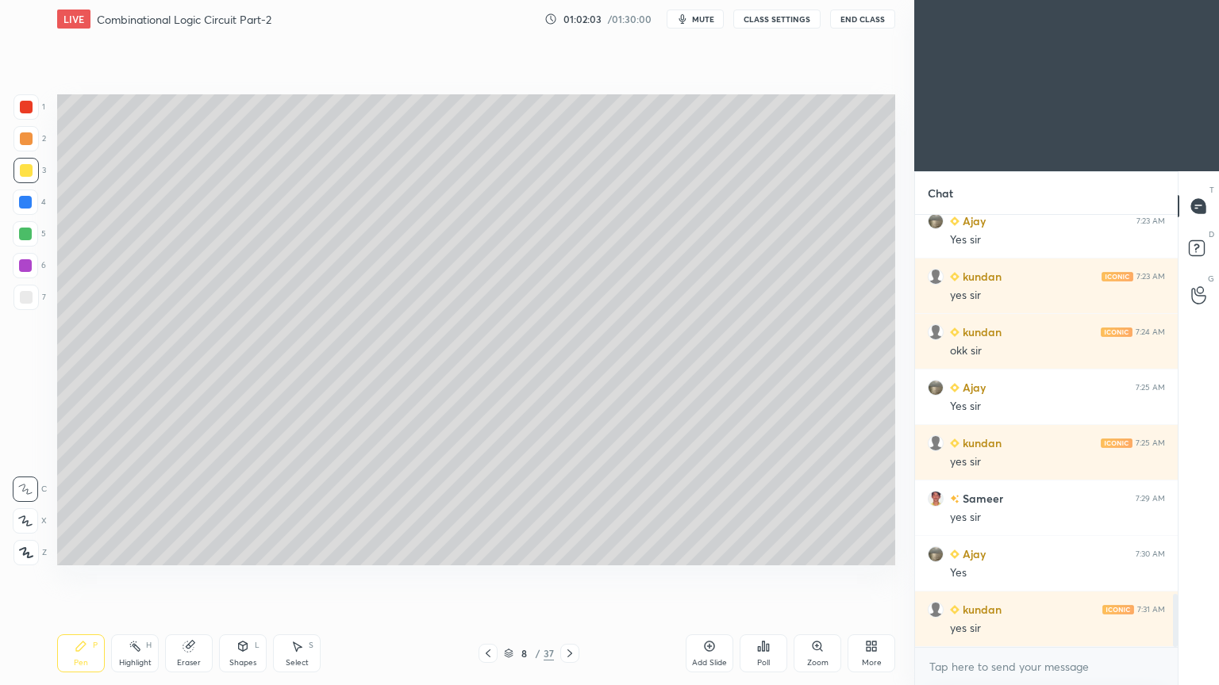
click at [190, 578] on div "Eraser" at bounding box center [189, 663] width 24 height 8
click at [76, 578] on icon at bounding box center [81, 647] width 10 height 10
click at [34, 232] on div at bounding box center [25, 233] width 25 height 25
click at [190, 578] on div "Eraser" at bounding box center [189, 654] width 48 height 38
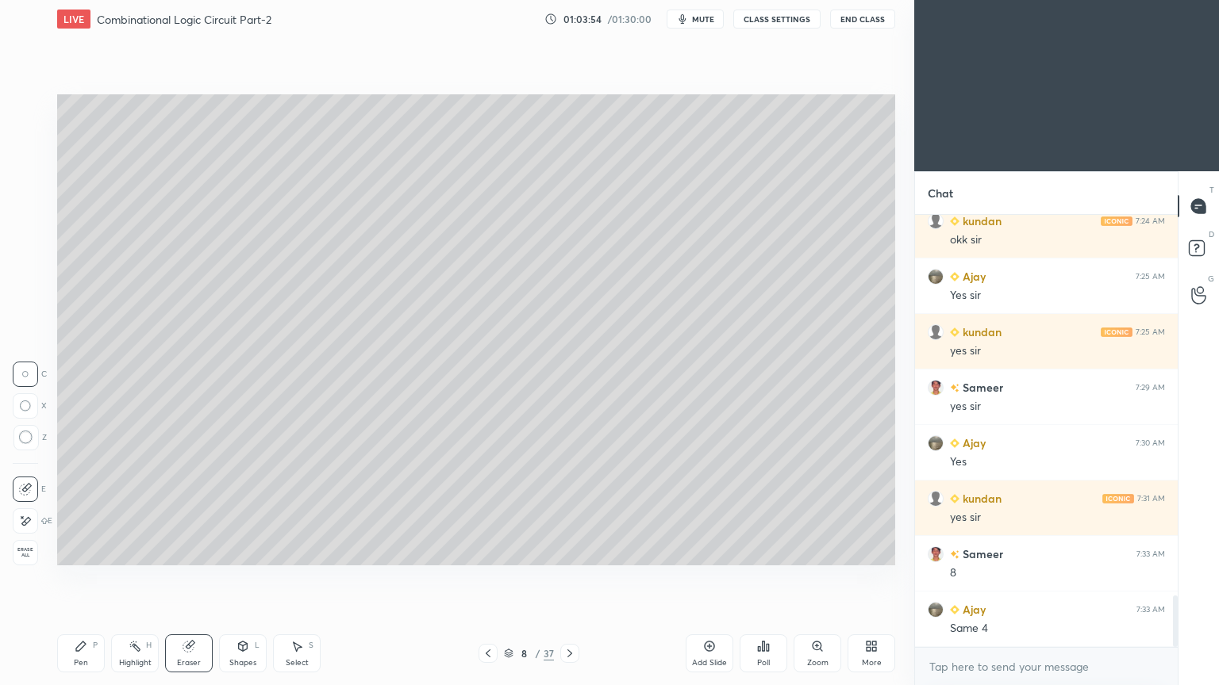
scroll to position [3247, 0]
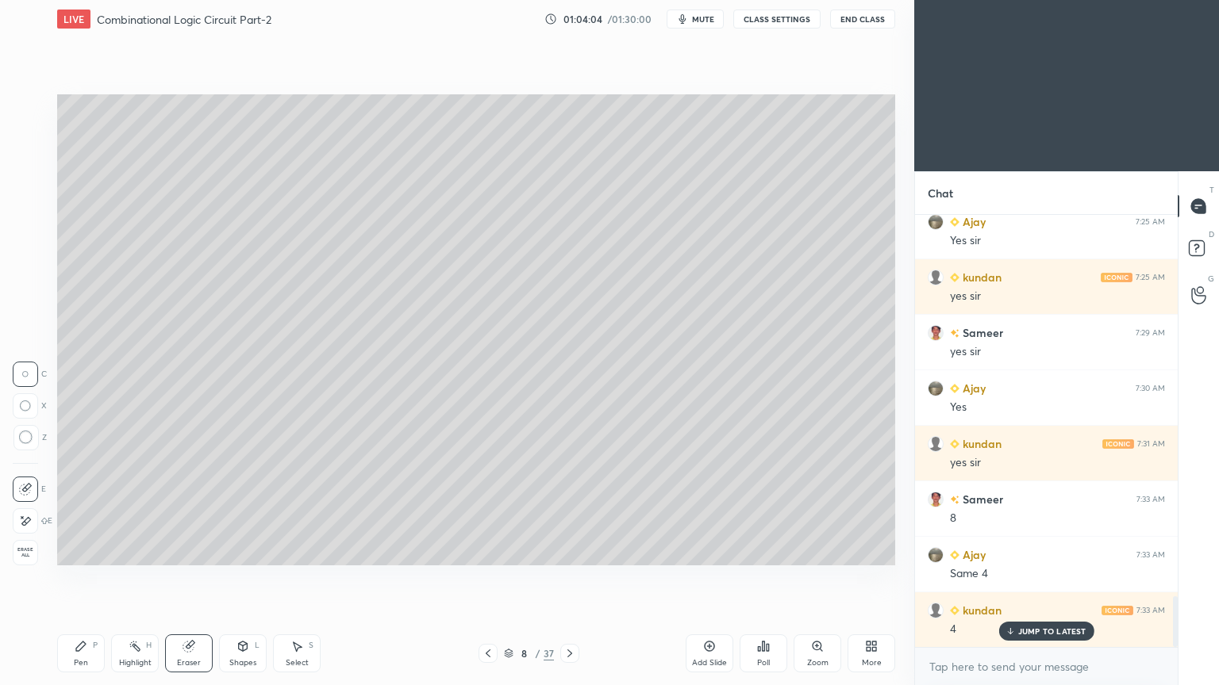
click at [123, 578] on div "Highlight H" at bounding box center [135, 654] width 48 height 38
click at [241, 578] on icon at bounding box center [243, 647] width 9 height 10
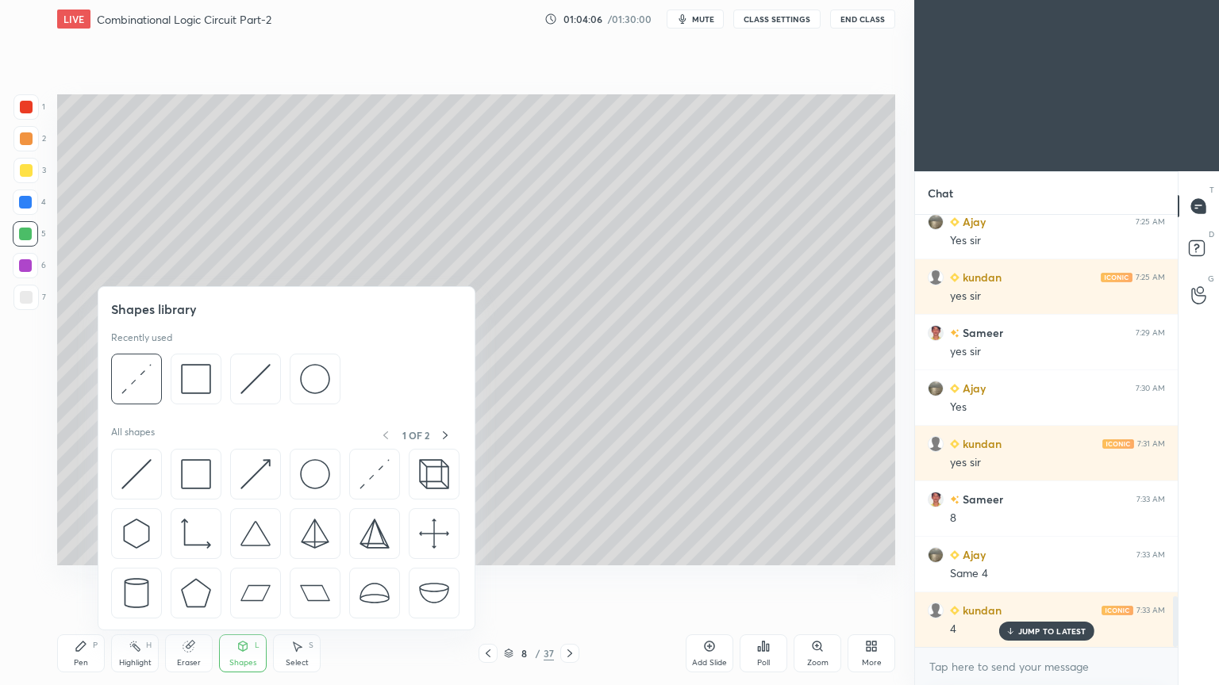
click at [190, 578] on div "Eraser" at bounding box center [189, 654] width 48 height 38
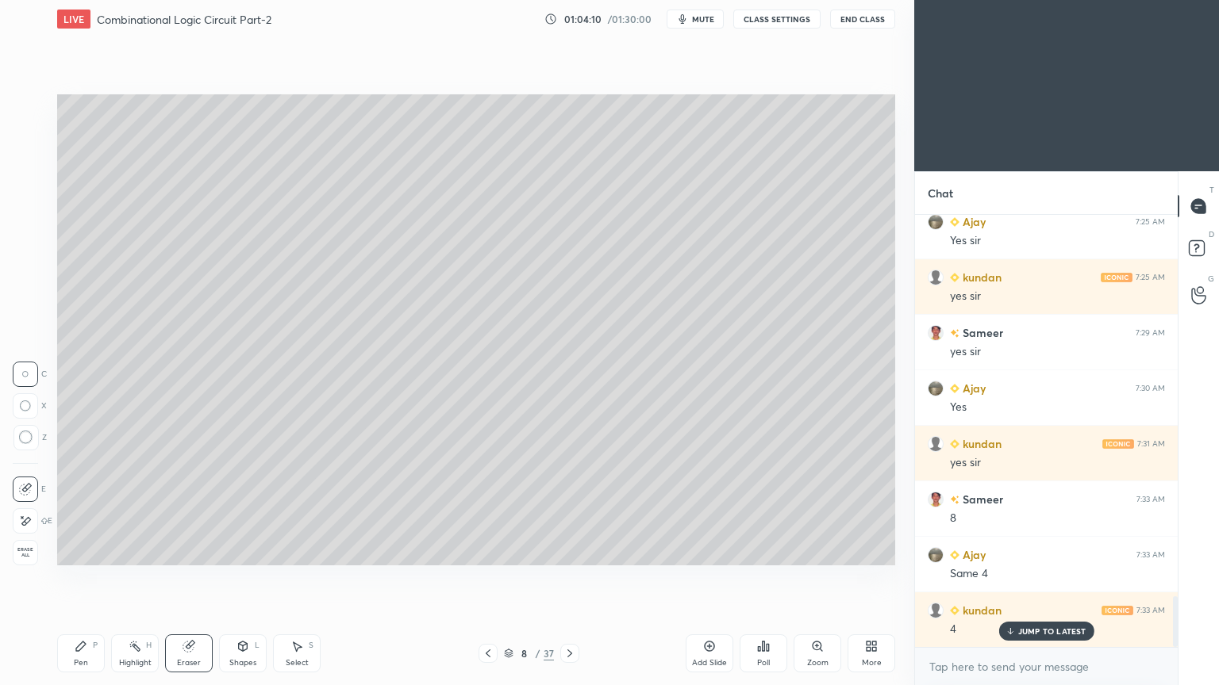
click at [86, 578] on div "Pen P" at bounding box center [81, 654] width 48 height 38
click at [32, 171] on div at bounding box center [26, 170] width 13 height 13
click at [35, 144] on div at bounding box center [25, 138] width 25 height 25
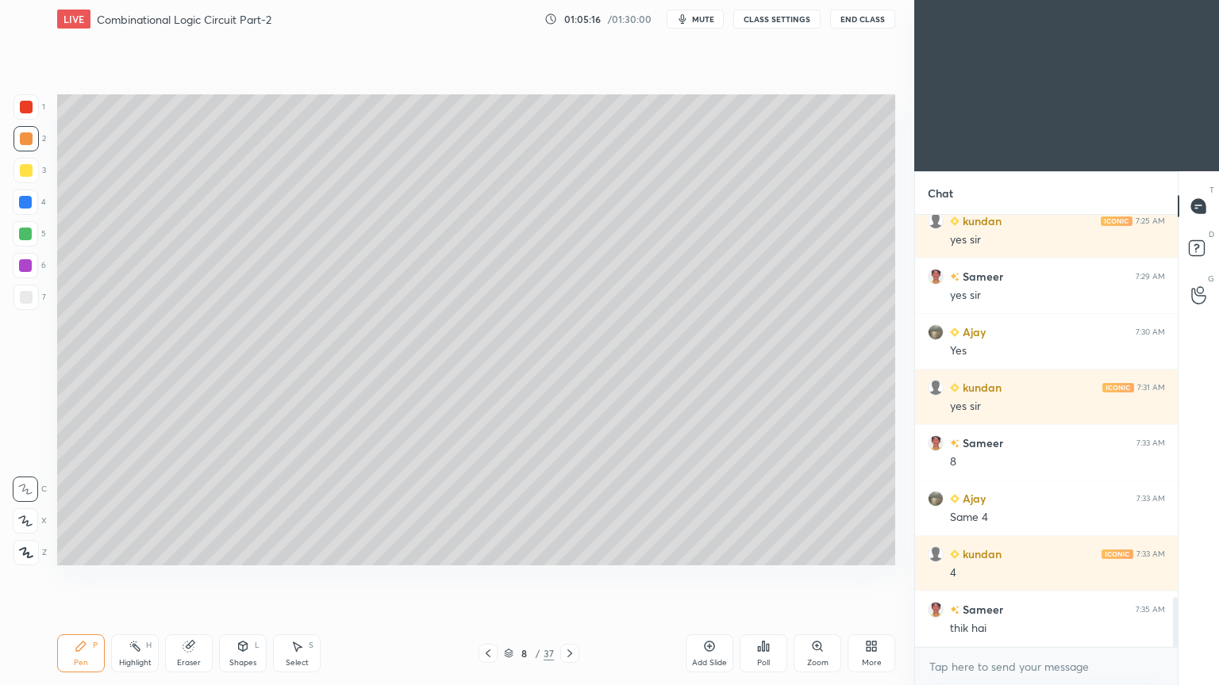
click at [34, 236] on div at bounding box center [25, 233] width 25 height 25
click at [33, 175] on div at bounding box center [25, 170] width 25 height 25
click at [40, 197] on div "4" at bounding box center [29, 202] width 33 height 25
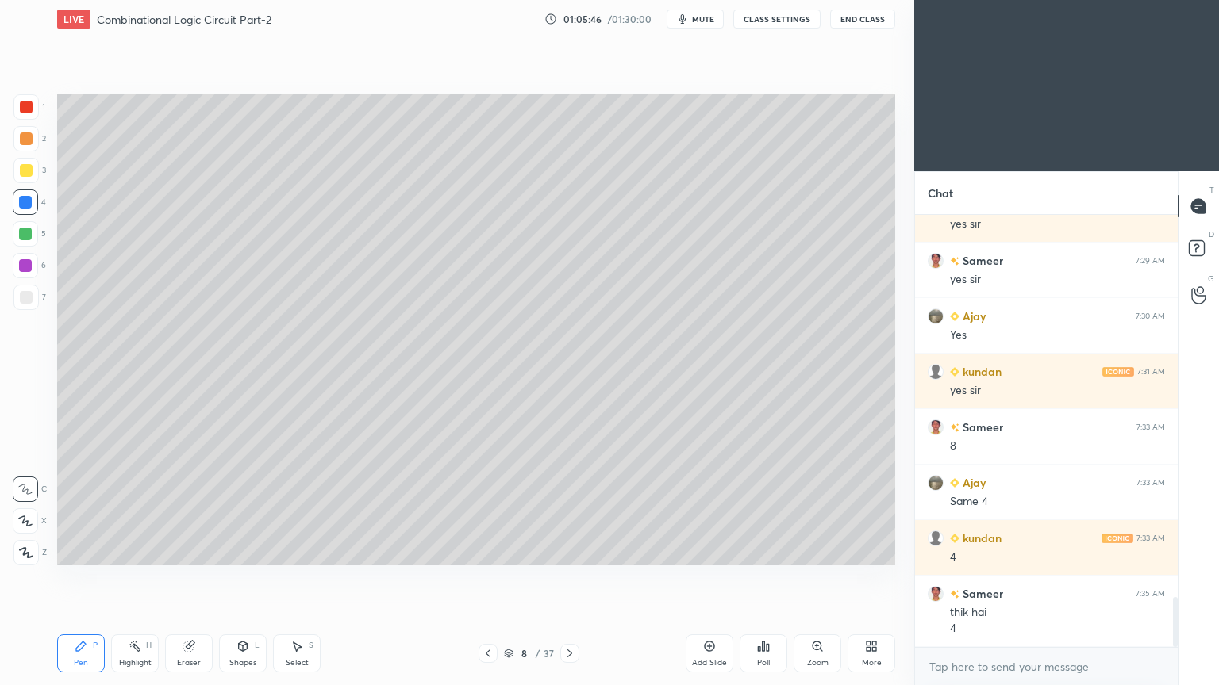
click at [188, 578] on div "Eraser" at bounding box center [189, 663] width 24 height 8
click at [75, 578] on div "Pen" at bounding box center [81, 663] width 14 height 8
click at [182, 578] on div "Eraser" at bounding box center [189, 654] width 48 height 38
click at [83, 578] on div "Pen" at bounding box center [81, 663] width 14 height 8
click at [35, 140] on div at bounding box center [25, 138] width 25 height 25
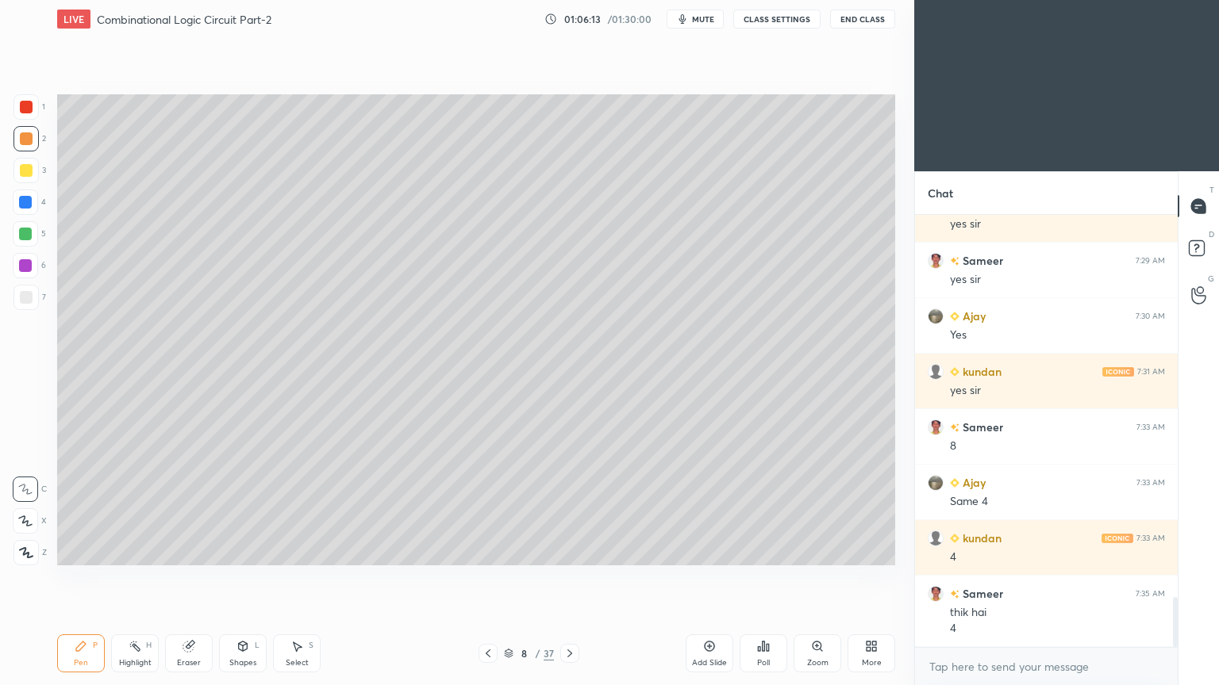
click at [190, 578] on div "Eraser" at bounding box center [189, 654] width 48 height 38
click at [70, 578] on div "Pen P" at bounding box center [81, 654] width 48 height 38
click at [186, 578] on div "Eraser" at bounding box center [189, 663] width 24 height 8
click at [79, 578] on div "Pen" at bounding box center [81, 663] width 14 height 8
click at [29, 207] on div at bounding box center [25, 202] width 13 height 13
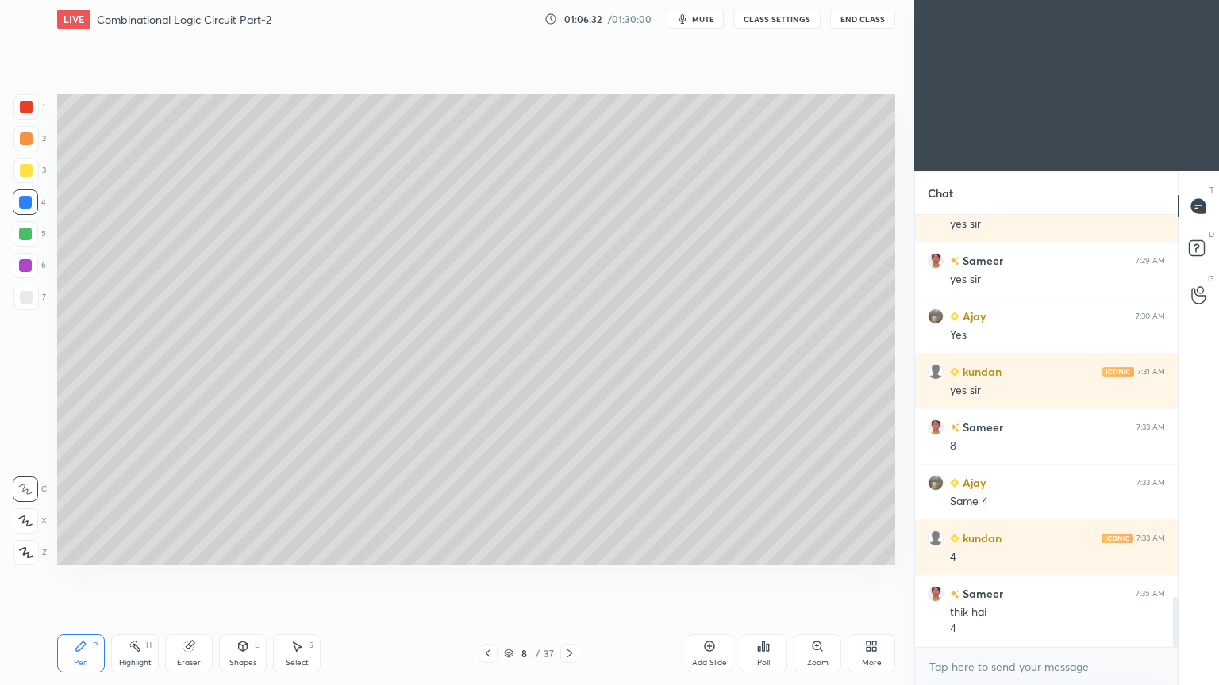
click at [33, 143] on div at bounding box center [25, 138] width 25 height 25
click at [37, 119] on div "1" at bounding box center [29, 106] width 32 height 25
click at [33, 205] on div at bounding box center [25, 202] width 25 height 25
click at [187, 578] on div "Eraser" at bounding box center [189, 663] width 24 height 8
click at [73, 578] on div "Pen P" at bounding box center [81, 654] width 48 height 38
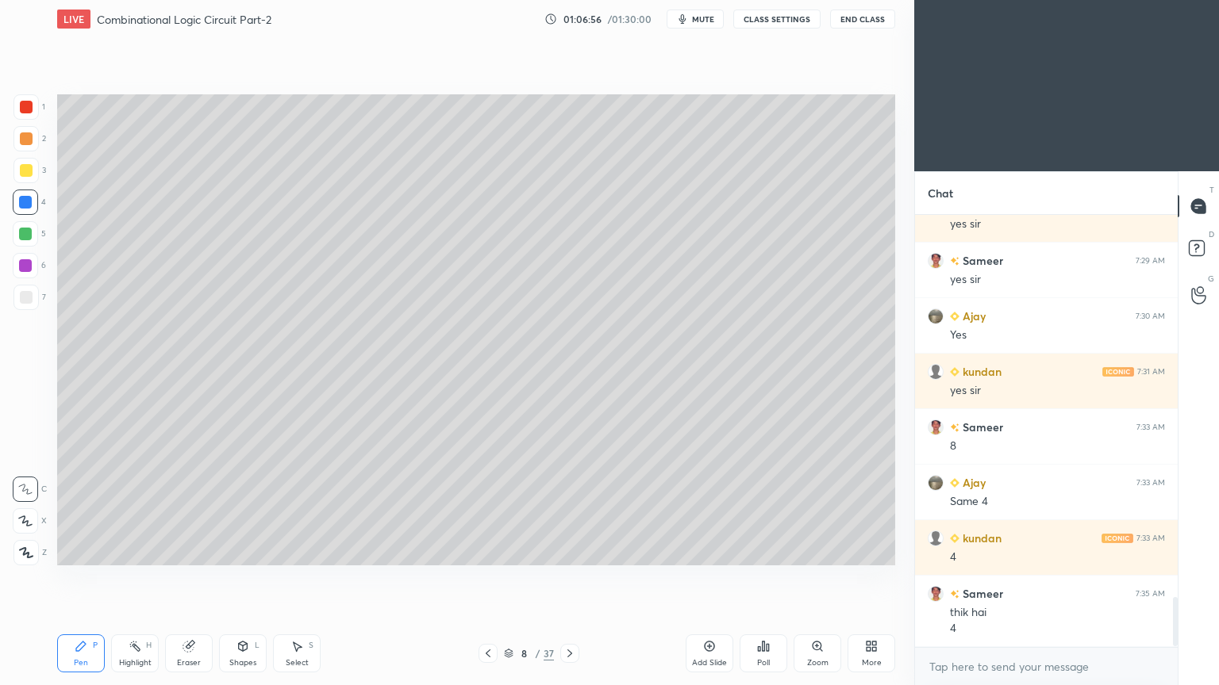
scroll to position [3373, 0]
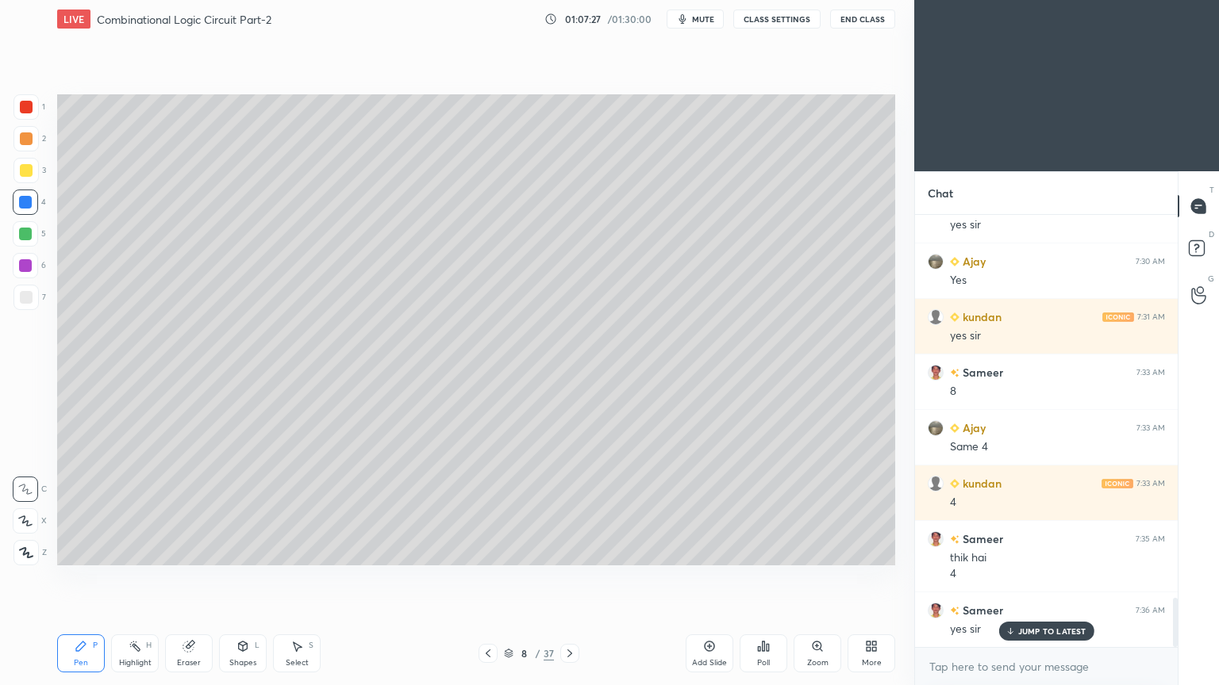
click at [298, 578] on div "Select S" at bounding box center [297, 654] width 48 height 38
click at [378, 542] on div "0 ° Undo Copy Duplicate Duplicate to new slide Delete" at bounding box center [476, 329] width 838 height 471
click at [194, 578] on div "Eraser" at bounding box center [189, 654] width 48 height 38
click at [293, 578] on div "Select" at bounding box center [297, 663] width 23 height 8
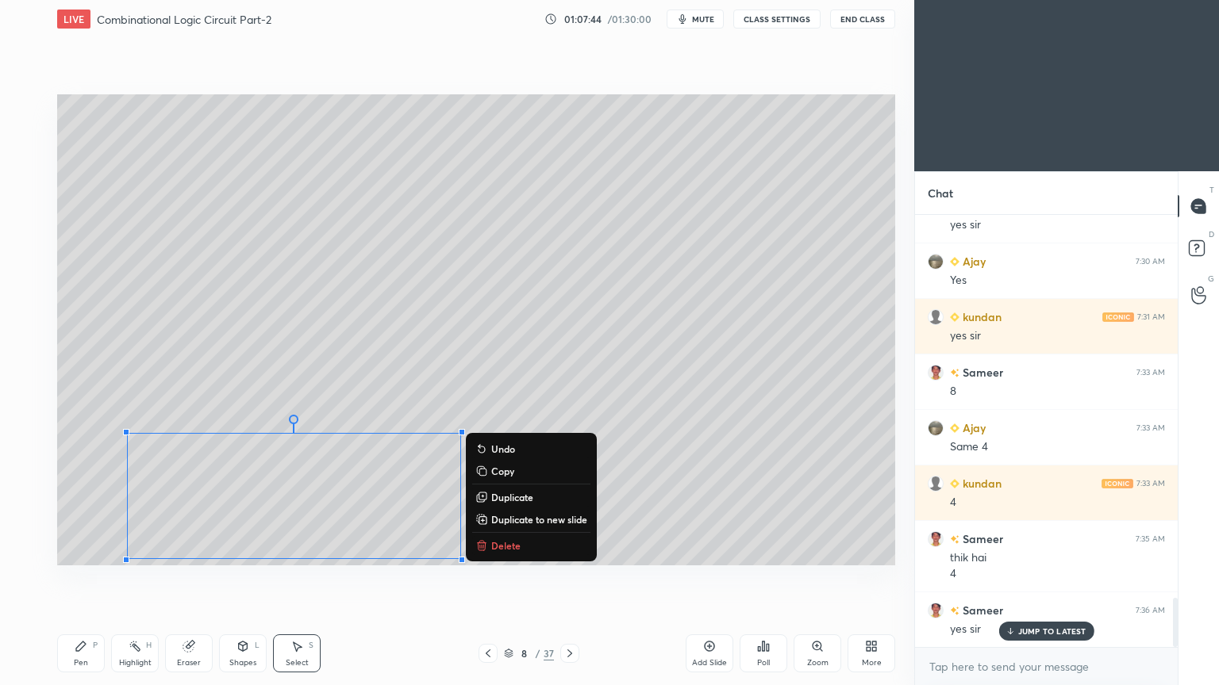
click at [292, 509] on div "0 ° Undo Copy Duplicate Duplicate to new slide Delete" at bounding box center [476, 329] width 838 height 471
click at [387, 398] on div "0 ° Undo Copy Duplicate Duplicate to new slide Delete" at bounding box center [476, 329] width 838 height 471
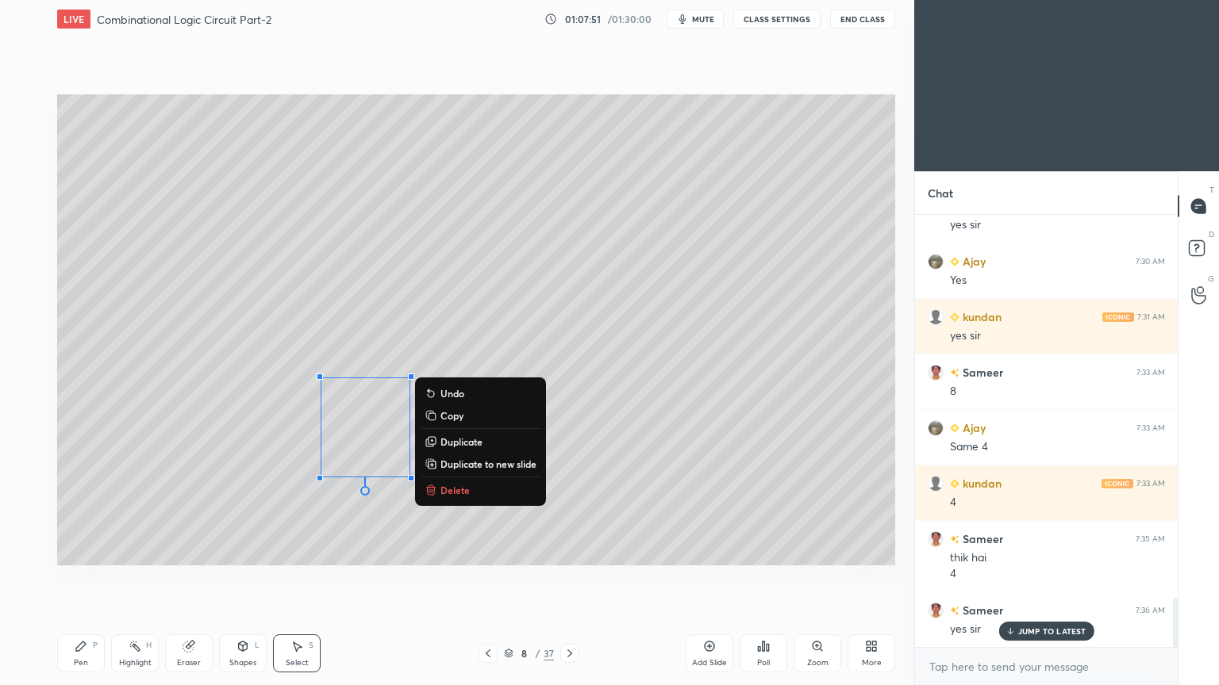
click at [347, 522] on div "0 ° Undo Copy Duplicate Duplicate to new slide Delete" at bounding box center [476, 329] width 838 height 471
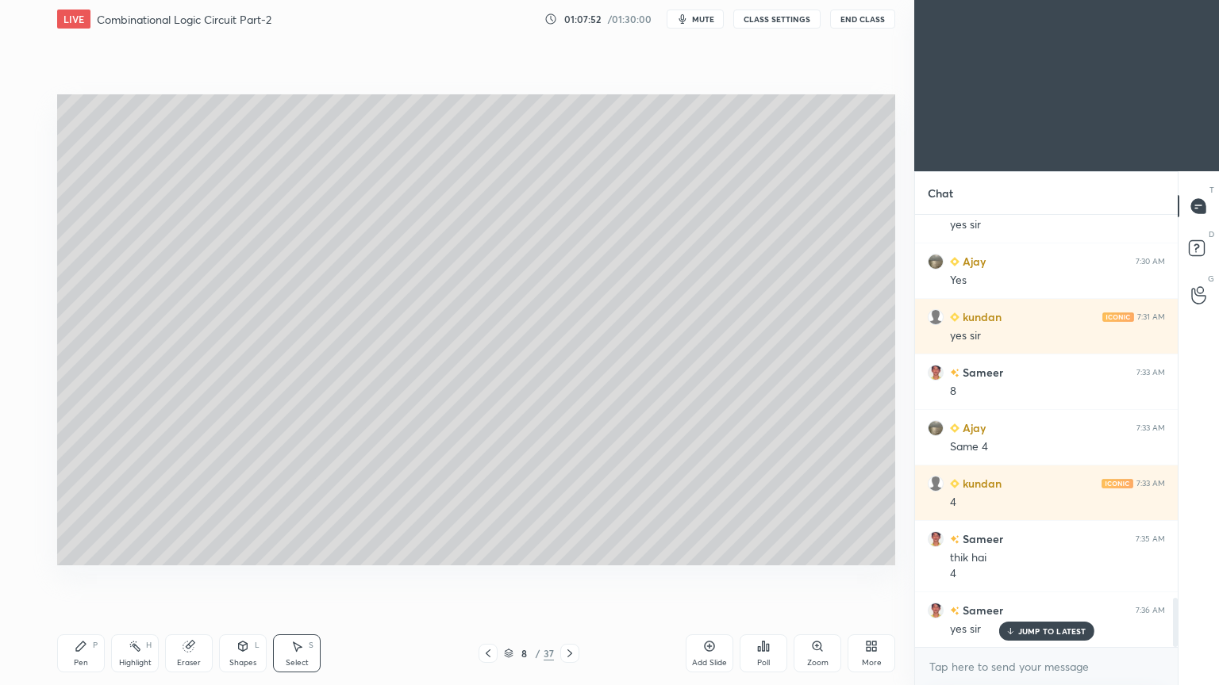
click at [198, 578] on div "Eraser" at bounding box center [189, 663] width 24 height 8
click at [295, 578] on div "Select S" at bounding box center [297, 654] width 48 height 38
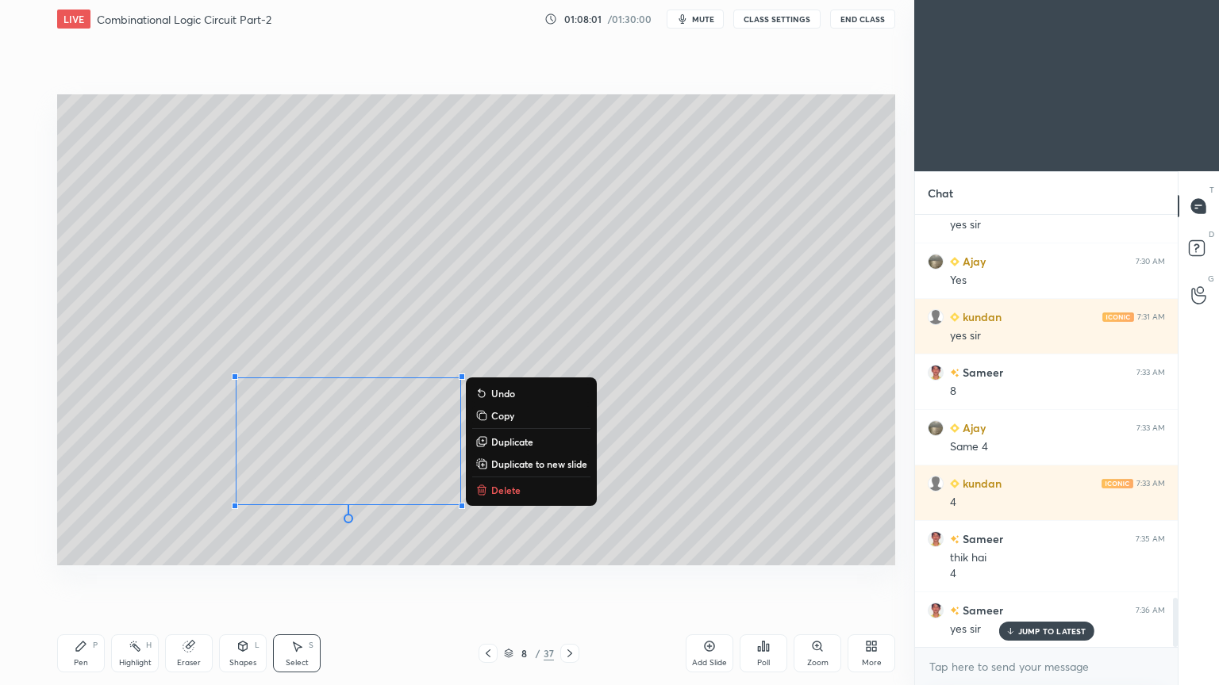
click at [316, 462] on div "0 ° Undo Copy Duplicate Duplicate to new slide Delete" at bounding box center [476, 329] width 838 height 471
click at [193, 559] on div "0 ° Undo Copy Duplicate Duplicate to new slide Delete" at bounding box center [476, 329] width 838 height 471
click at [261, 542] on div "0 ° Undo Copy Duplicate Duplicate to new slide Delete" at bounding box center [476, 329] width 838 height 471
click at [330, 539] on div "0 ° Undo Copy Duplicate Duplicate to new slide Delete" at bounding box center [476, 329] width 838 height 471
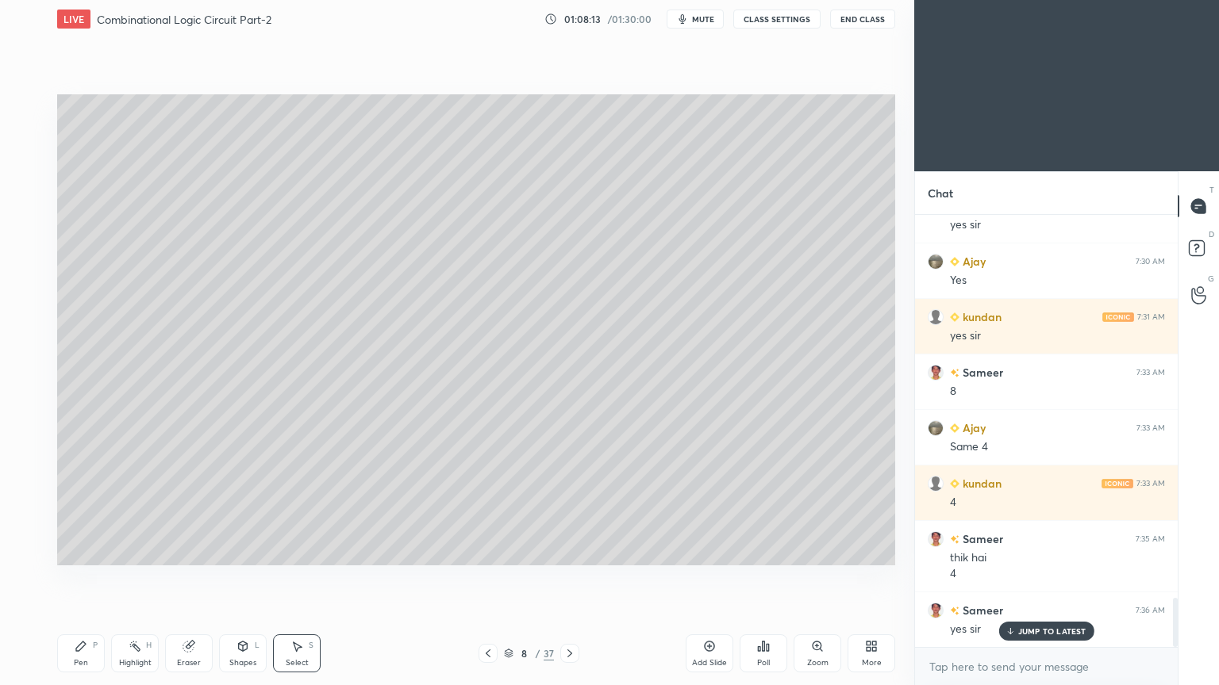
click at [82, 578] on icon at bounding box center [81, 647] width 10 height 10
click at [38, 117] on div "1" at bounding box center [29, 106] width 32 height 25
click at [30, 292] on div at bounding box center [26, 297] width 13 height 13
click at [31, 270] on div at bounding box center [25, 265] width 13 height 13
click at [29, 301] on div at bounding box center [26, 297] width 13 height 13
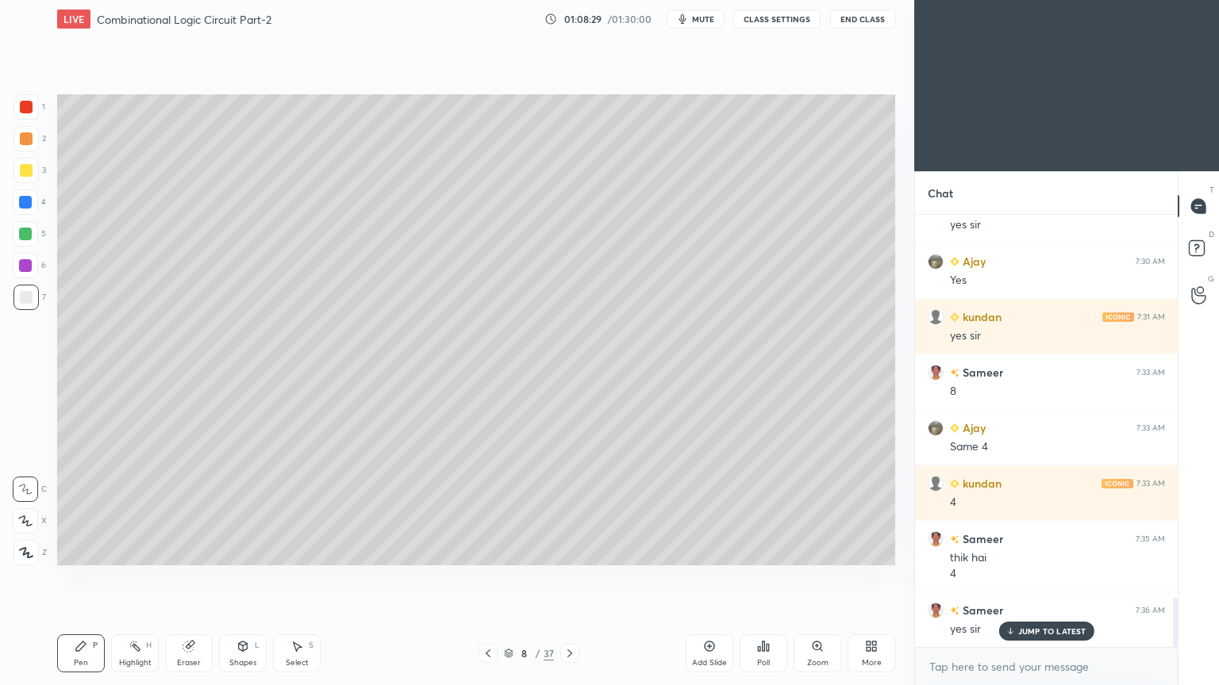
click at [237, 578] on div "Shapes" at bounding box center [242, 663] width 27 height 8
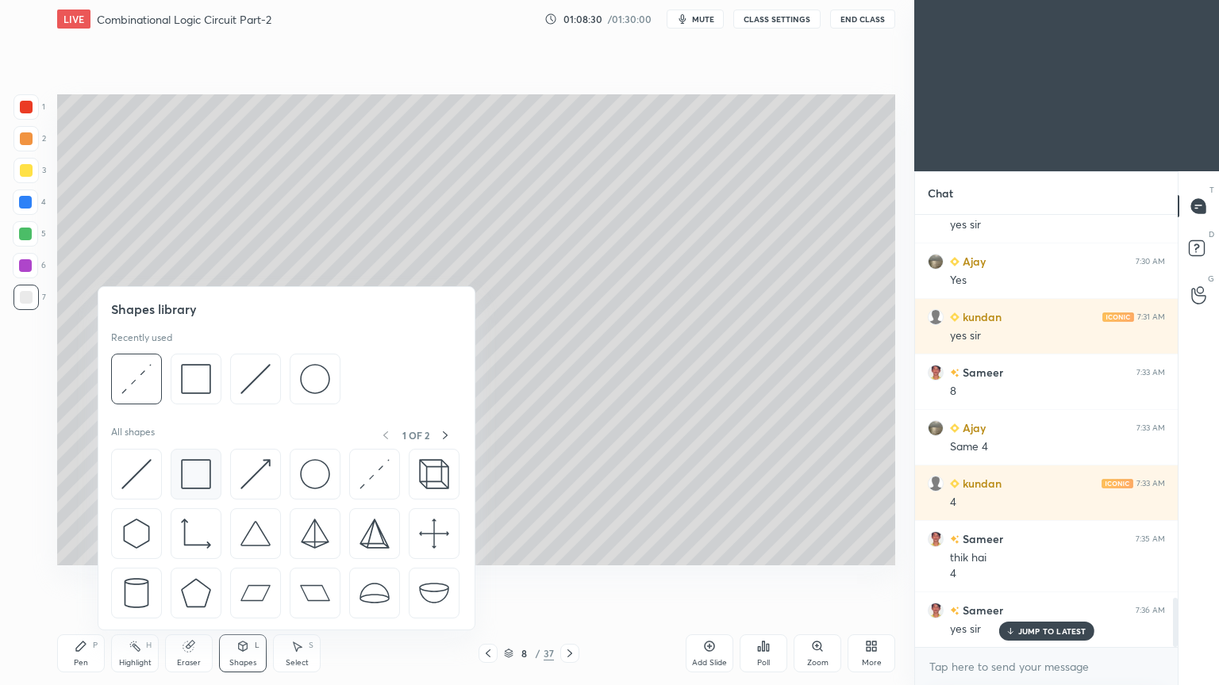
click at [197, 472] on img at bounding box center [196, 474] width 30 height 30
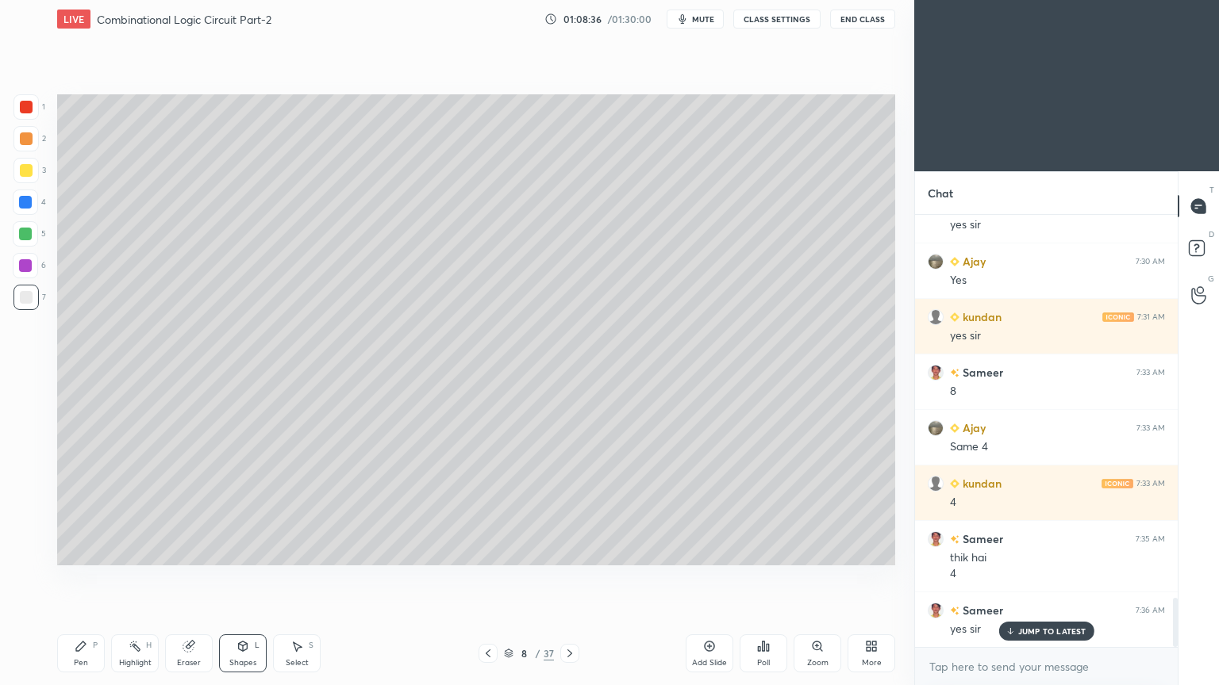
click at [244, 578] on div "Shapes L" at bounding box center [243, 654] width 48 height 38
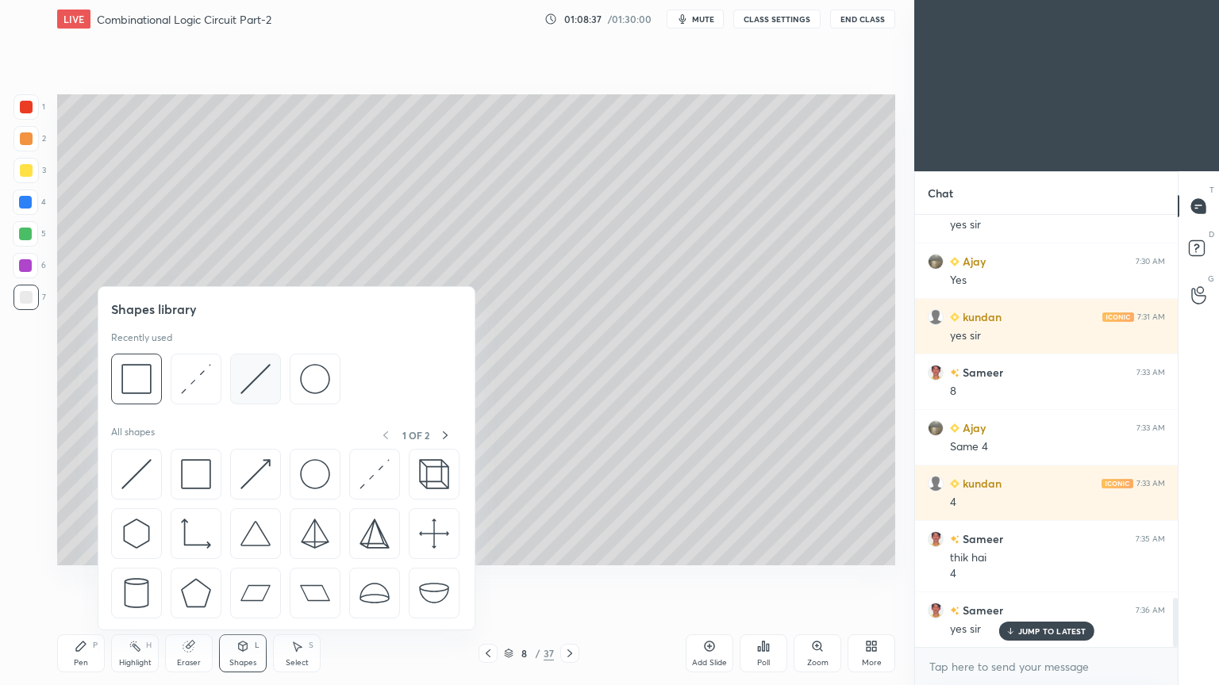
click at [248, 394] on img at bounding box center [255, 379] width 30 height 30
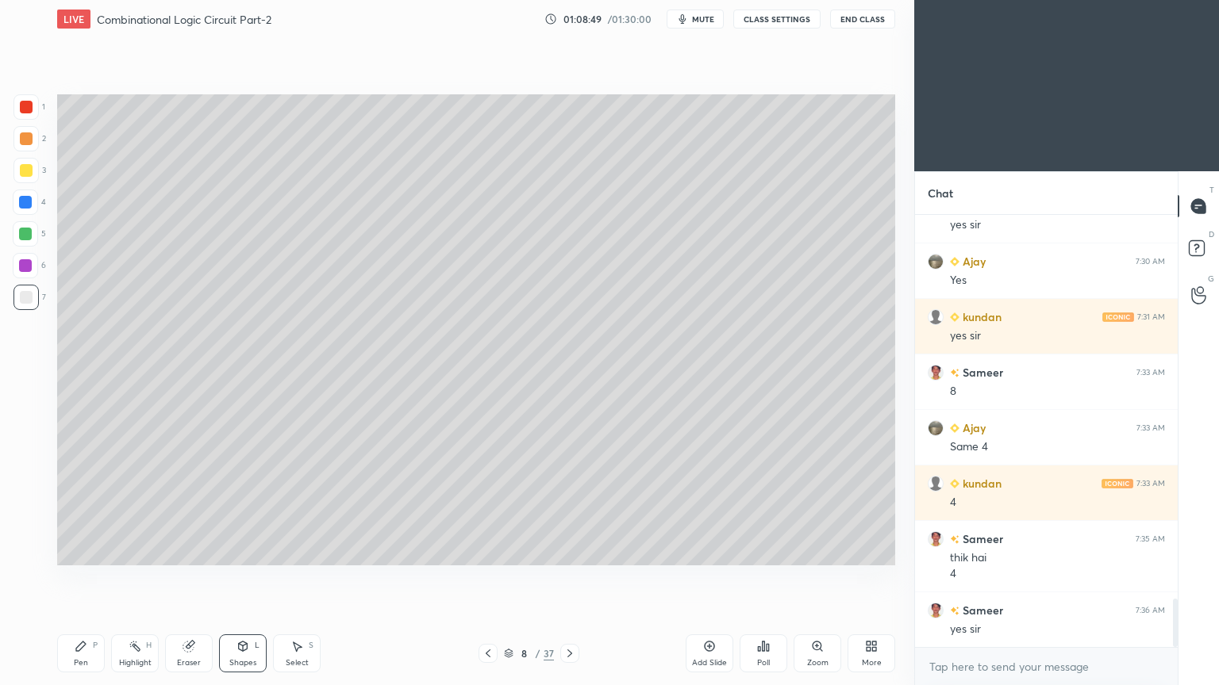
scroll to position [3430, 0]
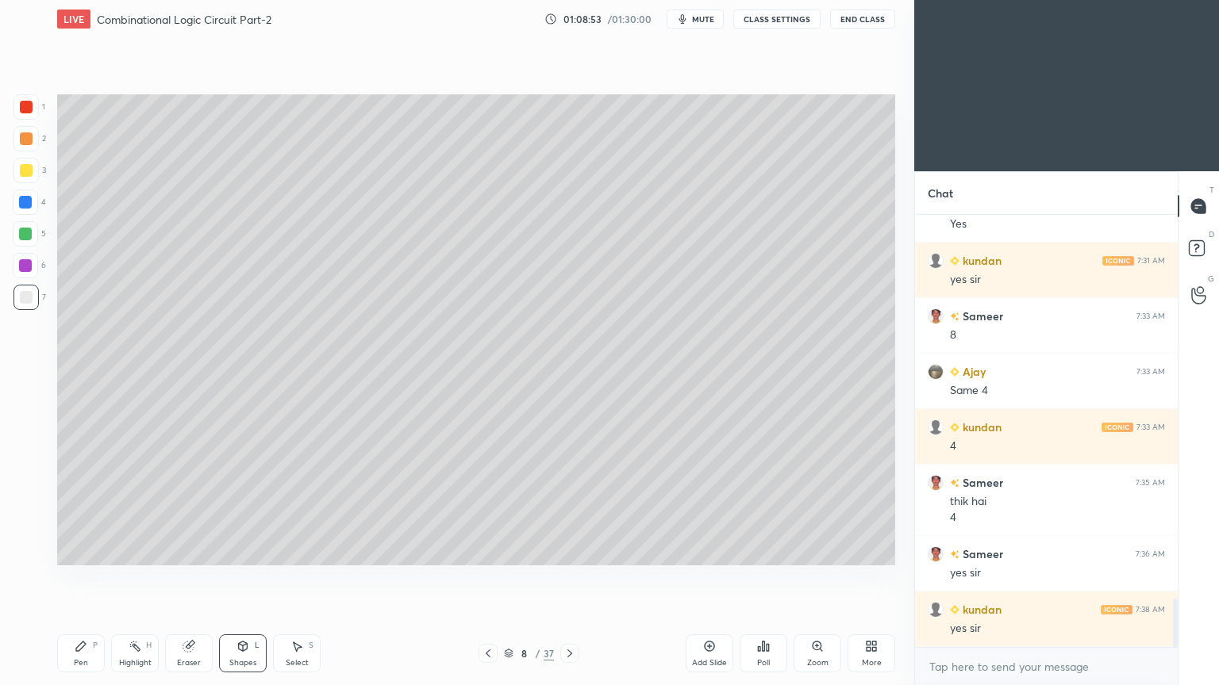
click at [189, 578] on div "Eraser" at bounding box center [189, 654] width 48 height 38
click at [83, 578] on div "Pen" at bounding box center [81, 663] width 14 height 8
click at [32, 237] on div at bounding box center [25, 234] width 13 height 13
click at [29, 213] on div at bounding box center [25, 202] width 25 height 25
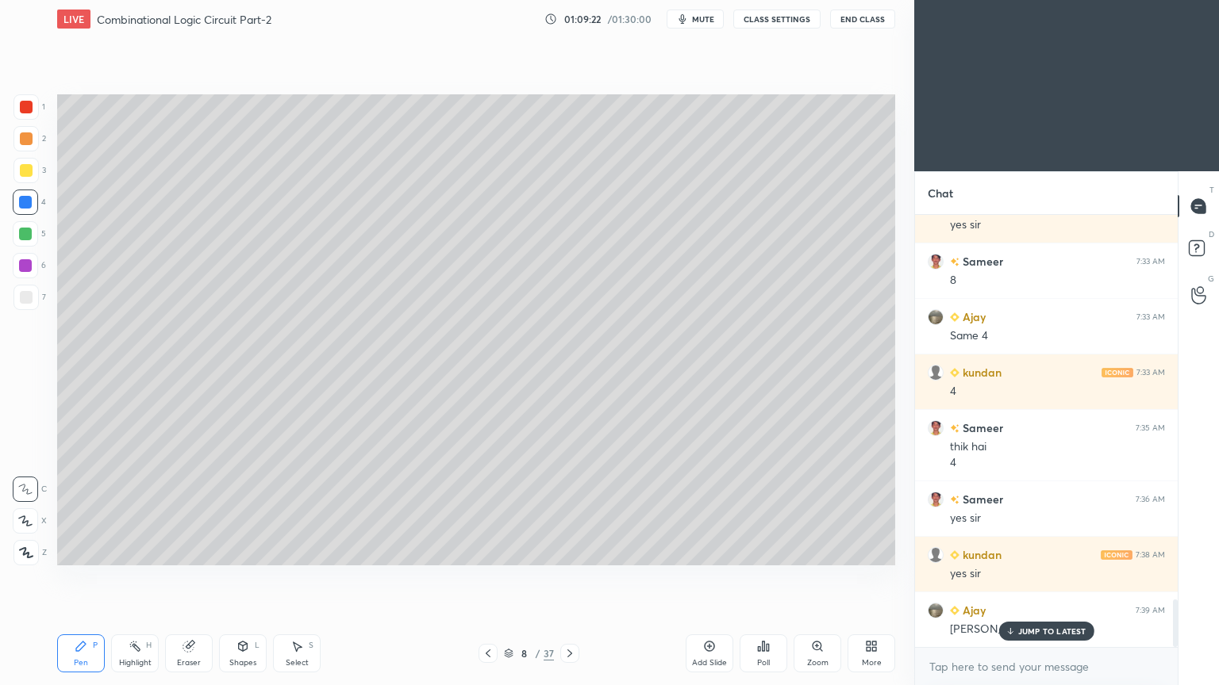
click at [184, 578] on div "Eraser" at bounding box center [189, 654] width 48 height 38
click at [79, 578] on div "Pen P" at bounding box center [81, 654] width 48 height 38
click at [32, 296] on div at bounding box center [25, 297] width 25 height 25
click at [186, 578] on div "Eraser" at bounding box center [189, 663] width 24 height 8
click at [292, 578] on div "Select S" at bounding box center [297, 654] width 48 height 38
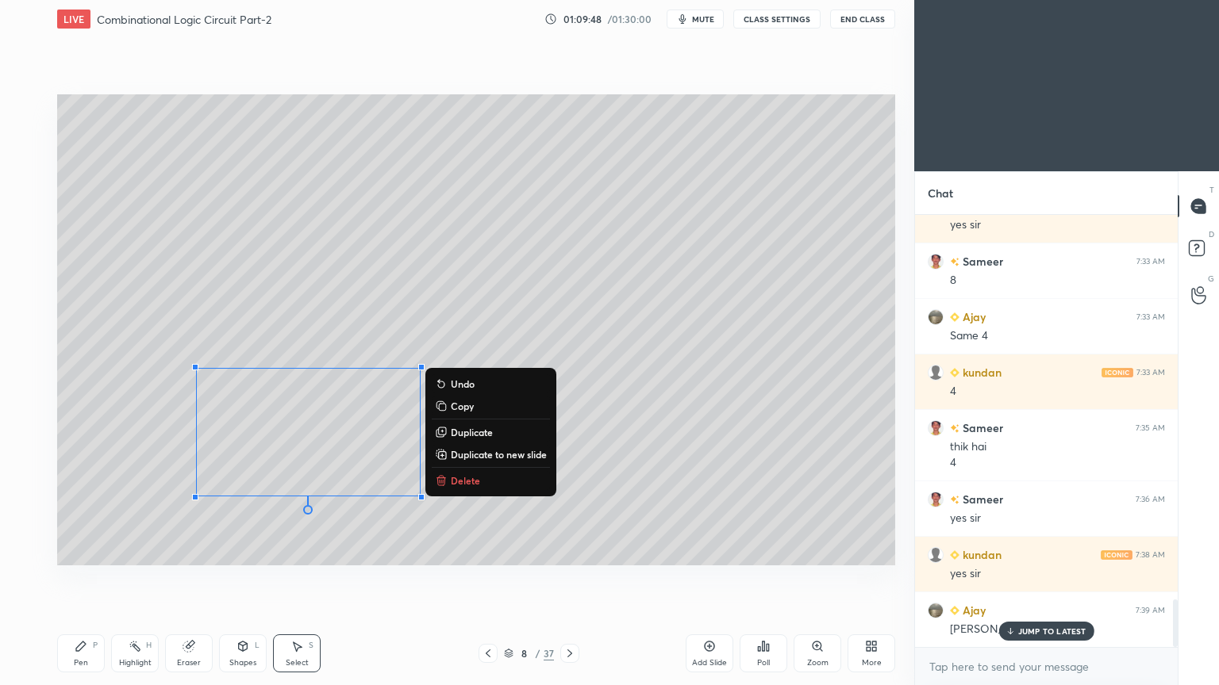
click at [356, 527] on div "0 ° Undo Copy Duplicate Duplicate to new slide Delete" at bounding box center [476, 329] width 838 height 471
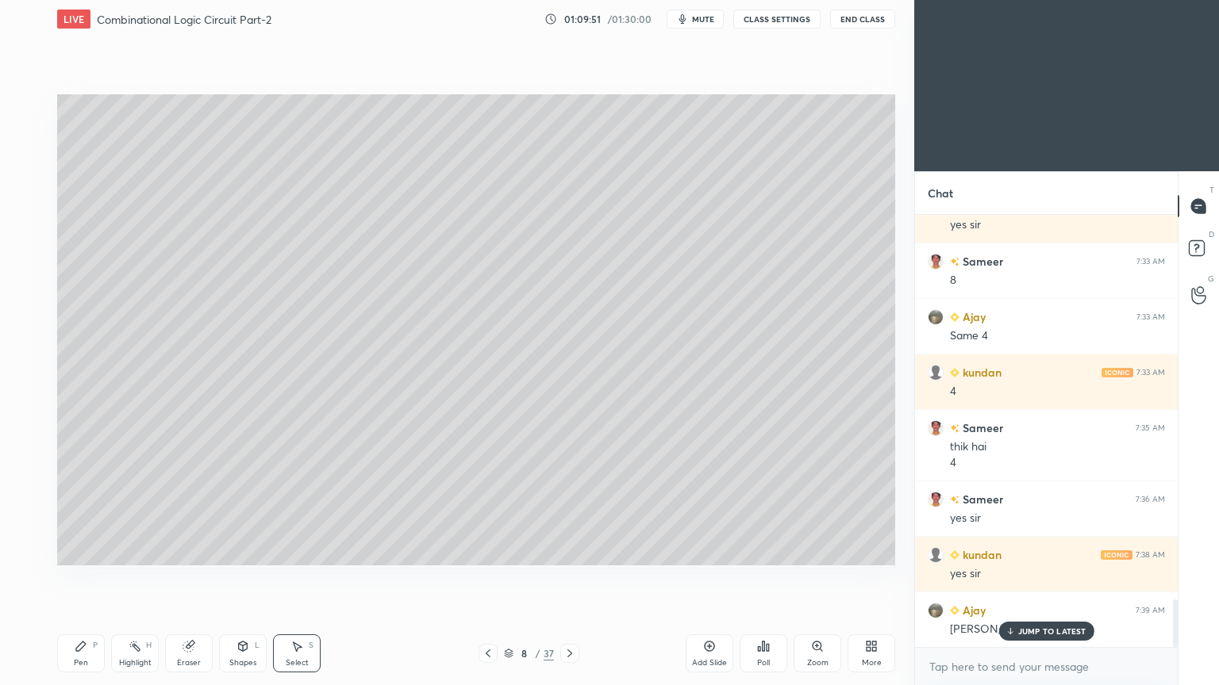
click at [79, 578] on div "Pen P" at bounding box center [81, 654] width 48 height 38
click at [238, 578] on div "Shapes" at bounding box center [242, 663] width 27 height 8
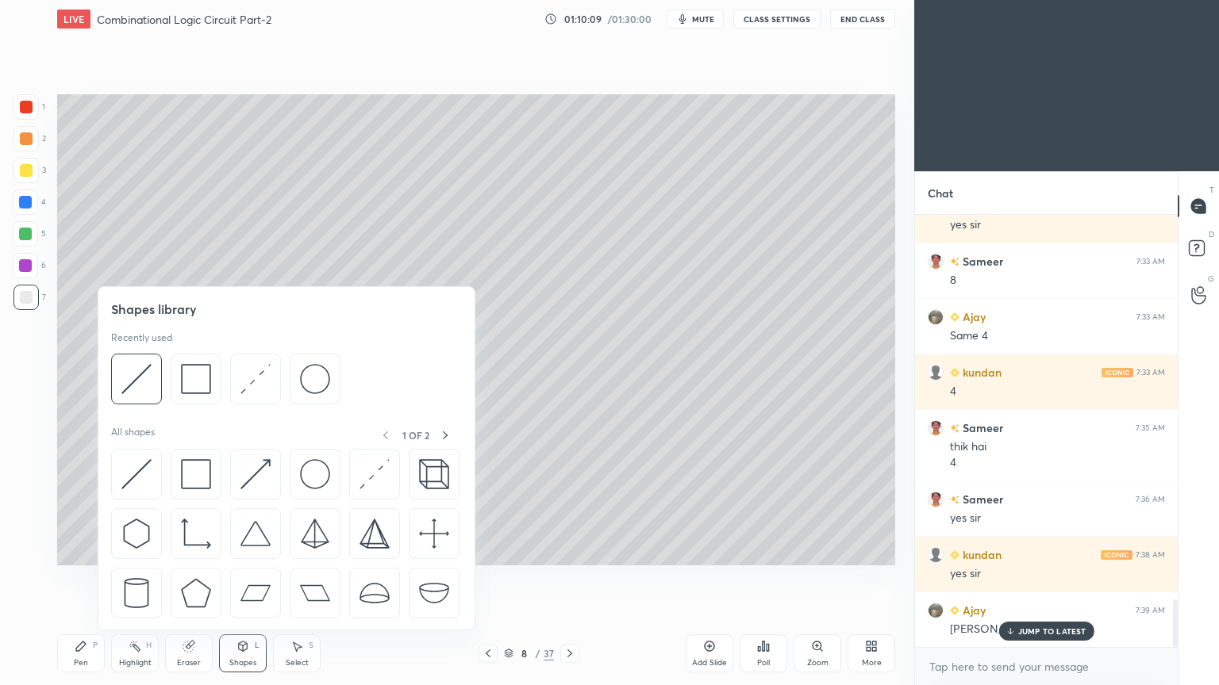
click at [188, 578] on div "Eraser" at bounding box center [189, 663] width 24 height 8
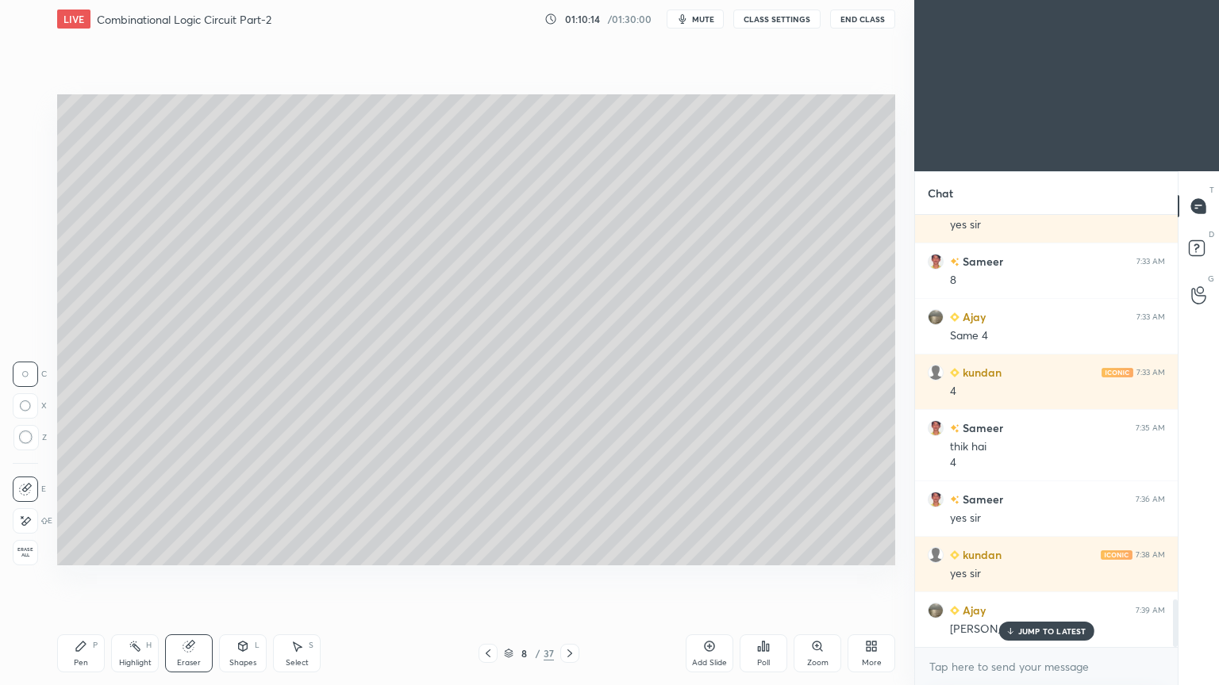
click at [74, 578] on div "Pen" at bounding box center [81, 663] width 14 height 8
click at [191, 578] on div "Eraser" at bounding box center [189, 663] width 24 height 8
click at [77, 578] on div "Pen" at bounding box center [81, 663] width 14 height 8
click at [27, 266] on div at bounding box center [25, 265] width 13 height 13
click at [40, 171] on div "3" at bounding box center [29, 170] width 33 height 25
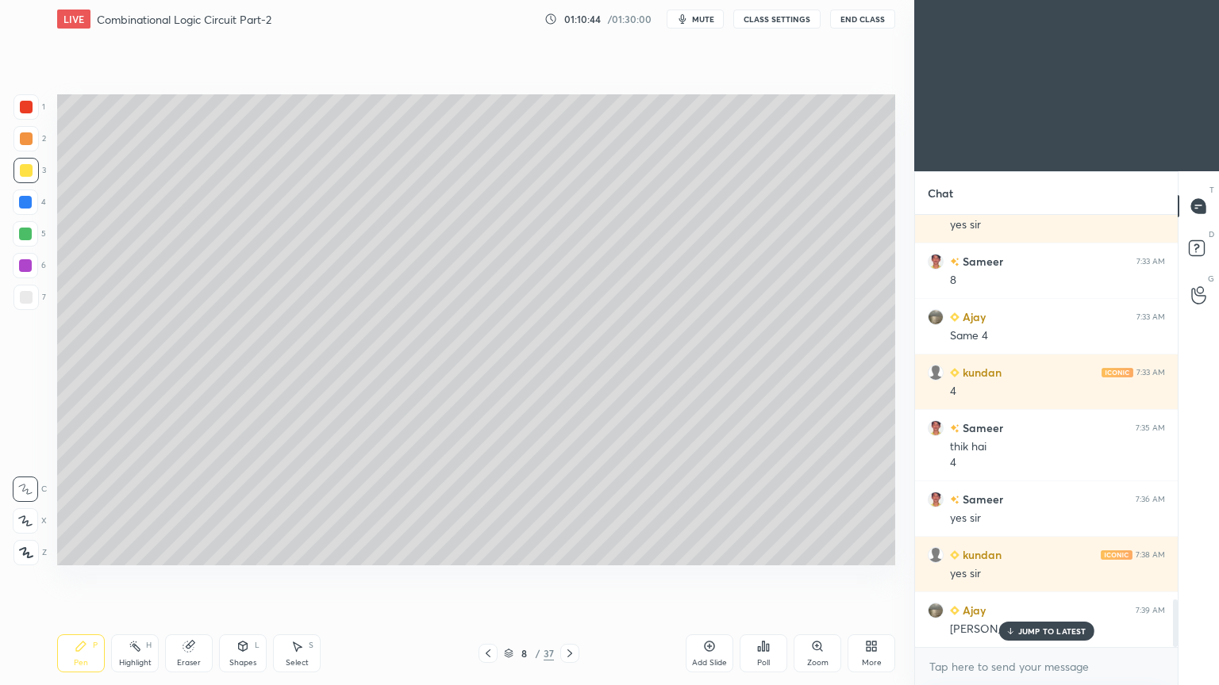
click at [29, 227] on div at bounding box center [25, 233] width 25 height 25
click at [37, 298] on div at bounding box center [25, 297] width 25 height 25
click at [37, 148] on div at bounding box center [25, 138] width 25 height 25
click at [124, 578] on div "Highlight" at bounding box center [135, 663] width 33 height 8
click at [40, 165] on div "3" at bounding box center [29, 170] width 33 height 25
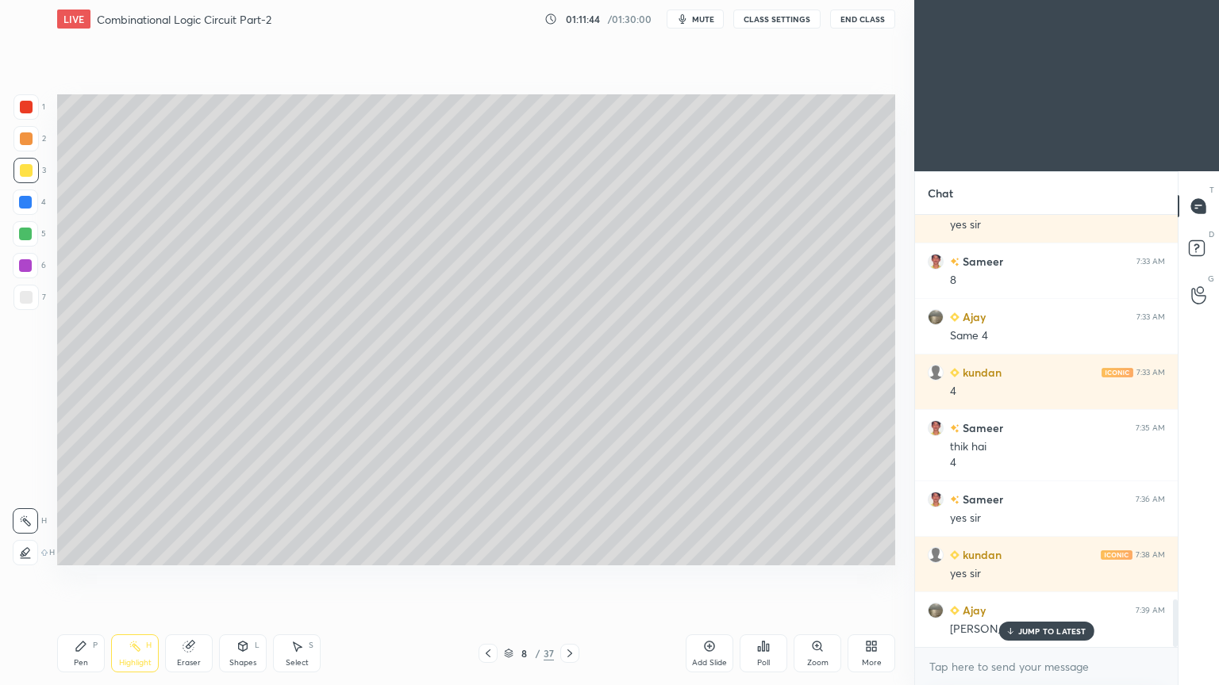
click at [32, 141] on div at bounding box center [25, 138] width 25 height 25
click at [34, 232] on div at bounding box center [25, 233] width 25 height 25
click at [31, 206] on div at bounding box center [25, 202] width 13 height 13
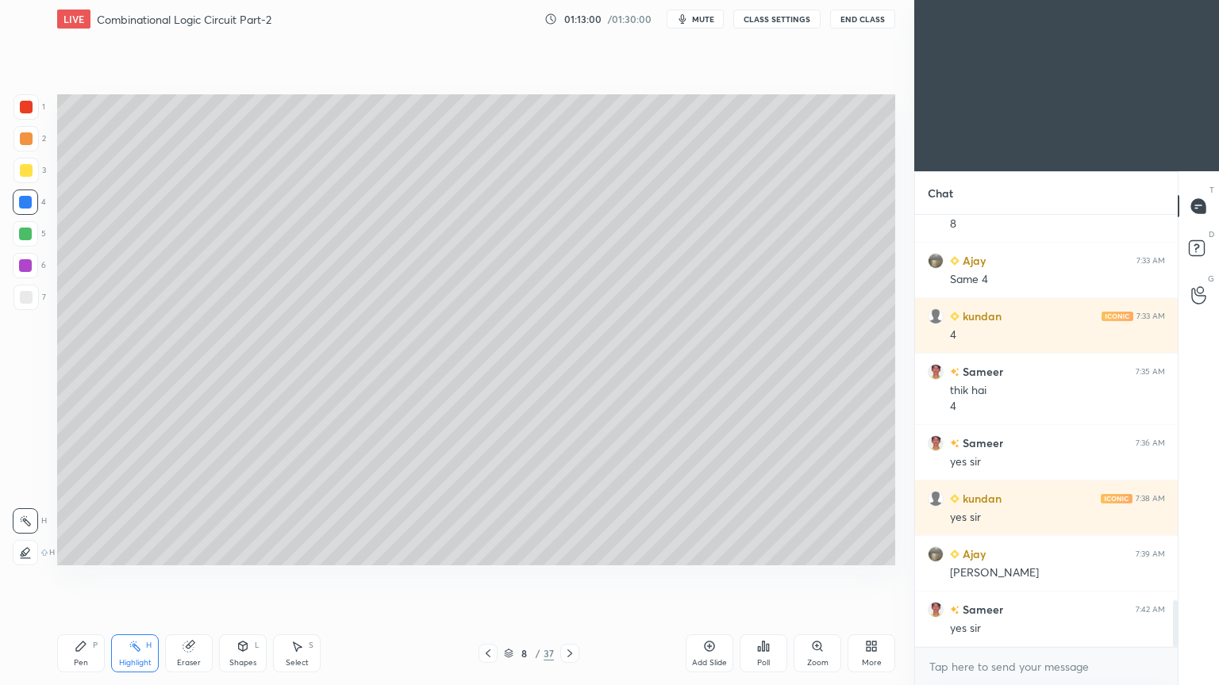
click at [35, 235] on div at bounding box center [25, 233] width 25 height 25
click at [71, 578] on div "Pen P" at bounding box center [81, 654] width 48 height 38
click at [574, 578] on icon at bounding box center [569, 653] width 13 height 13
click at [770, 578] on div "Poll" at bounding box center [763, 663] width 13 height 8
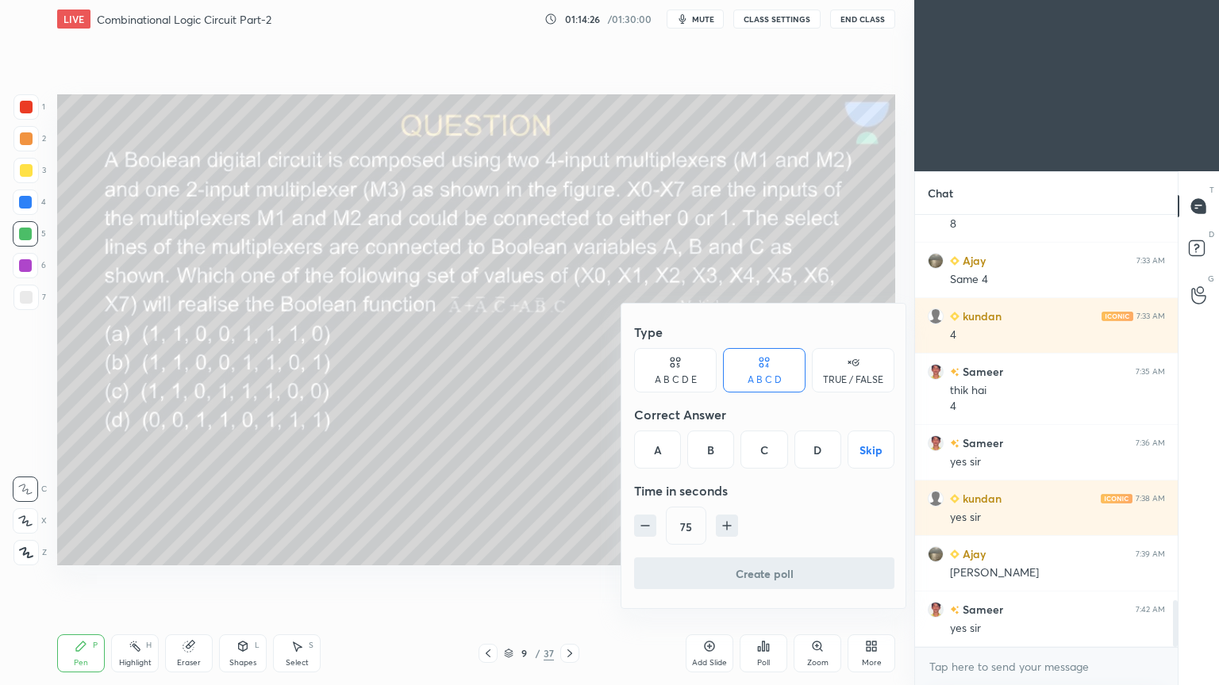
click at [765, 449] on div "C" at bounding box center [763, 450] width 47 height 38
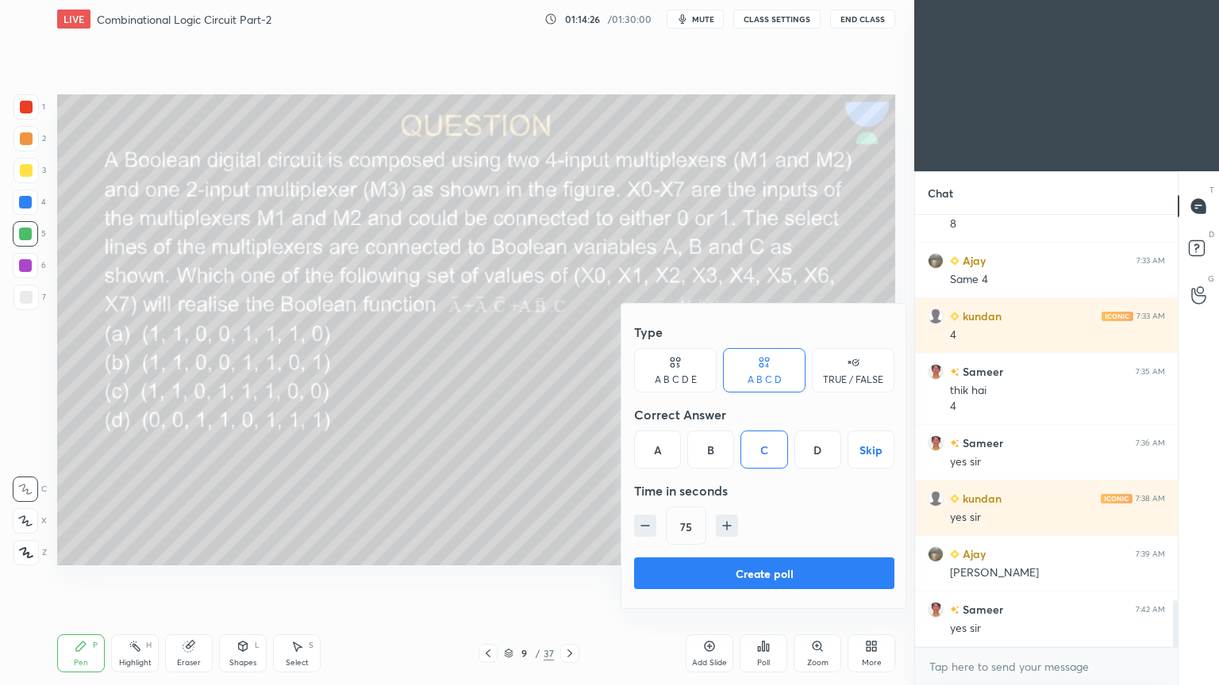
click at [731, 520] on icon "button" at bounding box center [727, 526] width 16 height 16
click at [732, 521] on icon "button" at bounding box center [727, 526] width 16 height 16
click at [736, 523] on icon "button" at bounding box center [734, 526] width 16 height 16
click at [735, 524] on icon "button" at bounding box center [734, 526] width 16 height 16
click at [735, 523] on icon "button" at bounding box center [734, 526] width 16 height 16
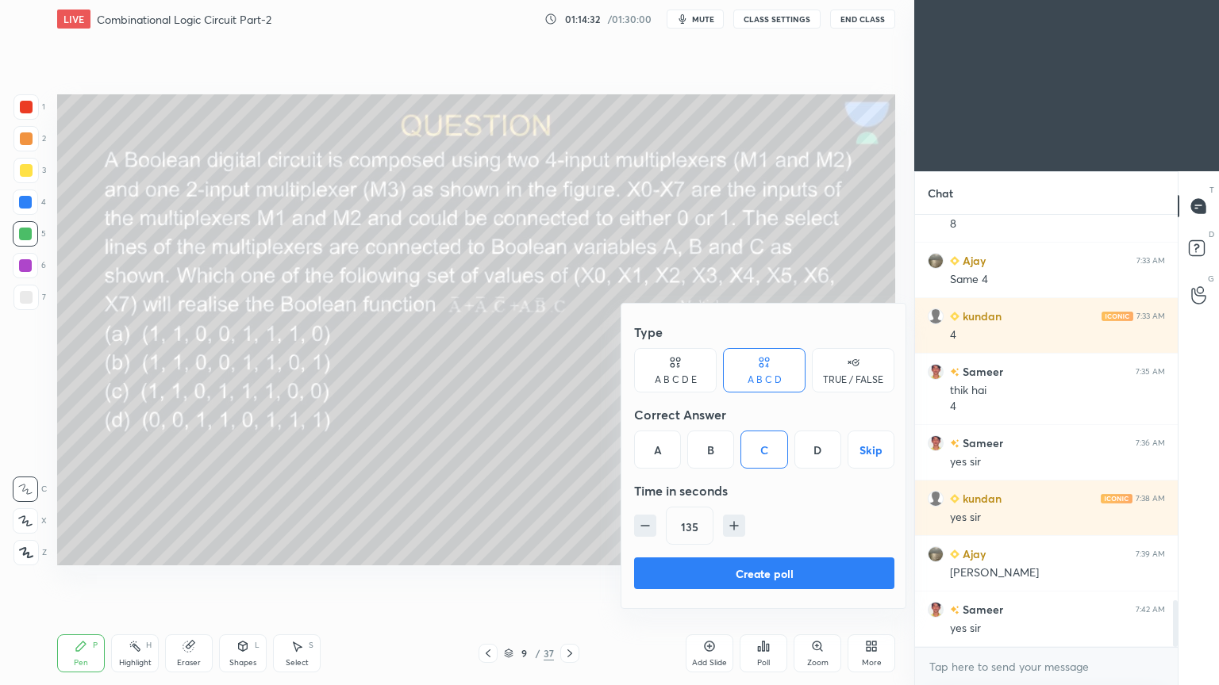
type input "150"
click at [720, 571] on button "Create poll" at bounding box center [764, 574] width 260 height 32
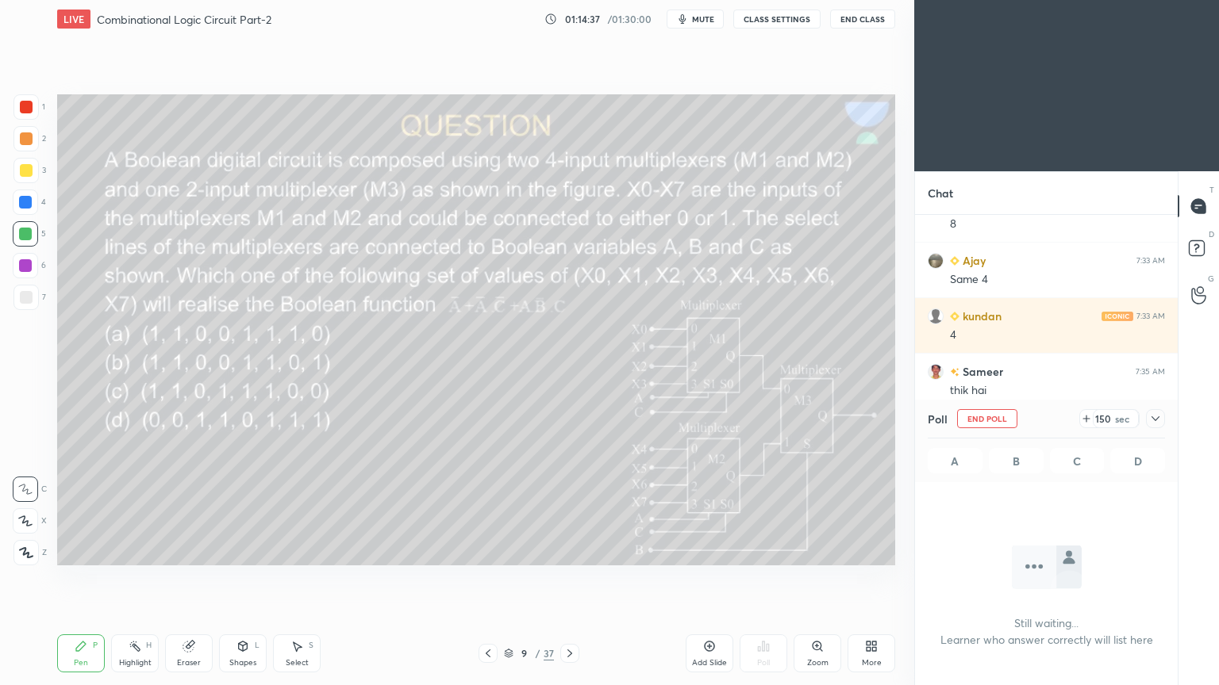
scroll to position [383, 258]
click at [1164, 416] on div at bounding box center [1155, 418] width 19 height 19
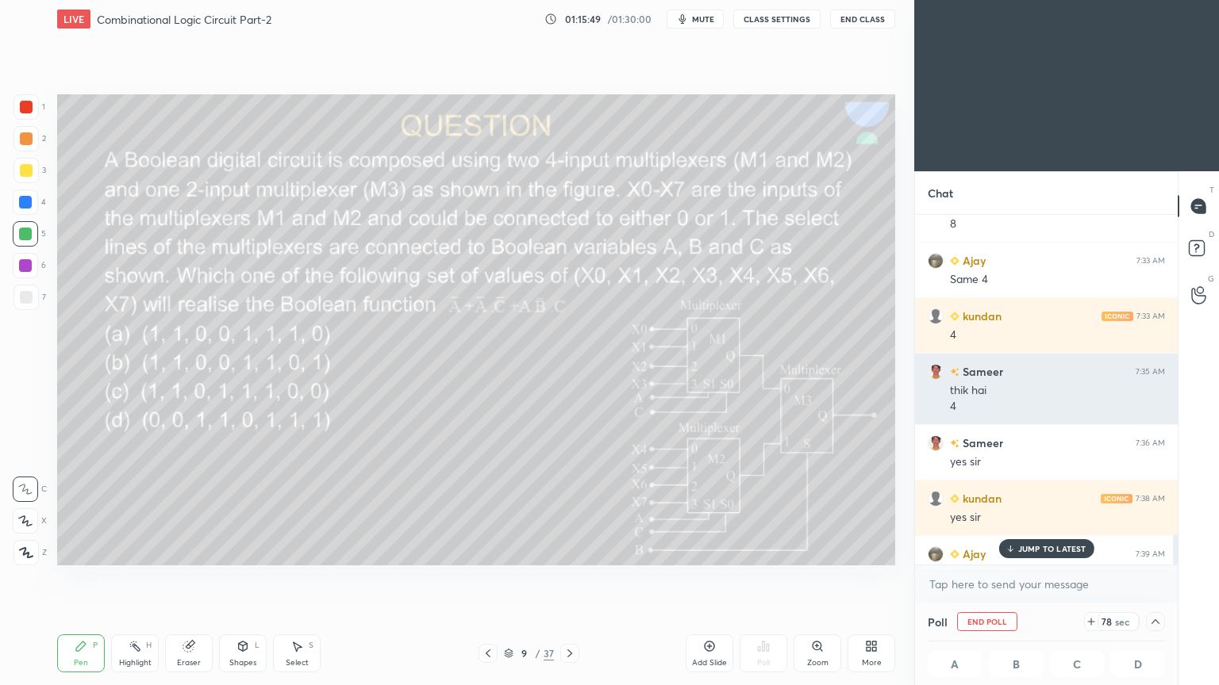
scroll to position [3678, 0]
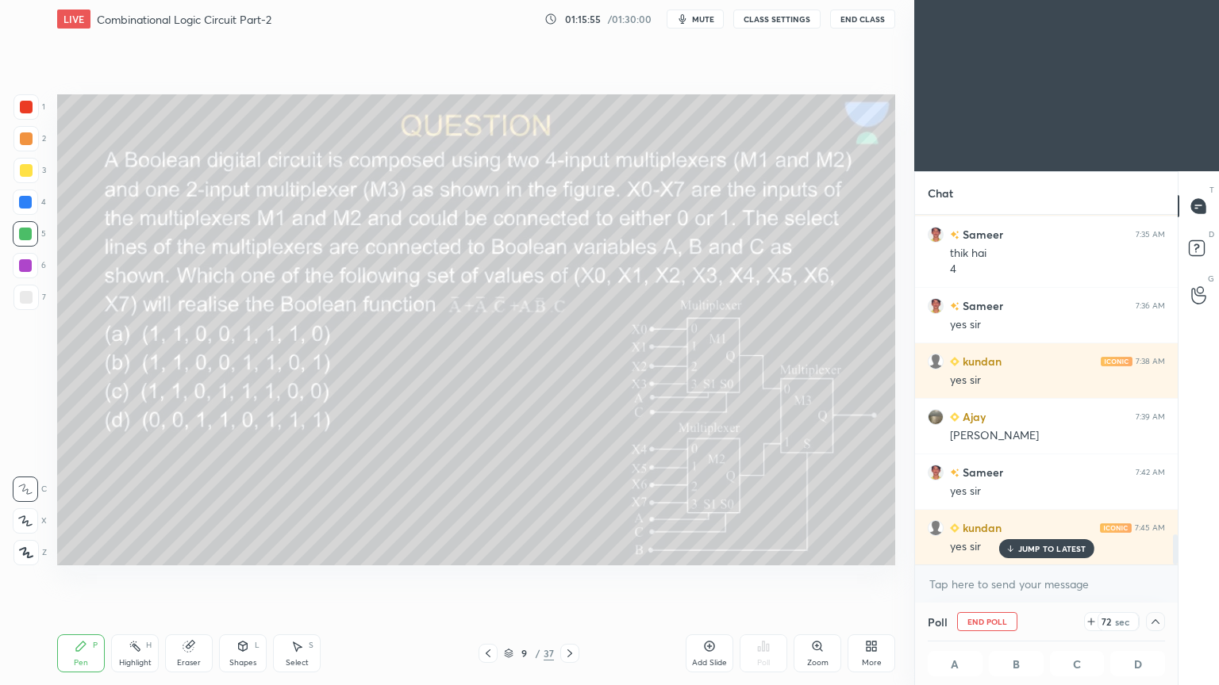
click at [1158, 578] on icon at bounding box center [1155, 622] width 13 height 13
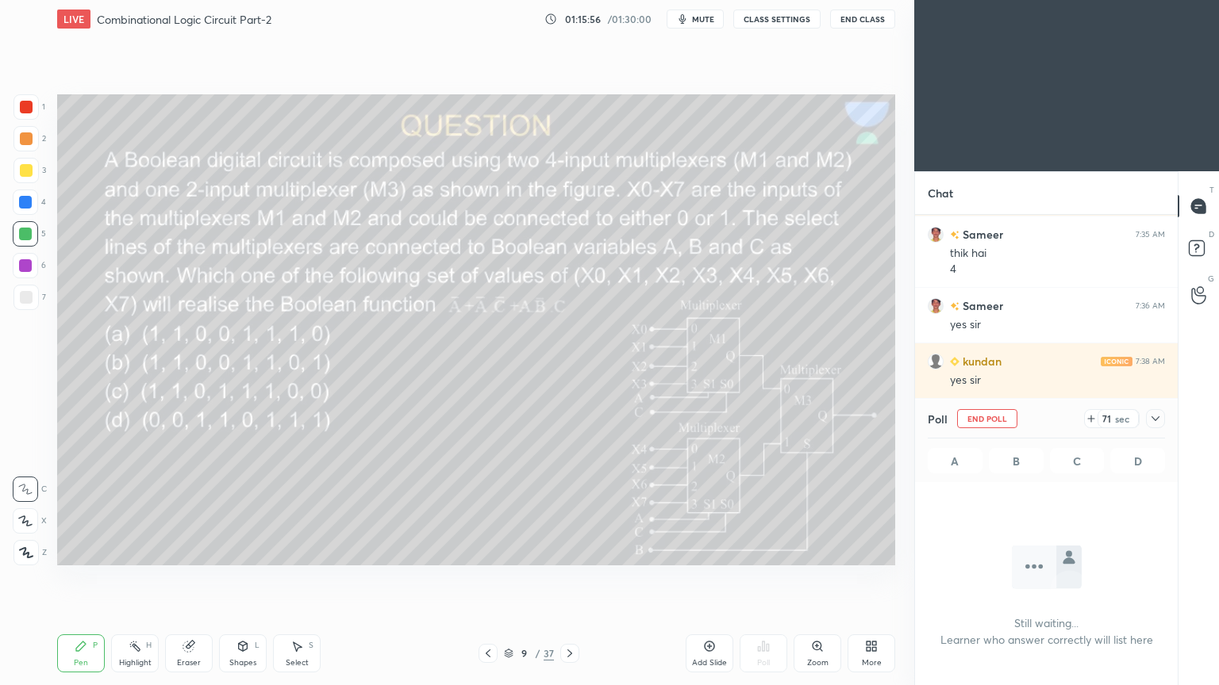
click at [1163, 414] on div at bounding box center [1155, 418] width 19 height 19
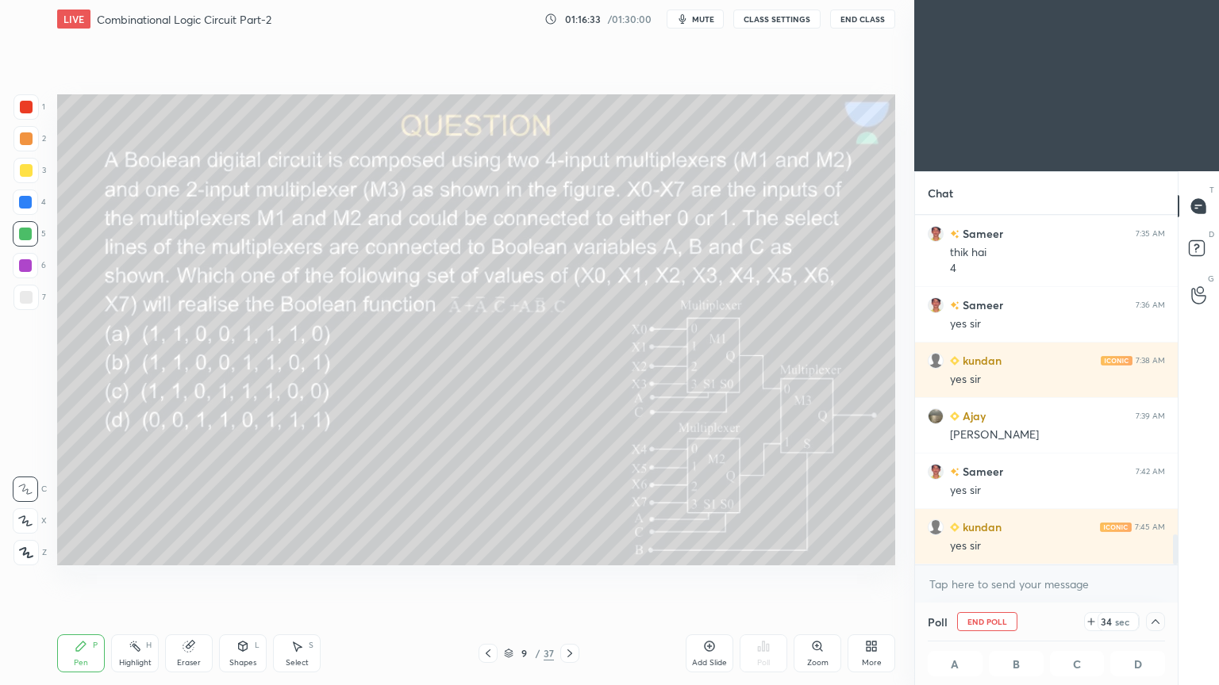
scroll to position [0, 5]
click at [1165, 578] on div "Poll End Poll 25 sec A 0% B 0% C 100% D 0%" at bounding box center [1046, 644] width 263 height 83
click at [1162, 578] on div at bounding box center [1155, 621] width 19 height 19
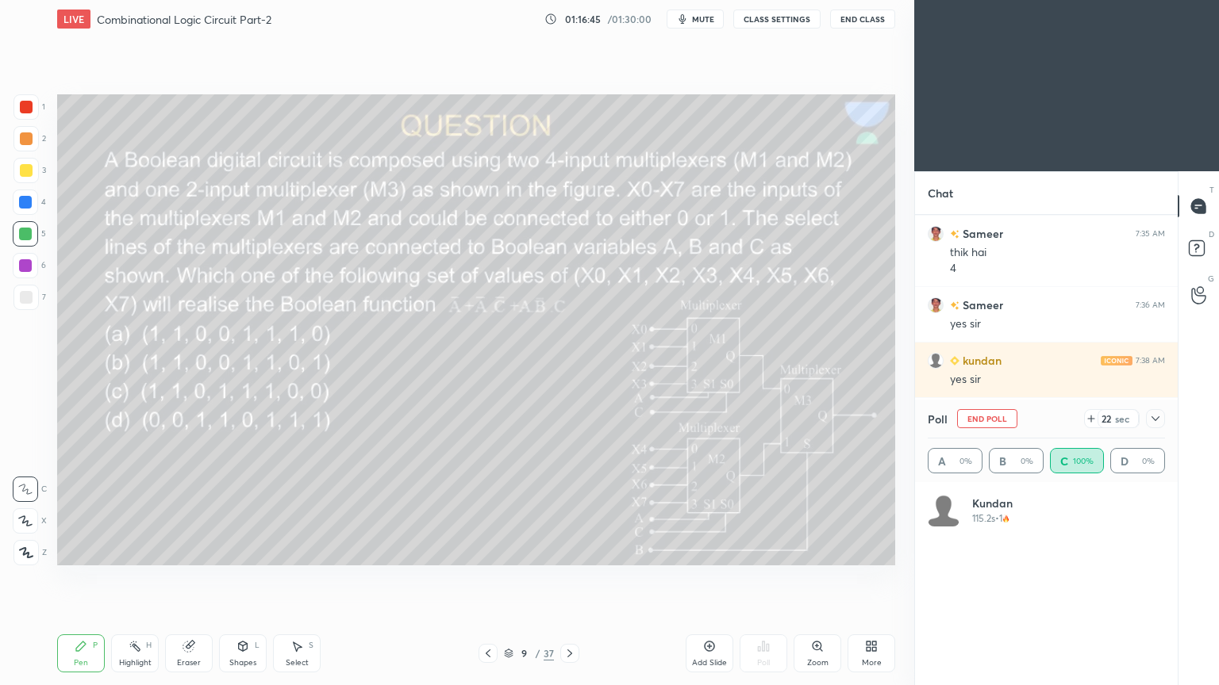
scroll to position [186, 232]
click at [1162, 412] on div at bounding box center [1155, 418] width 19 height 19
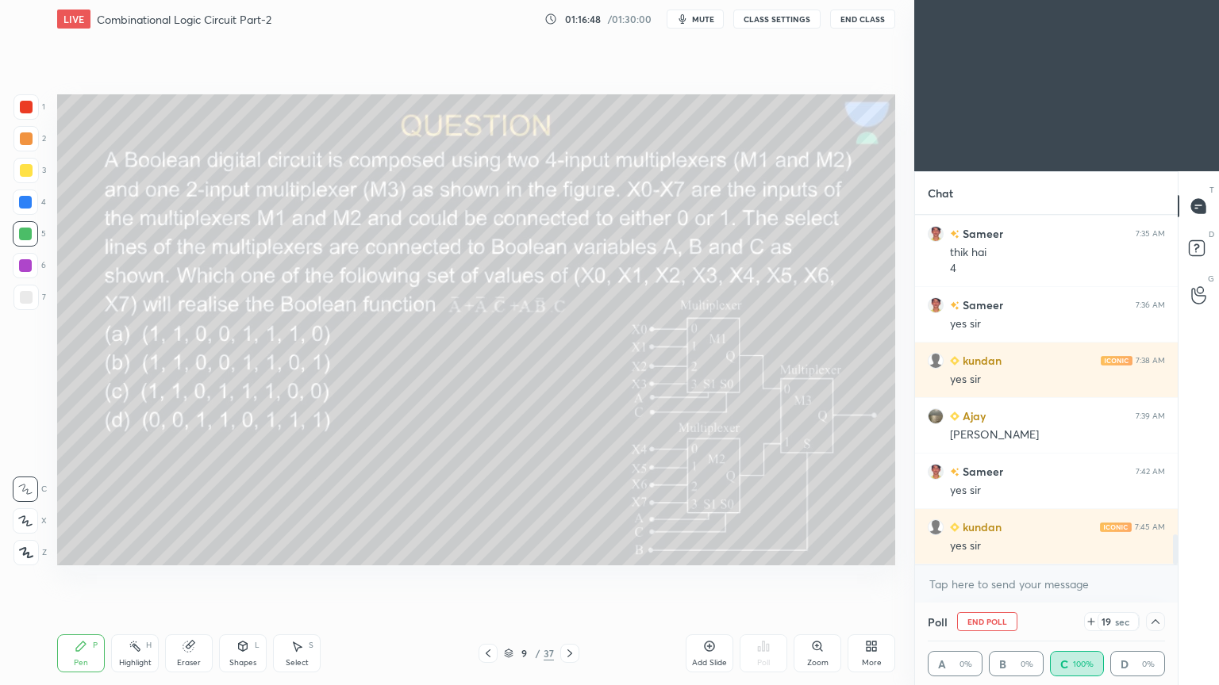
scroll to position [0, 5]
click at [1158, 578] on icon at bounding box center [1155, 622] width 13 height 13
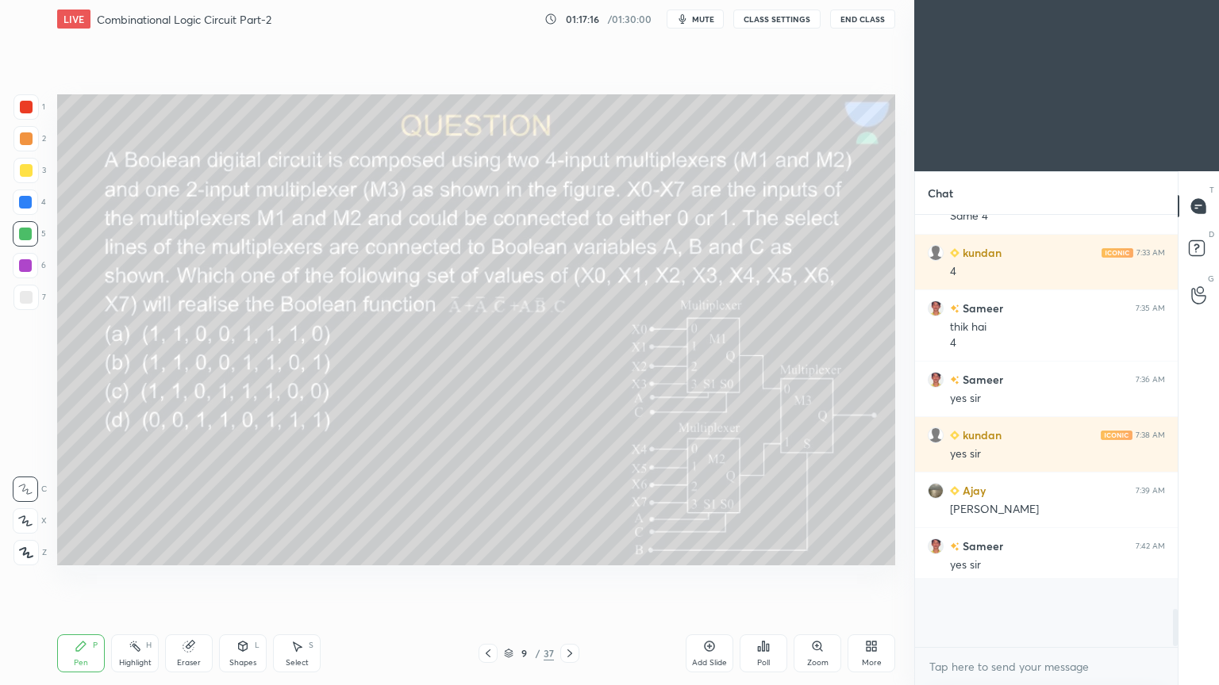
scroll to position [6, 5]
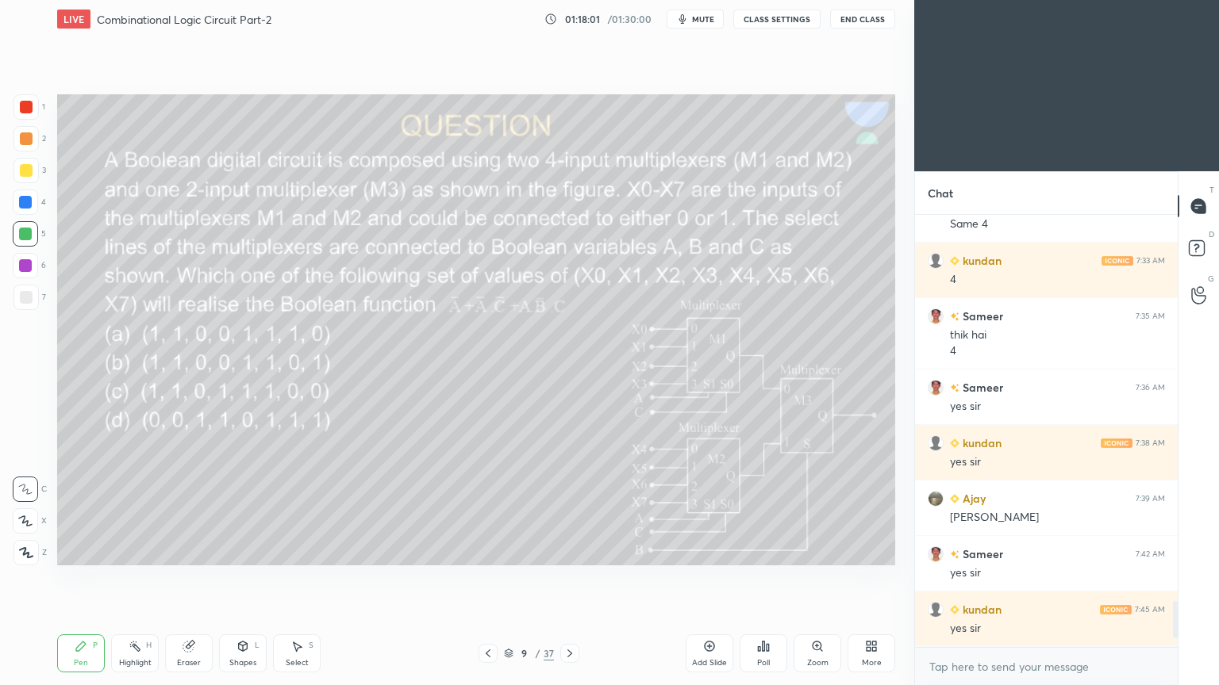
click at [29, 202] on div at bounding box center [25, 202] width 13 height 13
click at [190, 578] on div "Eraser" at bounding box center [189, 654] width 48 height 38
click at [84, 578] on div "Pen P" at bounding box center [81, 654] width 48 height 38
click at [713, 578] on icon at bounding box center [709, 646] width 13 height 13
click at [32, 298] on div at bounding box center [25, 297] width 25 height 25
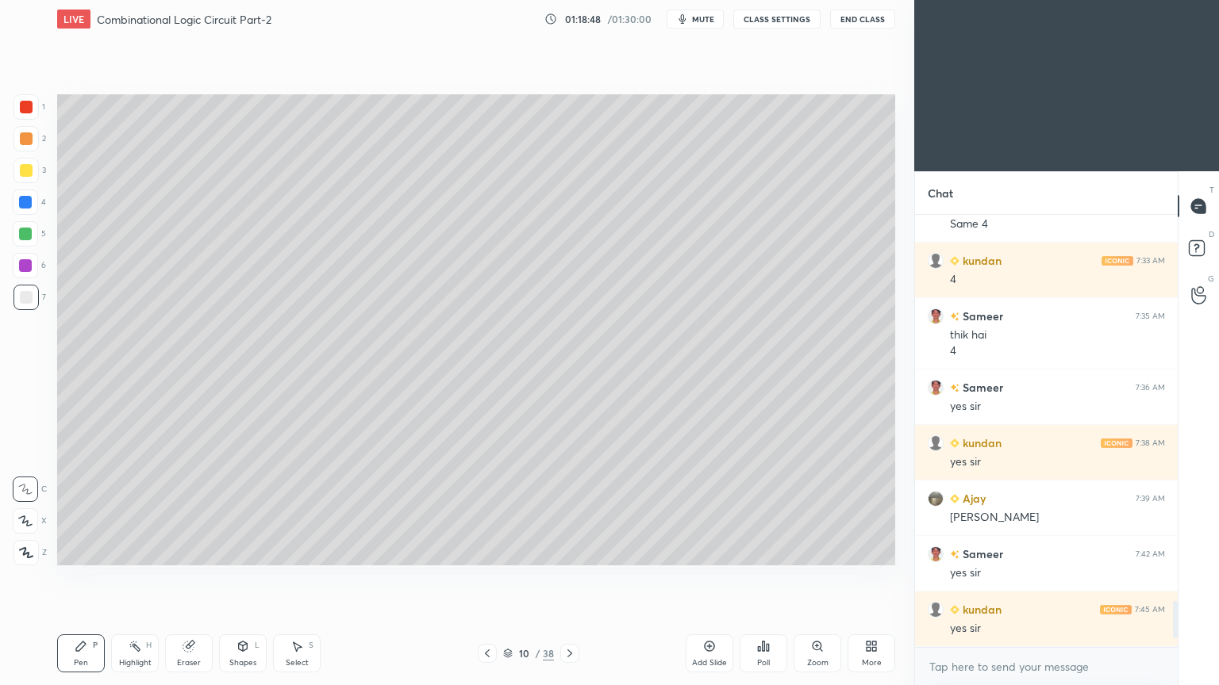
click at [185, 578] on div "Eraser" at bounding box center [189, 663] width 24 height 8
click at [86, 578] on icon at bounding box center [81, 646] width 13 height 13
click at [485, 578] on icon at bounding box center [487, 653] width 13 height 13
click at [570, 578] on icon at bounding box center [569, 653] width 13 height 13
click at [32, 206] on div at bounding box center [25, 202] width 25 height 25
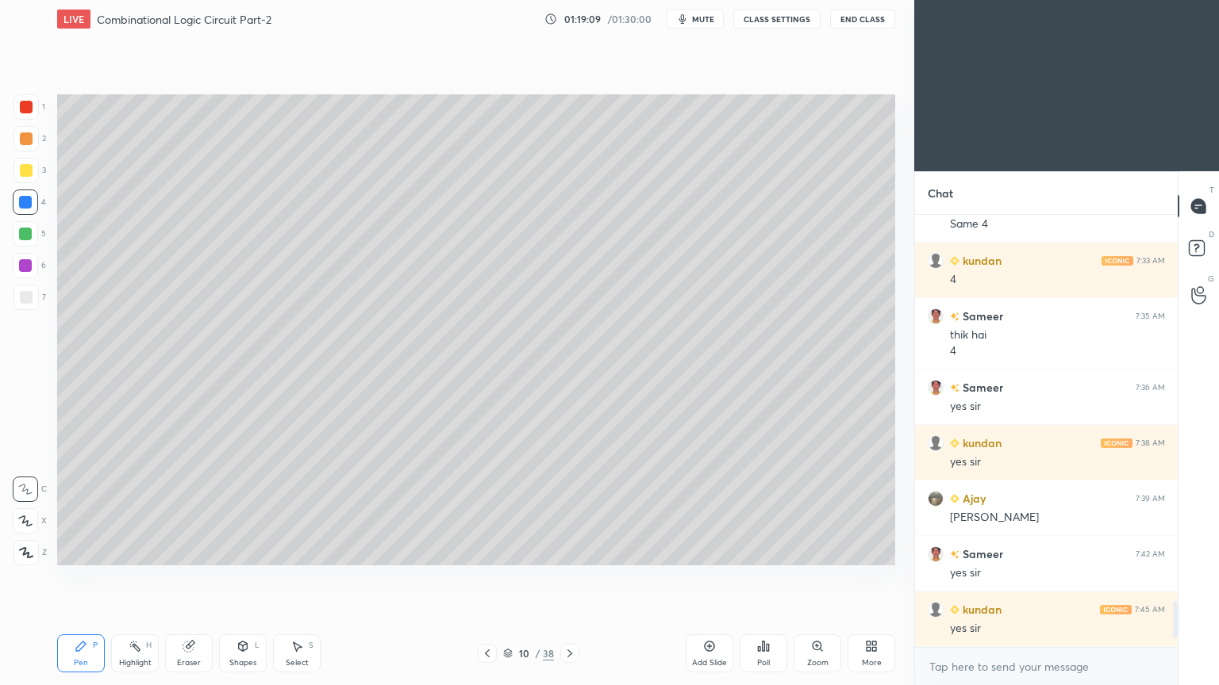
click at [234, 578] on div "Shapes L" at bounding box center [243, 654] width 48 height 38
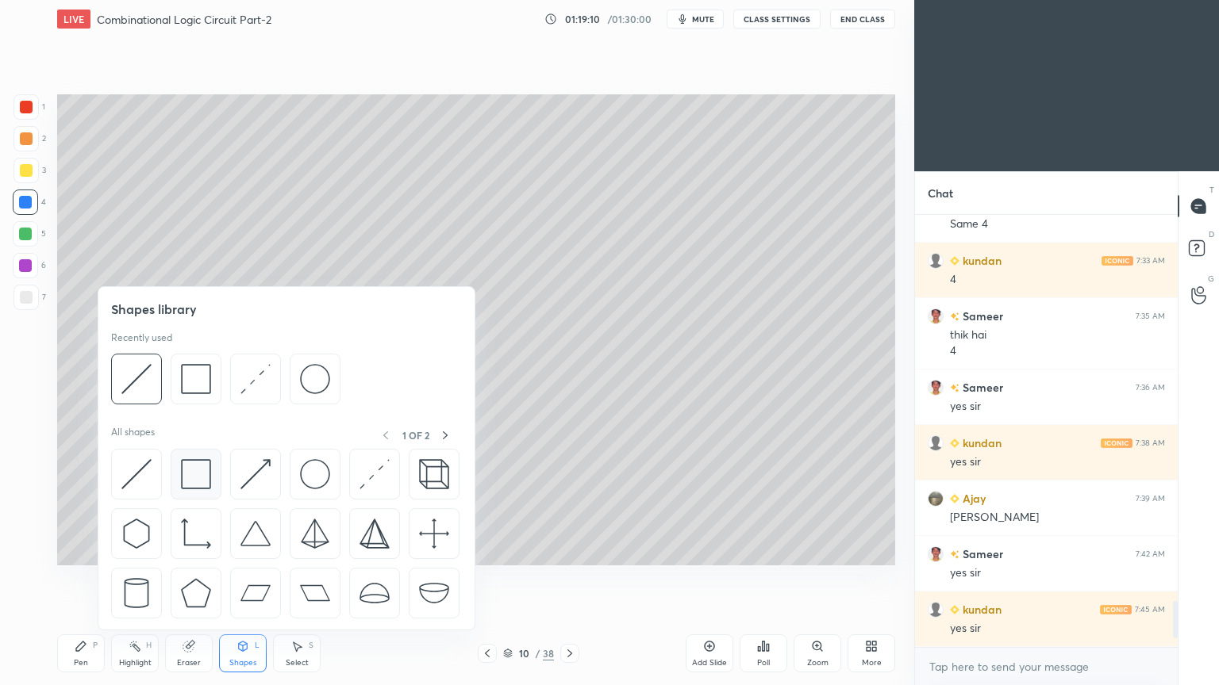
click at [202, 470] on img at bounding box center [196, 474] width 30 height 30
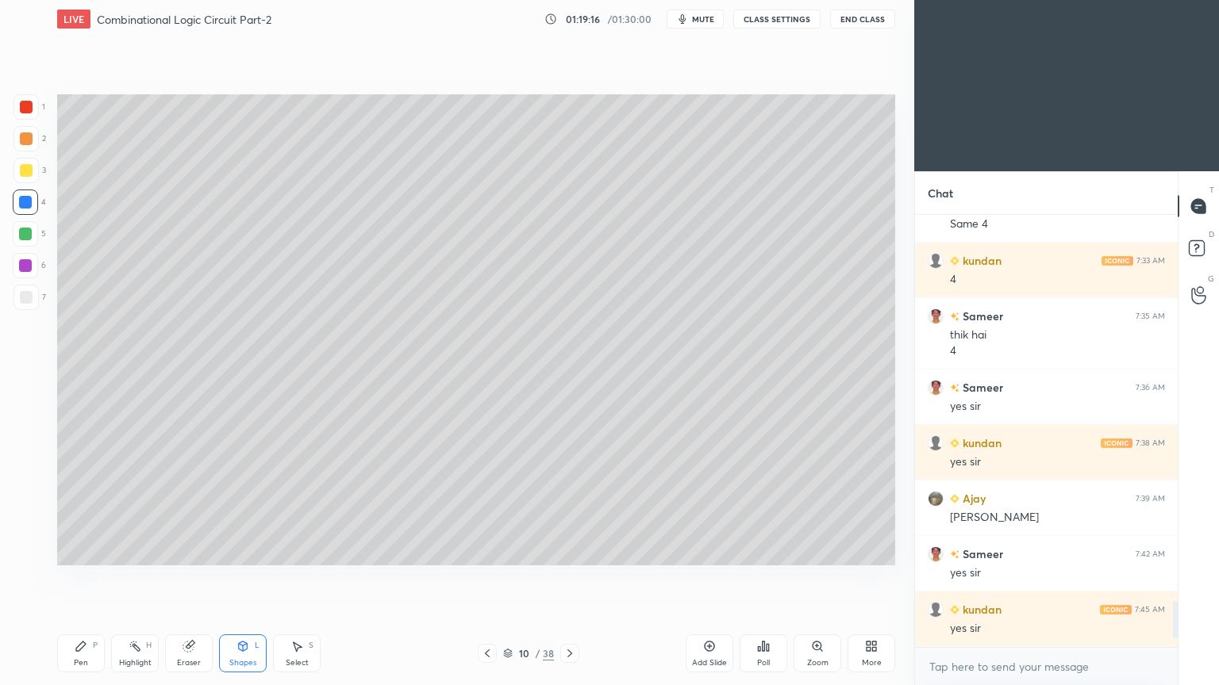
click at [234, 578] on div "Shapes L" at bounding box center [243, 654] width 48 height 38
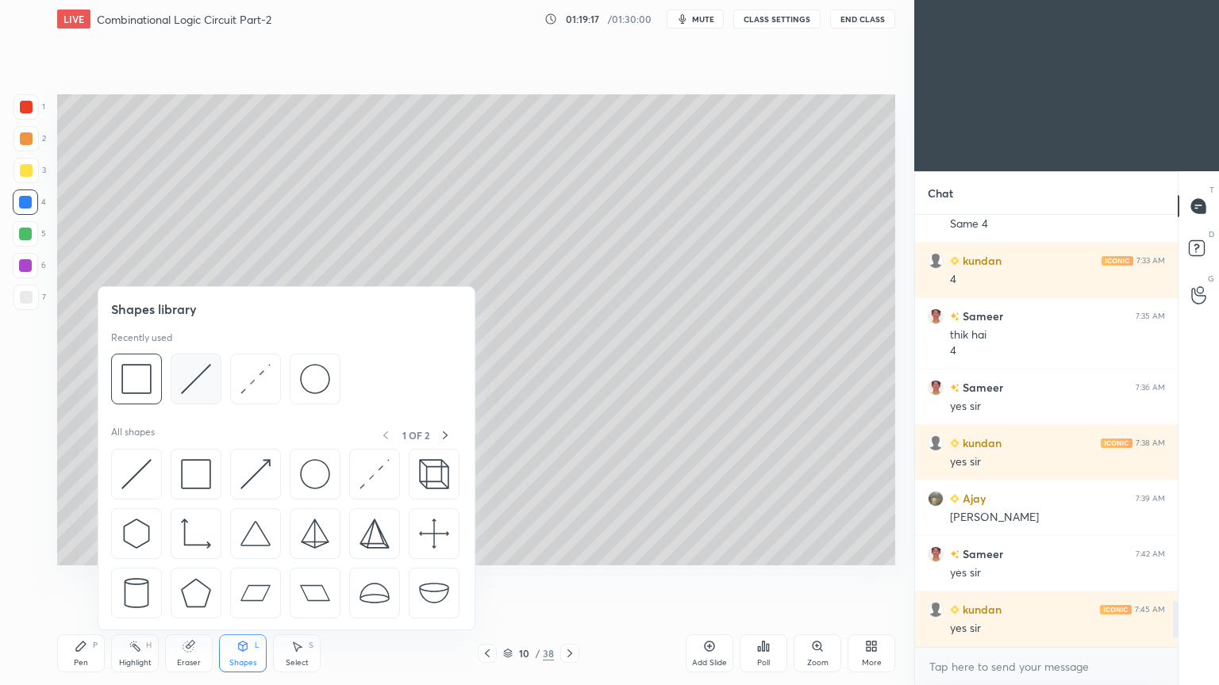
click at [190, 382] on img at bounding box center [196, 379] width 30 height 30
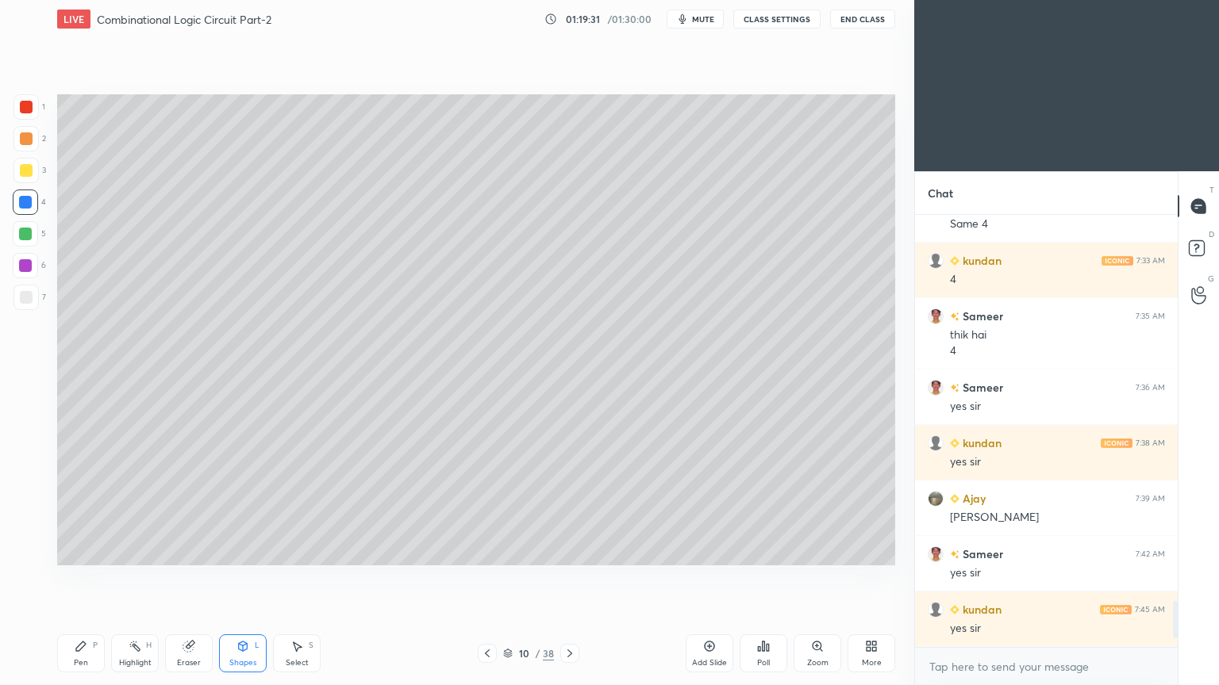
click at [76, 578] on div "Pen P" at bounding box center [81, 654] width 48 height 38
click at [338, 409] on button "Undo" at bounding box center [332, 417] width 46 height 19
click at [186, 578] on icon at bounding box center [188, 647] width 10 height 10
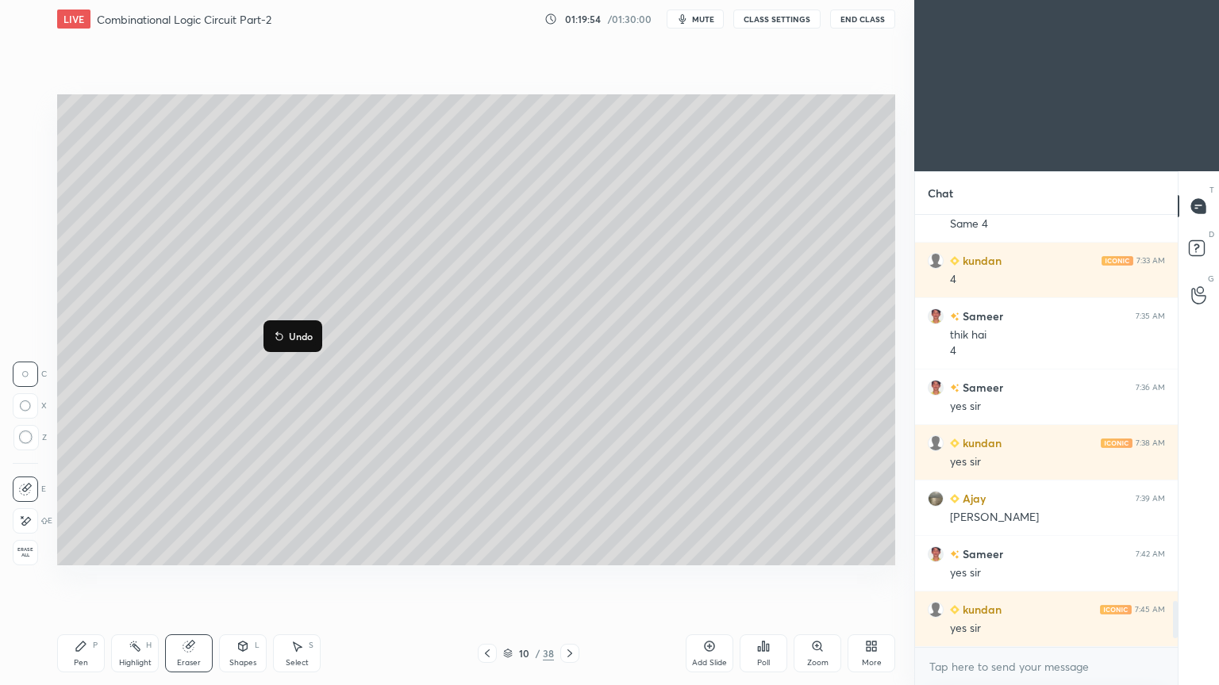
click at [304, 339] on p "Undo" at bounding box center [301, 336] width 24 height 13
click at [85, 578] on icon at bounding box center [81, 646] width 13 height 13
click at [35, 286] on div at bounding box center [25, 297] width 25 height 25
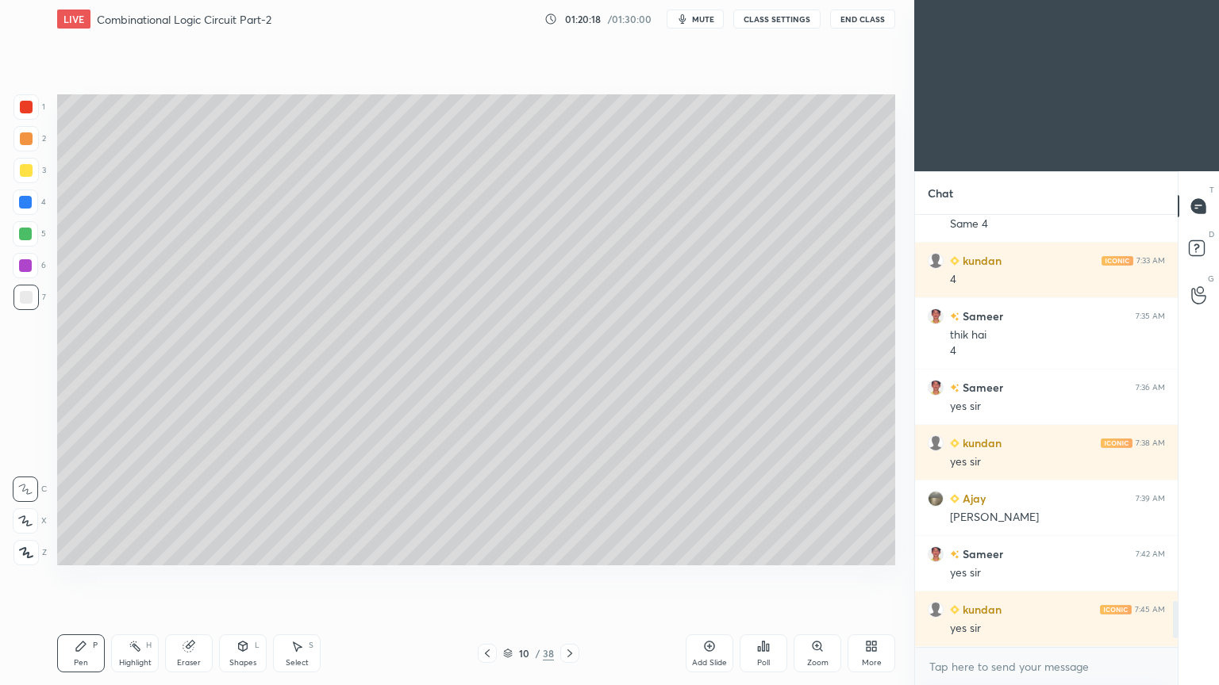
click at [129, 578] on icon at bounding box center [135, 646] width 13 height 13
click at [38, 178] on div "3" at bounding box center [29, 170] width 33 height 25
click at [81, 578] on icon at bounding box center [81, 646] width 13 height 13
click at [29, 298] on div at bounding box center [26, 297] width 13 height 13
click at [31, 269] on div at bounding box center [25, 265] width 13 height 13
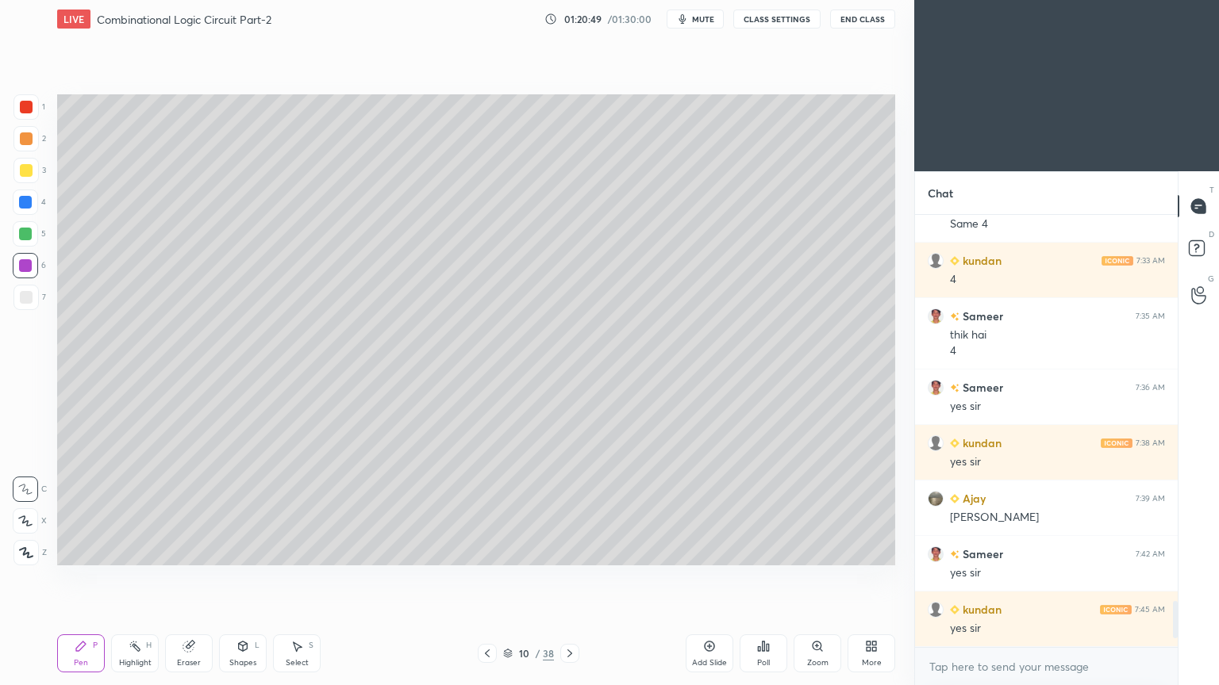
click at [248, 578] on div "Shapes L" at bounding box center [243, 654] width 48 height 38
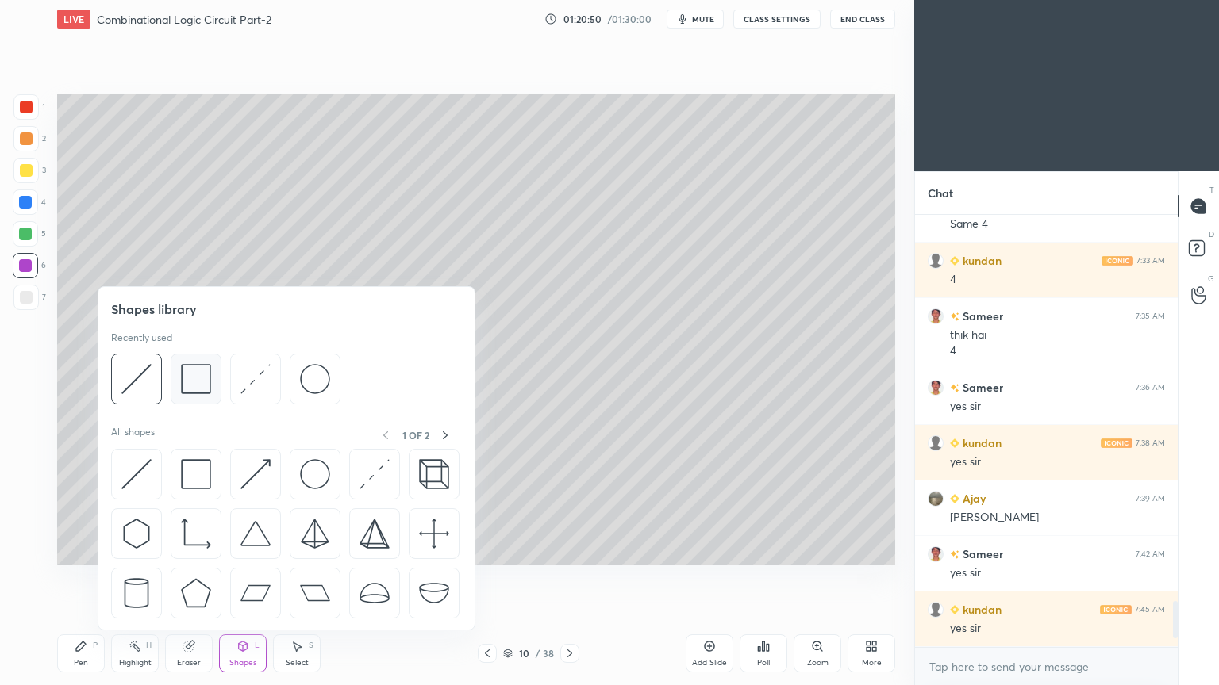
click at [193, 381] on img at bounding box center [196, 379] width 30 height 30
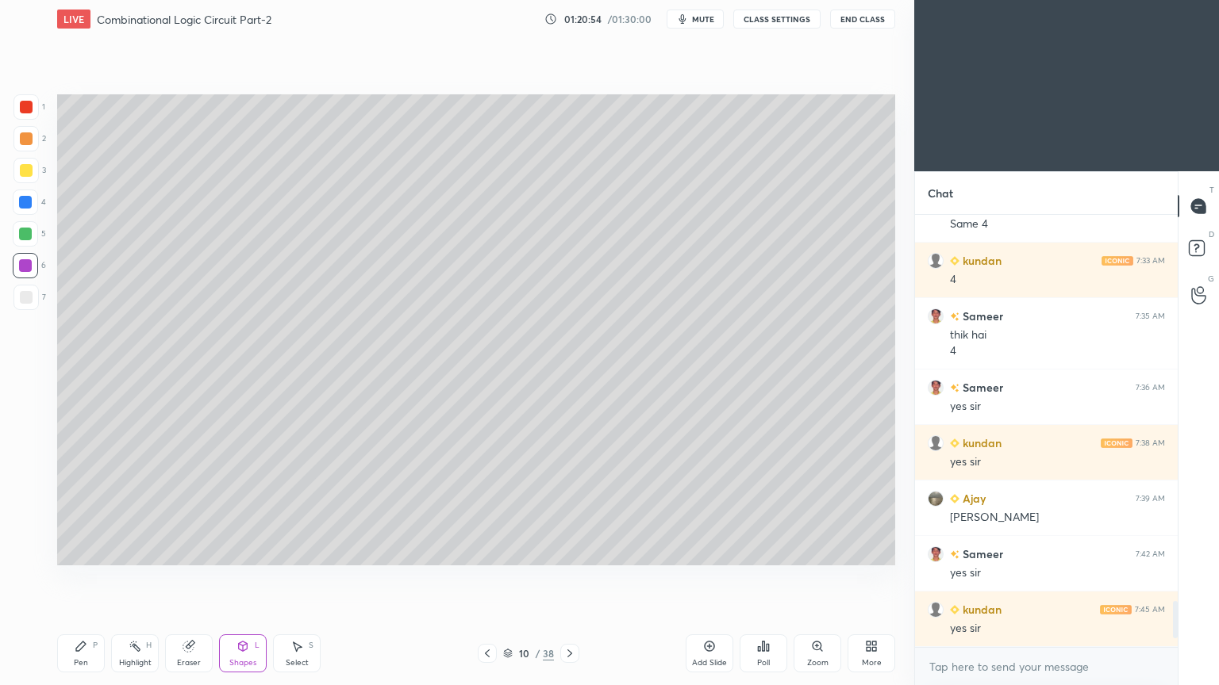
click at [489, 578] on icon at bounding box center [487, 653] width 13 height 13
click at [570, 578] on icon at bounding box center [569, 653] width 13 height 13
click at [486, 578] on icon at bounding box center [487, 653] width 13 height 13
click at [567, 578] on icon at bounding box center [569, 653] width 13 height 13
click at [32, 298] on div at bounding box center [26, 297] width 13 height 13
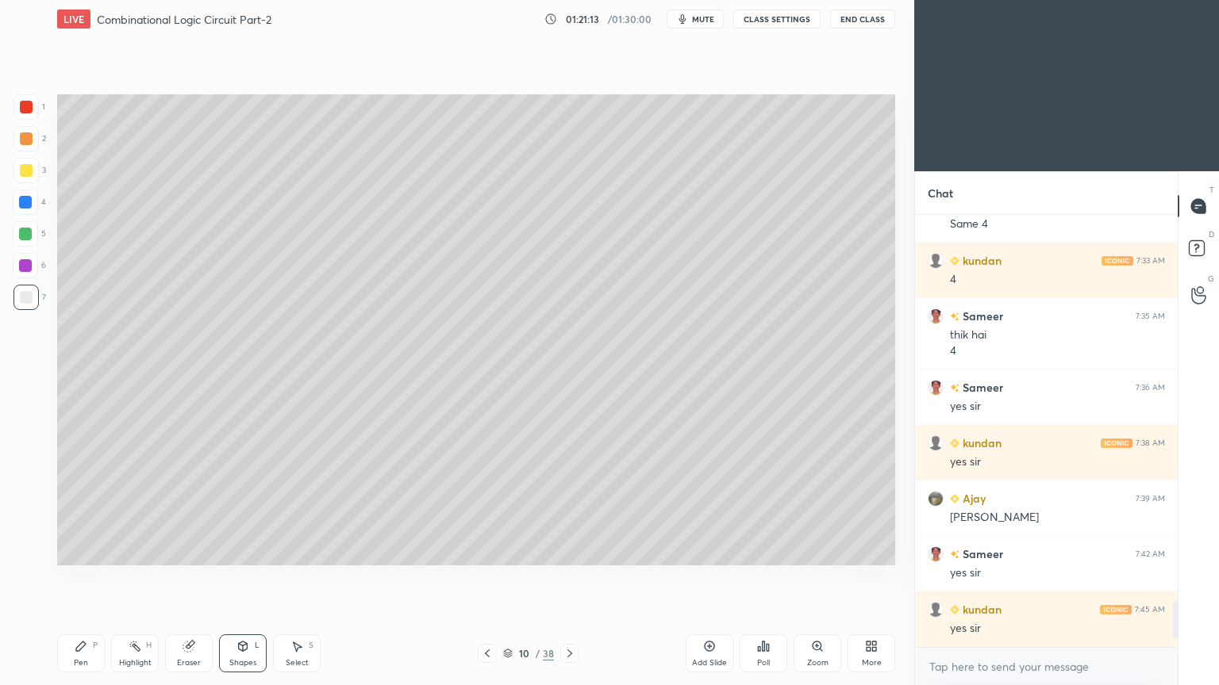
click at [246, 578] on div "Shapes L" at bounding box center [243, 654] width 48 height 38
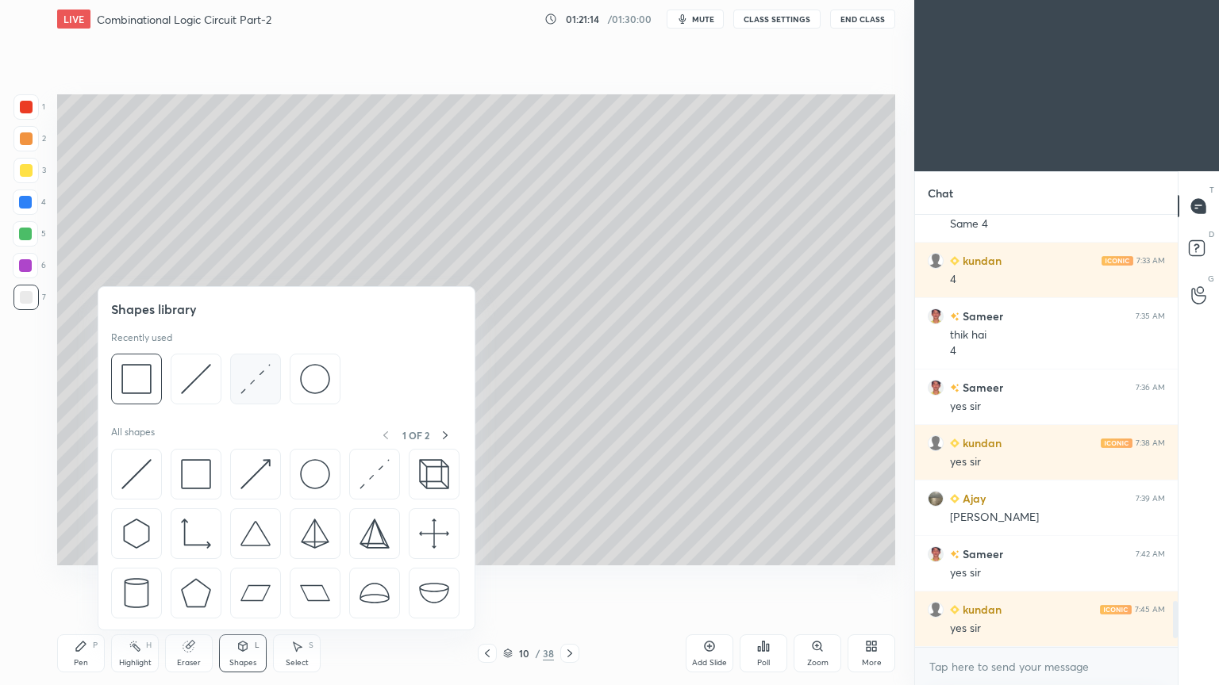
click at [254, 372] on img at bounding box center [255, 379] width 30 height 30
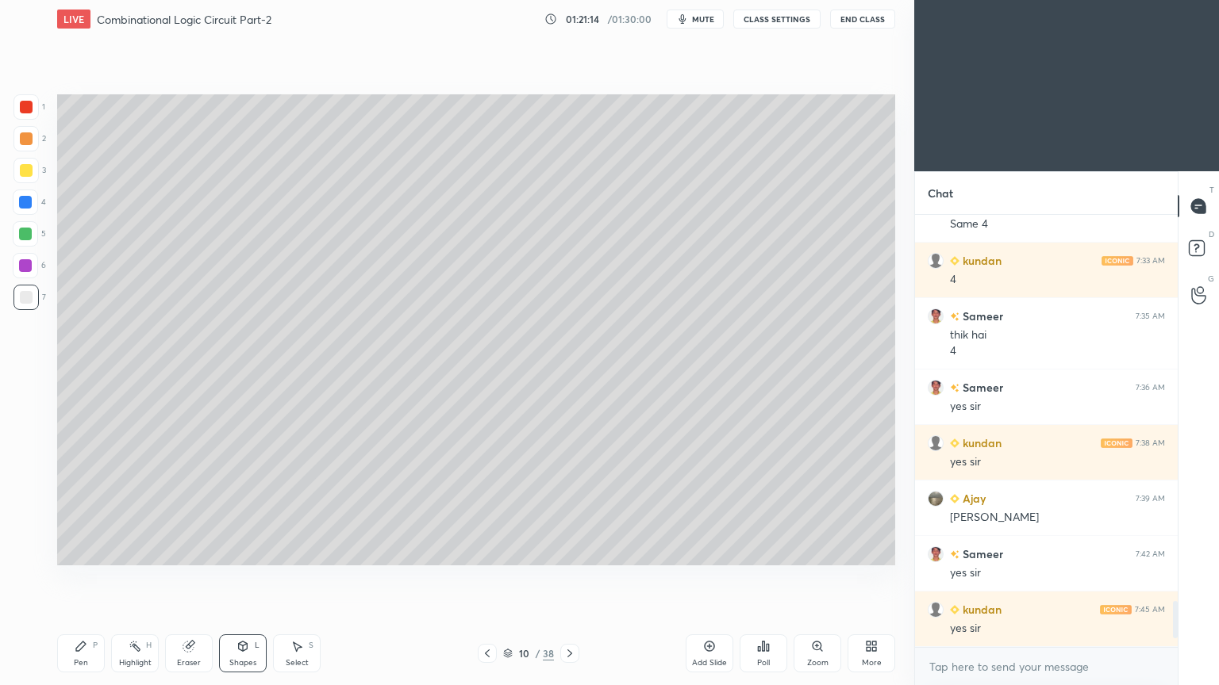
click at [83, 578] on div "Pen P" at bounding box center [81, 654] width 48 height 38
click at [23, 521] on icon at bounding box center [25, 521] width 13 height 10
click at [243, 578] on div "Shapes L" at bounding box center [243, 654] width 48 height 38
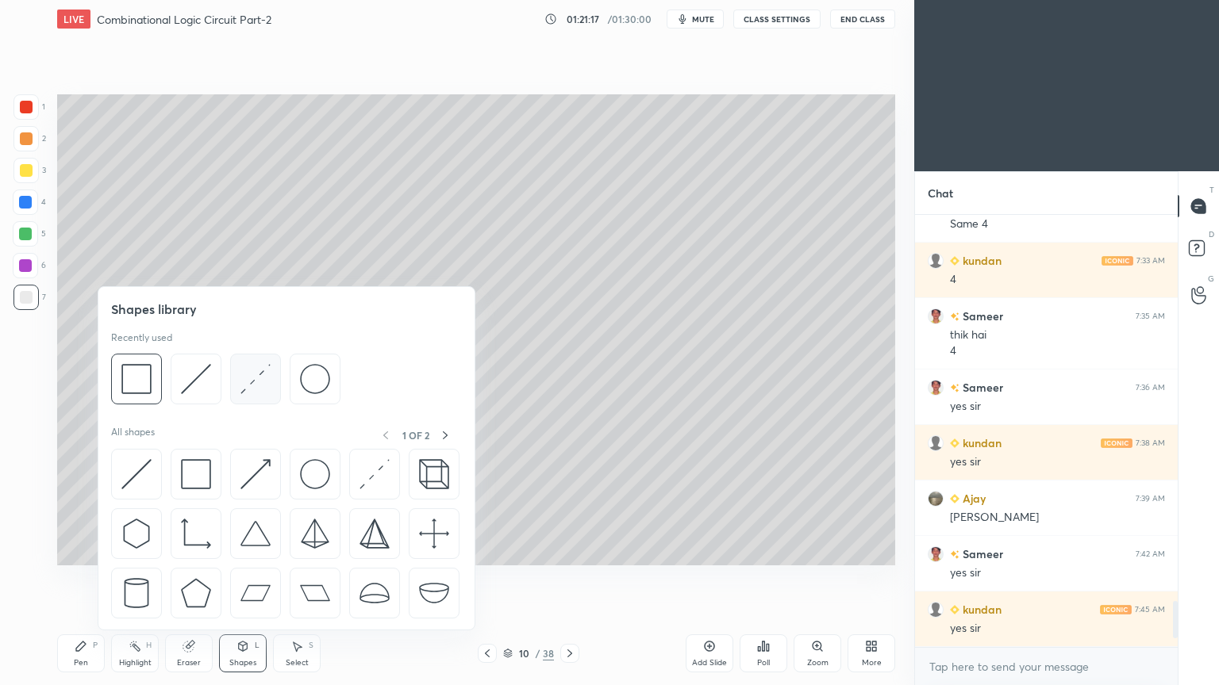
click at [260, 377] on img at bounding box center [255, 379] width 30 height 30
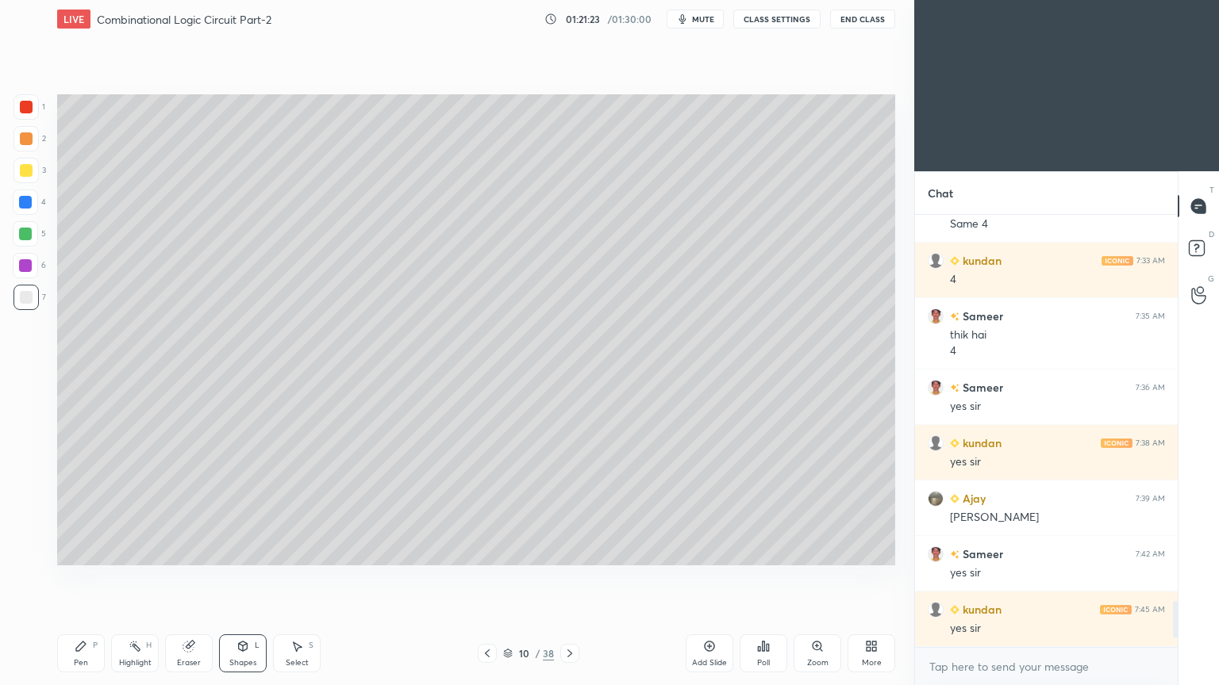
click at [28, 203] on div at bounding box center [25, 202] width 13 height 13
click at [79, 578] on div "Pen P" at bounding box center [81, 654] width 48 height 38
click at [19, 489] on icon at bounding box center [25, 489] width 14 height 11
click at [245, 578] on div "Shapes L" at bounding box center [243, 654] width 48 height 38
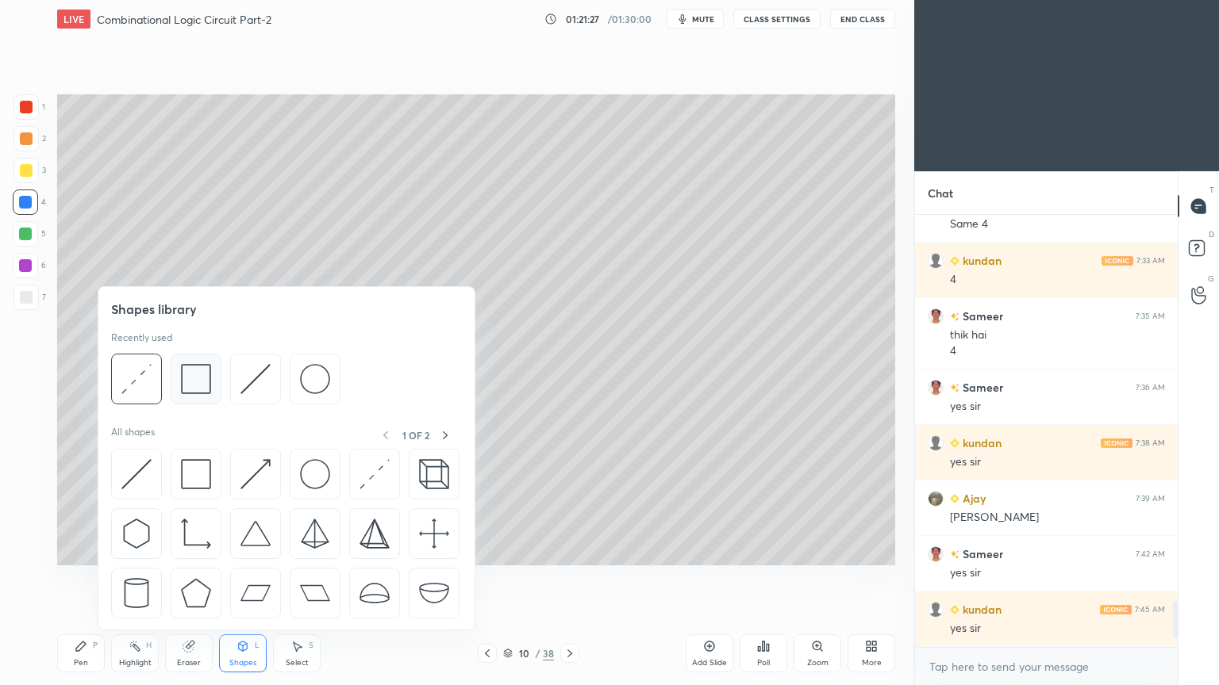
click at [200, 374] on img at bounding box center [196, 379] width 30 height 30
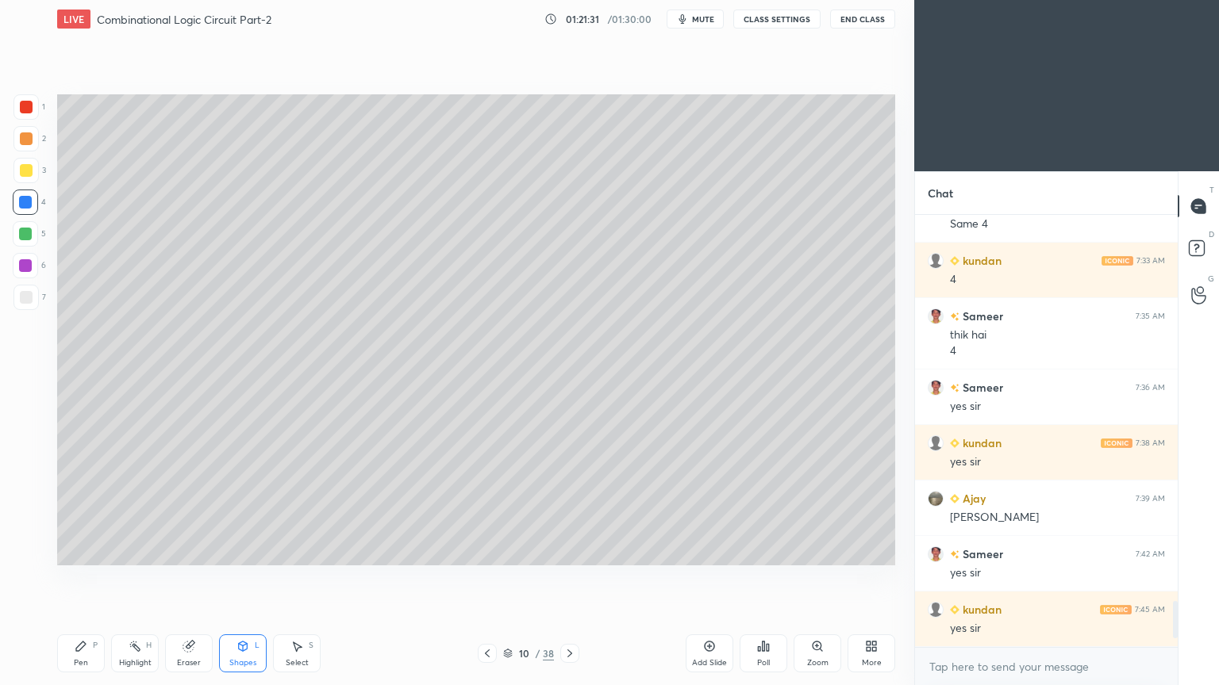
click at [248, 578] on icon at bounding box center [242, 646] width 13 height 13
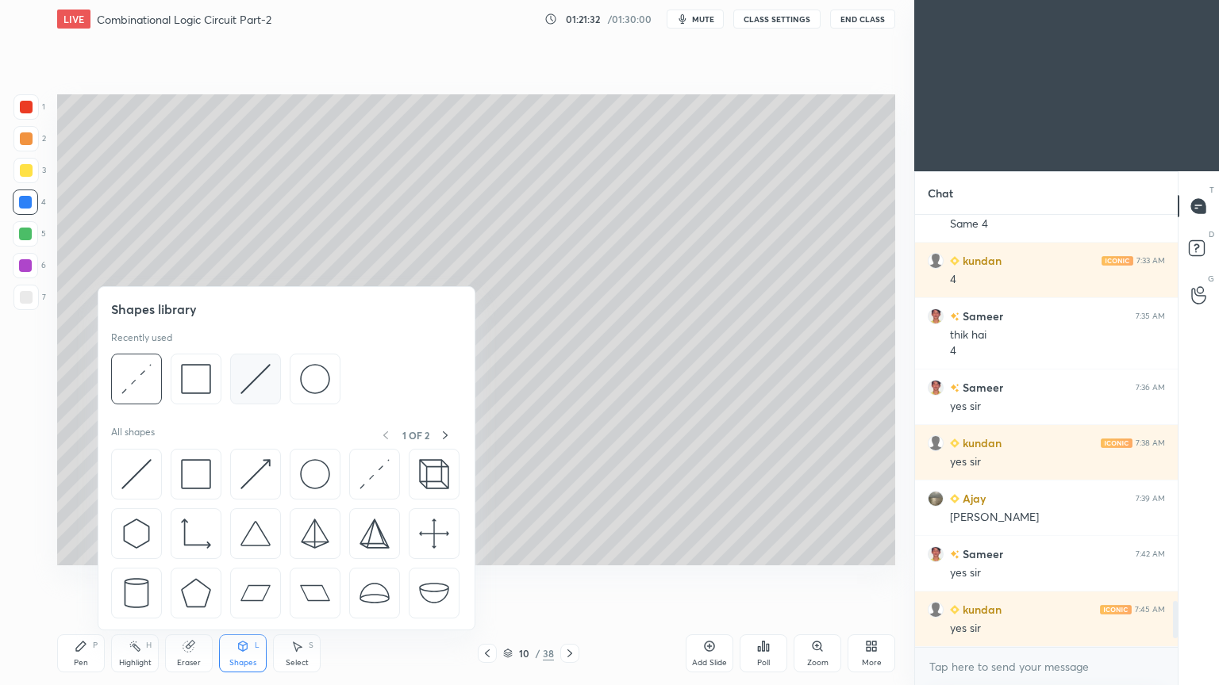
click at [263, 381] on img at bounding box center [255, 379] width 30 height 30
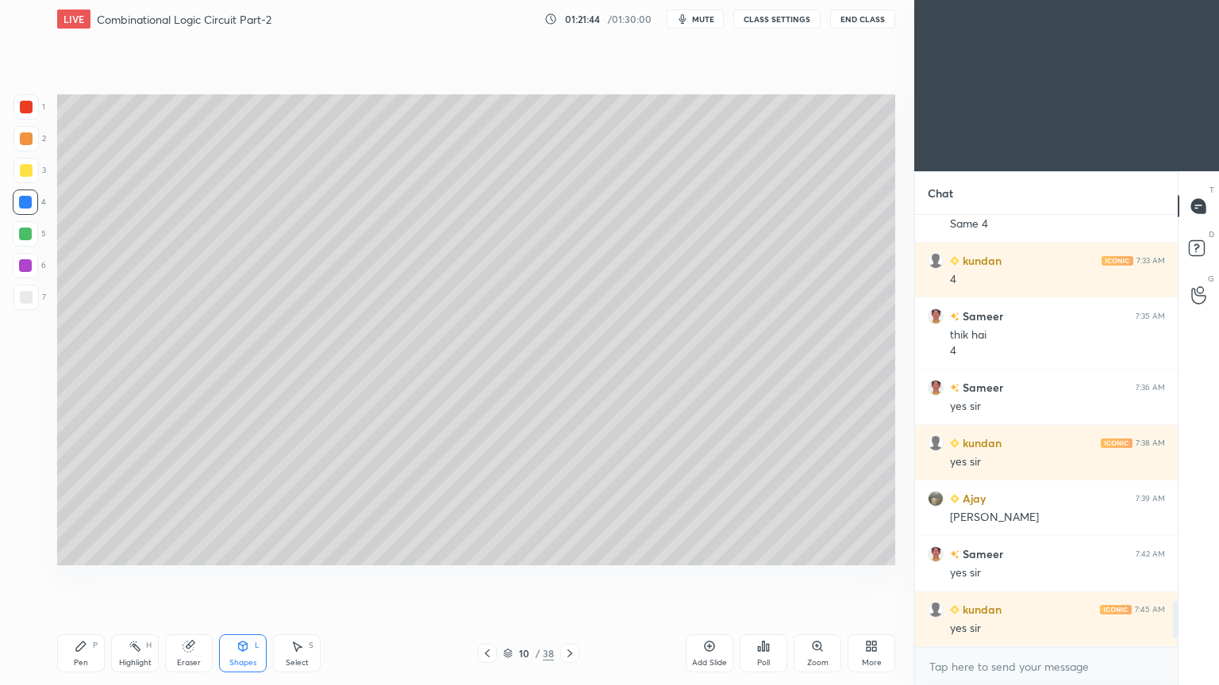
click at [78, 578] on icon at bounding box center [81, 647] width 10 height 10
click at [29, 291] on div at bounding box center [26, 297] width 13 height 13
click at [198, 578] on div "Eraser" at bounding box center [189, 663] width 24 height 8
click at [77, 578] on div "Pen" at bounding box center [81, 663] width 14 height 8
click at [708, 19] on span "mute" at bounding box center [703, 18] width 22 height 11
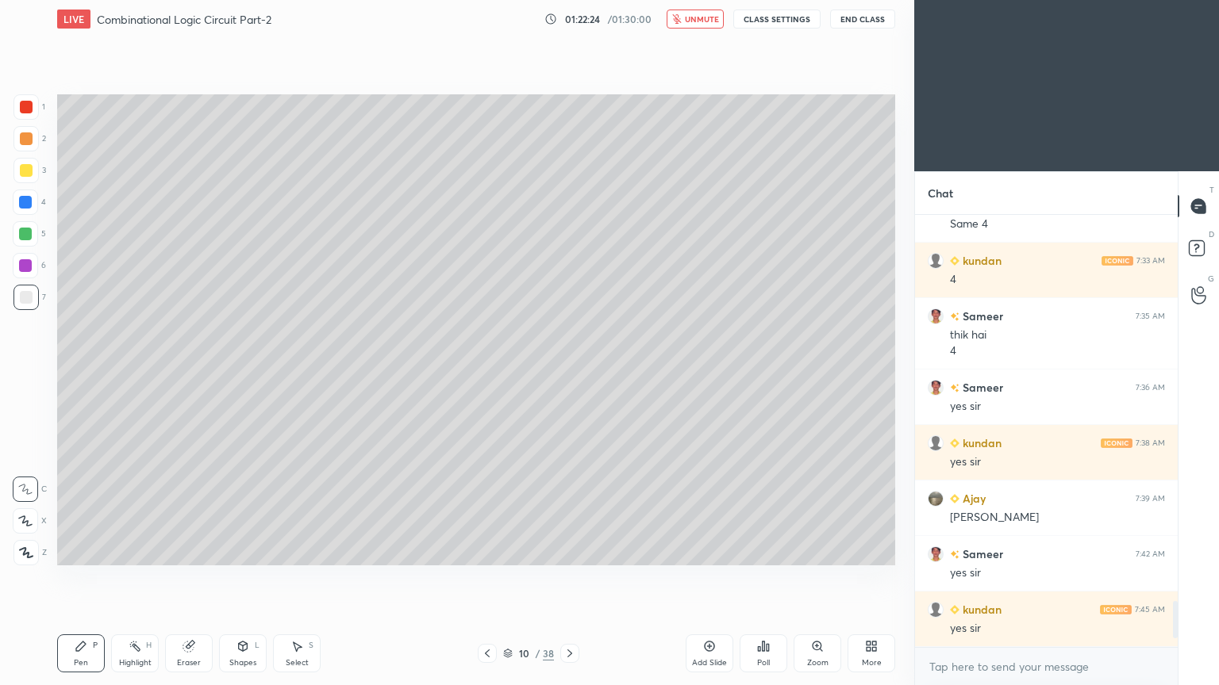
click at [29, 202] on div at bounding box center [25, 202] width 13 height 13
click at [196, 578] on div "Eraser" at bounding box center [189, 654] width 48 height 38
click at [70, 578] on div "Pen P" at bounding box center [81, 654] width 48 height 38
click at [501, 520] on p "Undo" at bounding box center [498, 526] width 24 height 13
click at [191, 578] on div "Eraser" at bounding box center [189, 654] width 48 height 38
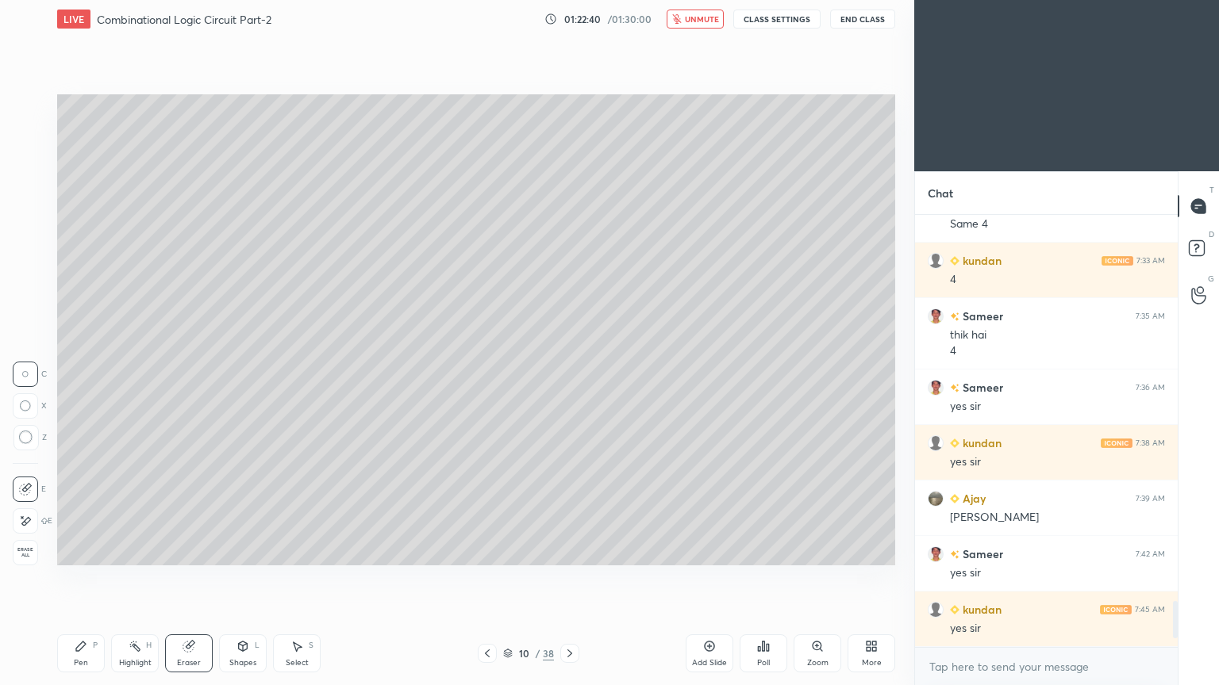
click at [243, 578] on div "Shapes L" at bounding box center [243, 654] width 48 height 38
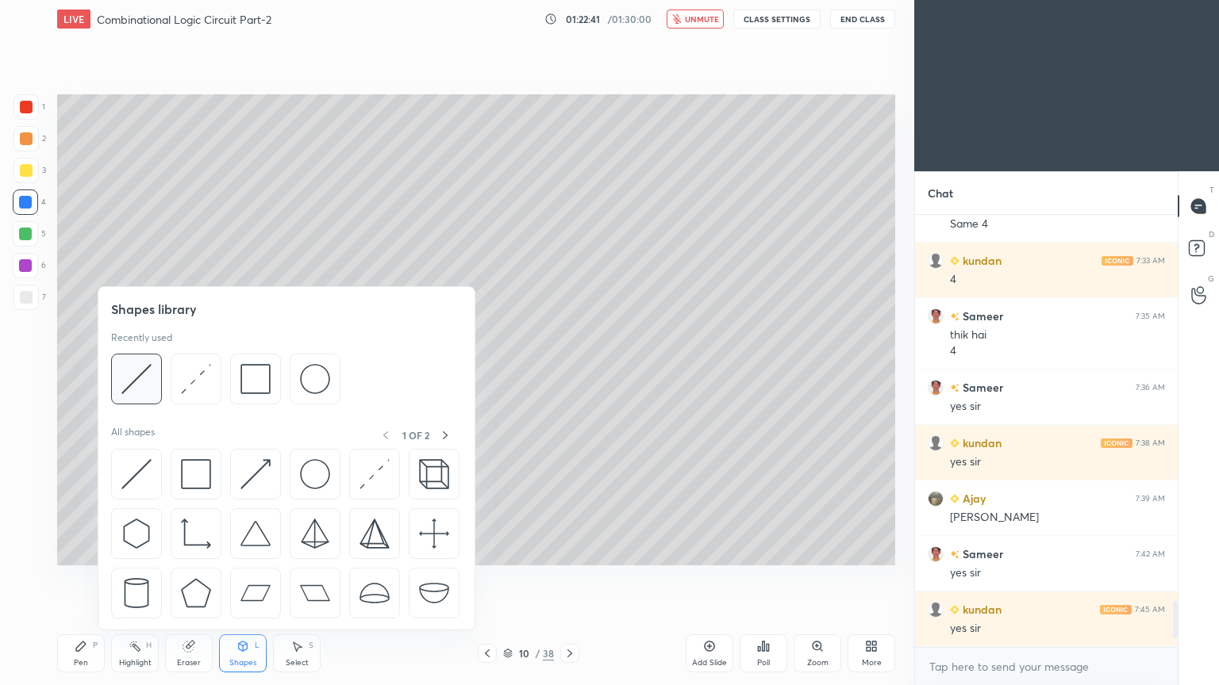
click at [149, 384] on img at bounding box center [136, 379] width 30 height 30
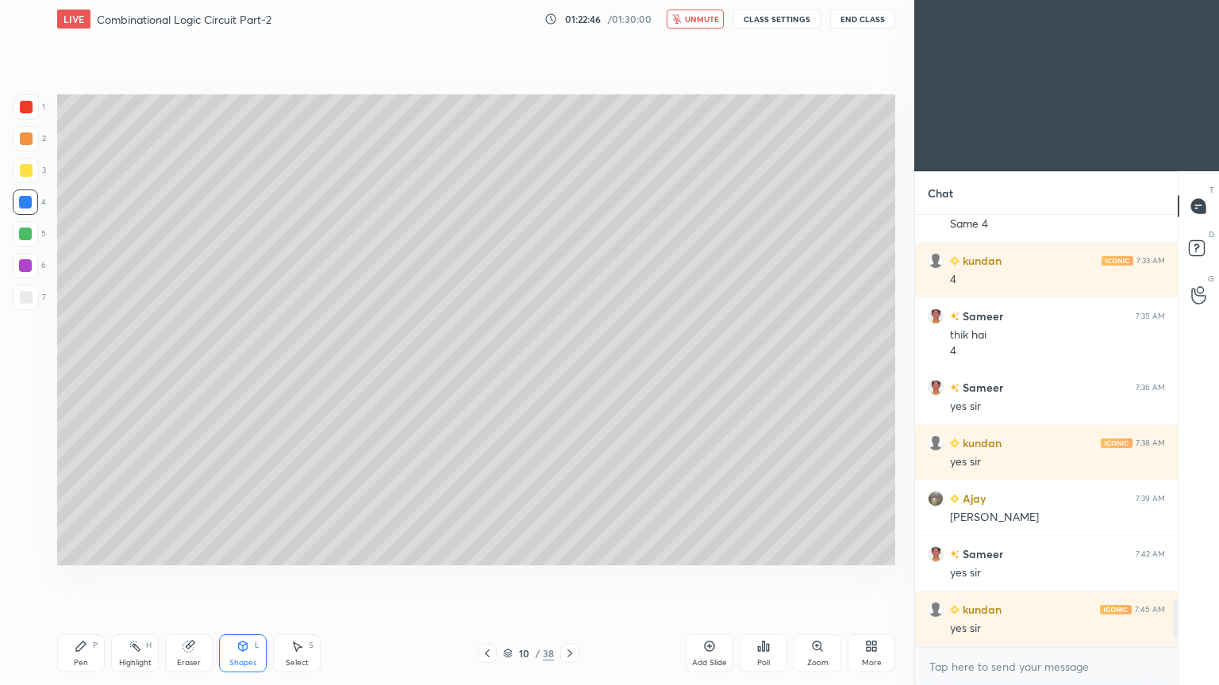
click at [70, 578] on div "Pen P" at bounding box center [81, 654] width 48 height 38
click at [20, 295] on div at bounding box center [26, 297] width 13 height 13
click at [701, 22] on span "unmute" at bounding box center [702, 18] width 34 height 11
click at [25, 235] on div at bounding box center [25, 234] width 13 height 13
click at [25, 518] on icon at bounding box center [25, 521] width 13 height 10
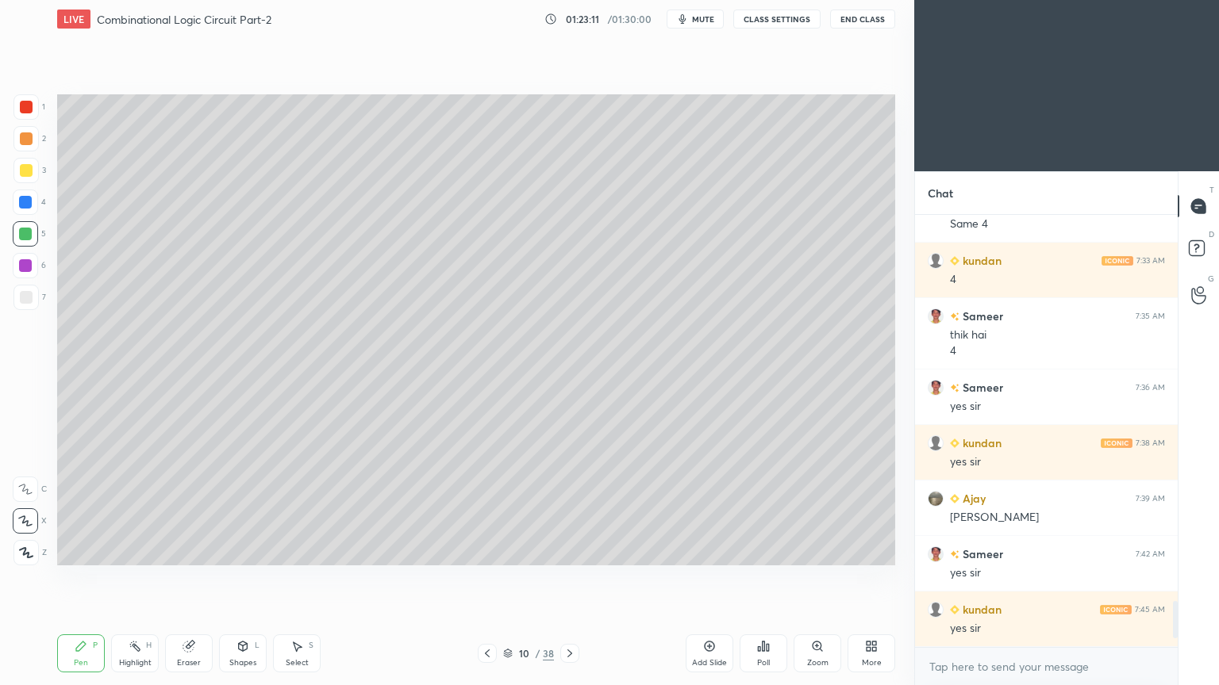
click at [482, 578] on icon at bounding box center [487, 653] width 13 height 13
click at [35, 487] on div at bounding box center [25, 489] width 25 height 25
click at [570, 578] on icon at bounding box center [569, 654] width 5 height 8
click at [36, 179] on div at bounding box center [25, 170] width 25 height 25
click at [190, 578] on div "Eraser" at bounding box center [189, 663] width 24 height 8
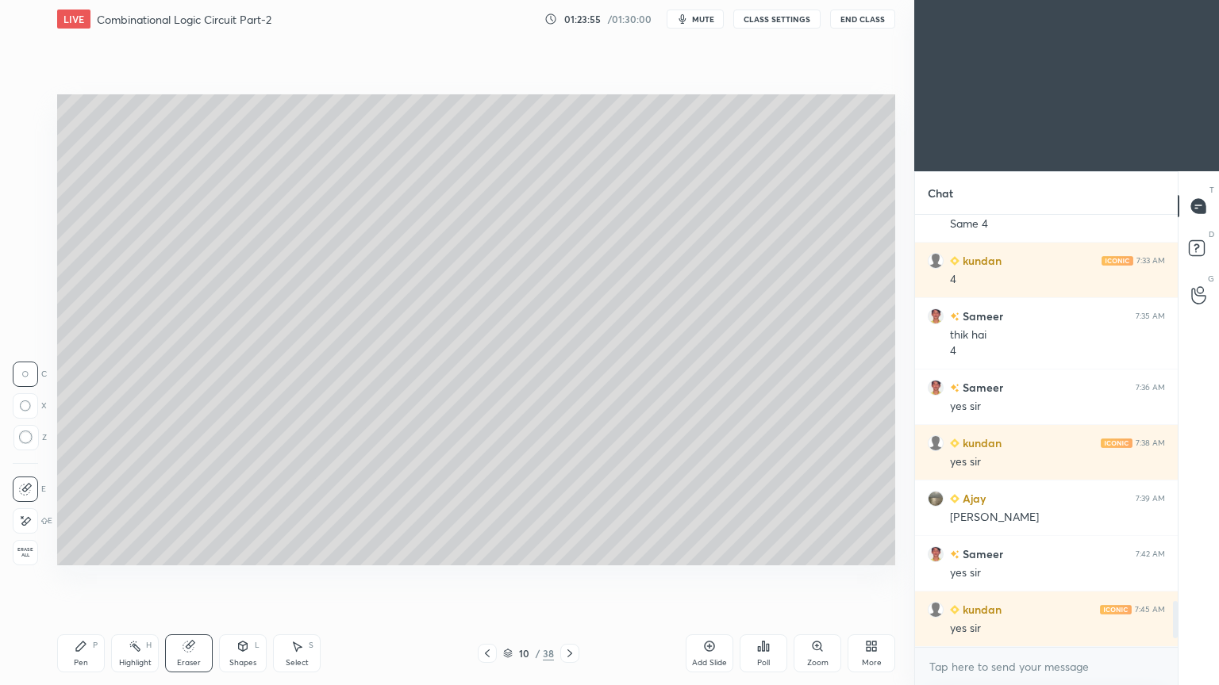
click at [74, 578] on div "Pen P" at bounding box center [81, 654] width 48 height 38
click at [129, 578] on div "Highlight H" at bounding box center [135, 654] width 48 height 38
click at [194, 578] on icon at bounding box center [188, 646] width 13 height 13
click at [84, 578] on icon at bounding box center [81, 646] width 13 height 13
click at [29, 267] on div at bounding box center [25, 265] width 13 height 13
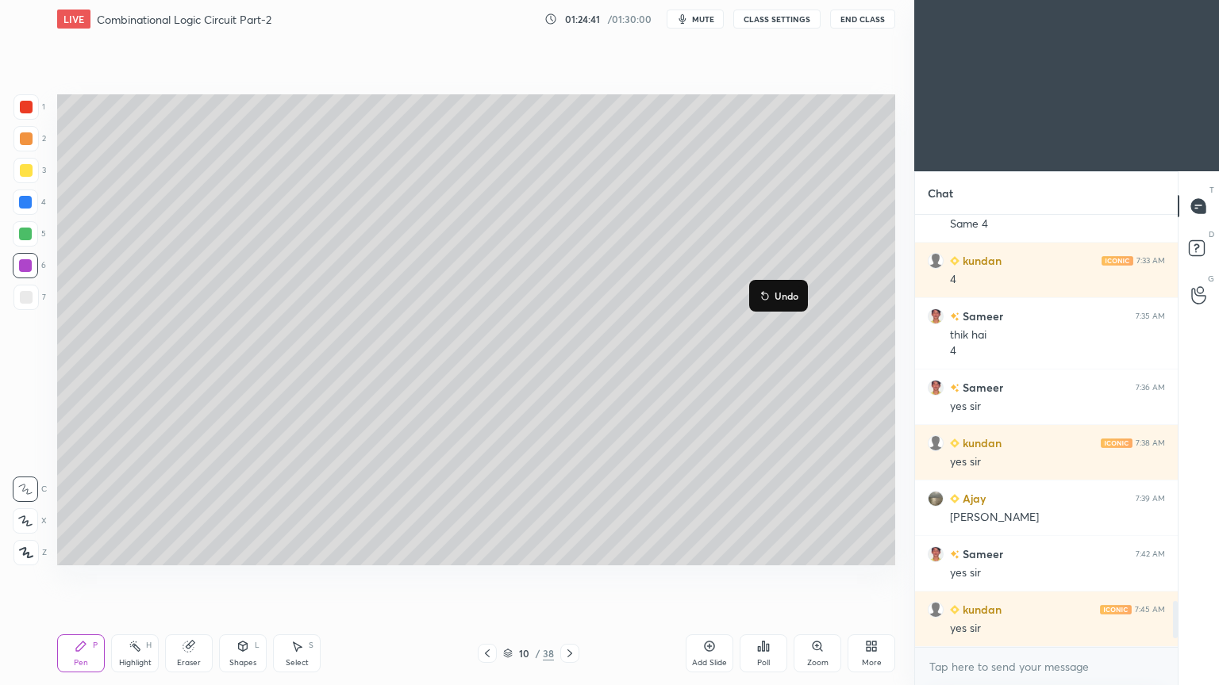
click at [787, 293] on p "Undo" at bounding box center [786, 296] width 24 height 13
click at [29, 517] on icon at bounding box center [25, 521] width 14 height 11
click at [30, 181] on div at bounding box center [25, 170] width 25 height 25
click at [24, 476] on div "C" at bounding box center [30, 486] width 34 height 32
click at [187, 578] on div "Eraser" at bounding box center [189, 654] width 48 height 38
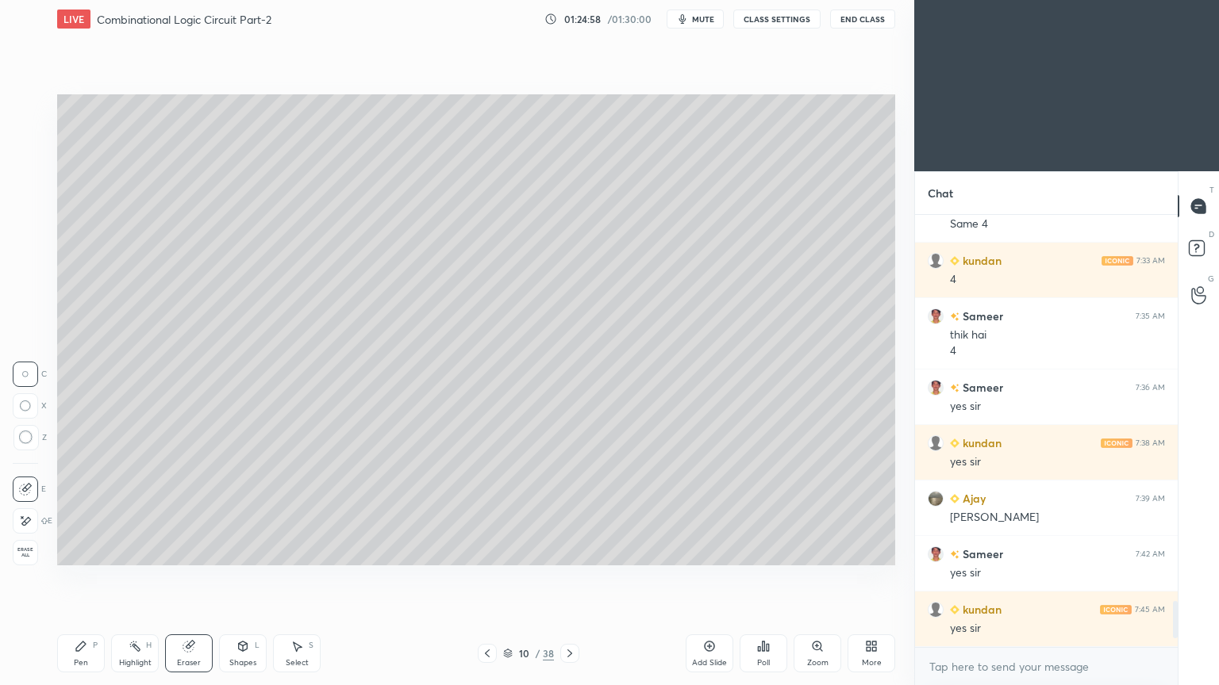
click at [76, 578] on icon at bounding box center [81, 647] width 10 height 10
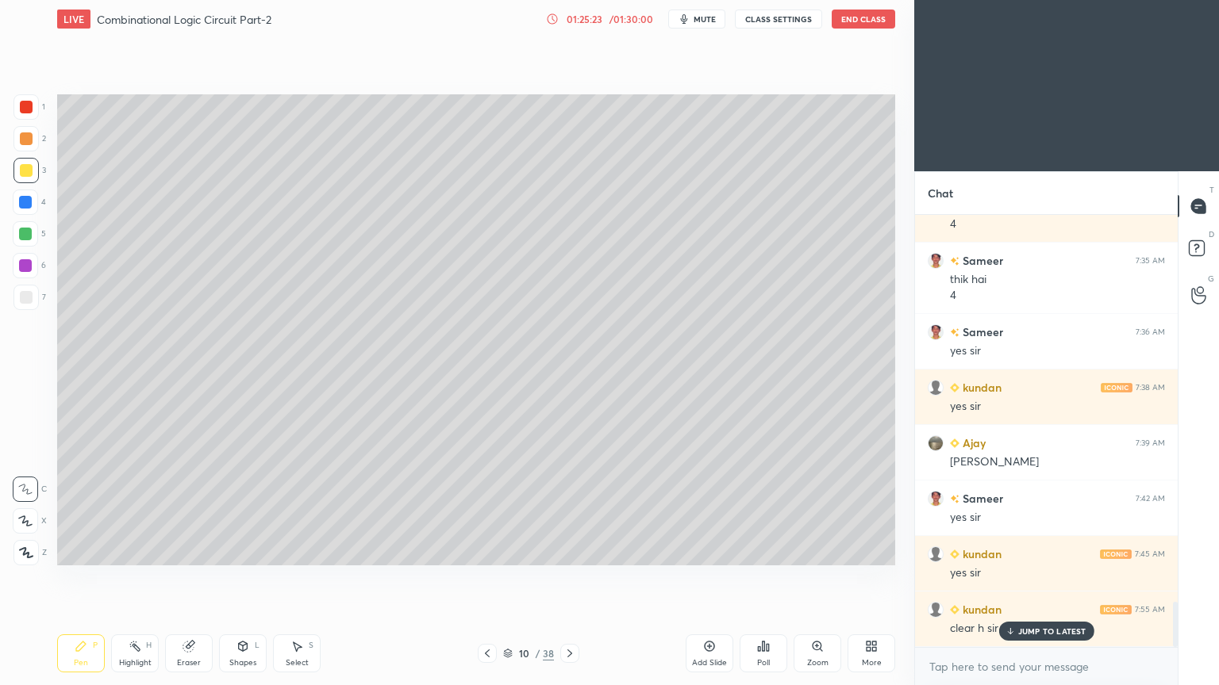
scroll to position [3707, 0]
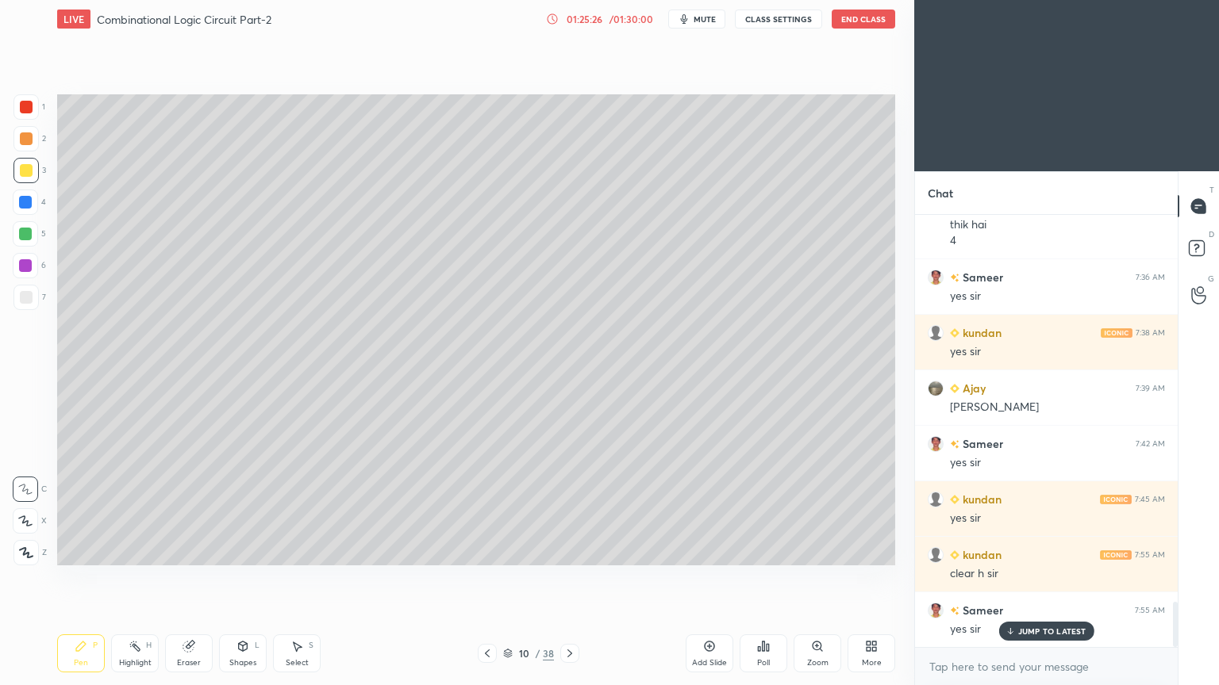
click at [493, 578] on icon at bounding box center [487, 653] width 13 height 13
click at [574, 578] on icon at bounding box center [569, 653] width 13 height 13
click at [487, 578] on icon at bounding box center [487, 653] width 13 height 13
click at [568, 578] on icon at bounding box center [569, 653] width 13 height 13
click at [30, 206] on div at bounding box center [25, 202] width 13 height 13
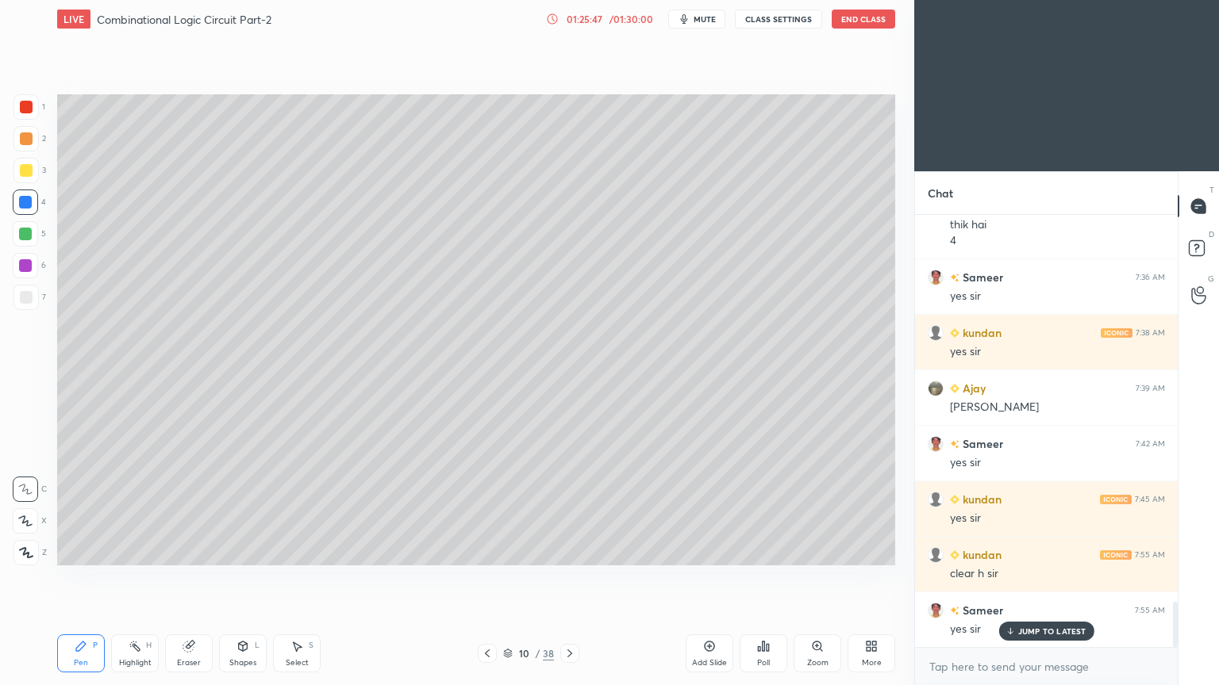
click at [186, 578] on div "Eraser" at bounding box center [189, 654] width 48 height 38
click at [83, 578] on icon at bounding box center [81, 646] width 13 height 13
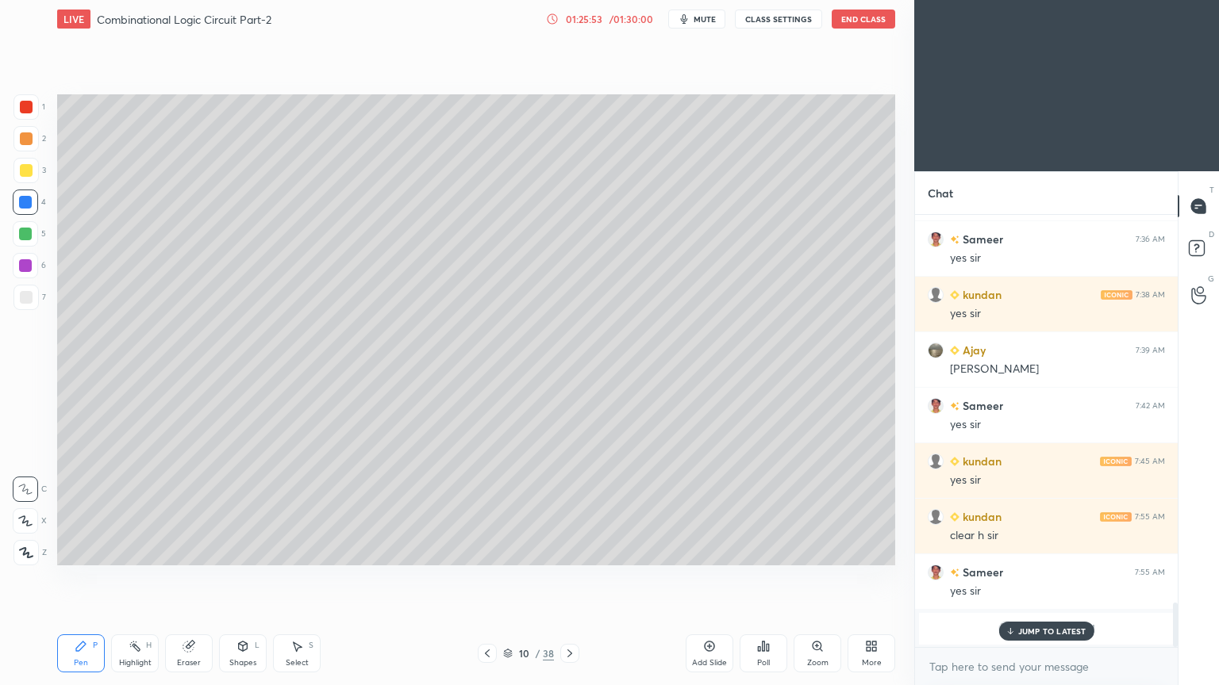
click at [1033, 578] on p "JUMP TO LATEST" at bounding box center [1052, 632] width 68 height 10
click at [490, 578] on icon at bounding box center [487, 653] width 13 height 13
click at [571, 578] on icon at bounding box center [569, 653] width 13 height 13
click at [486, 578] on icon at bounding box center [487, 653] width 13 height 13
click at [486, 578] on icon at bounding box center [487, 654] width 5 height 8
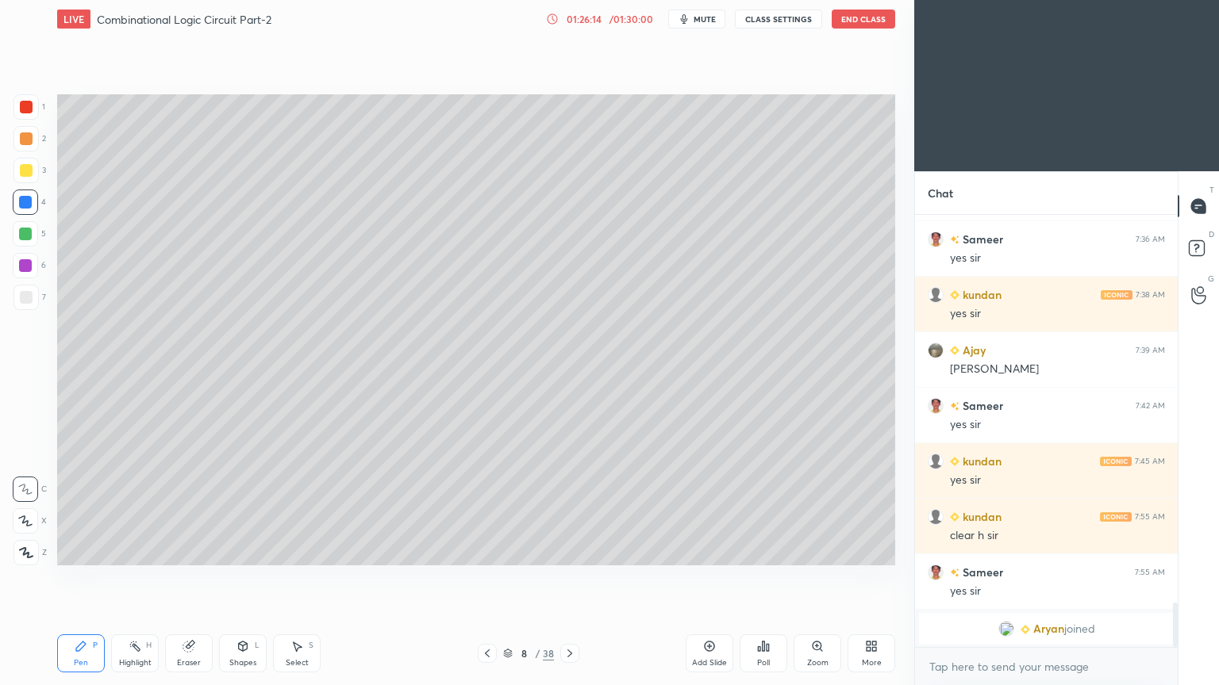
click at [568, 578] on icon at bounding box center [569, 653] width 13 height 13
click at [481, 578] on icon at bounding box center [487, 653] width 13 height 13
click at [29, 175] on div at bounding box center [26, 170] width 13 height 13
click at [197, 578] on div "Eraser" at bounding box center [189, 663] width 24 height 8
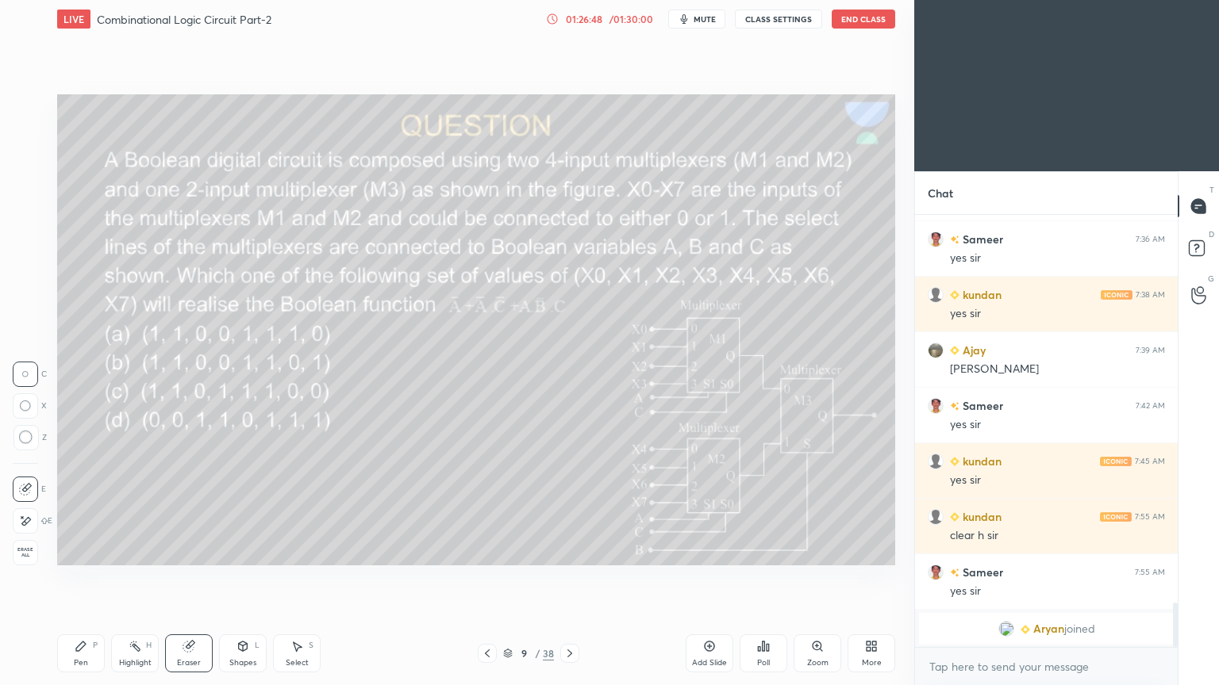
click at [79, 578] on div "Pen" at bounding box center [81, 663] width 14 height 8
click at [35, 219] on div "4" at bounding box center [29, 206] width 33 height 32
click at [35, 230] on div at bounding box center [25, 233] width 25 height 25
click at [136, 578] on div "Highlight" at bounding box center [135, 663] width 33 height 8
click at [43, 133] on div "2" at bounding box center [29, 138] width 33 height 25
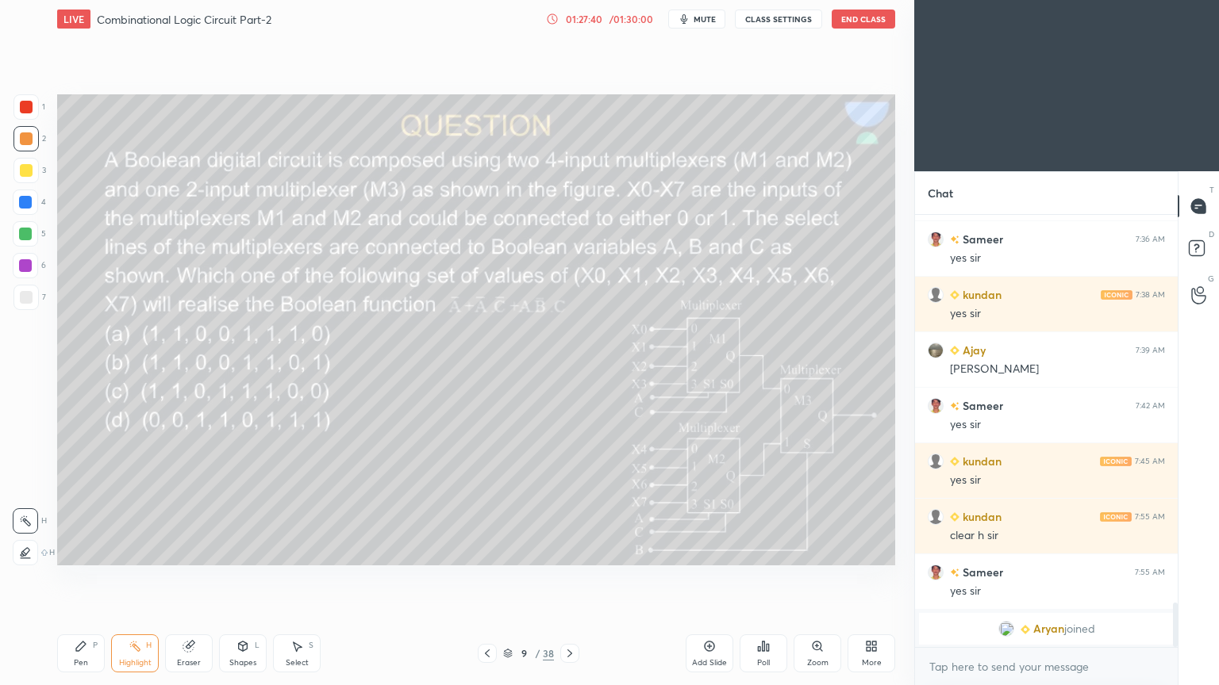
click at [80, 578] on div "Pen" at bounding box center [81, 663] width 14 height 8
click at [41, 175] on div "3" at bounding box center [29, 170] width 33 height 25
click at [182, 578] on div "Eraser" at bounding box center [189, 654] width 48 height 38
click at [79, 578] on div "Pen P" at bounding box center [81, 654] width 48 height 38
click at [186, 578] on div "Eraser" at bounding box center [189, 663] width 24 height 8
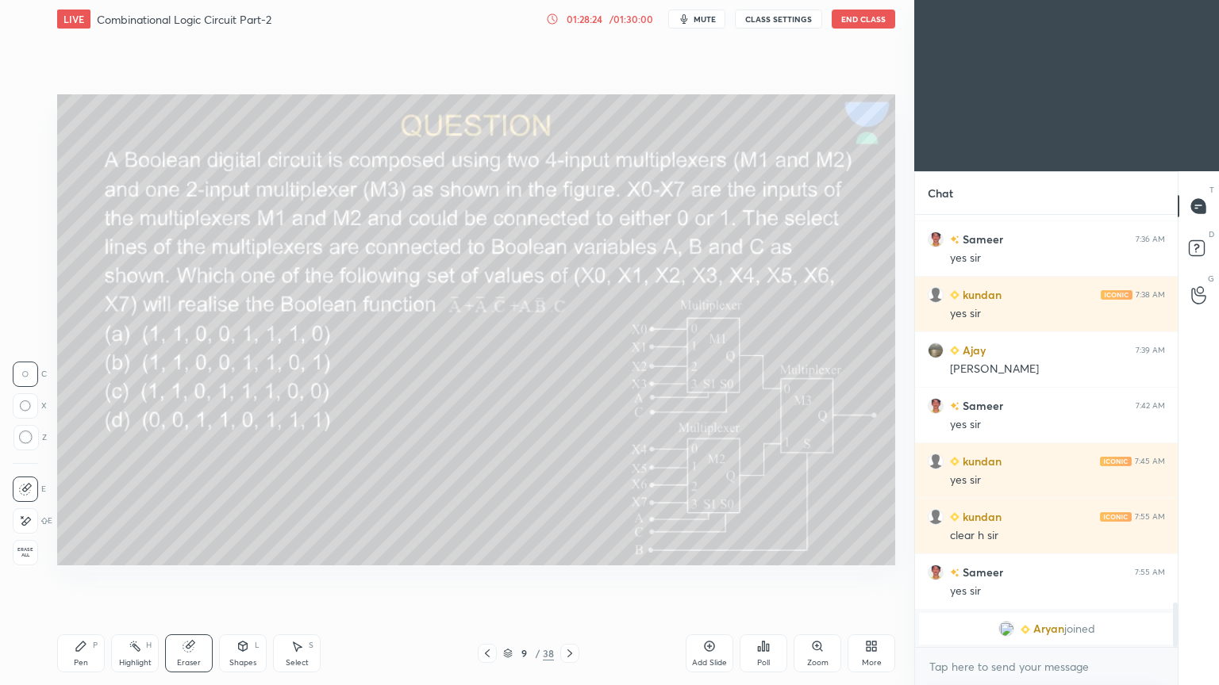
click at [76, 578] on div "Pen" at bounding box center [81, 663] width 14 height 8
click at [187, 578] on div "Eraser" at bounding box center [189, 663] width 24 height 8
click at [86, 578] on div "Pen" at bounding box center [81, 663] width 14 height 8
click at [130, 578] on div "Highlight" at bounding box center [135, 663] width 33 height 8
click at [188, 578] on div "Eraser" at bounding box center [189, 663] width 24 height 8
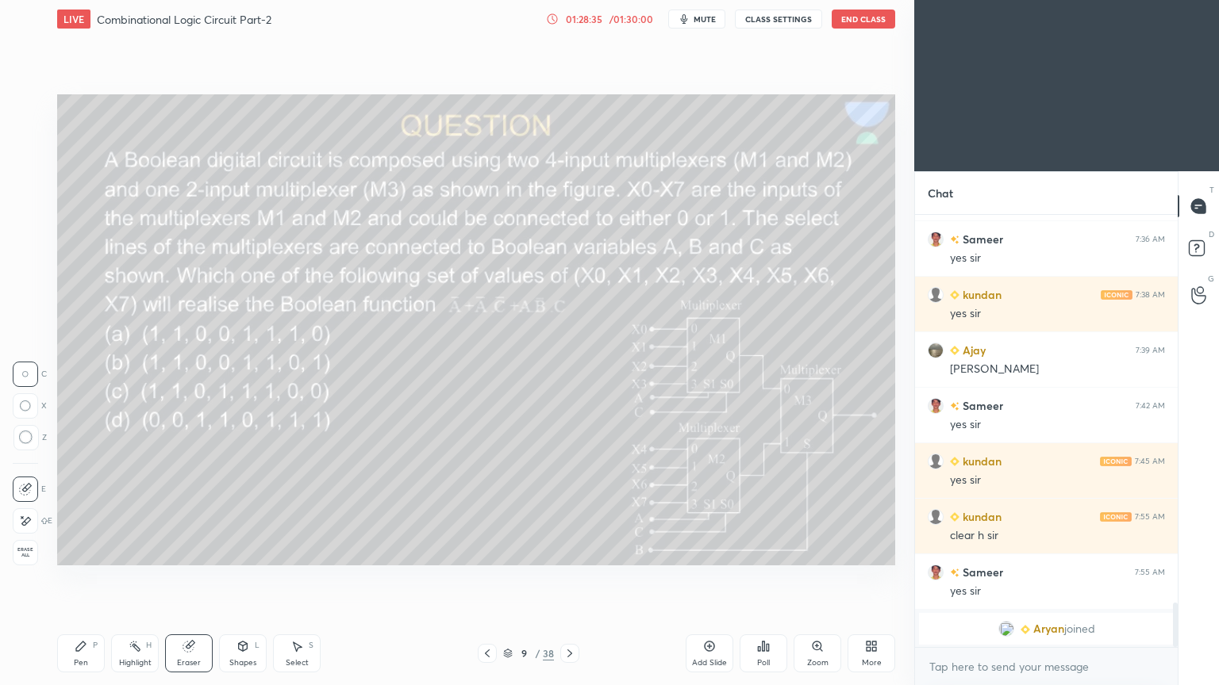
click at [86, 578] on div "Pen P" at bounding box center [81, 654] width 48 height 38
click at [180, 578] on div "Eraser" at bounding box center [189, 663] width 24 height 8
click at [71, 578] on div "Pen P" at bounding box center [81, 654] width 48 height 38
click at [179, 578] on div "Eraser" at bounding box center [189, 663] width 24 height 8
click at [80, 578] on div "Pen P" at bounding box center [81, 654] width 48 height 38
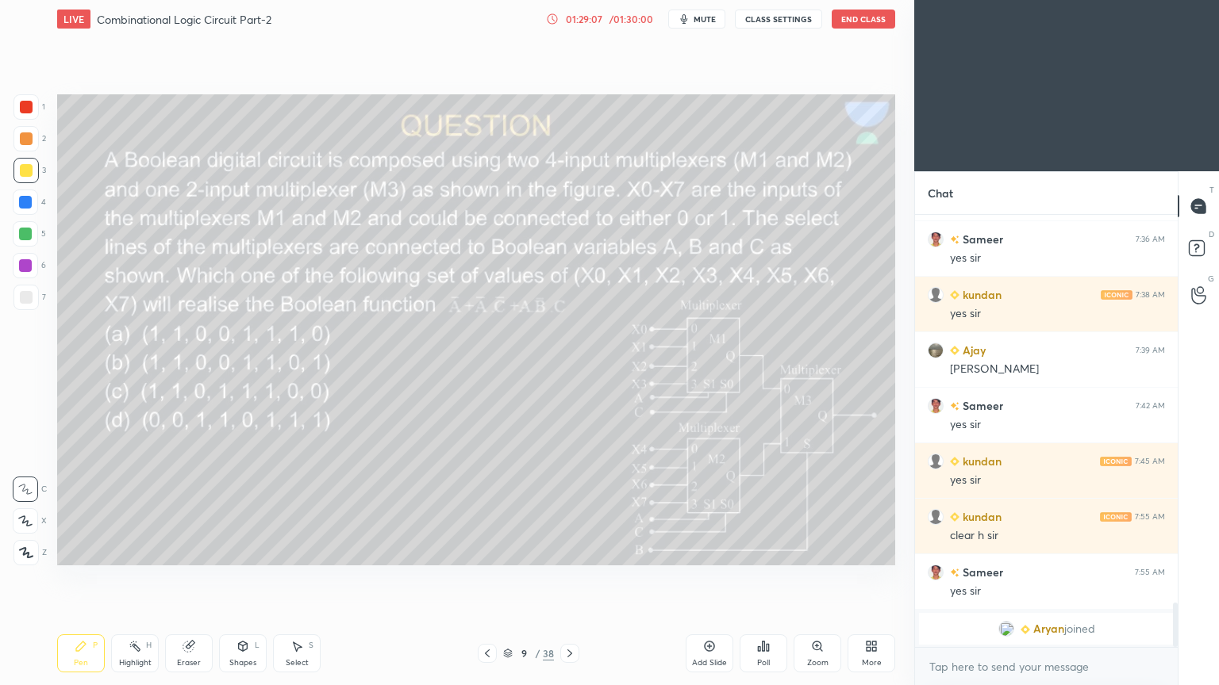
click at [139, 578] on div "Highlight H" at bounding box center [135, 654] width 48 height 38
click at [33, 147] on div at bounding box center [25, 138] width 25 height 25
click at [98, 578] on div "Pen P" at bounding box center [81, 654] width 48 height 38
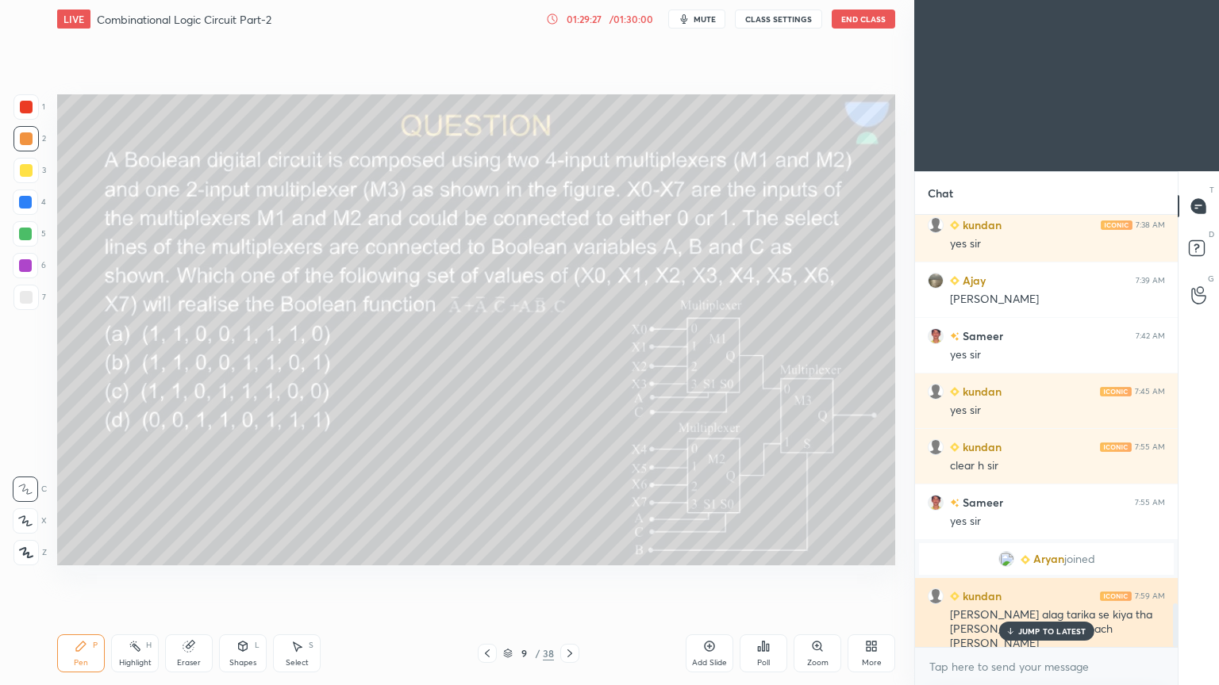
click at [1034, 578] on p "JUMP TO LATEST" at bounding box center [1052, 632] width 68 height 10
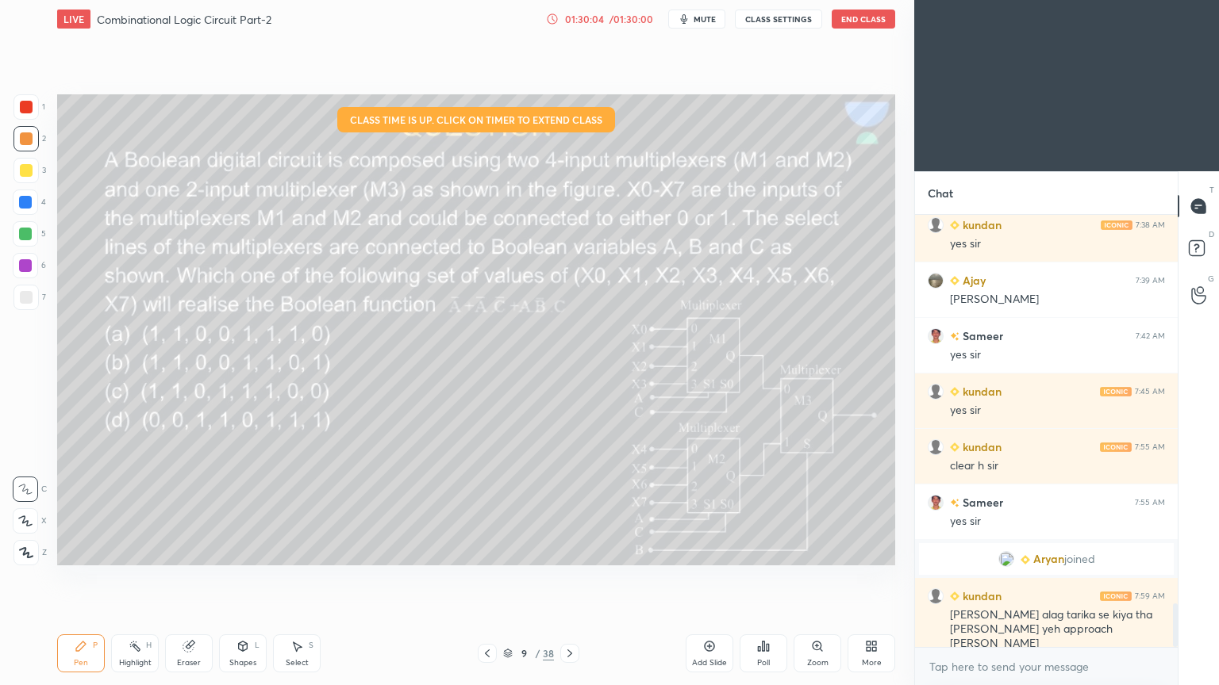
click at [35, 524] on div at bounding box center [25, 521] width 25 height 25
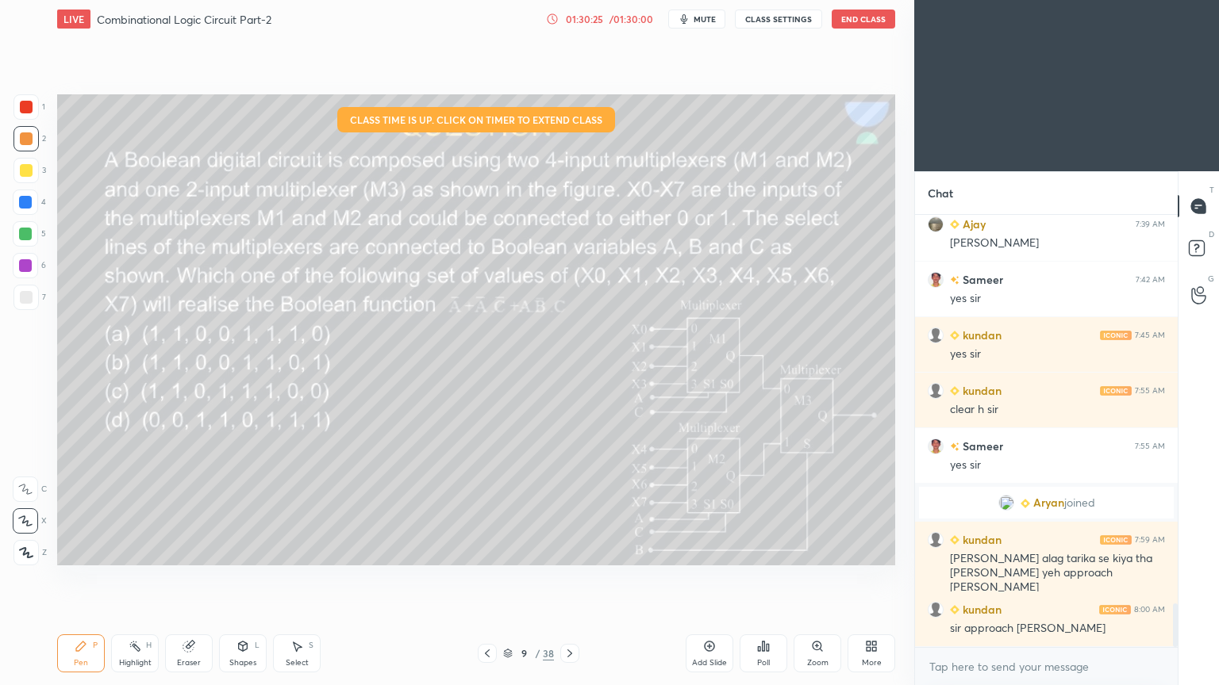
click at [29, 175] on div at bounding box center [26, 170] width 13 height 13
click at [36, 493] on div at bounding box center [25, 489] width 25 height 25
click at [186, 578] on div "Eraser" at bounding box center [189, 663] width 24 height 8
click at [78, 578] on div "Pen P" at bounding box center [81, 654] width 48 height 38
click at [190, 578] on icon at bounding box center [188, 646] width 13 height 13
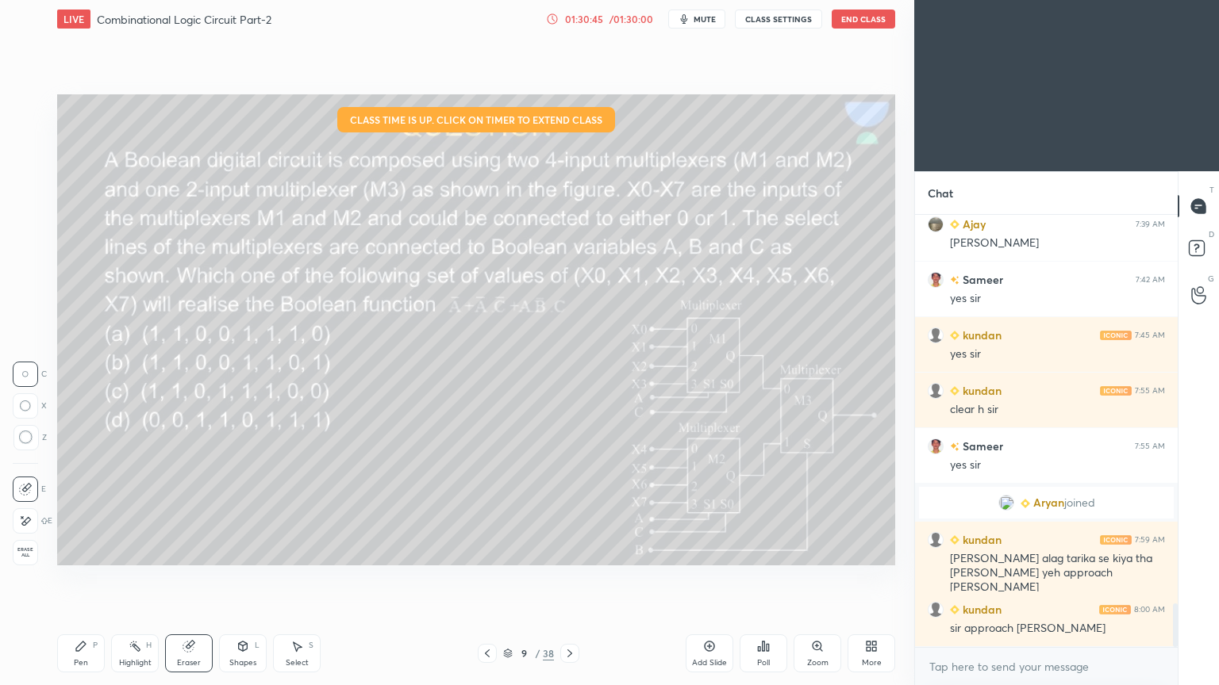
click at [83, 578] on icon at bounding box center [81, 647] width 10 height 10
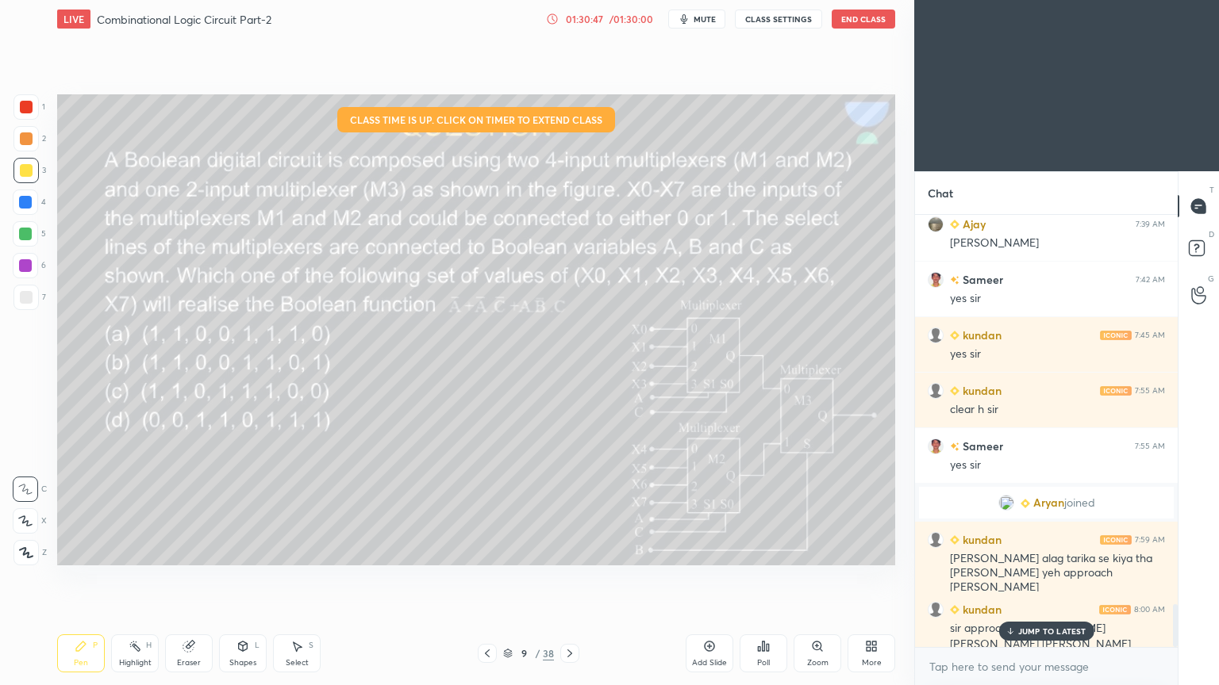
scroll to position [3900, 0]
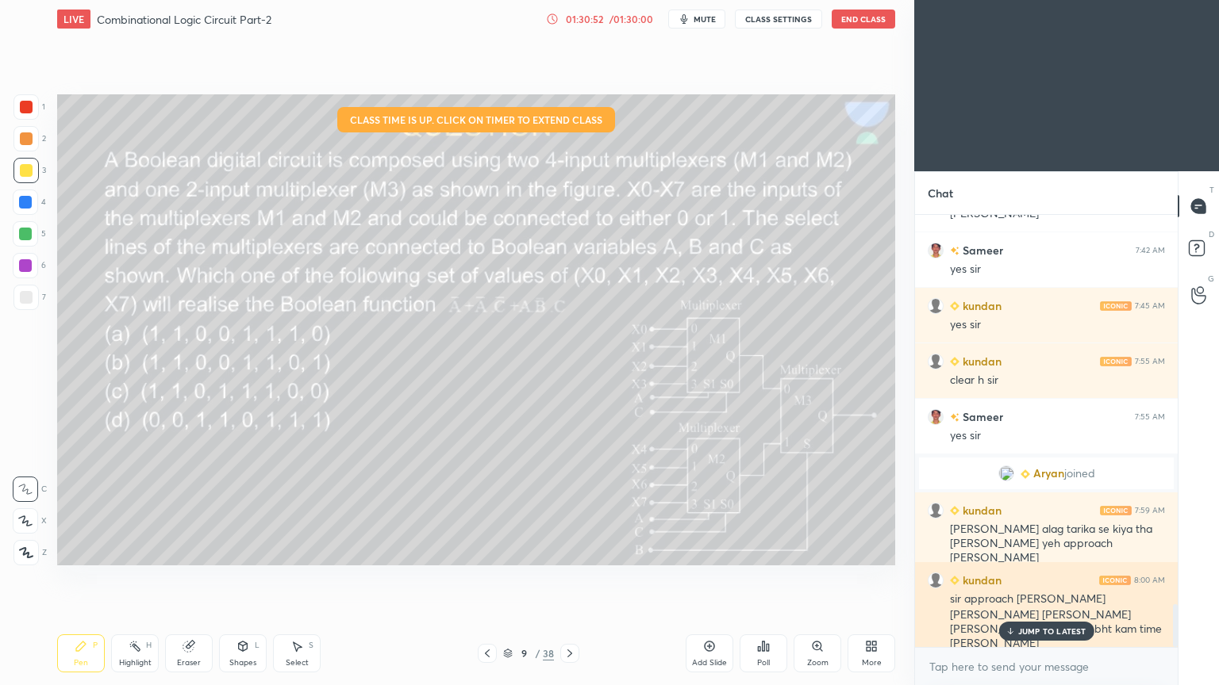
click at [1045, 578] on div "JUMP TO LATEST" at bounding box center [1045, 631] width 95 height 19
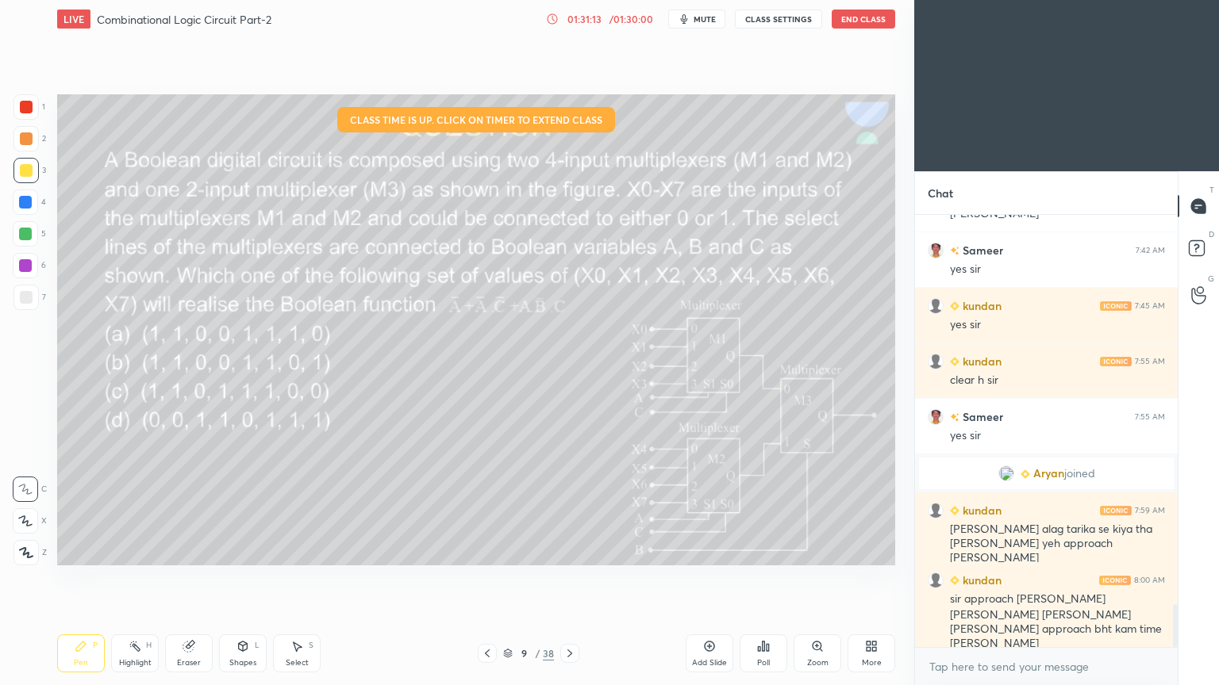
click at [130, 578] on div "Highlight H" at bounding box center [135, 654] width 48 height 38
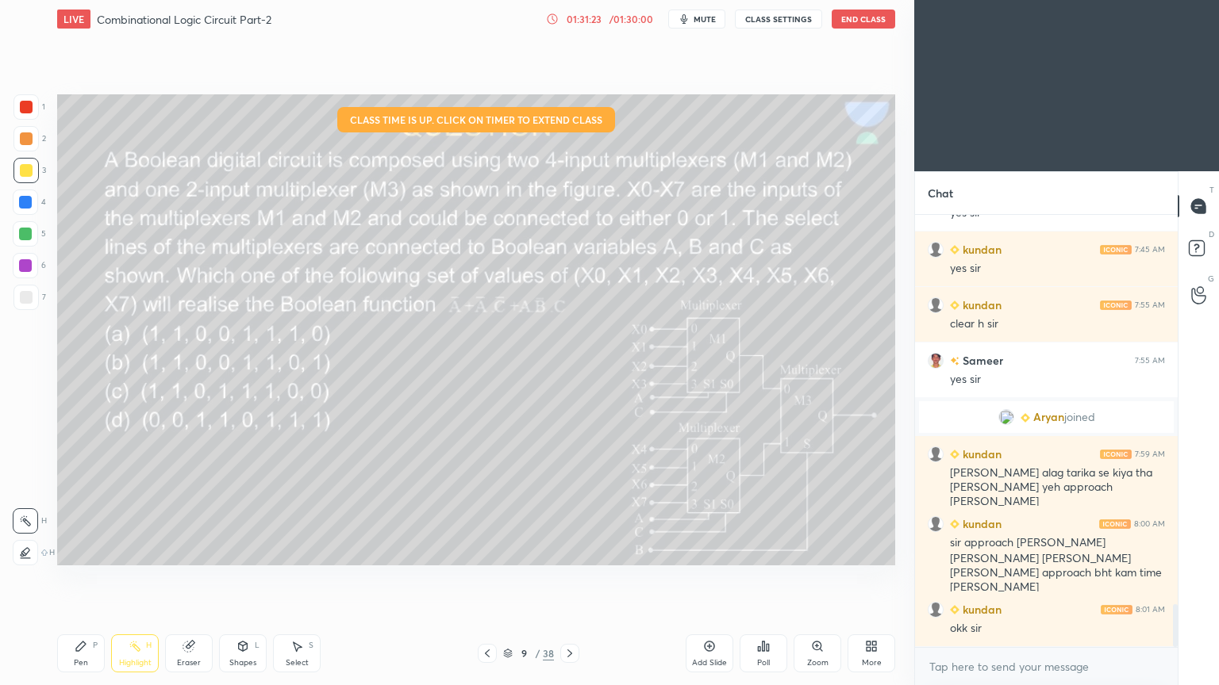
click at [28, 271] on div at bounding box center [25, 265] width 13 height 13
click at [484, 578] on icon at bounding box center [487, 653] width 13 height 13
click at [486, 578] on icon at bounding box center [487, 654] width 5 height 8
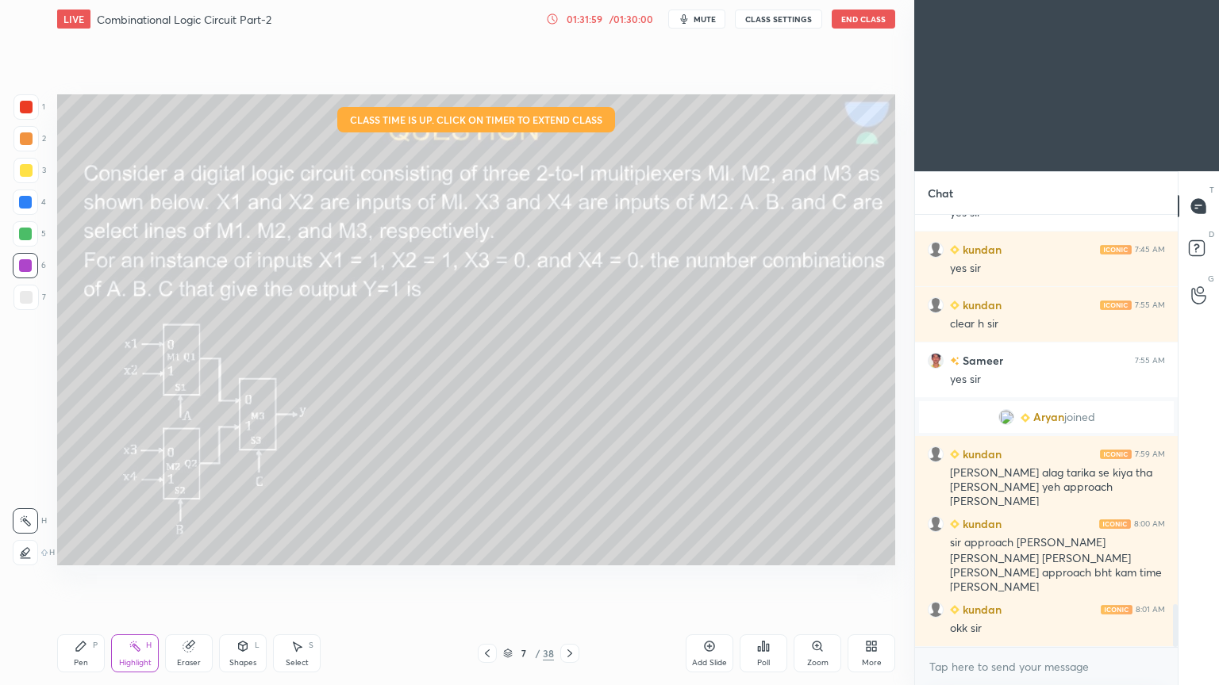
click at [570, 578] on icon at bounding box center [569, 653] width 13 height 13
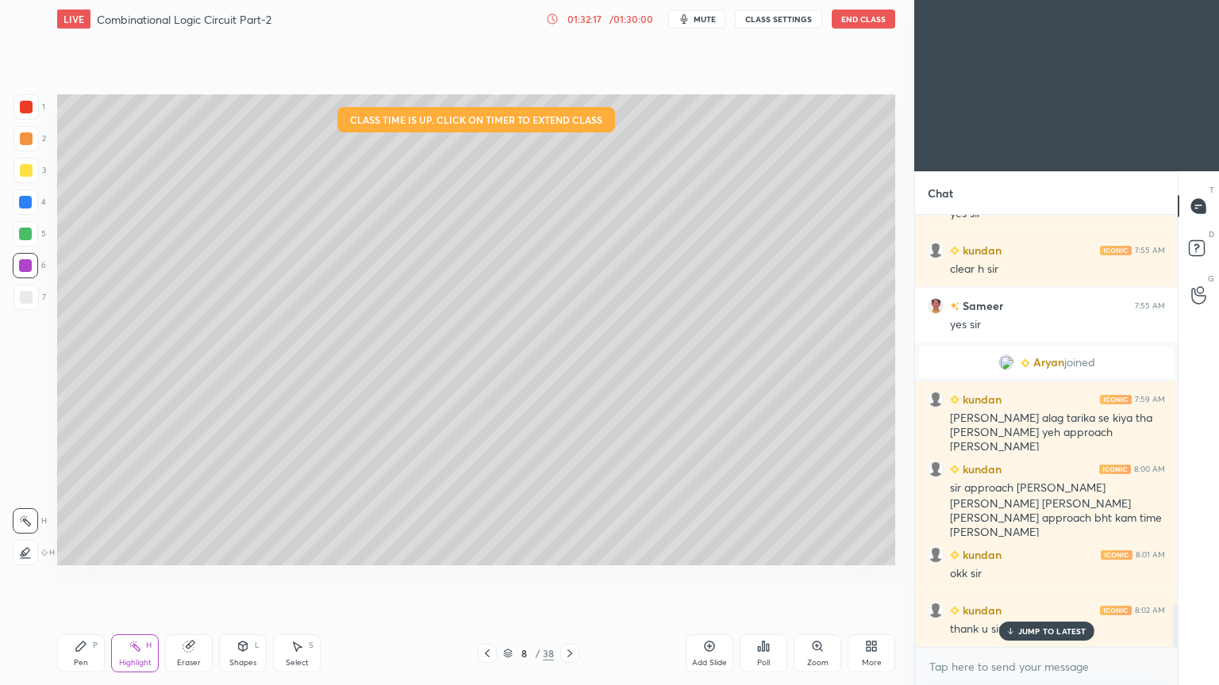
click at [1029, 578] on div "JUMP TO LATEST" at bounding box center [1045, 631] width 95 height 19
click at [865, 29] on div "LIVE Combinational Logic Circuit Part-2 01:32:26 / 01:30:00 mute CLASS SETTINGS…" at bounding box center [476, 19] width 838 height 38
click at [873, 19] on button "End Class" at bounding box center [862, 19] width 63 height 19
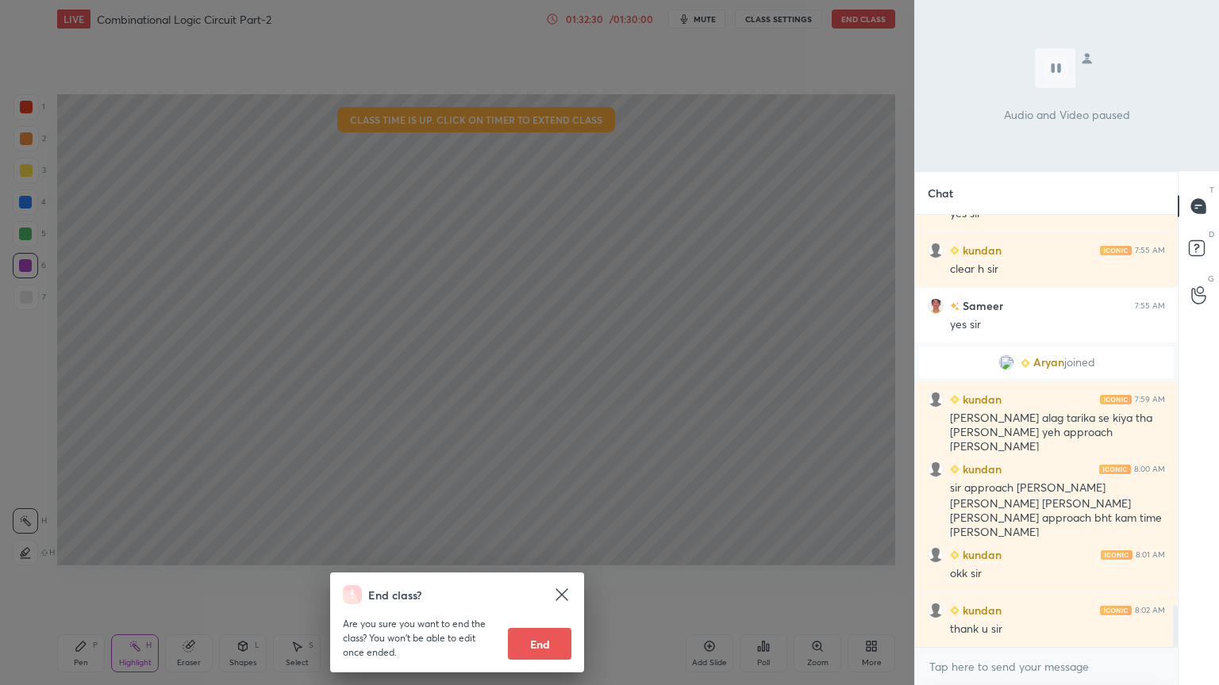
click at [538, 578] on button "End" at bounding box center [539, 644] width 63 height 32
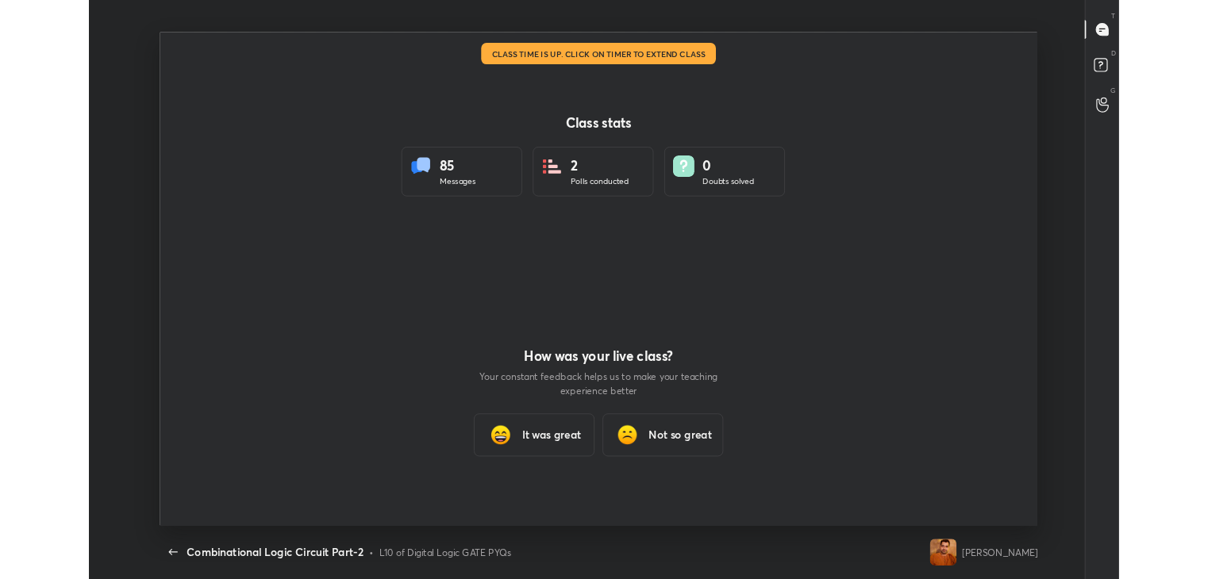
scroll to position [584, 1206]
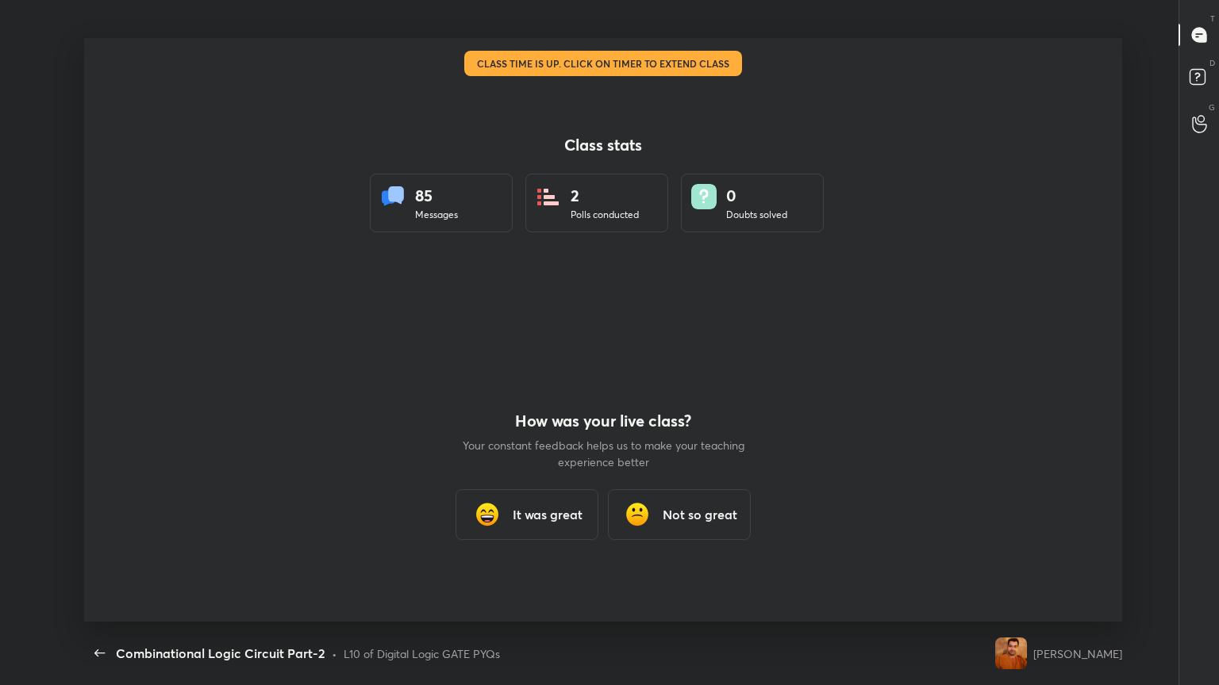
click at [543, 508] on h3 "It was great" at bounding box center [548, 514] width 70 height 19
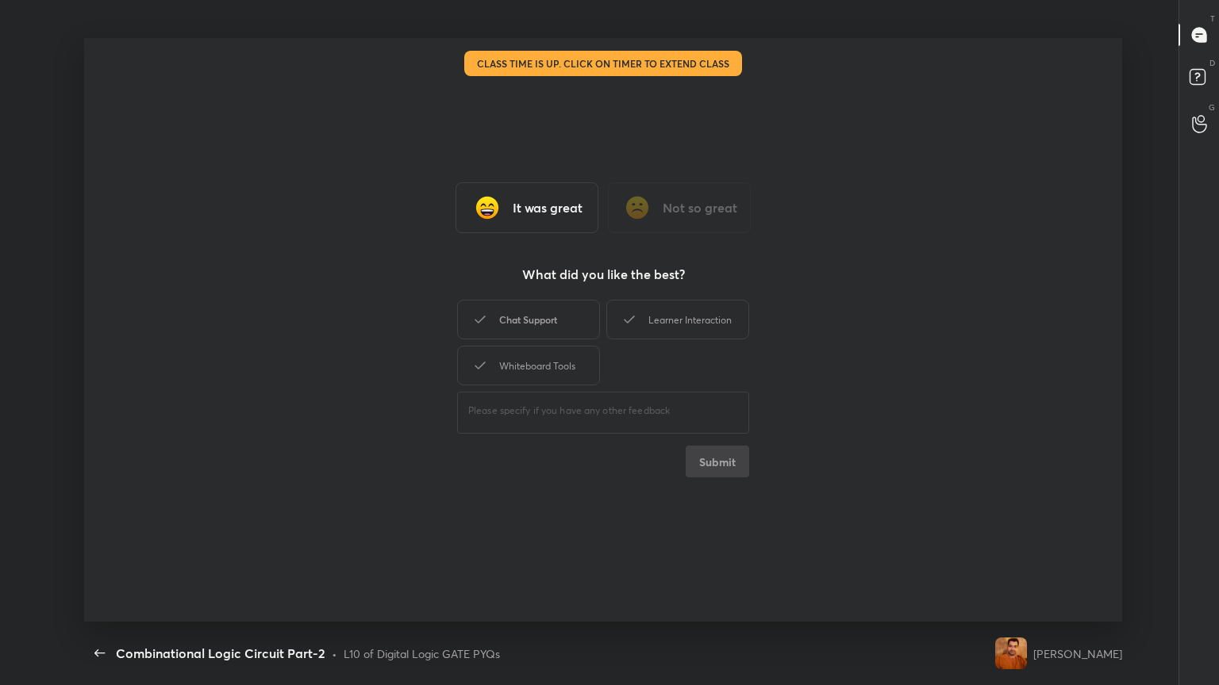
click at [558, 328] on div "Chat Support" at bounding box center [528, 320] width 143 height 40
click at [552, 351] on div "Whiteboard Tools" at bounding box center [528, 366] width 143 height 40
click at [686, 324] on div "Learner Interaction" at bounding box center [677, 320] width 143 height 40
click at [717, 461] on button "Submit" at bounding box center [716, 462] width 63 height 32
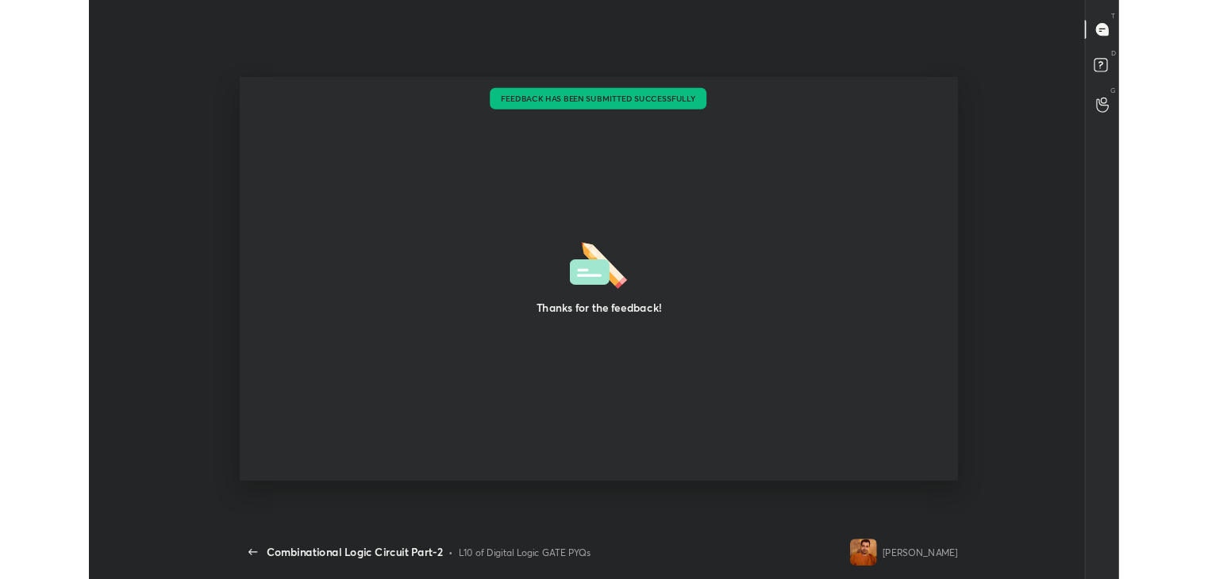
type textarea "x"
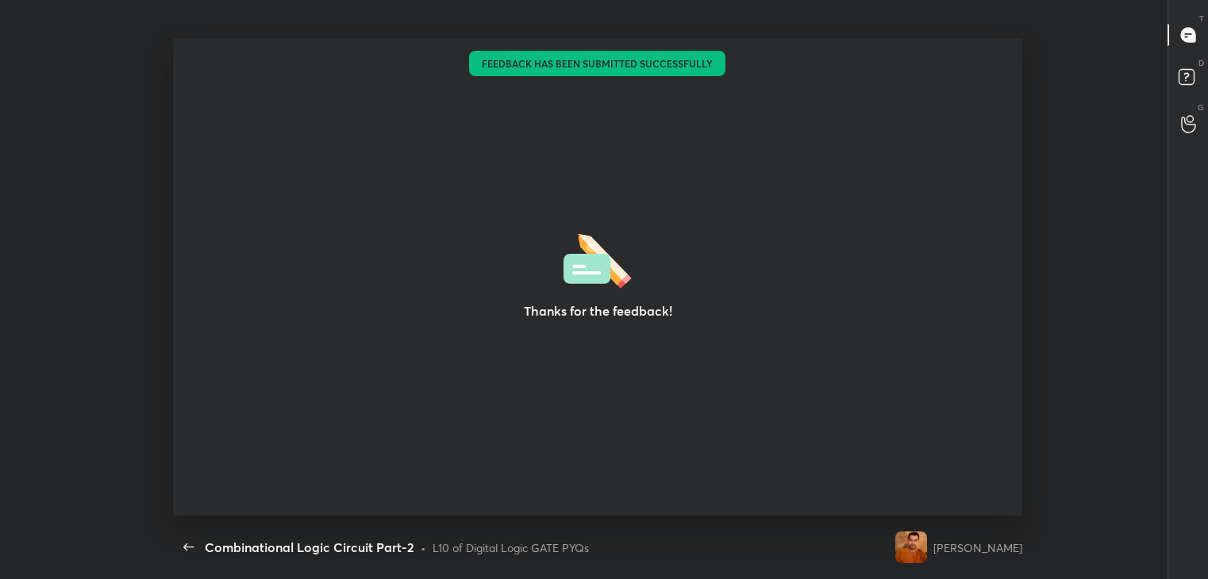
scroll to position [78860, 78142]
